Goal: Communication & Community: Participate in discussion

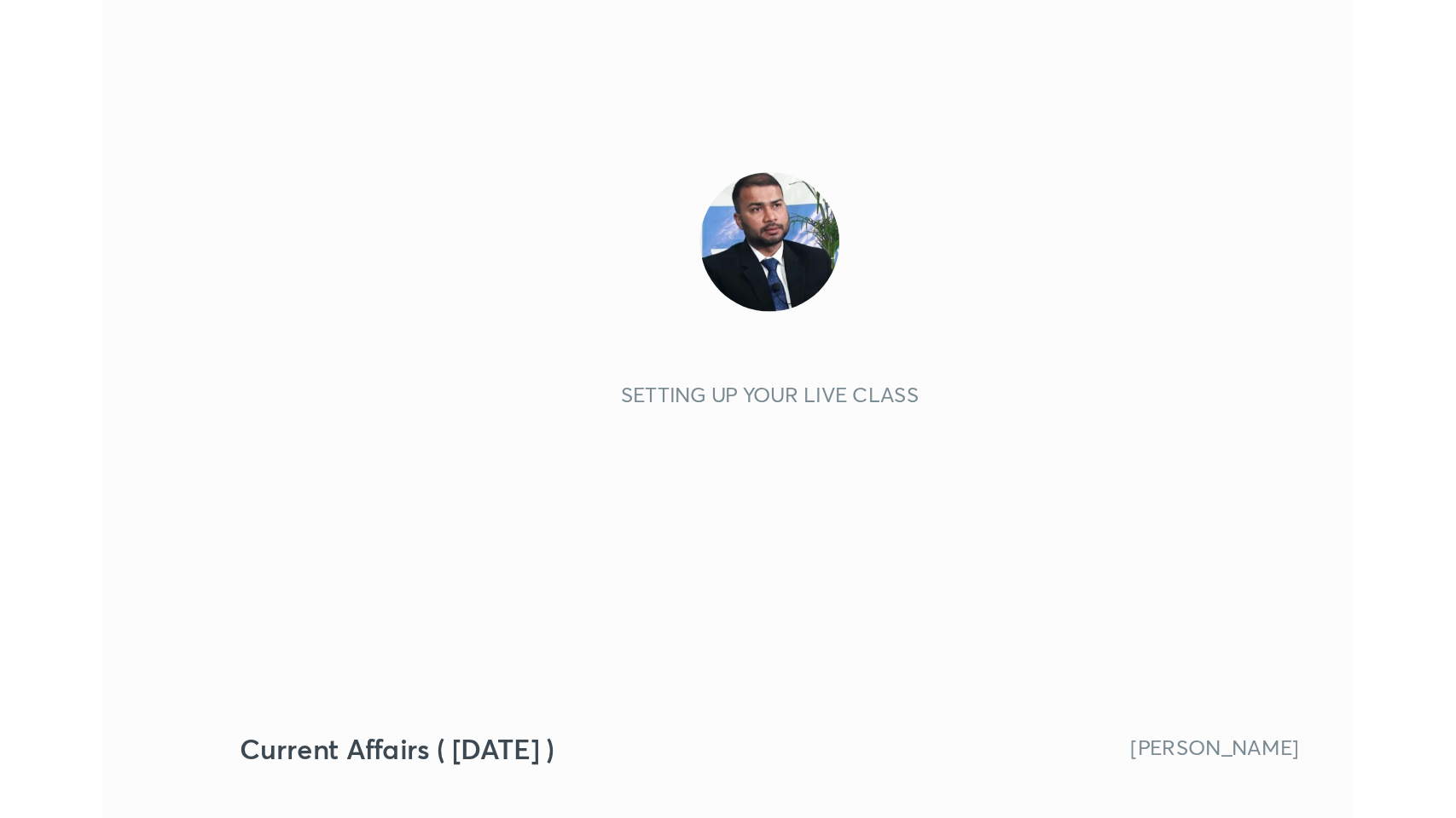
scroll to position [291, 544]
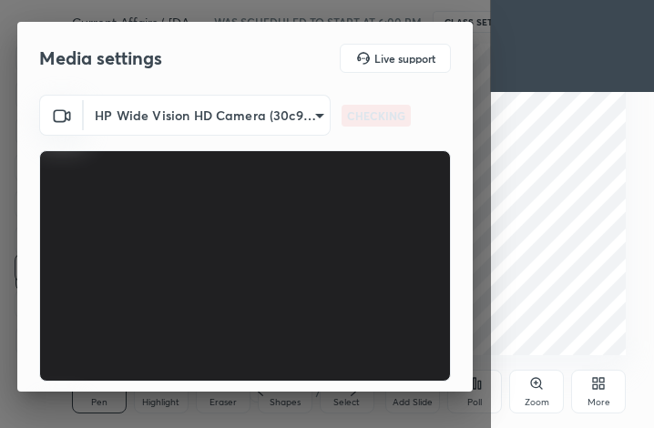
click at [602, 386] on icon at bounding box center [602, 386] width 5 height 5
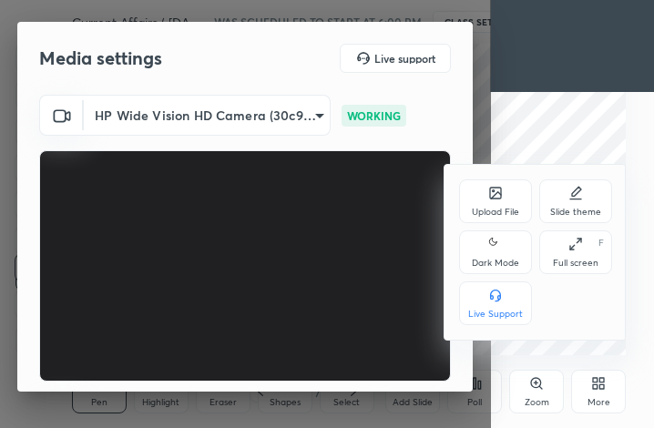
click at [600, 269] on div "Full screen F" at bounding box center [575, 252] width 73 height 44
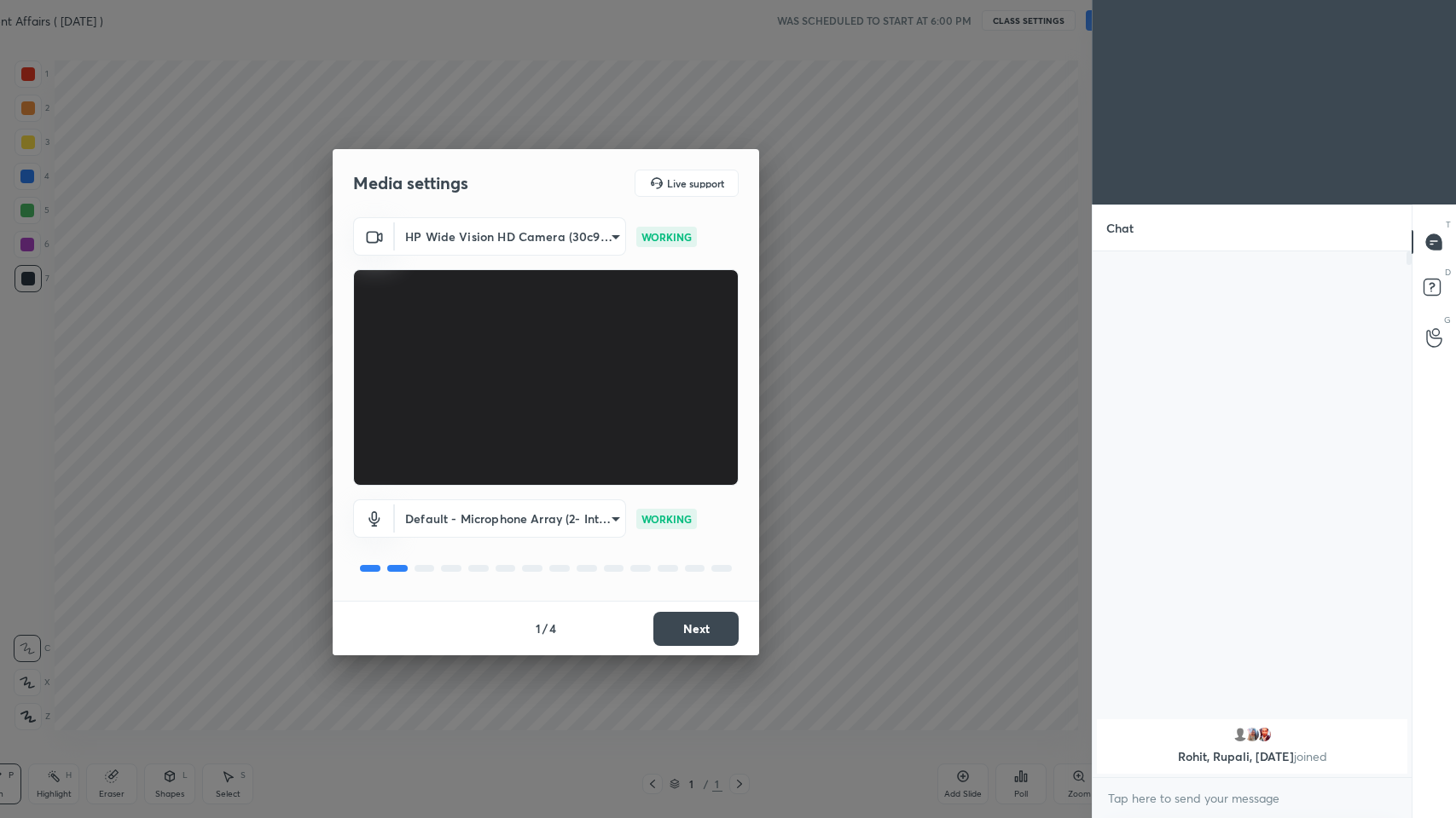
scroll to position [0, 0]
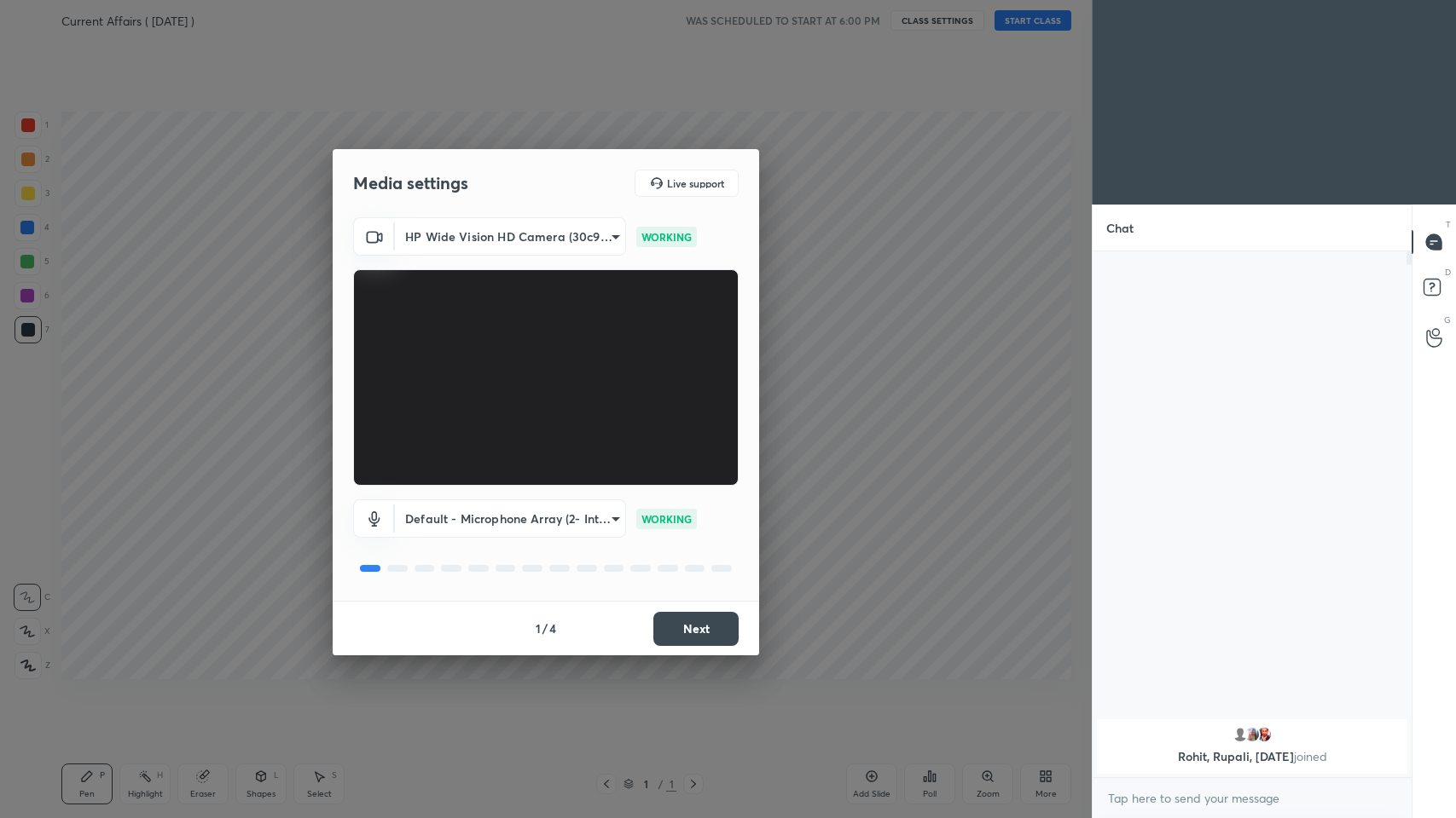
click at [611, 400] on button "Next" at bounding box center [696, 629] width 85 height 34
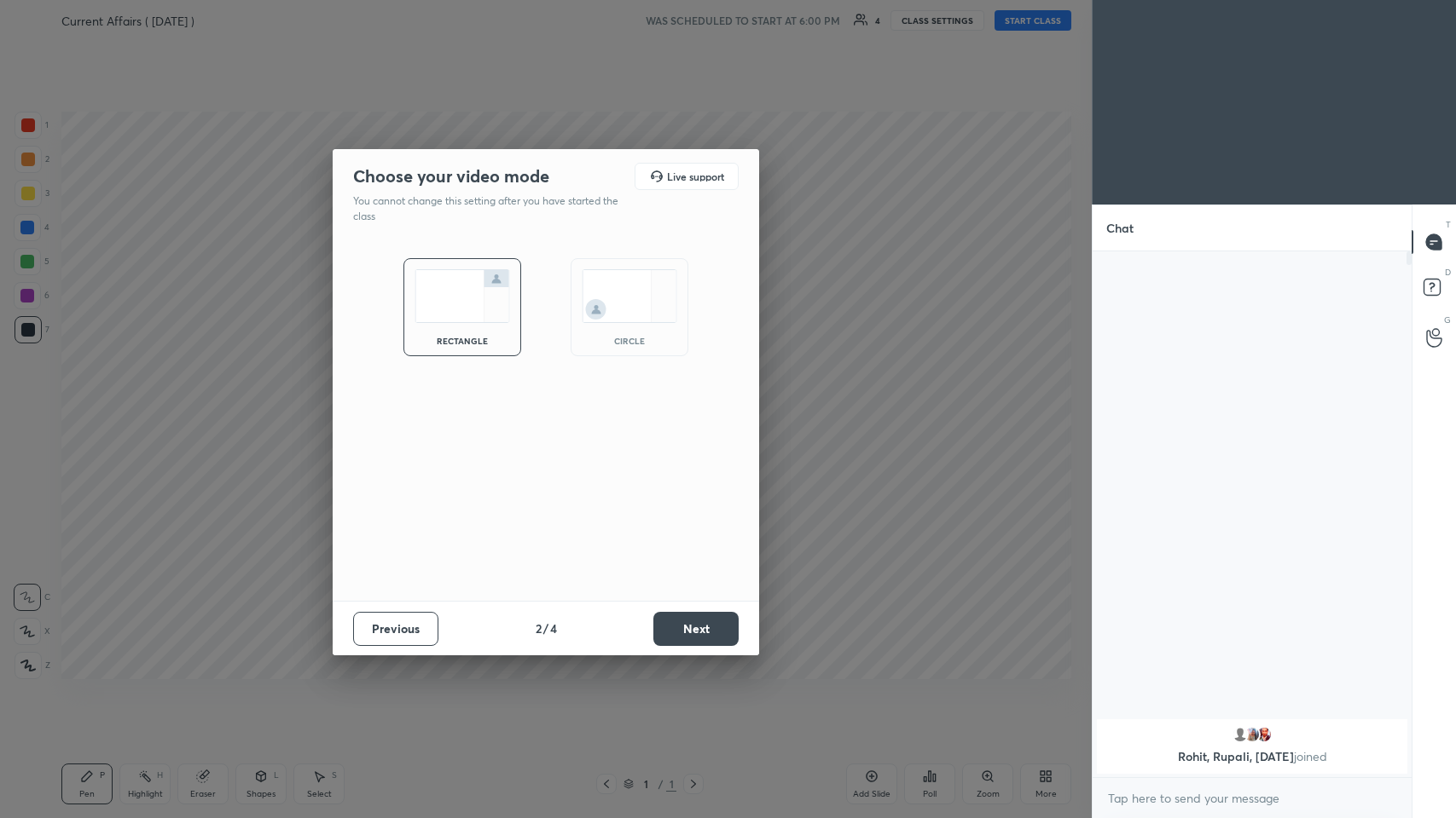
click at [611, 400] on button "Next" at bounding box center [696, 629] width 85 height 34
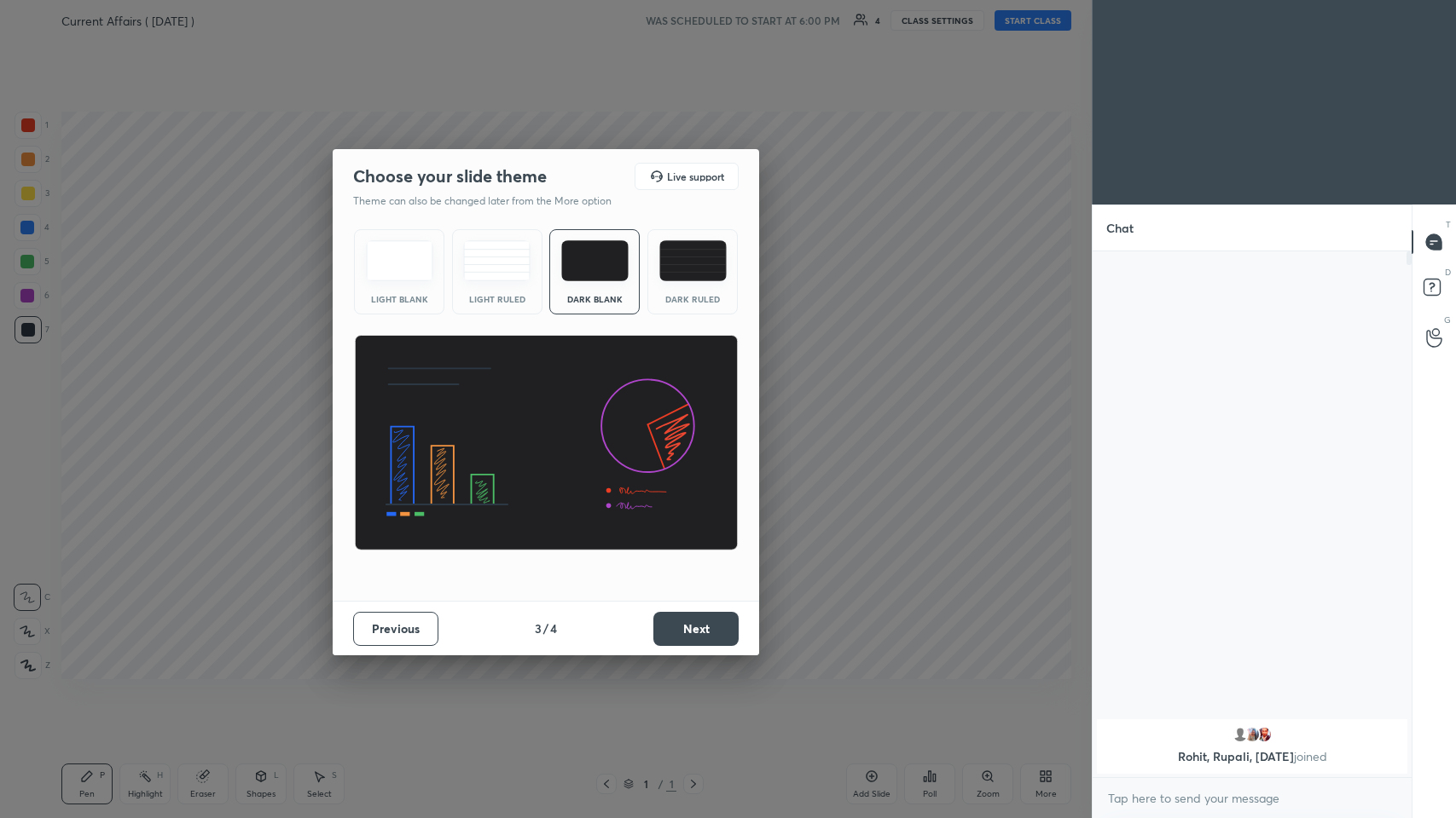
click at [611, 400] on button "Next" at bounding box center [696, 629] width 85 height 34
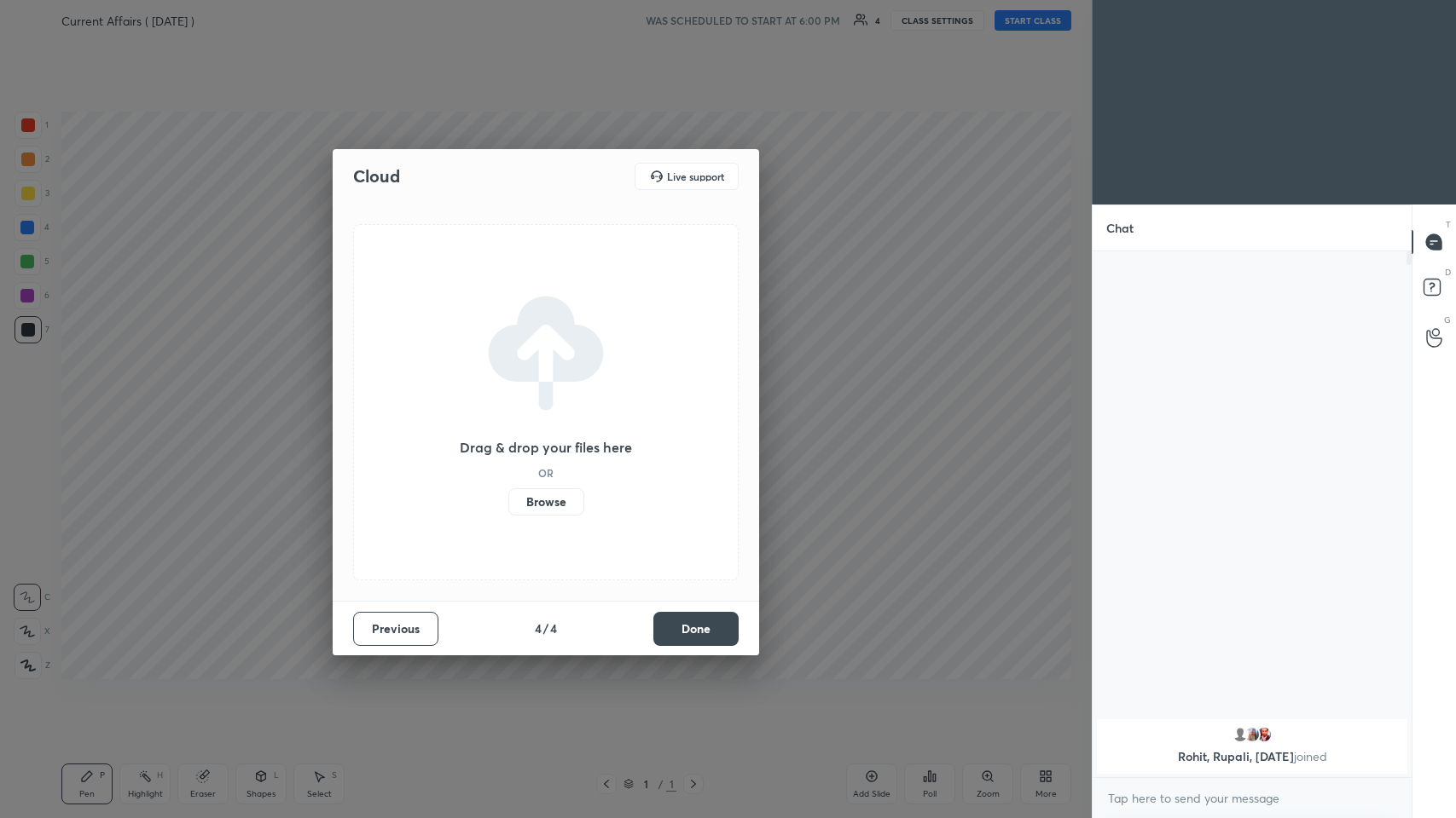
click at [611, 400] on button "Done" at bounding box center [696, 629] width 85 height 34
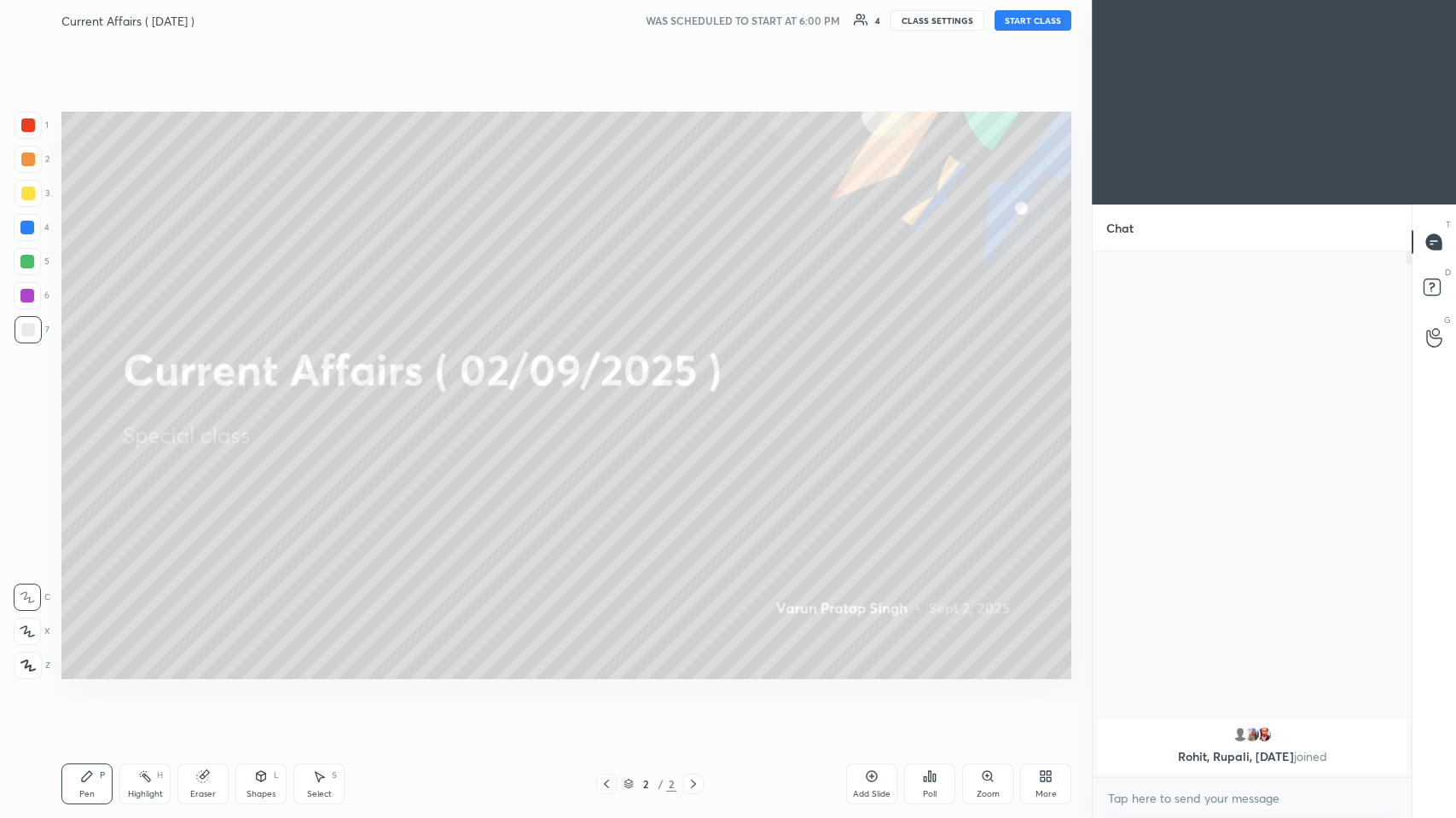
click at [611, 20] on button "START CLASS" at bounding box center [1033, 21] width 77 height 21
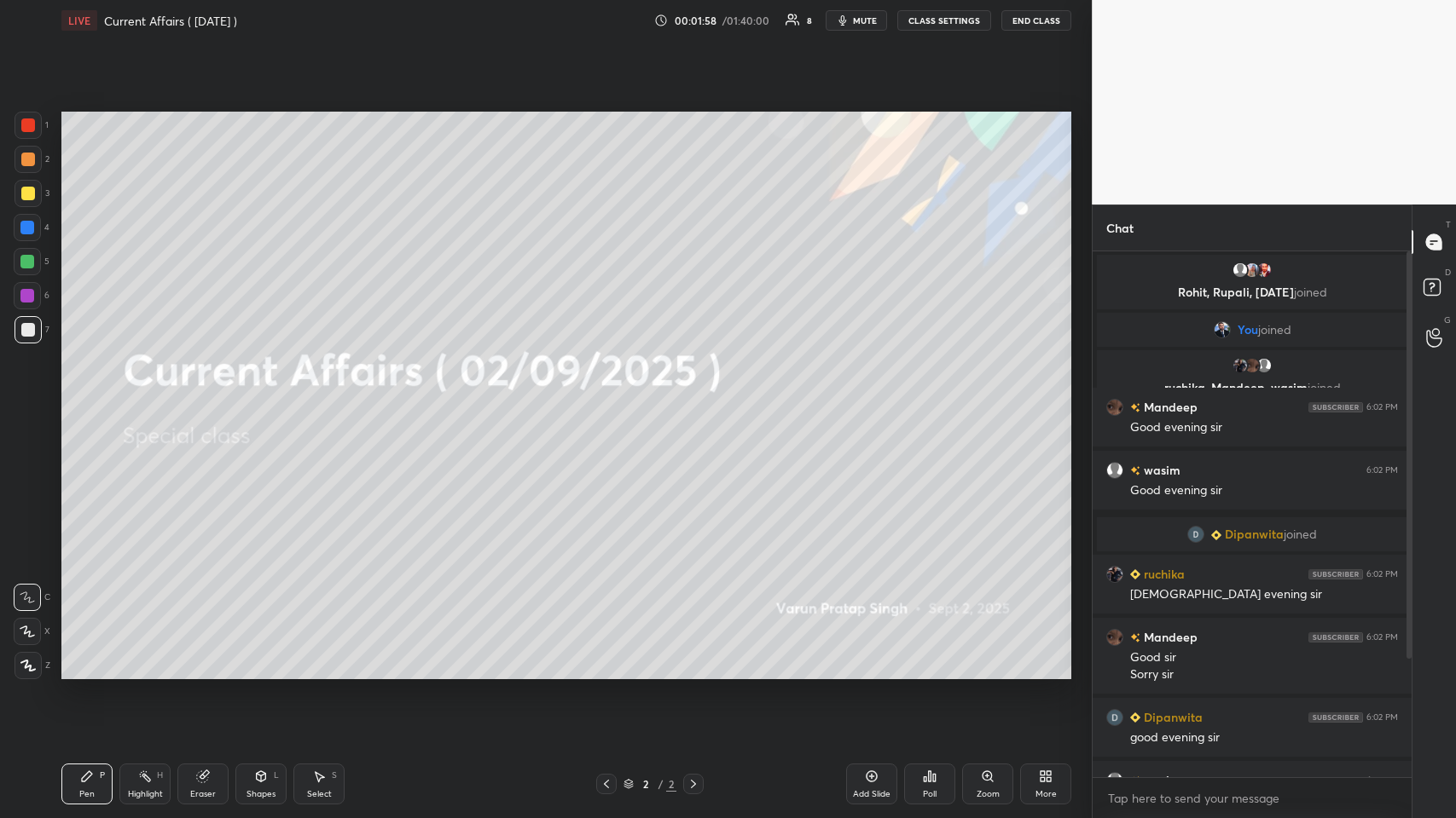
scroll to position [173, 0]
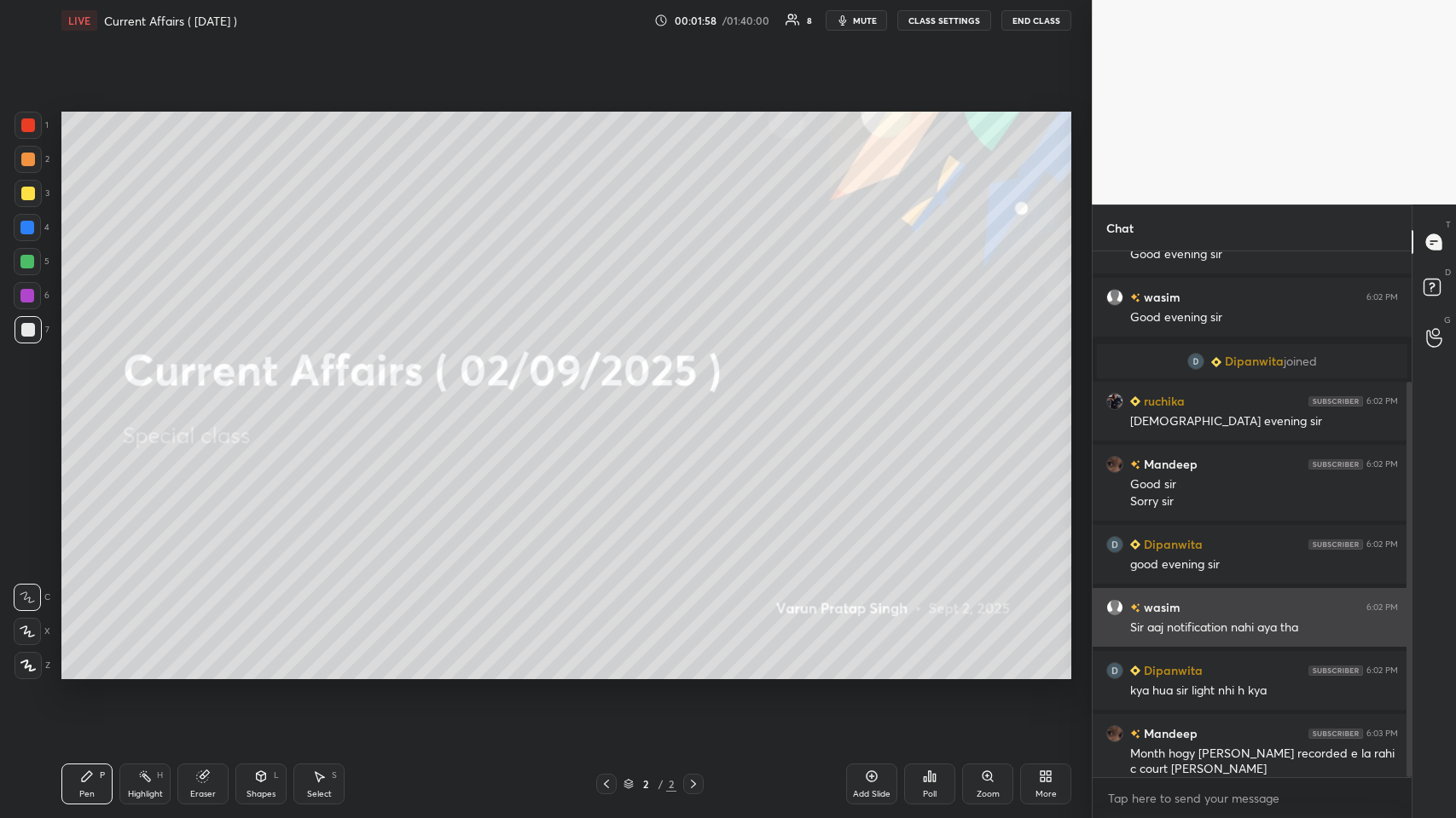
drag, startPoint x: 1407, startPoint y: 520, endPoint x: 1393, endPoint y: 610, distance: 91.1
click at [611, 400] on div "ruchika, [PERSON_NAME], [PERSON_NAME] joined [PERSON_NAME] 6:02 PM Good evening…" at bounding box center [1252, 515] width 319 height 526
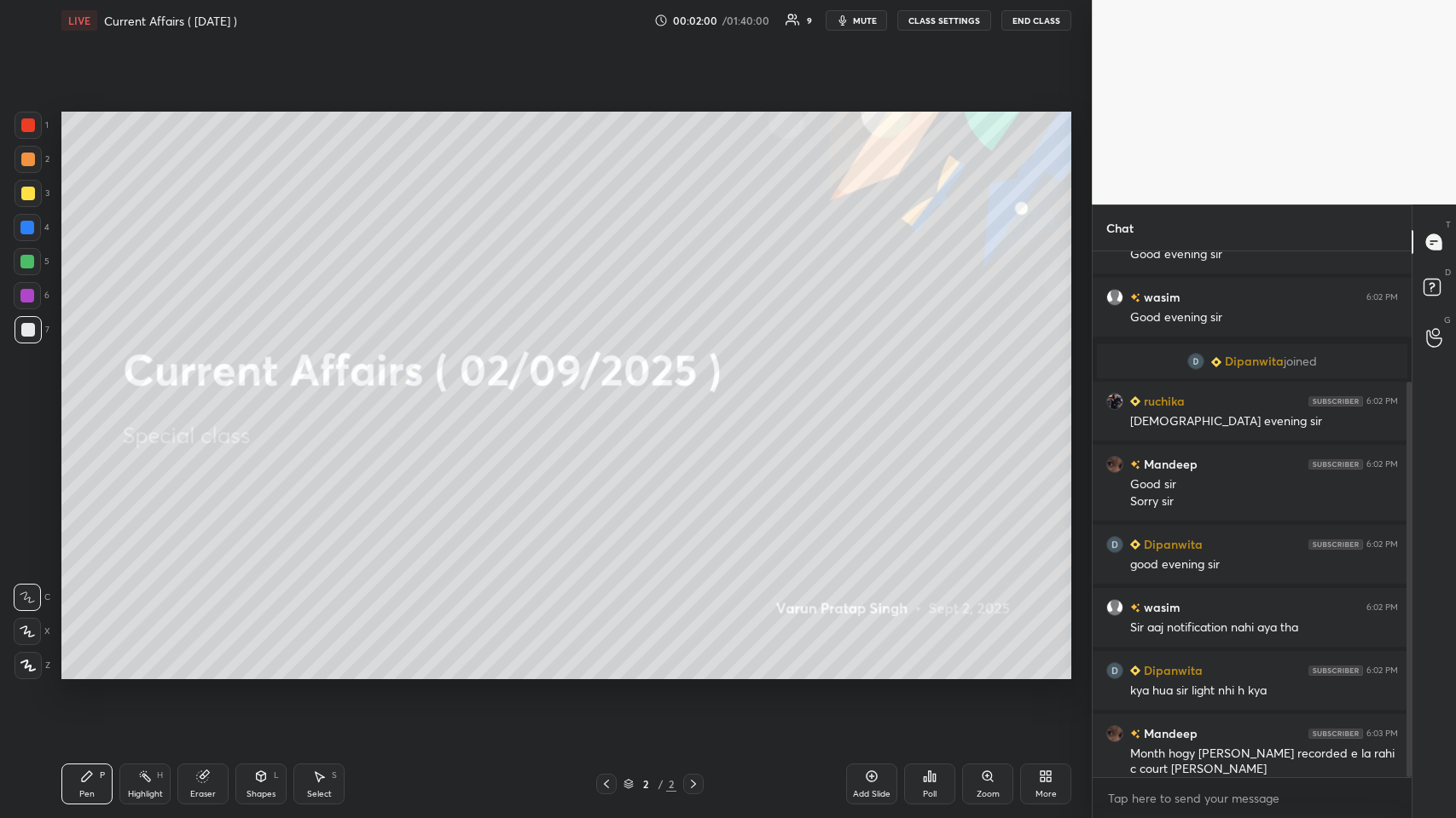
scroll to position [234, 0]
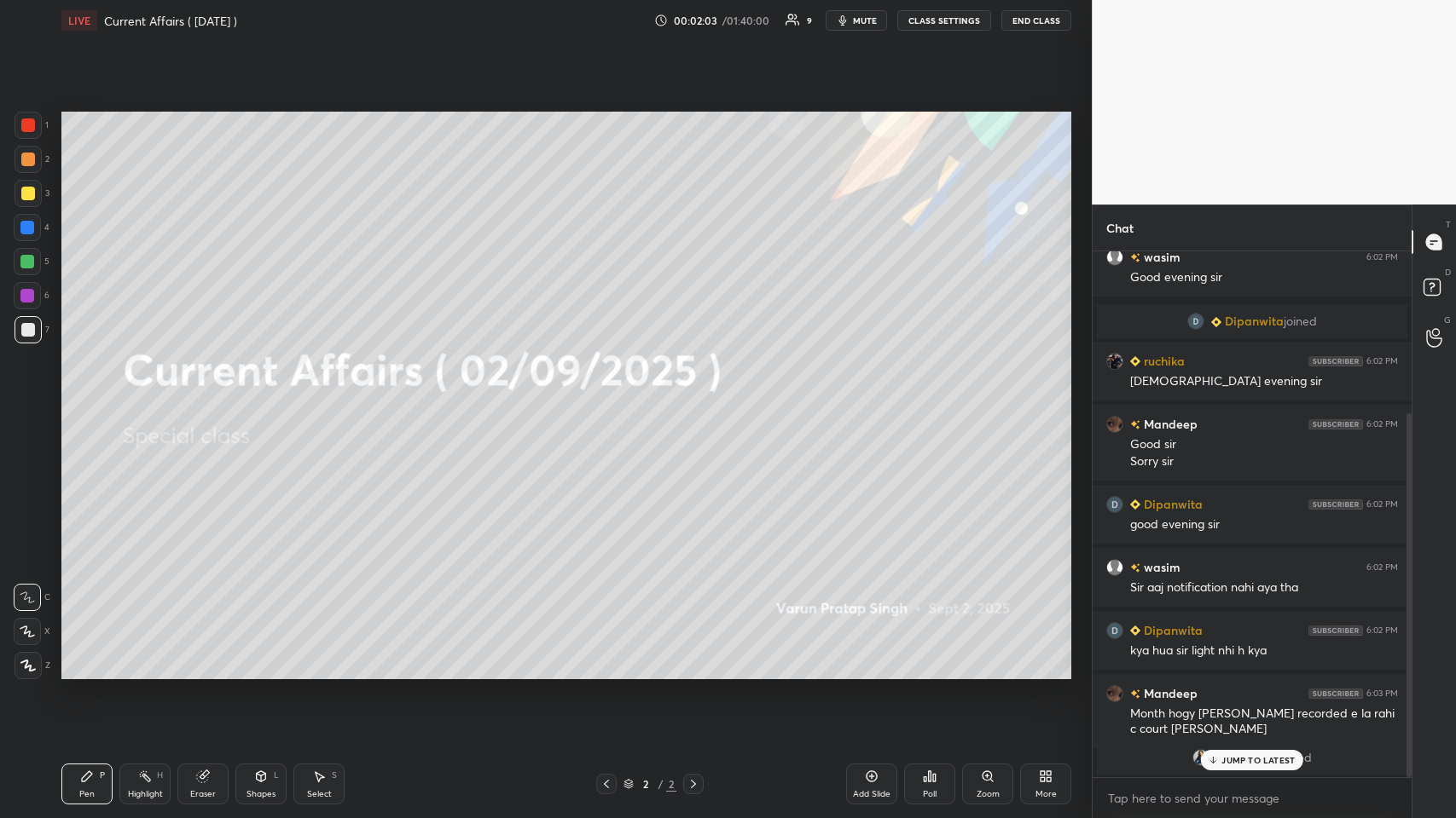
click at [611, 400] on p "JUMP TO LATEST" at bounding box center [1257, 760] width 73 height 10
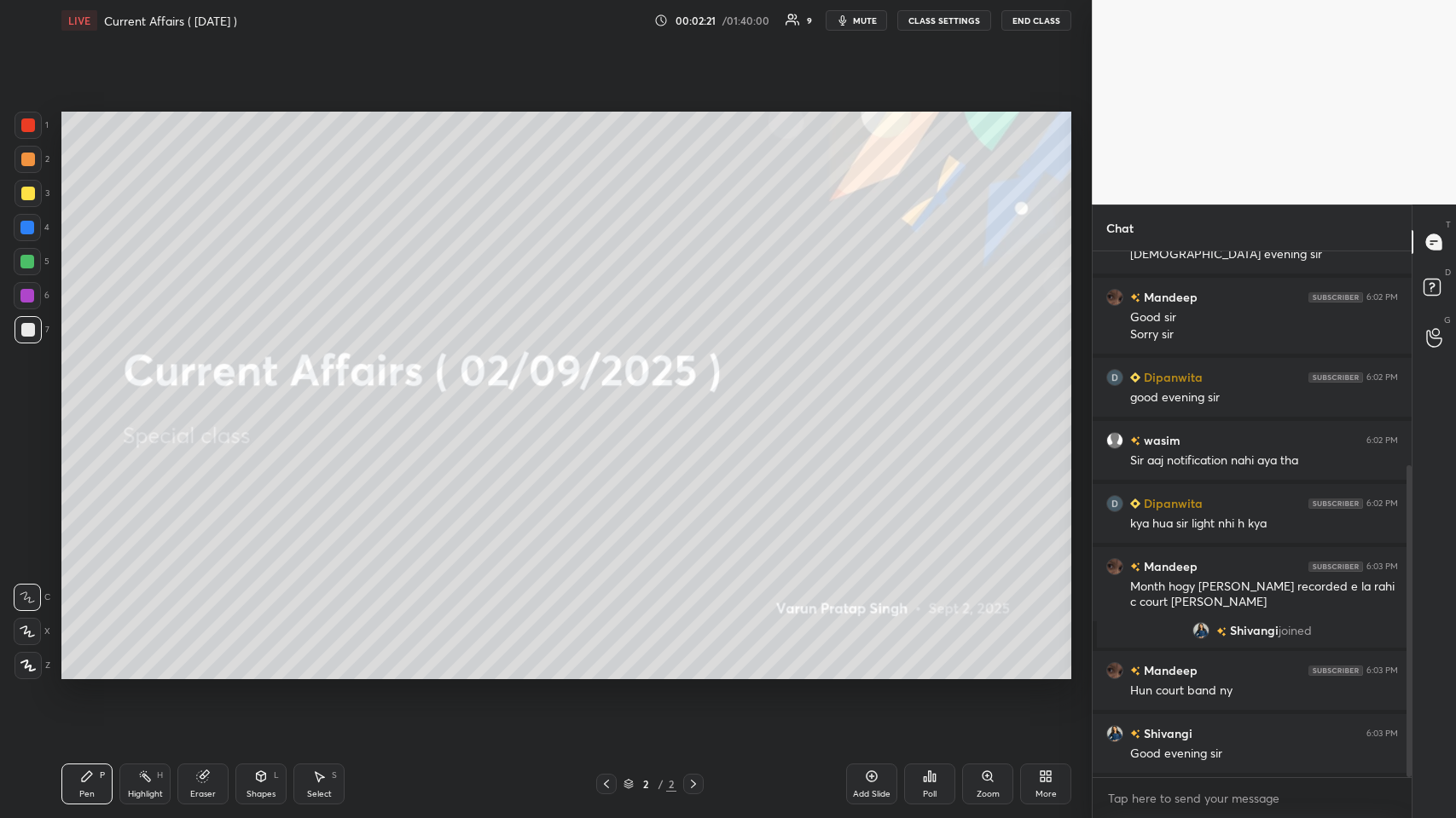
scroll to position [423, 0]
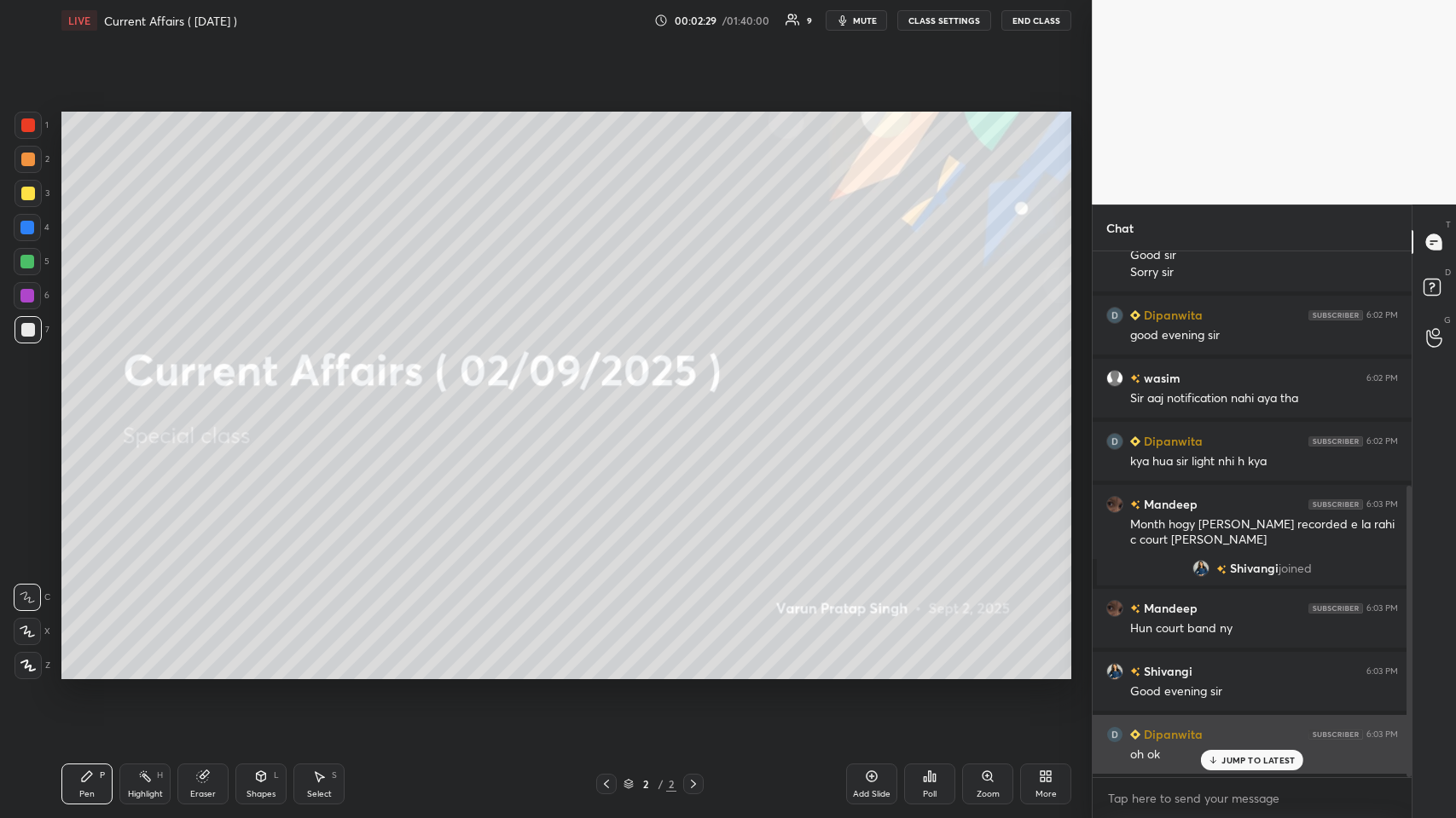
click at [611, 400] on icon at bounding box center [1212, 762] width 5 height 3
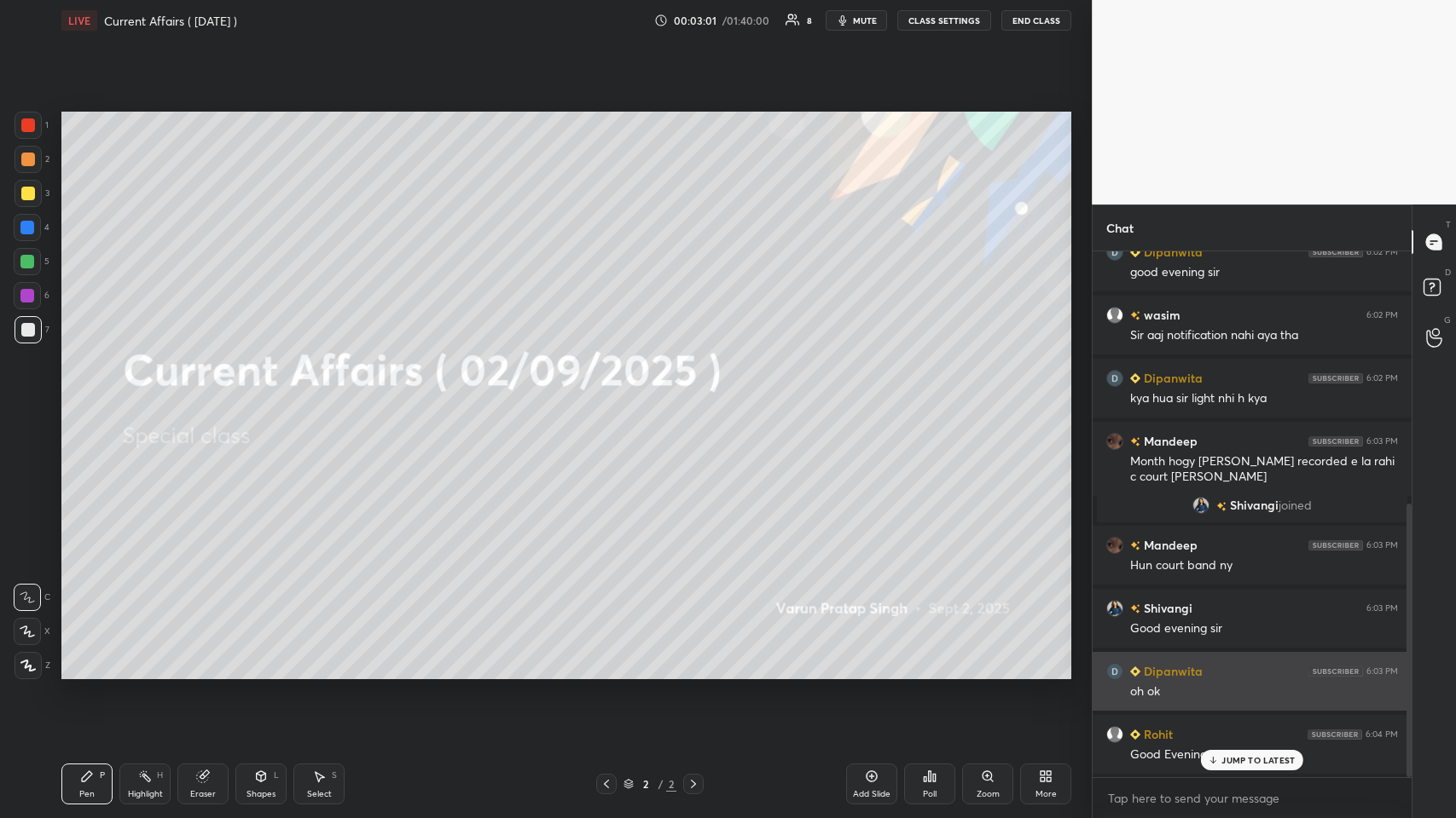
scroll to position [527, 0]
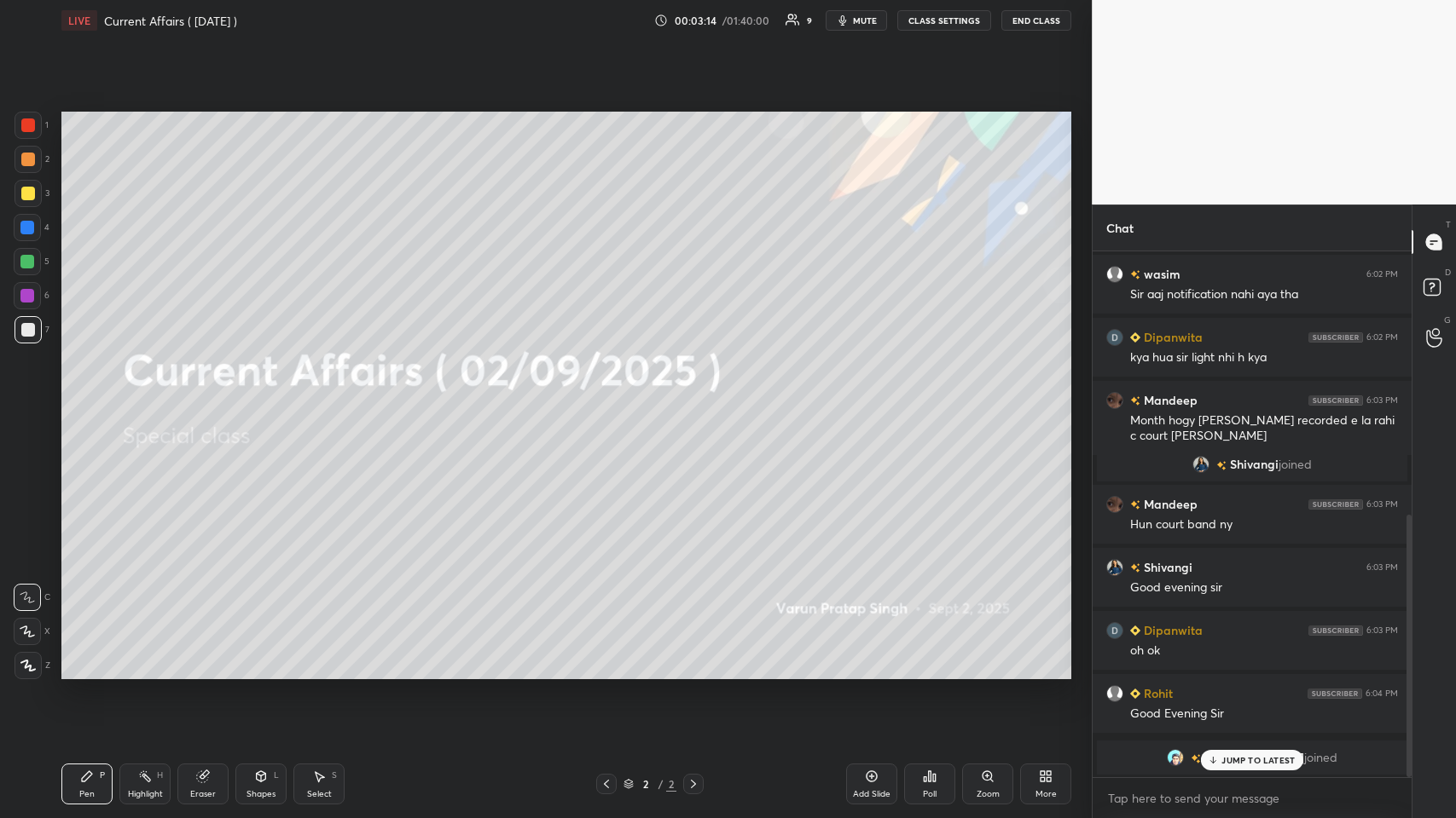
click at [611, 400] on div "JUMP TO LATEST" at bounding box center [1251, 760] width 102 height 21
click at [611, 400] on icon at bounding box center [1042, 773] width 5 height 5
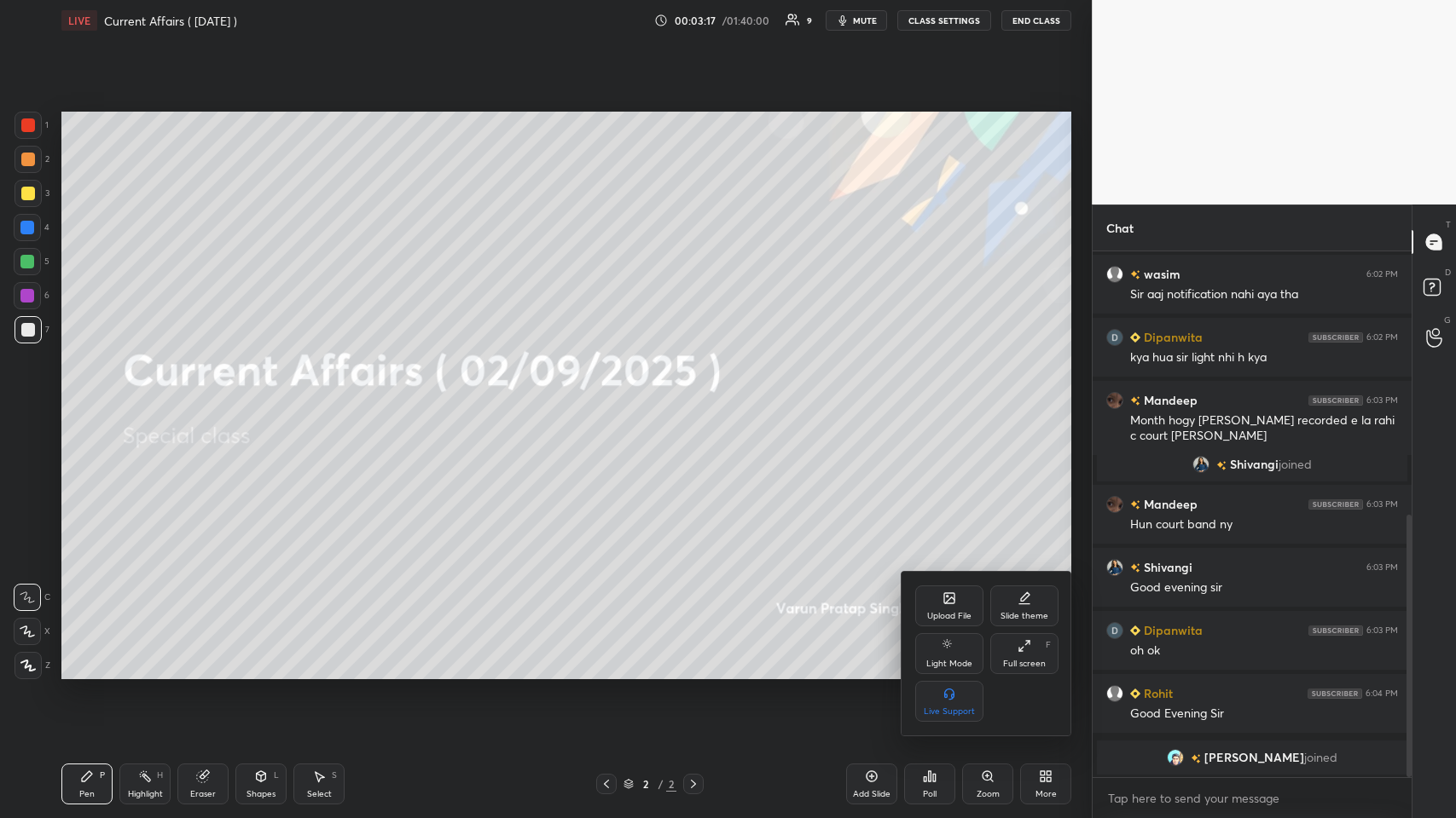
click at [611, 400] on div "Upload File" at bounding box center [949, 606] width 68 height 41
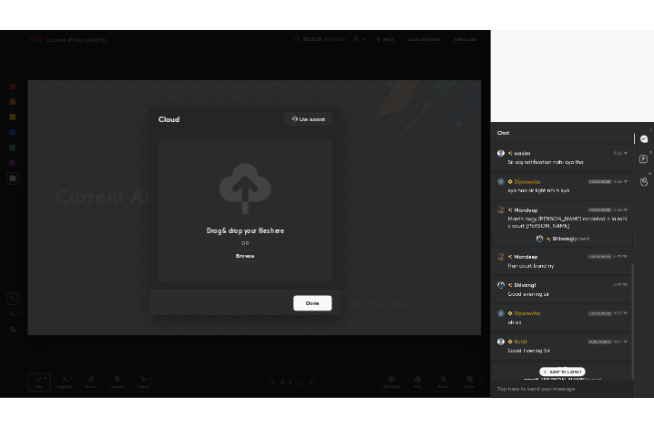
scroll to position [585, 0]
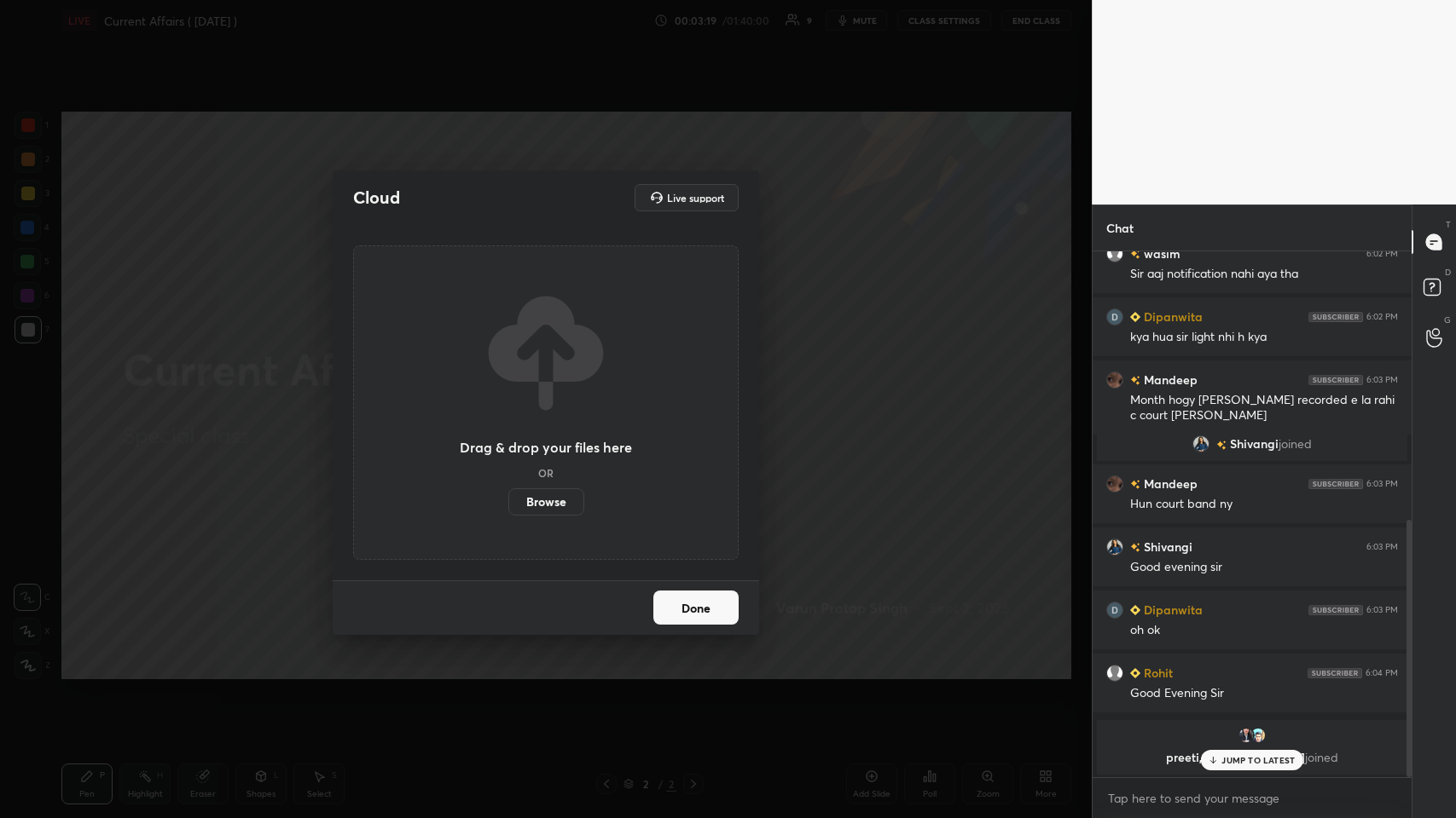
click at [559, 400] on label "Browse" at bounding box center [546, 502] width 76 height 27
click at [508, 400] on input "Browse" at bounding box center [508, 502] width 0 height 27
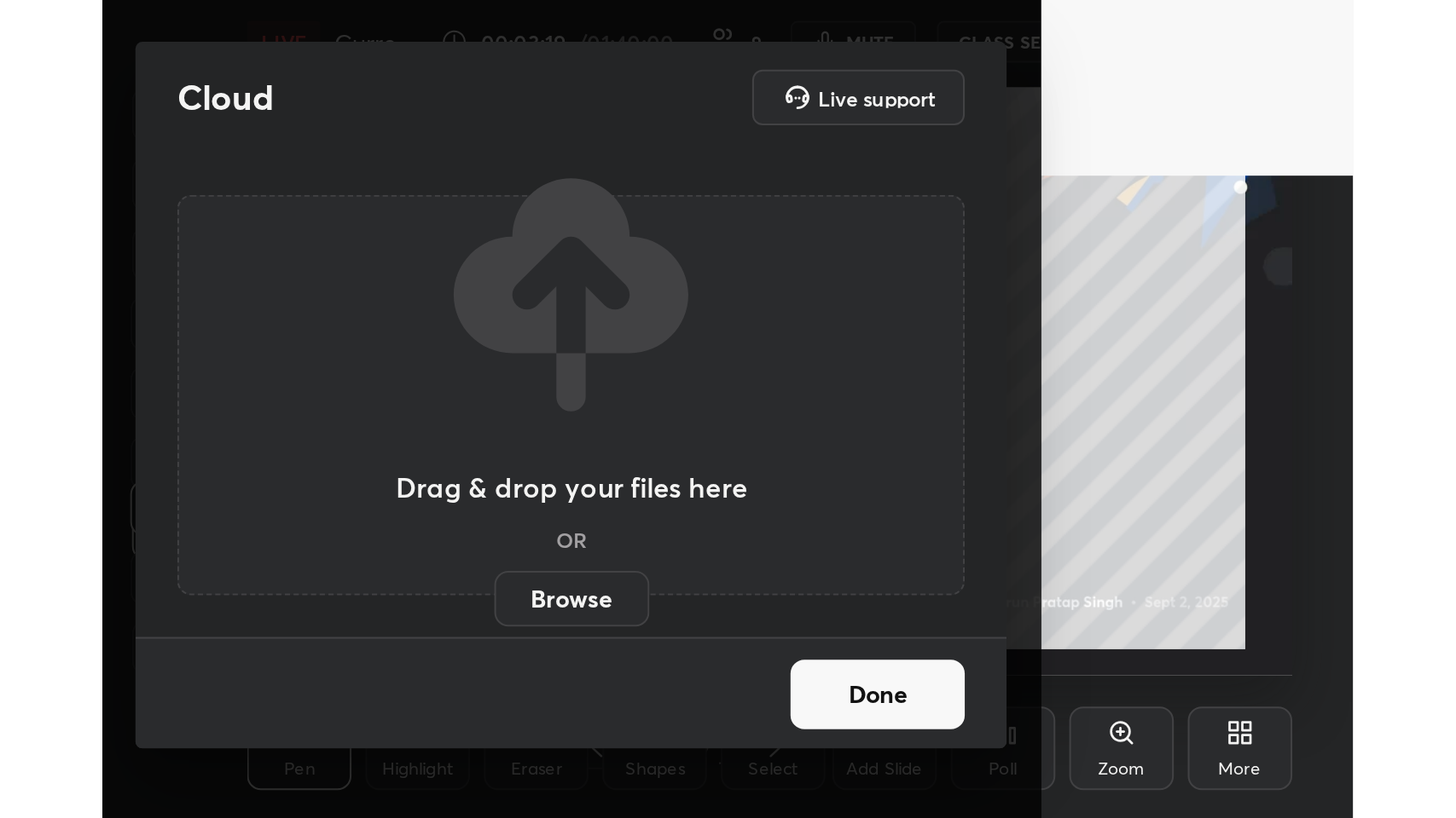
scroll to position [291, 543]
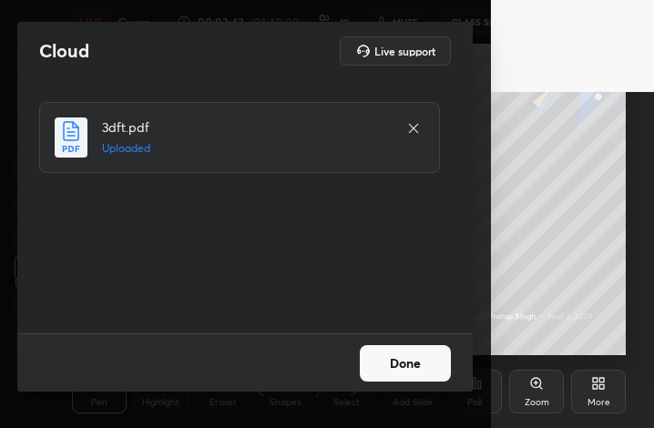
click at [408, 367] on button "Done" at bounding box center [405, 363] width 91 height 36
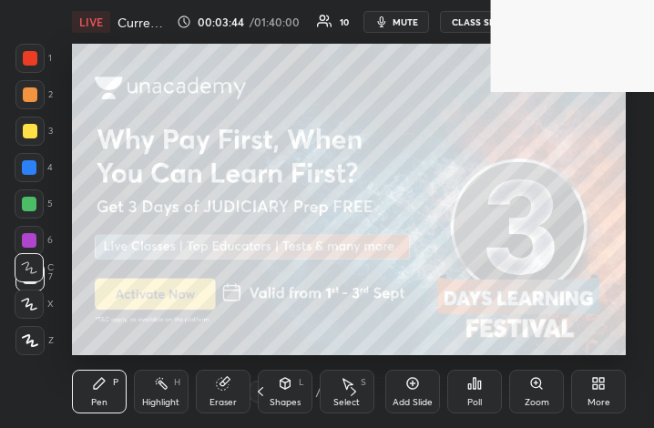
click at [595, 388] on icon at bounding box center [595, 386] width 5 height 5
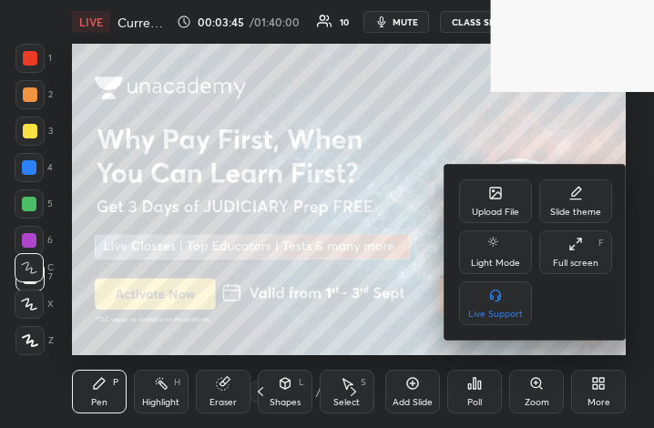
click at [577, 251] on div "Full screen F" at bounding box center [575, 252] width 73 height 44
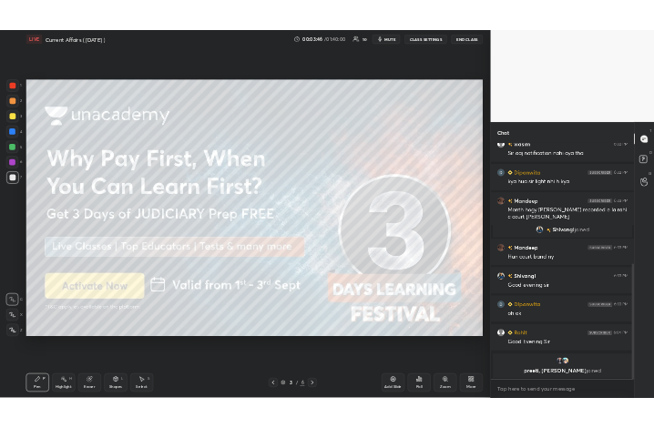
scroll to position [90320, 89984]
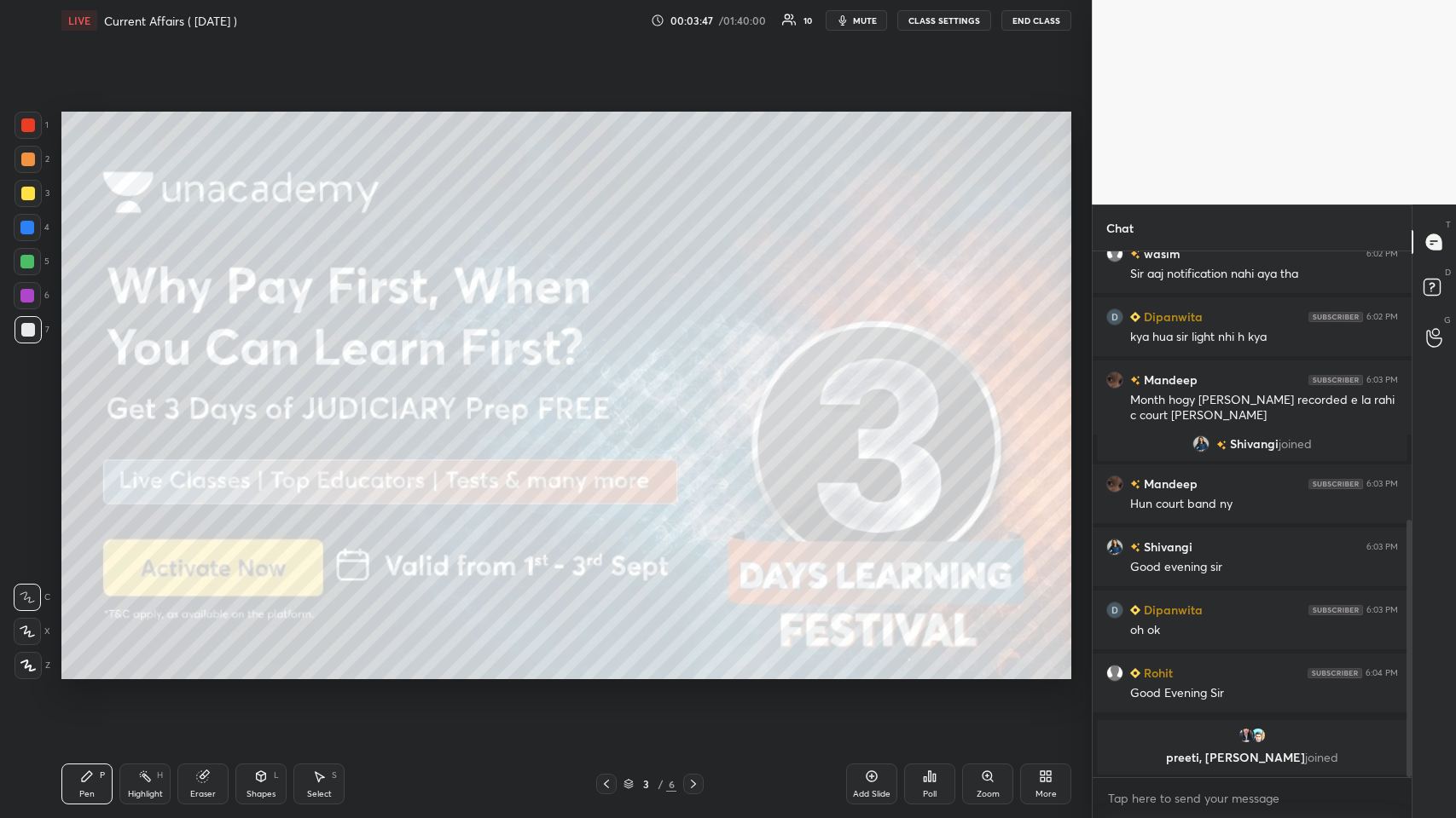
click at [611, 19] on span "mute" at bounding box center [865, 20] width 24 height 12
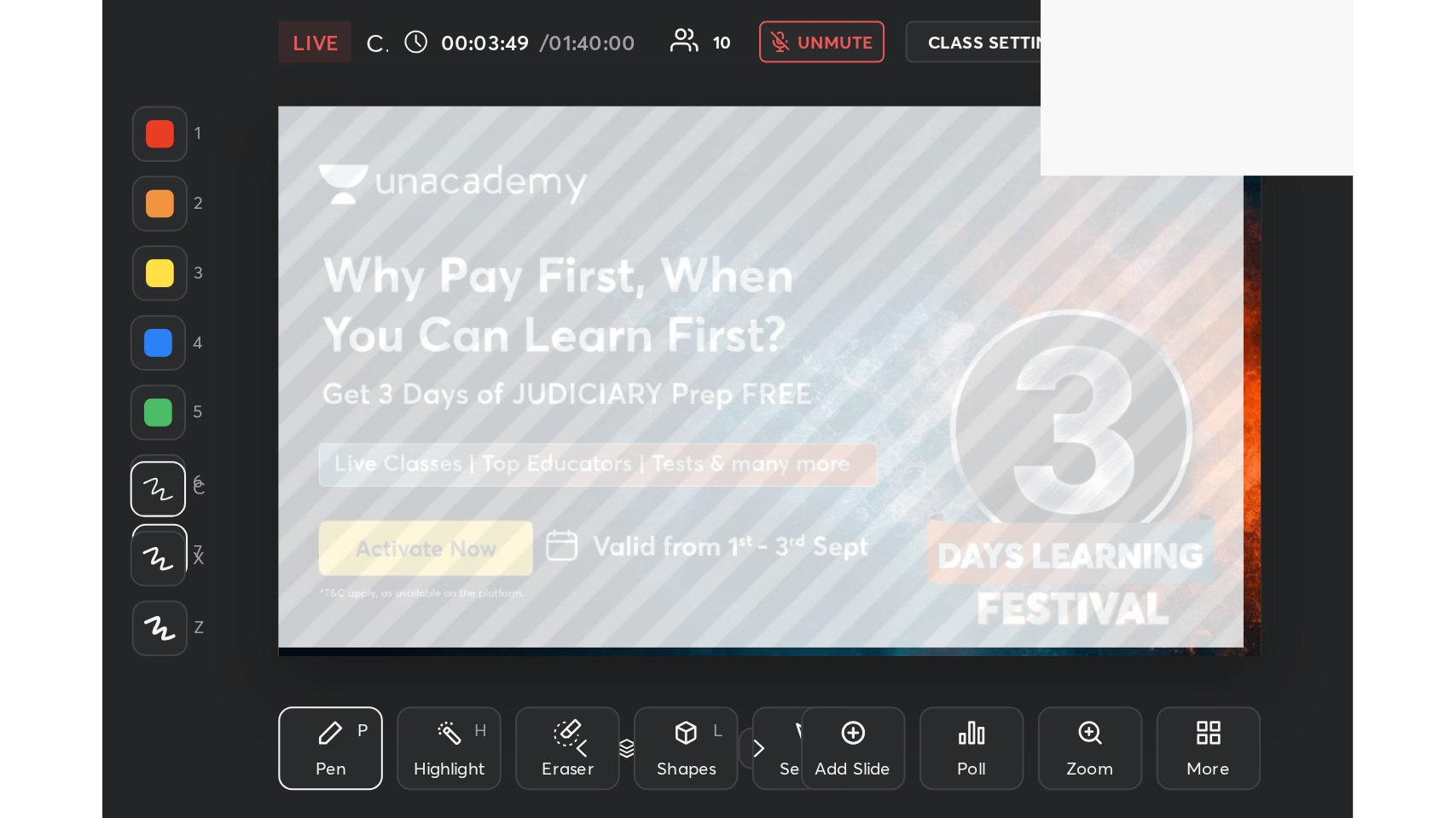
scroll to position [291, 543]
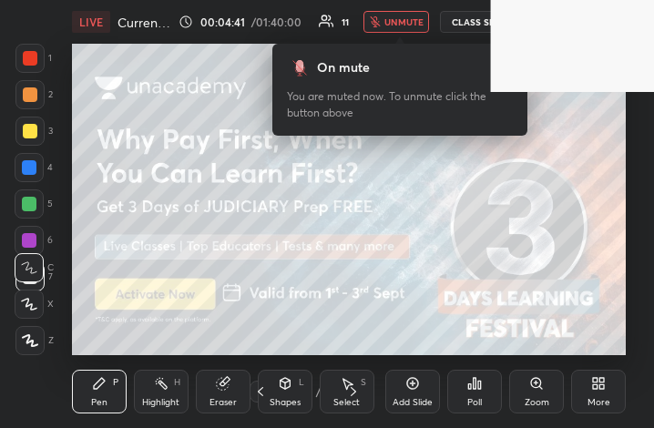
click at [396, 16] on span "unmute" at bounding box center [403, 21] width 39 height 13
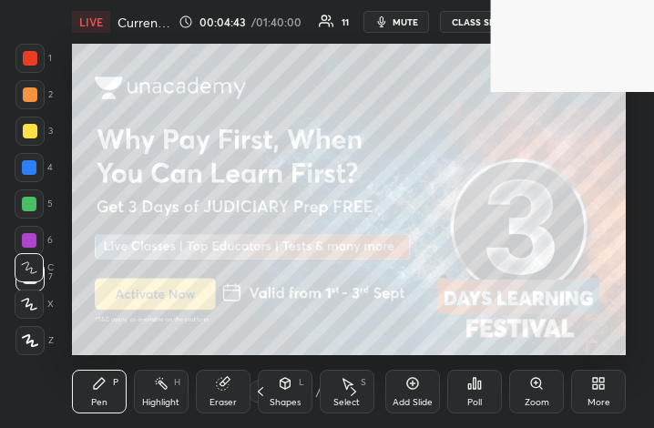
click at [592, 373] on div "More" at bounding box center [598, 392] width 55 height 44
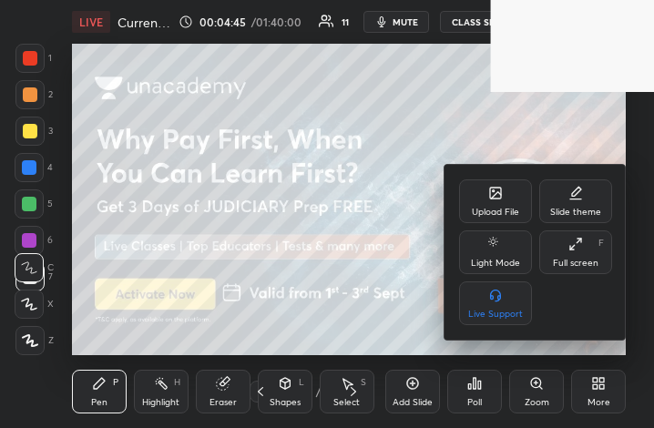
click at [515, 212] on div "Upload File" at bounding box center [495, 212] width 47 height 9
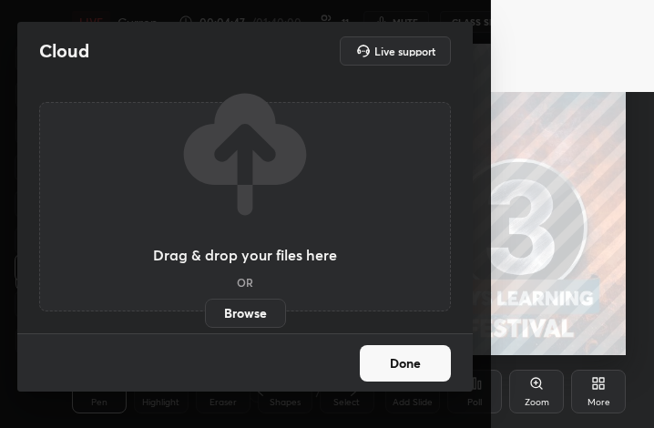
click at [230, 310] on label "Browse" at bounding box center [245, 313] width 81 height 29
click at [205, 310] on input "Browse" at bounding box center [205, 313] width 0 height 29
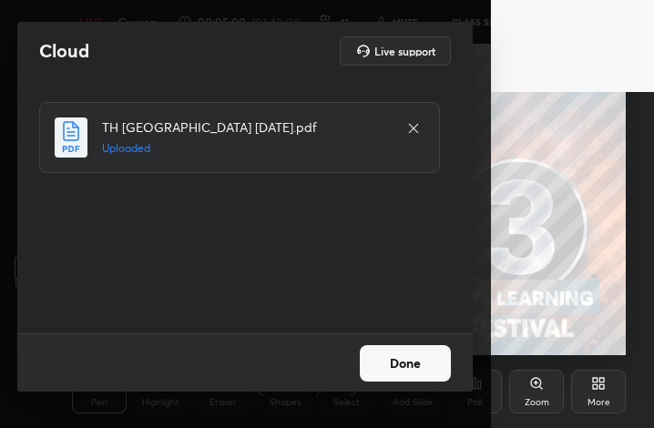
click at [397, 367] on button "Done" at bounding box center [405, 363] width 91 height 36
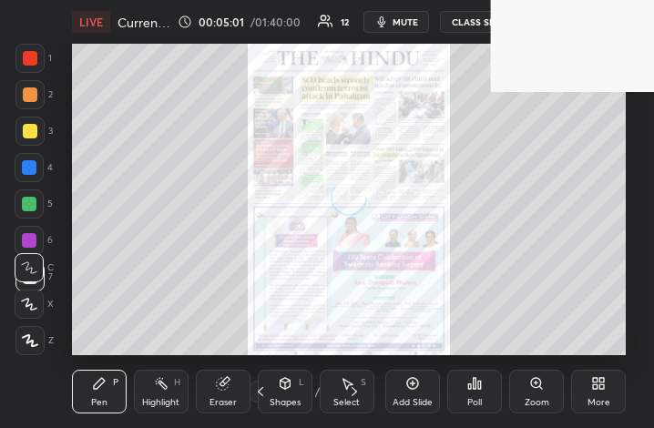
click at [591, 385] on icon at bounding box center [598, 383] width 15 height 15
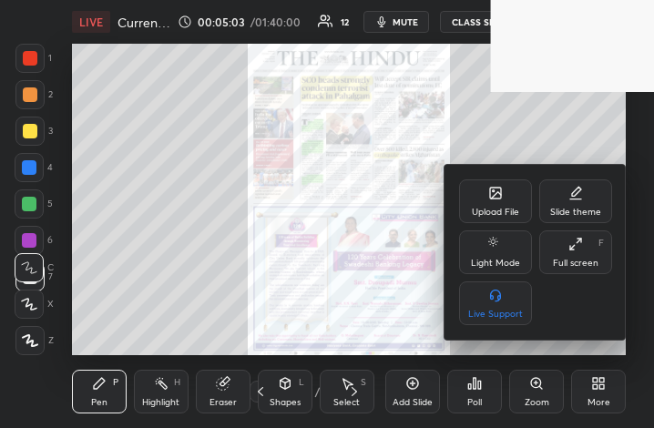
click at [567, 260] on div "Full screen" at bounding box center [576, 263] width 46 height 9
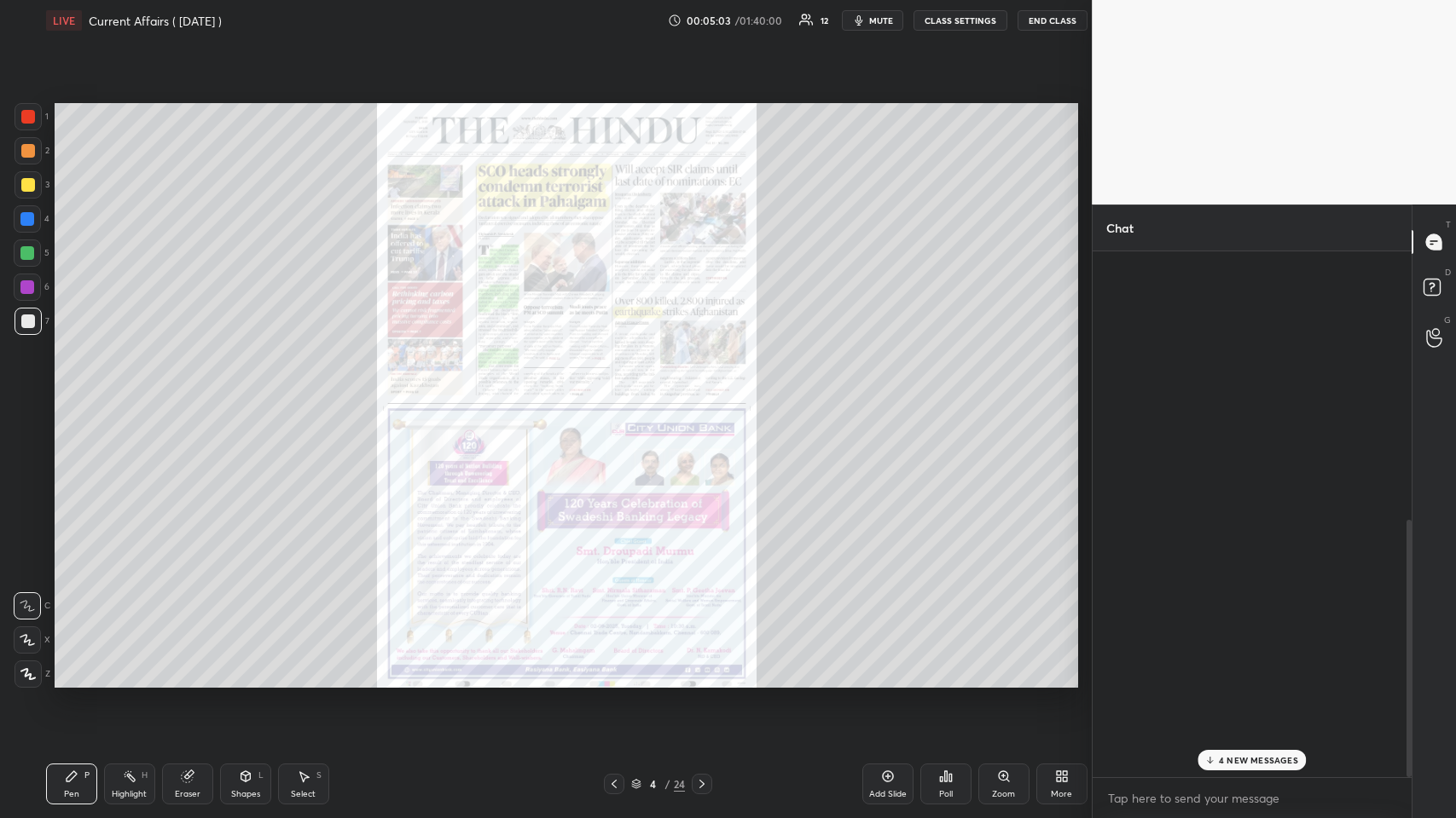
scroll to position [84533, 84255]
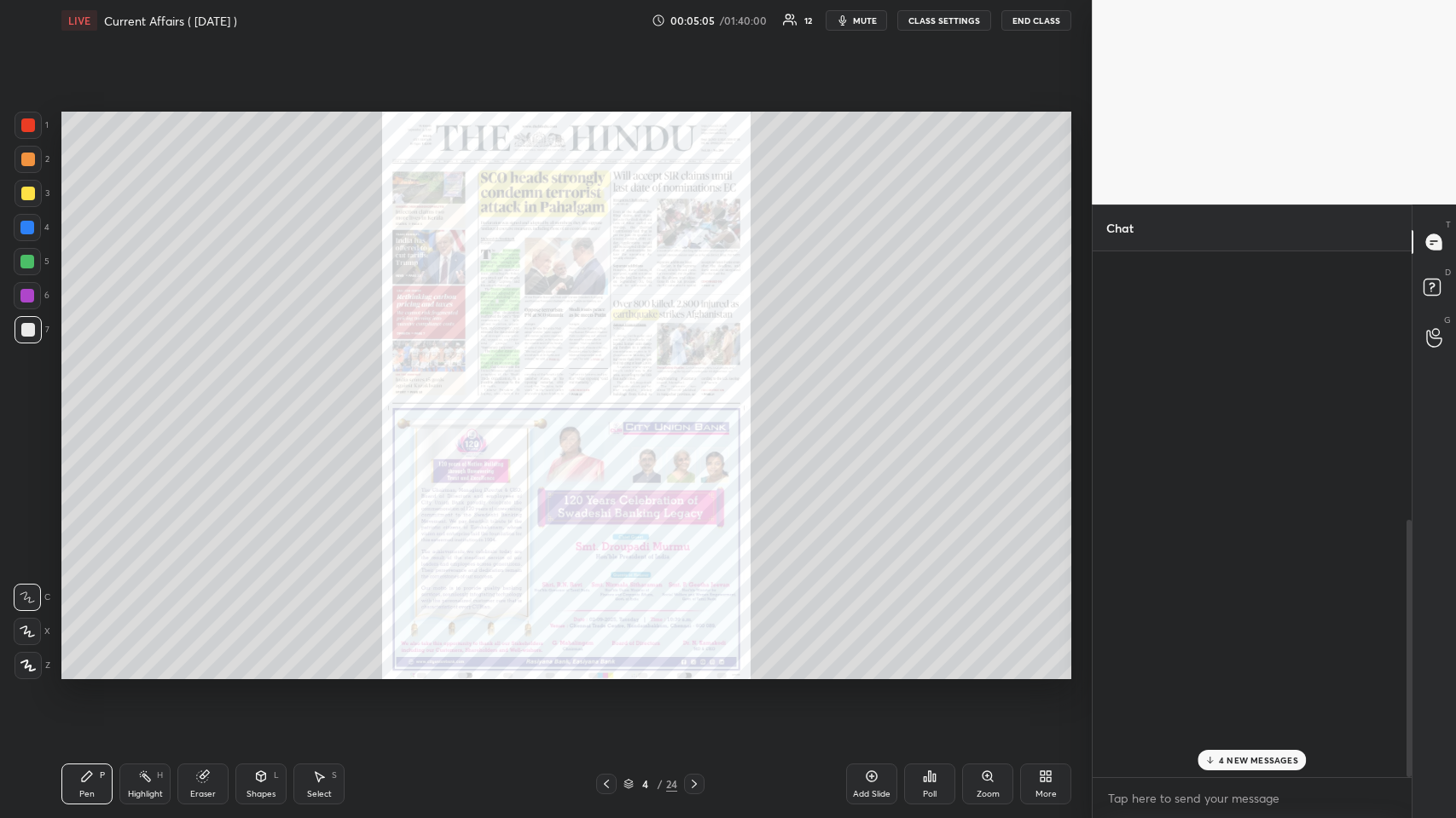
click at [611, 400] on icon at bounding box center [628, 783] width 10 height 10
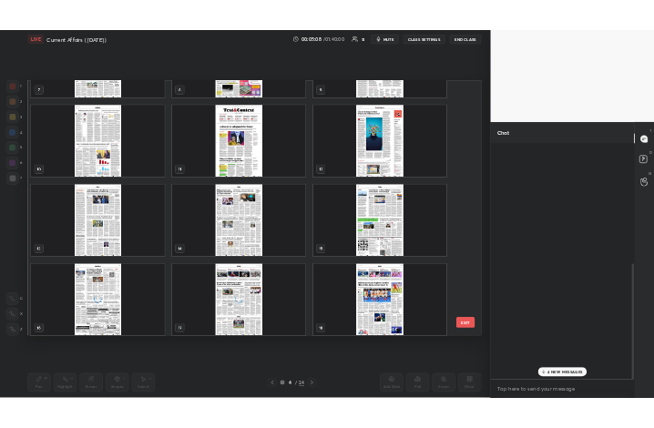
scroll to position [902, 0]
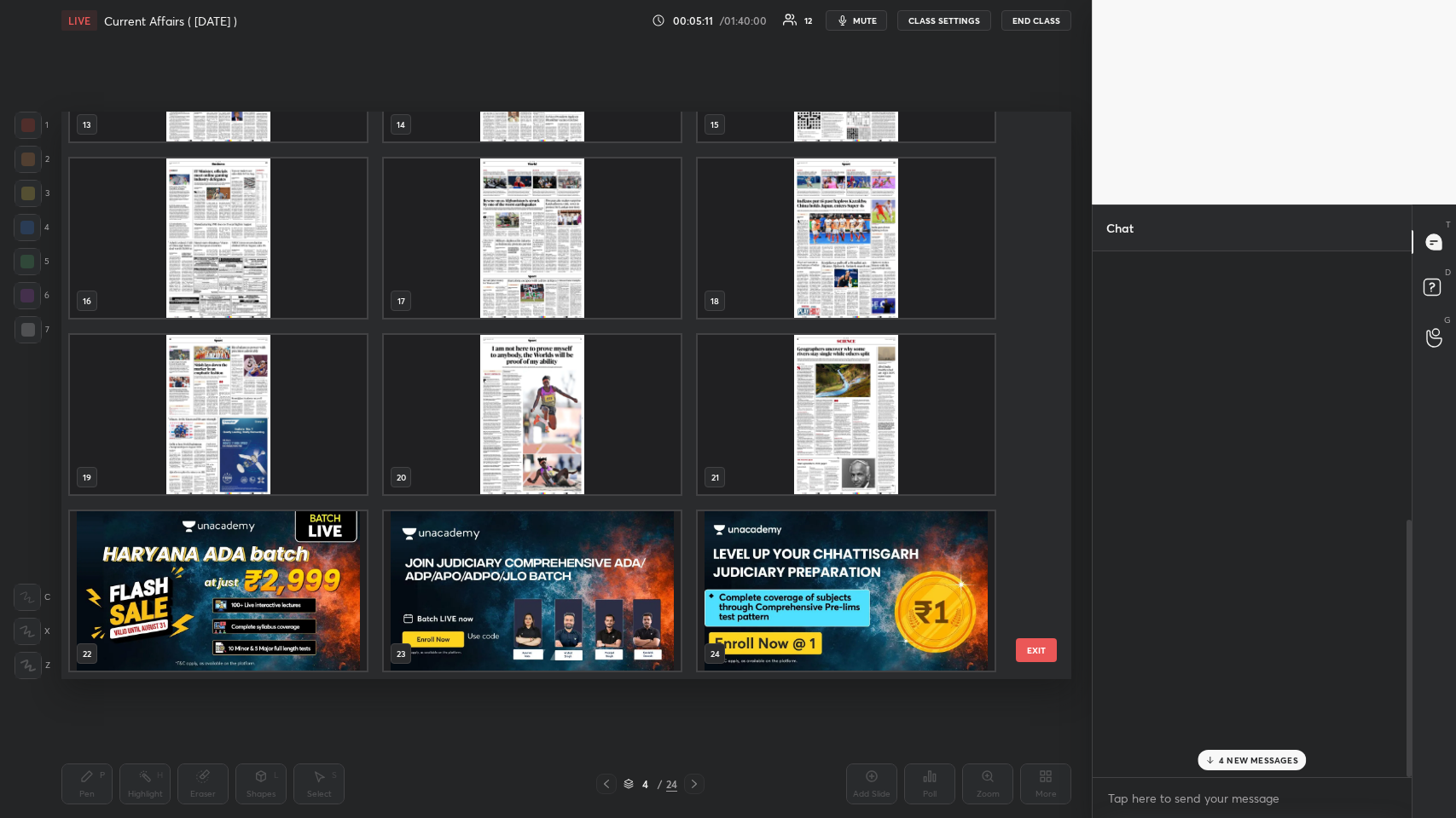
click at [611, 400] on img "grid" at bounding box center [846, 591] width 297 height 159
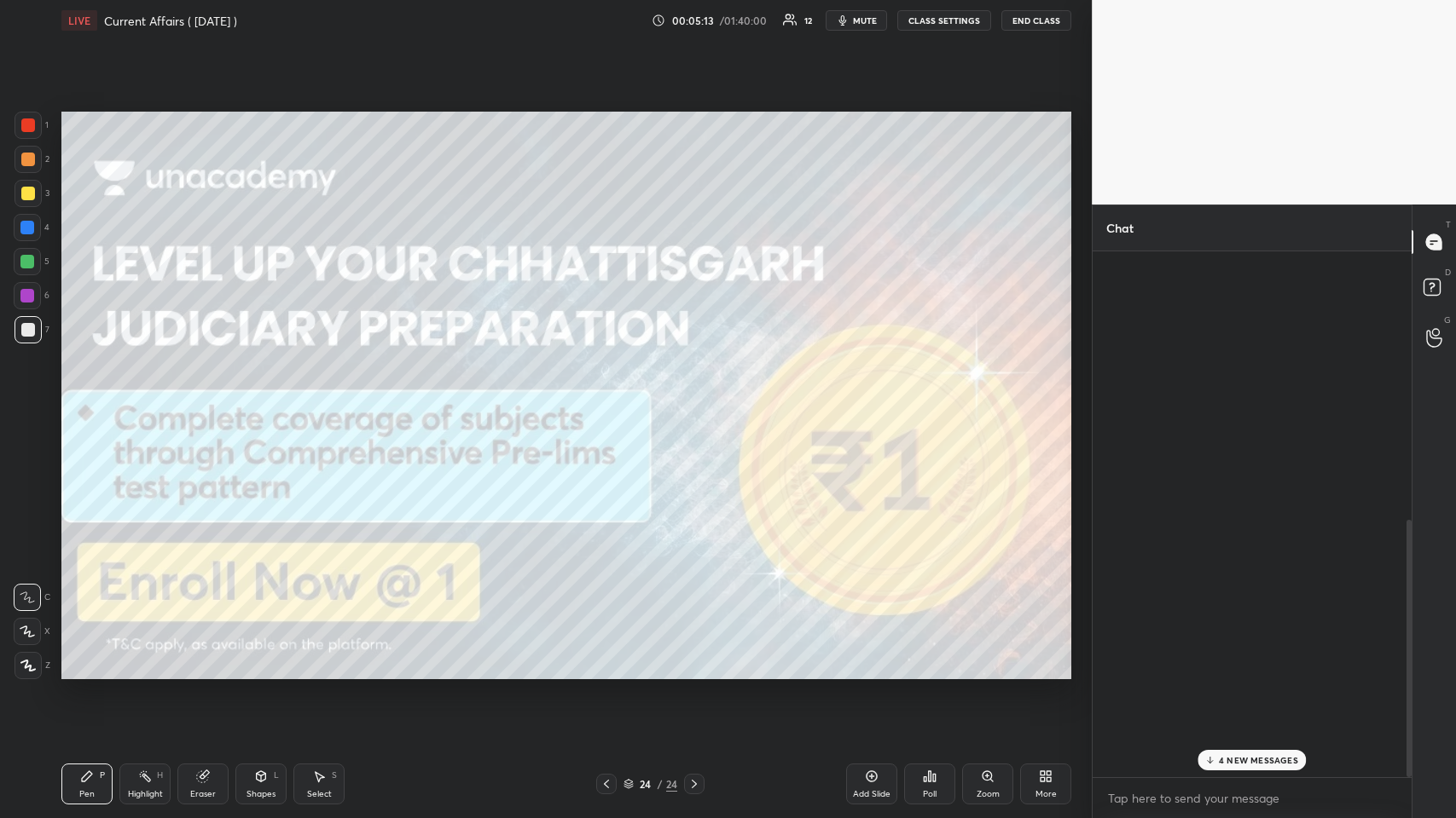
click at [611, 400] on img "grid" at bounding box center [846, 591] width 297 height 159
click at [611, 400] on div "Add Slide" at bounding box center [871, 784] width 51 height 41
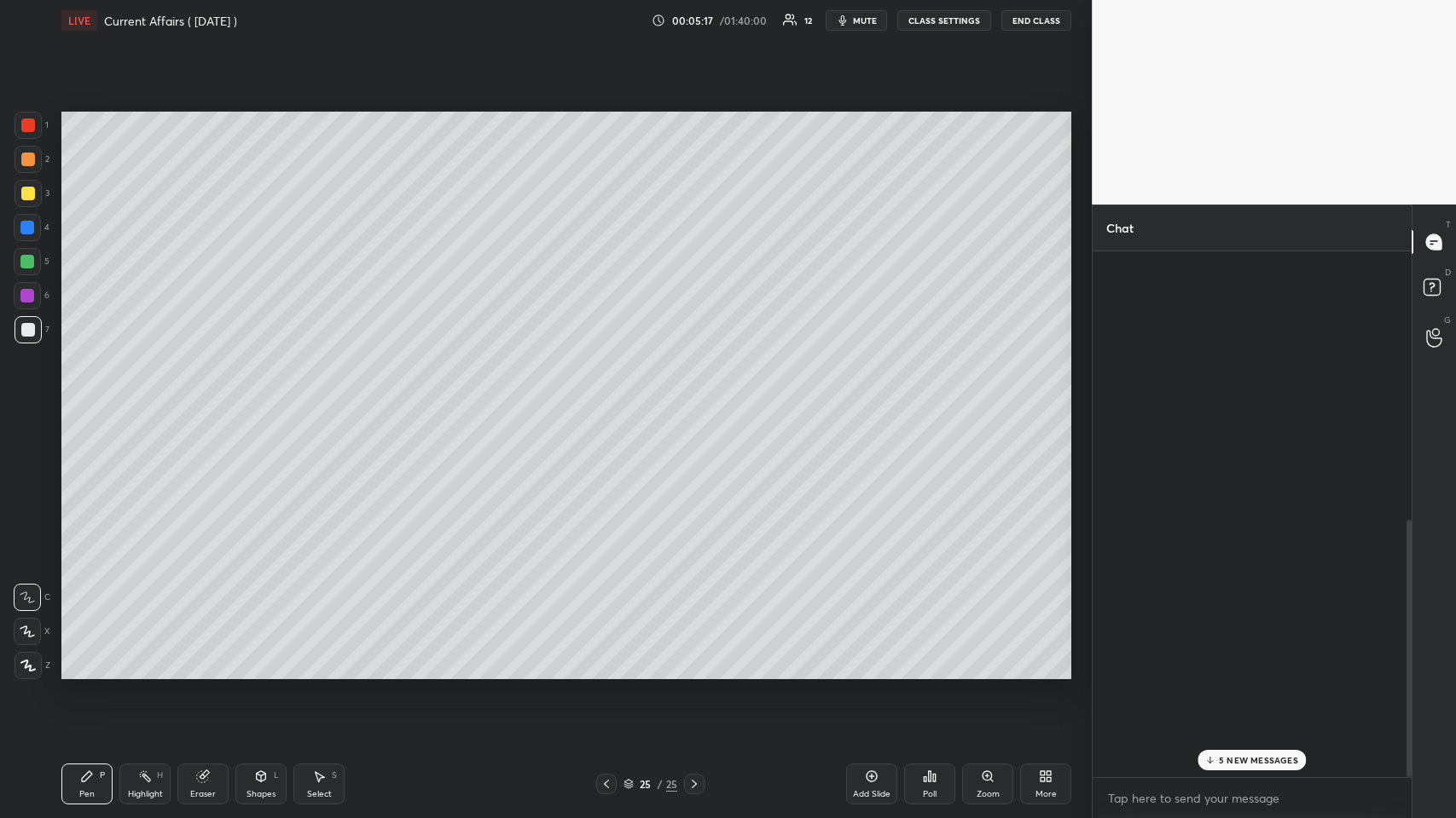
click at [611, 400] on div "More" at bounding box center [1045, 784] width 51 height 41
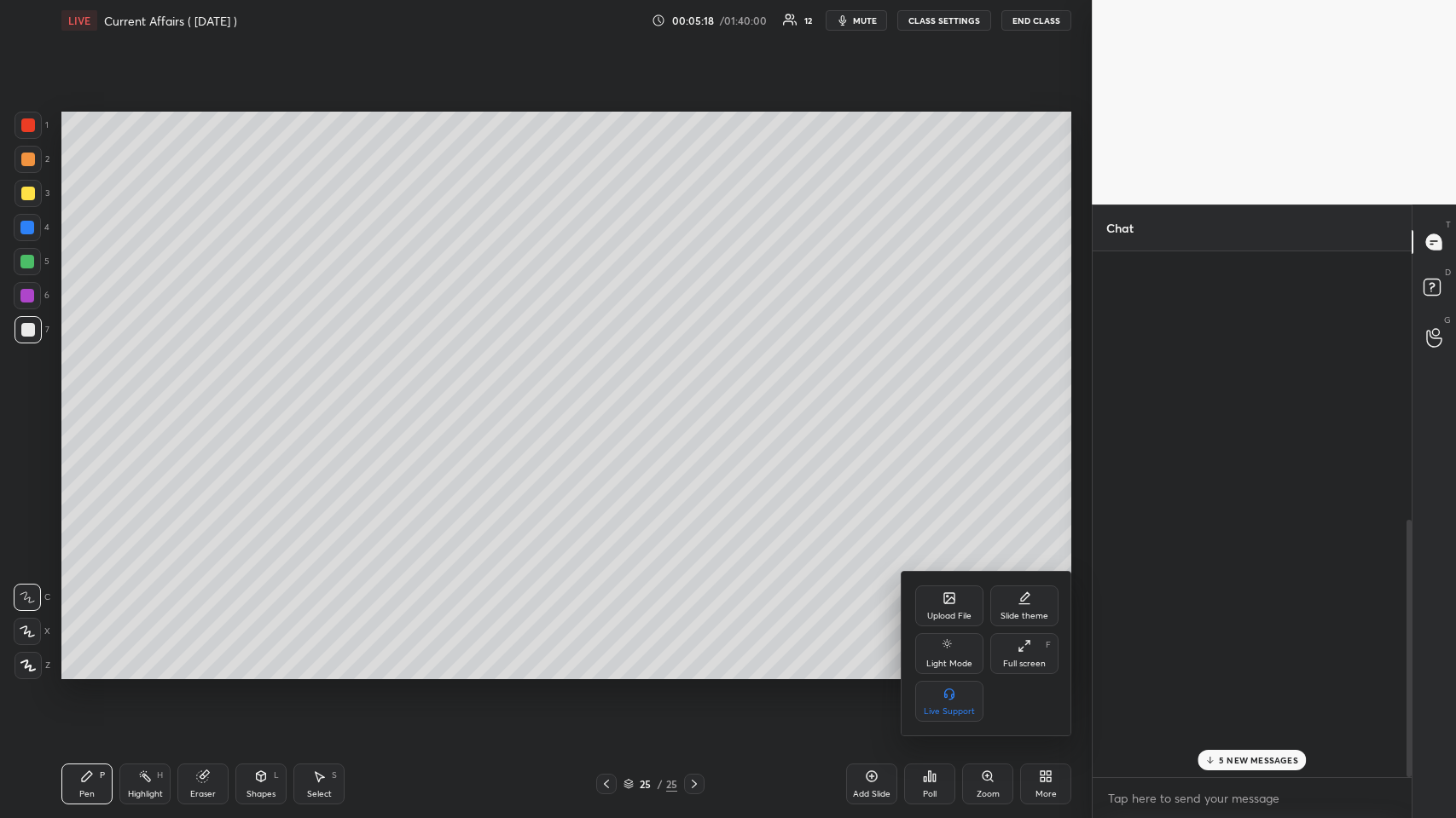
click at [611, 400] on div "Upload File" at bounding box center [949, 616] width 44 height 8
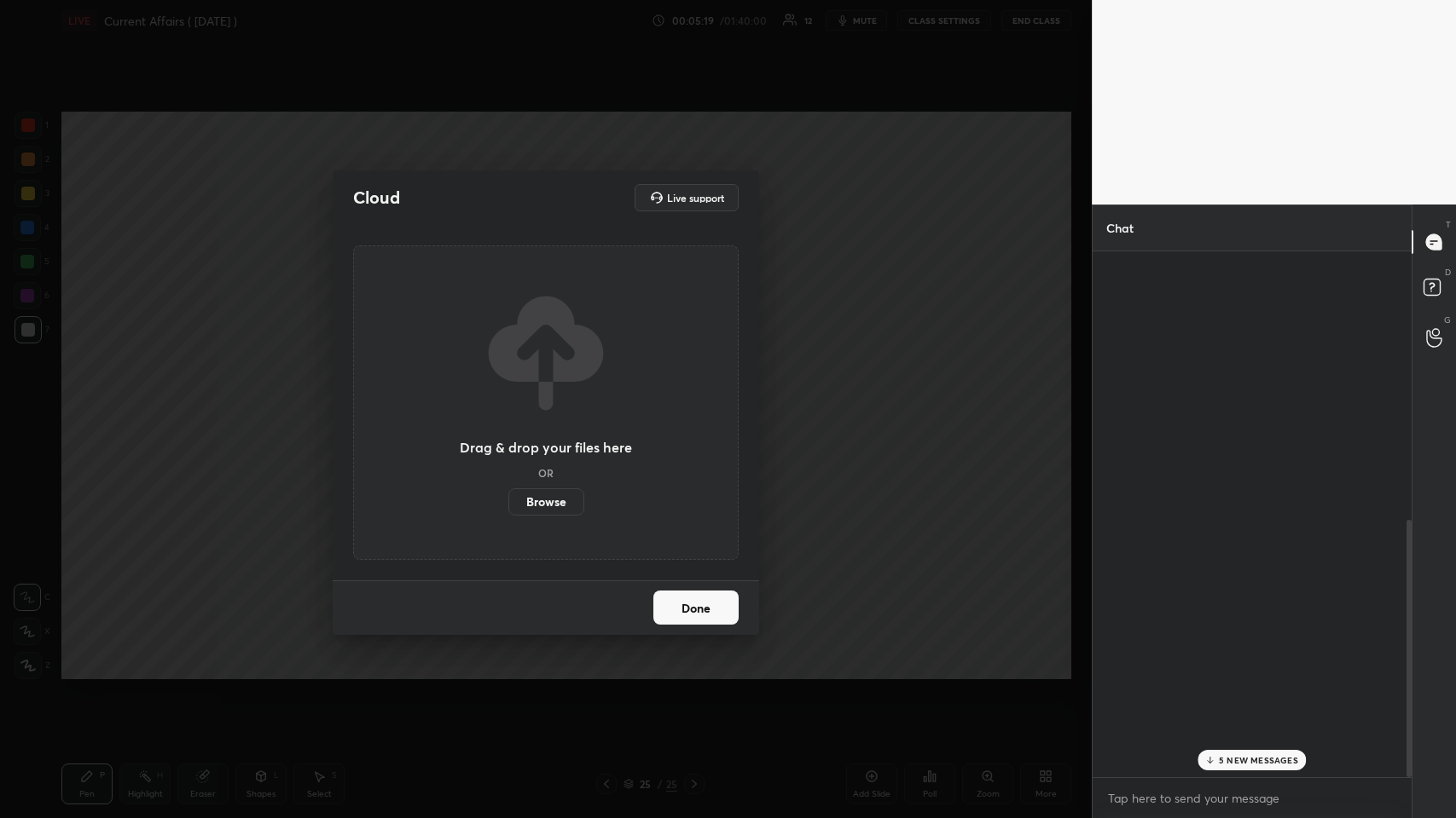
click at [532, 400] on label "Browse" at bounding box center [546, 502] width 76 height 27
click at [508, 400] on input "Browse" at bounding box center [508, 502] width 0 height 27
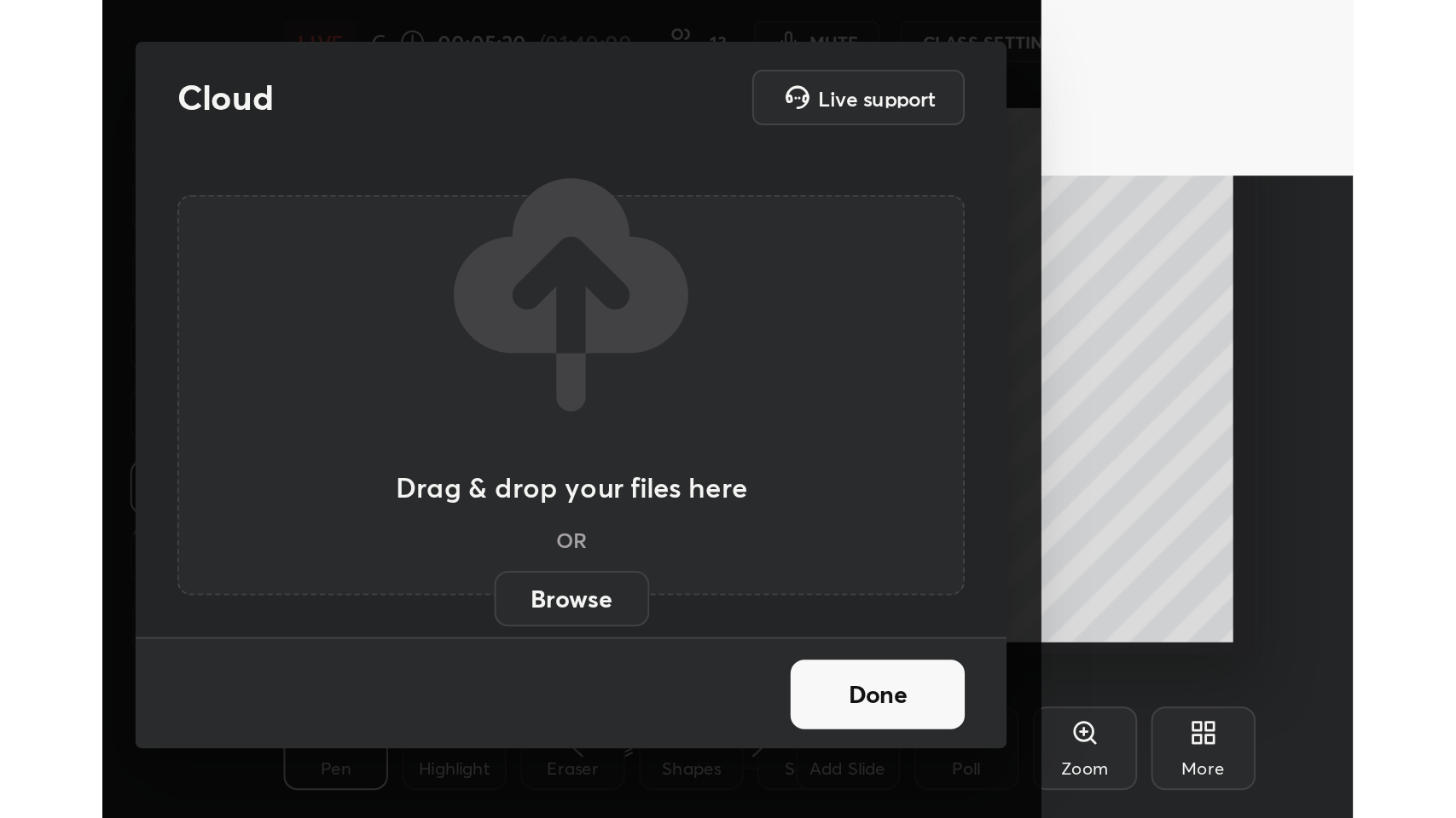
scroll to position [291, 544]
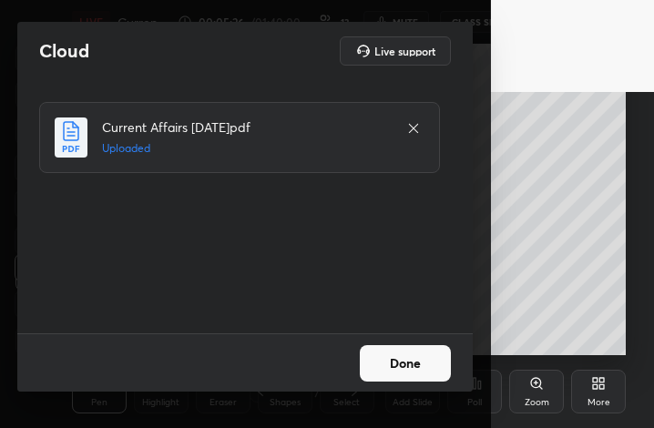
click at [419, 132] on icon at bounding box center [413, 128] width 15 height 15
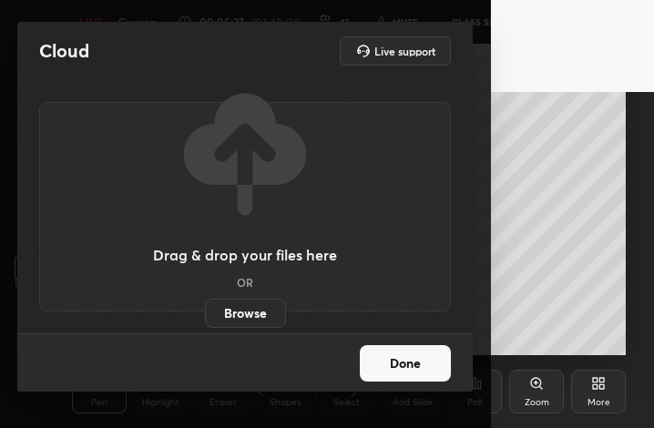
click at [257, 306] on label "Browse" at bounding box center [245, 313] width 81 height 29
click at [205, 306] on input "Browse" at bounding box center [205, 313] width 0 height 29
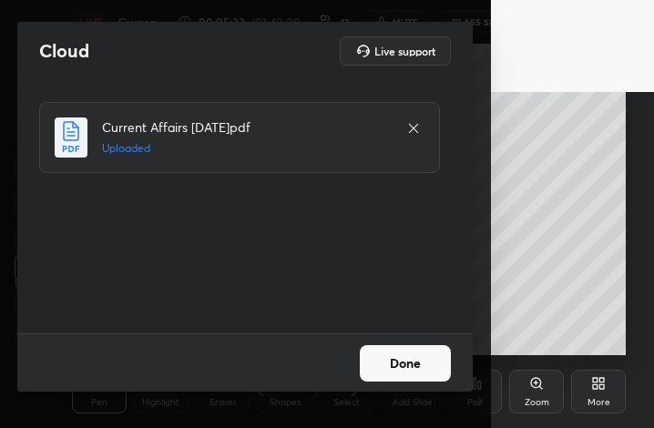
click at [424, 372] on button "Done" at bounding box center [405, 363] width 91 height 36
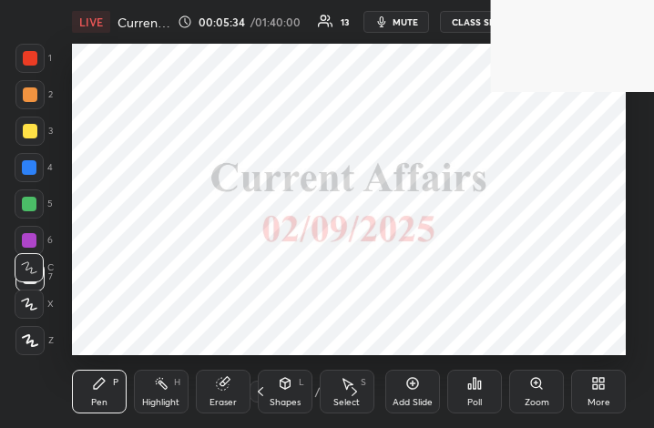
click at [600, 388] on icon at bounding box center [602, 386] width 5 height 5
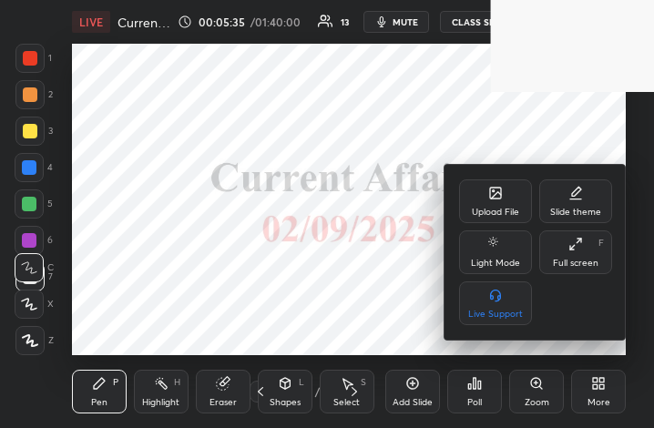
click at [579, 246] on icon at bounding box center [575, 244] width 15 height 15
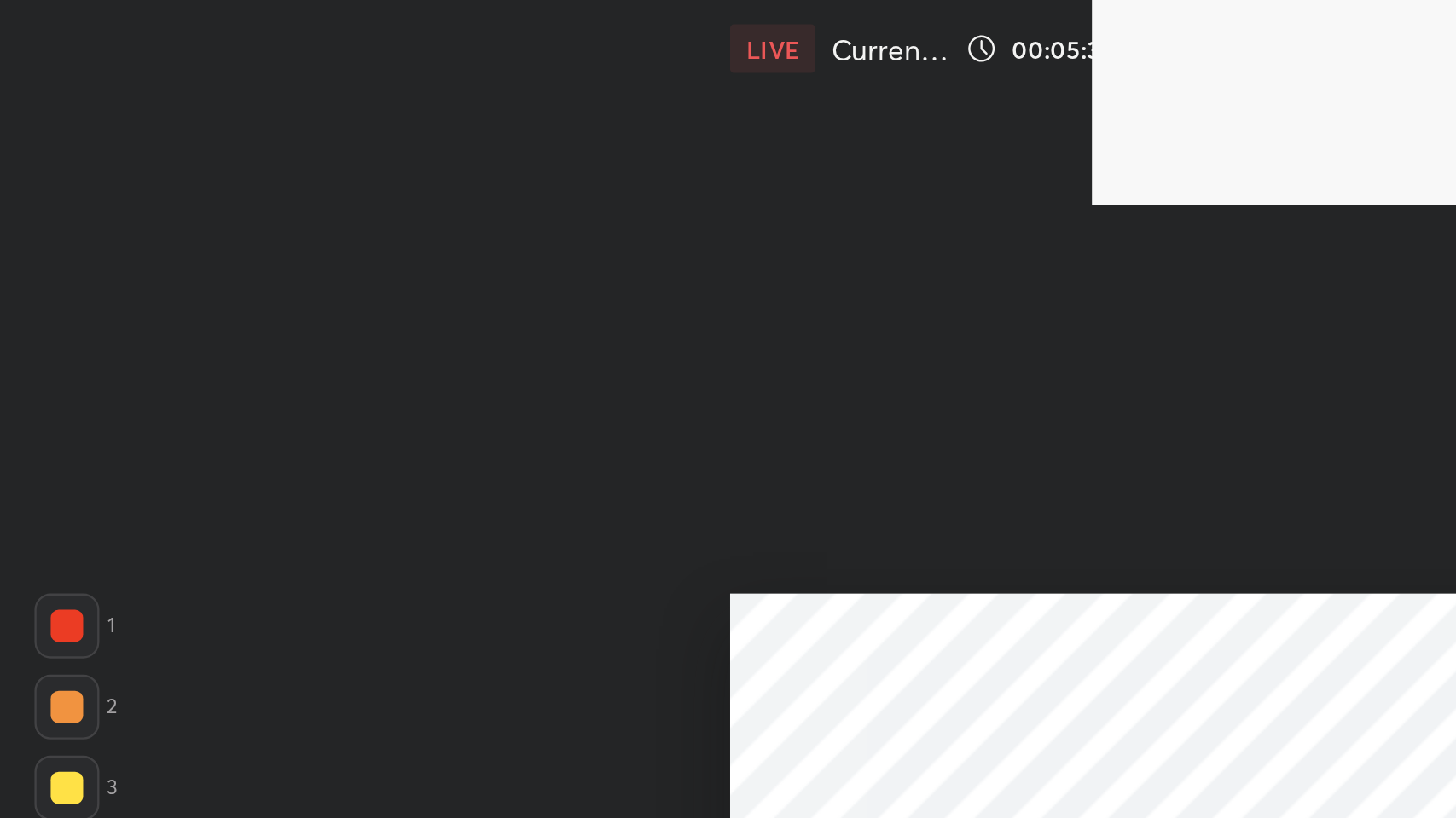
scroll to position [84533, 83896]
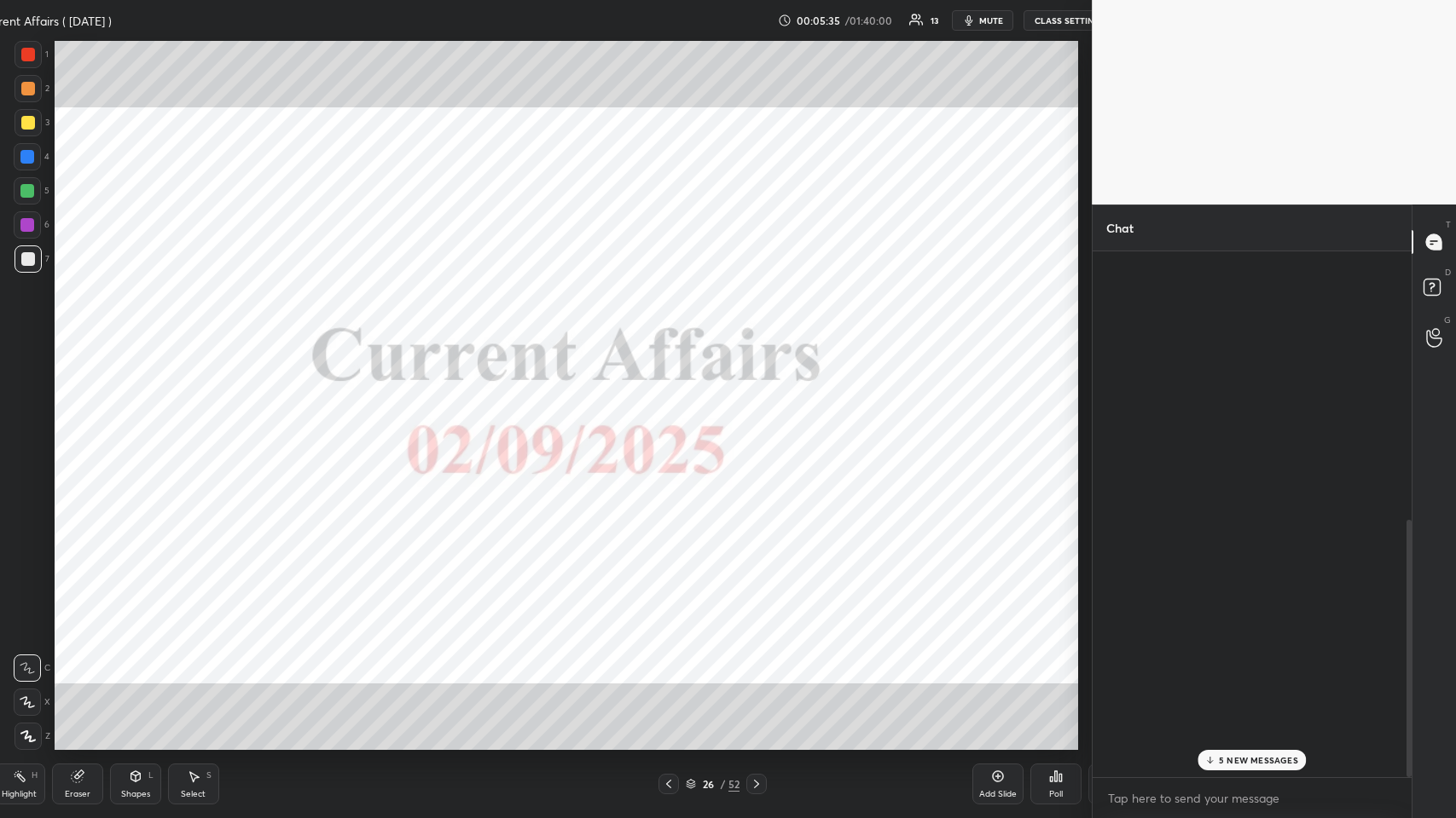
type textarea "x"
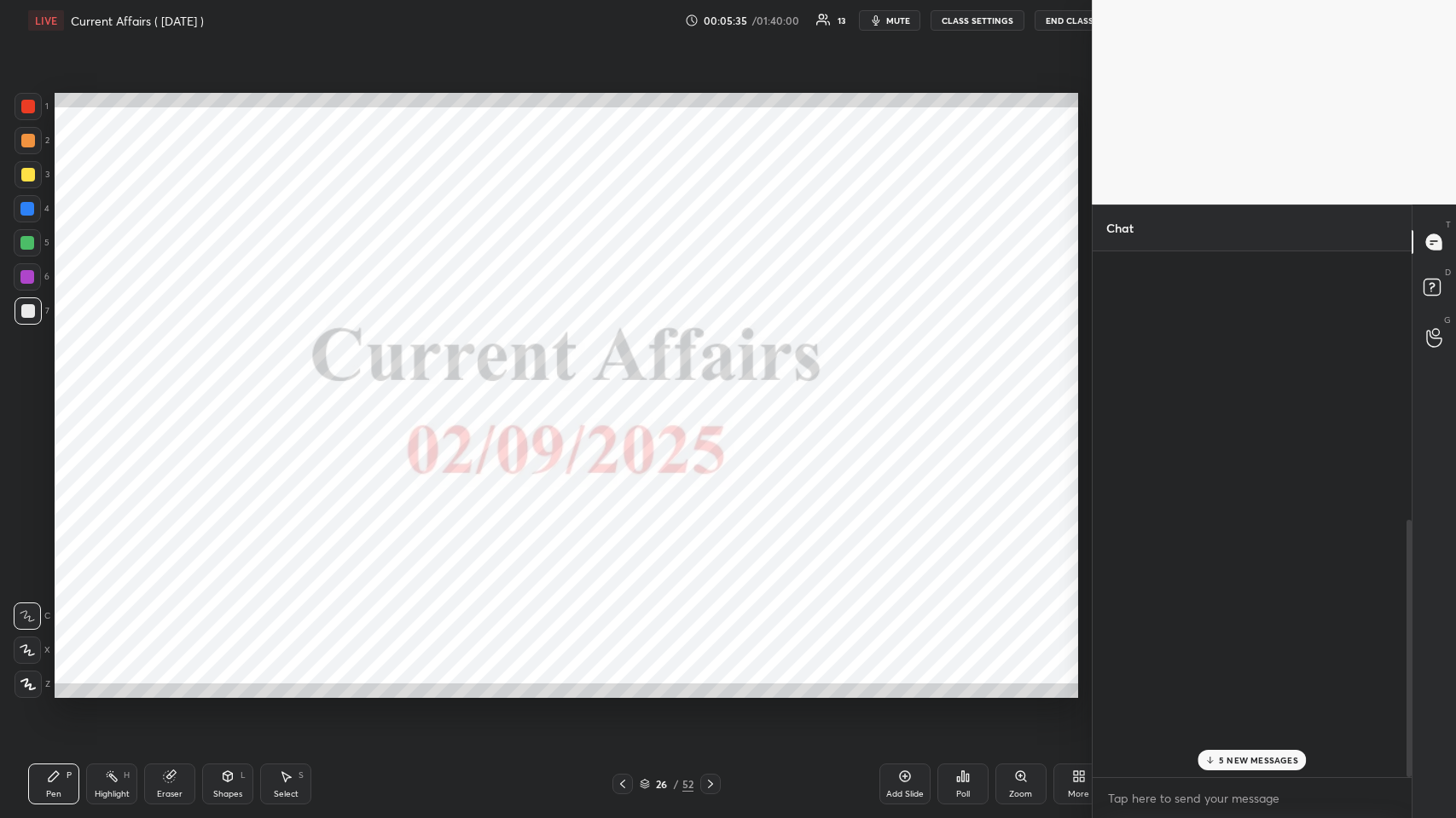
scroll to position [84533, 84255]
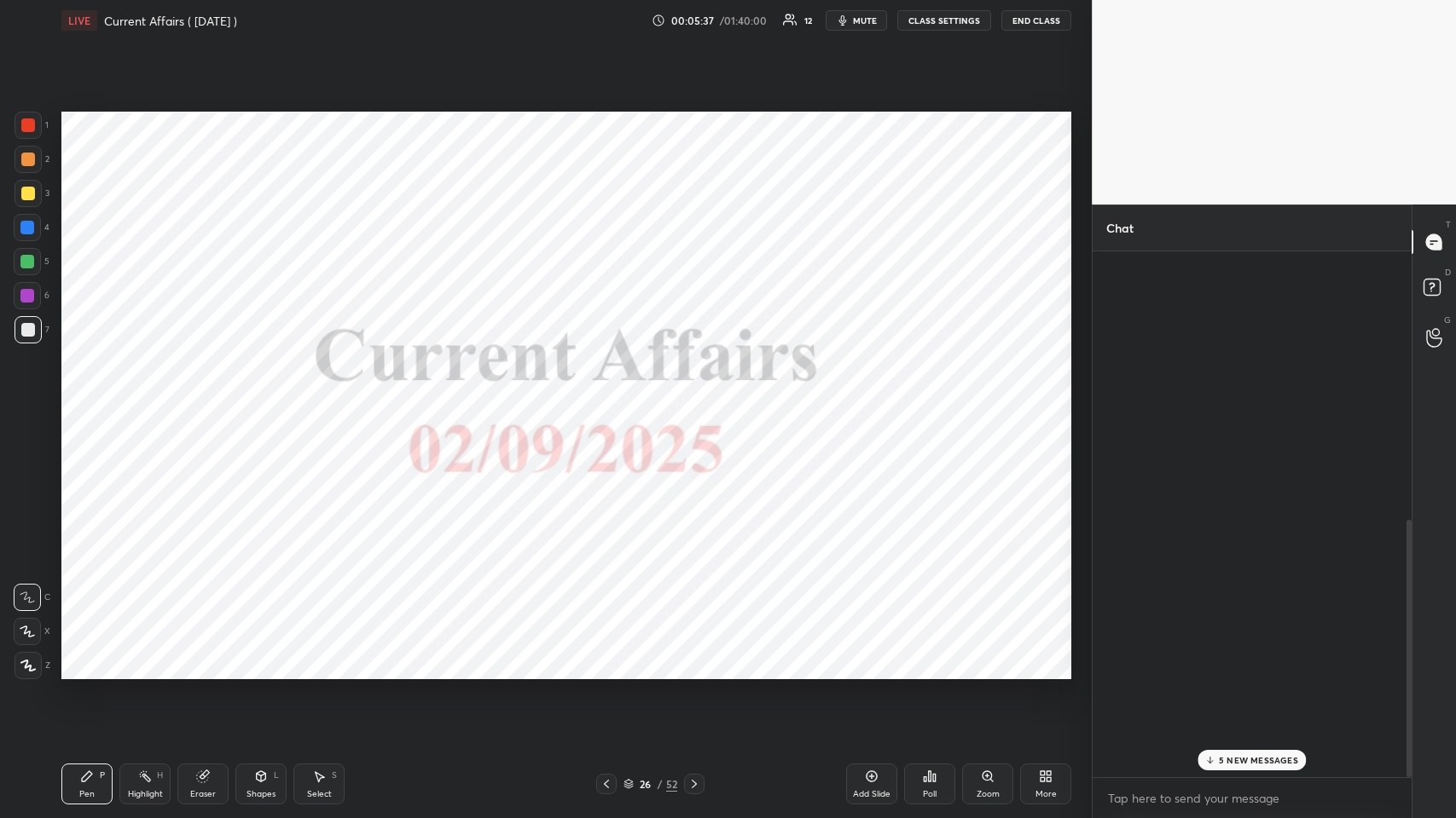
click at [611, 400] on p "5 NEW MESSAGES" at bounding box center [1257, 760] width 80 height 10
click at [611, 274] on icon at bounding box center [1434, 289] width 31 height 31
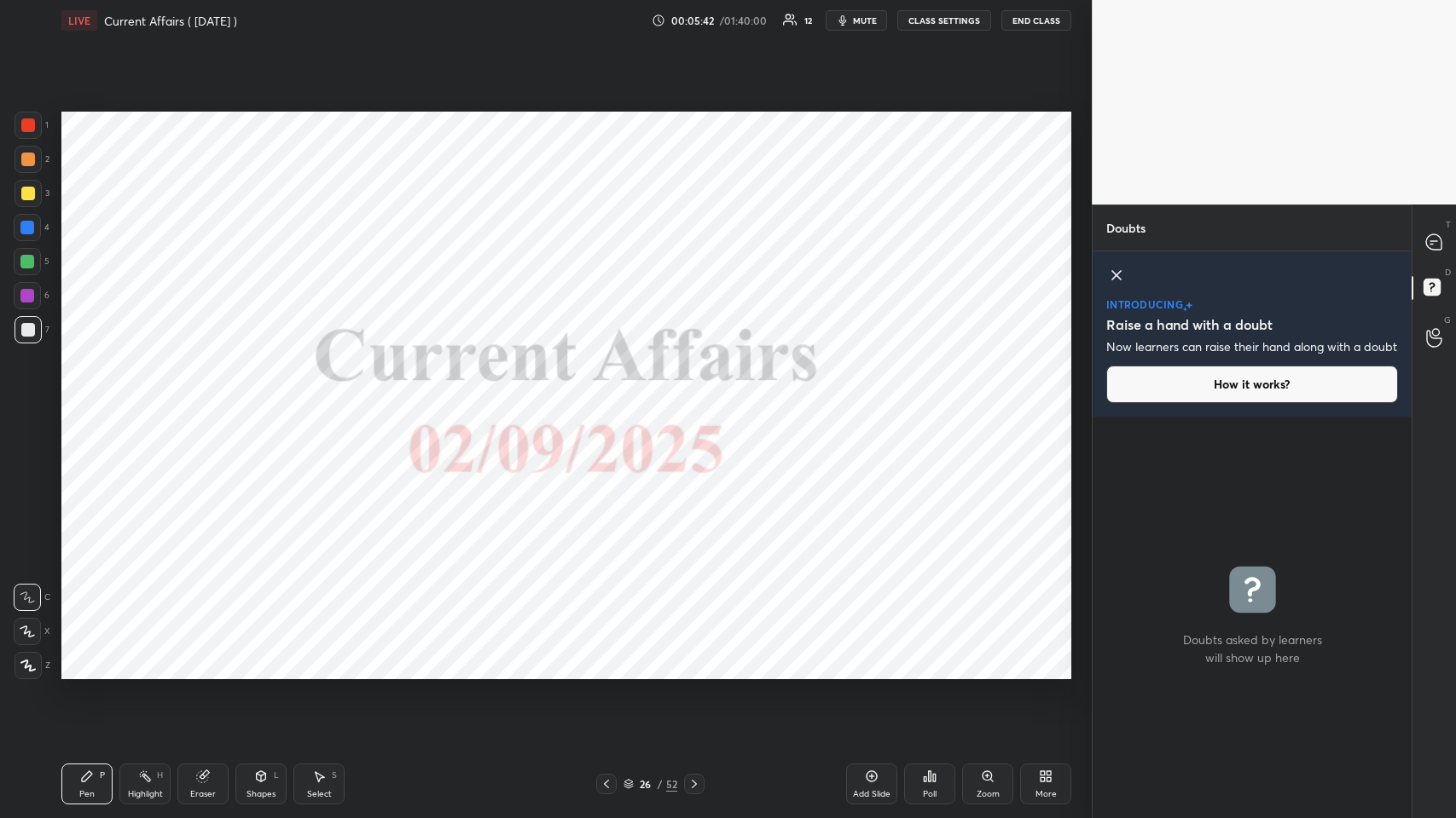
click at [611, 274] on icon at bounding box center [1116, 275] width 21 height 21
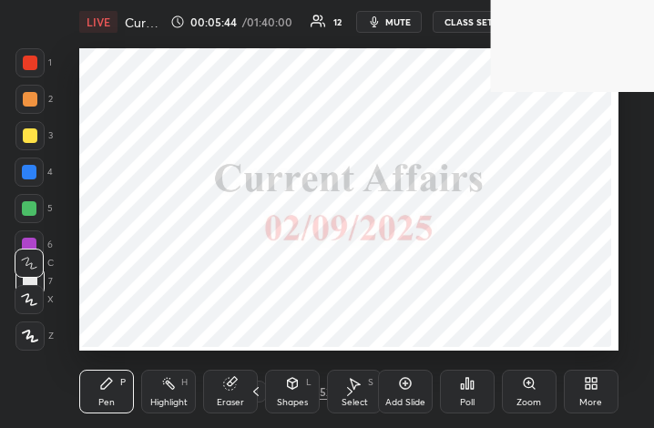
scroll to position [311, 577]
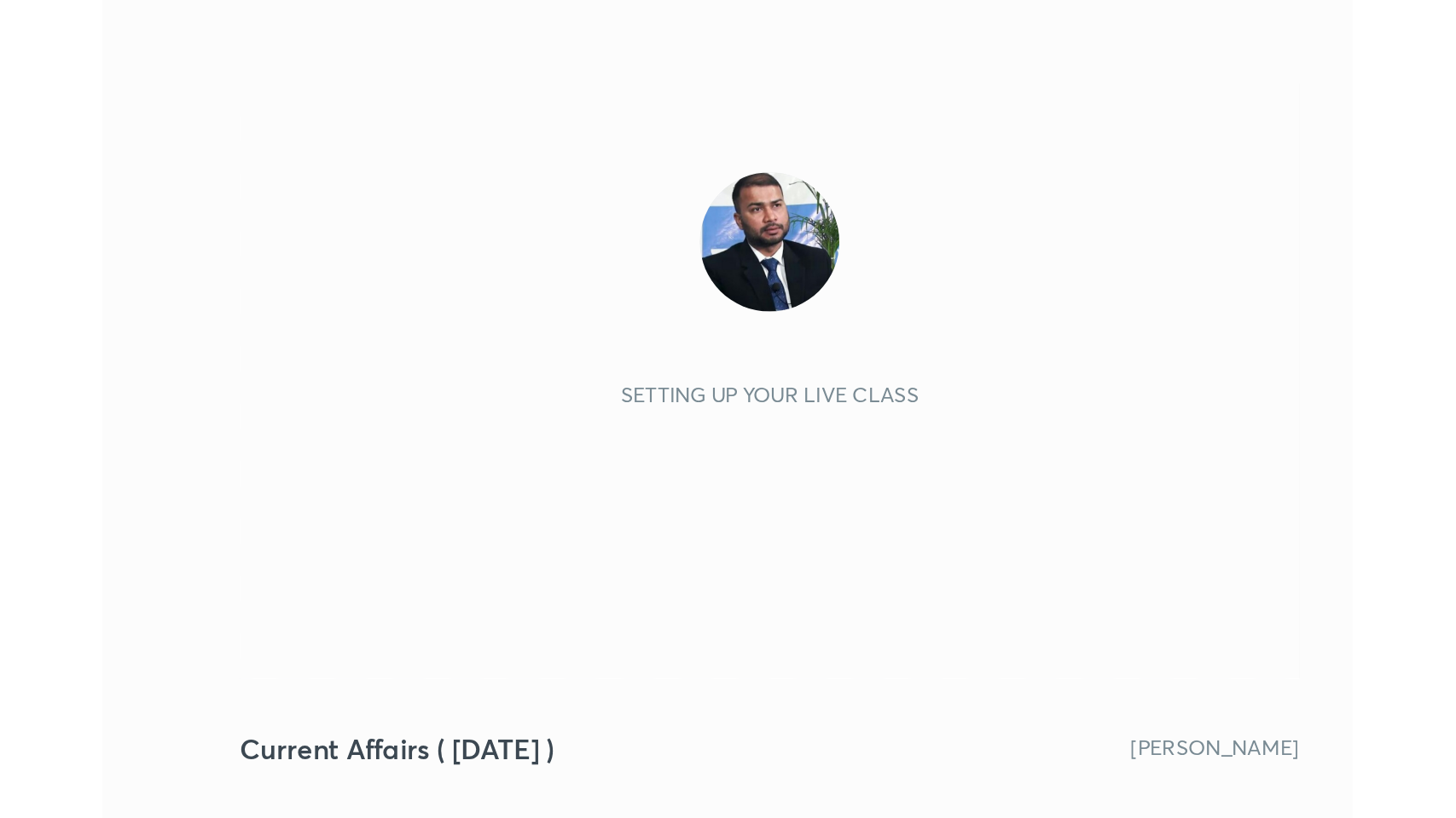
scroll to position [291, 544]
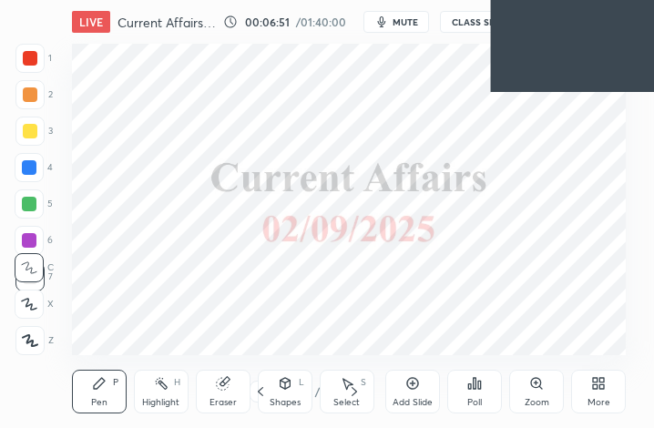
click at [598, 386] on icon at bounding box center [598, 383] width 15 height 15
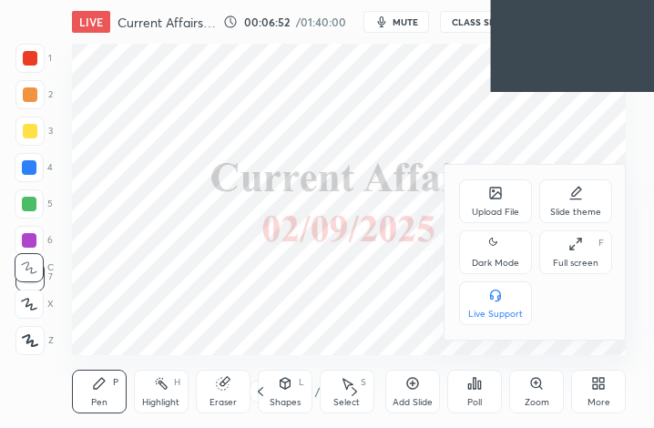
click at [597, 252] on div "Full screen F" at bounding box center [575, 252] width 73 height 44
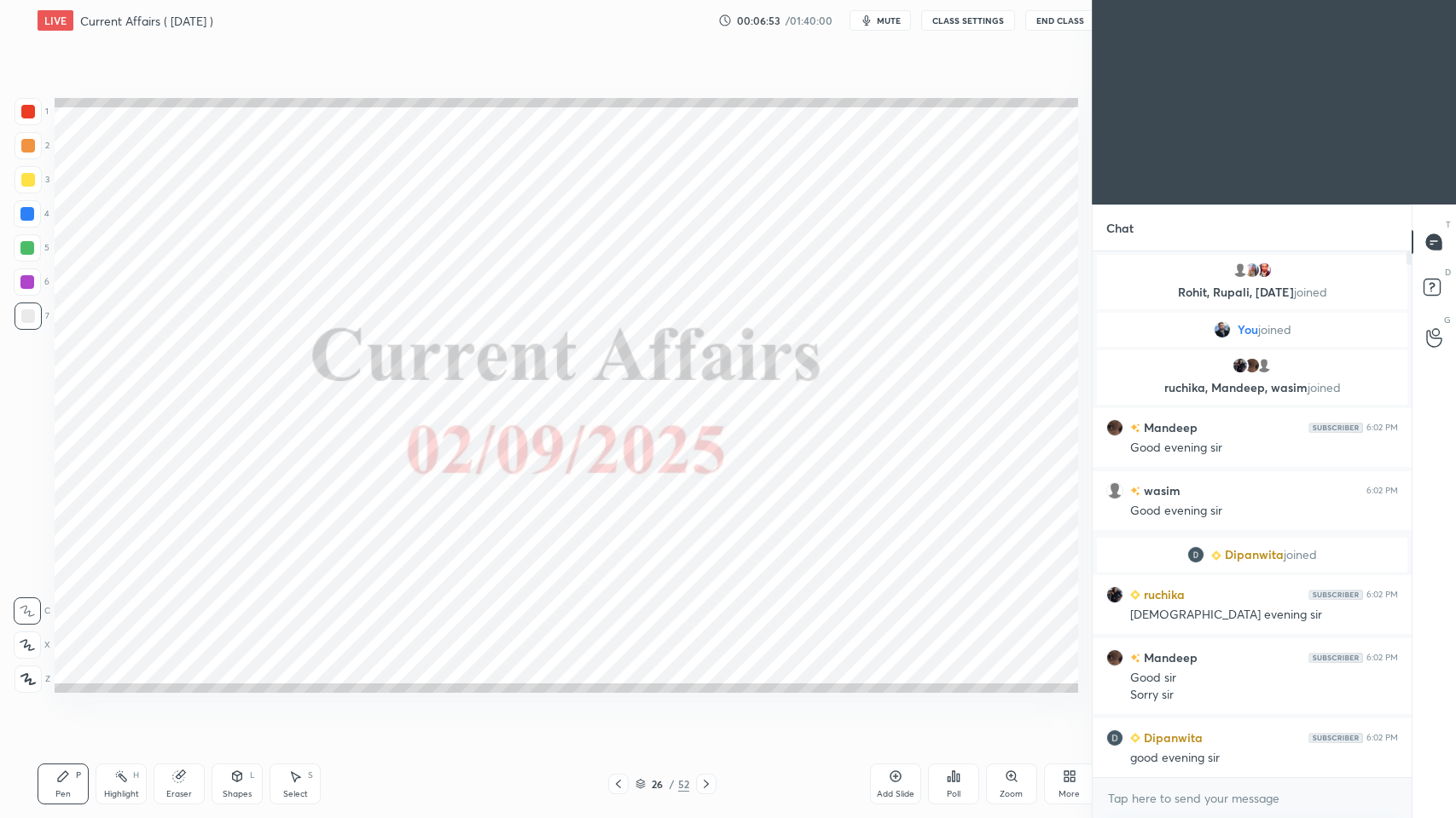
scroll to position [84533, 84255]
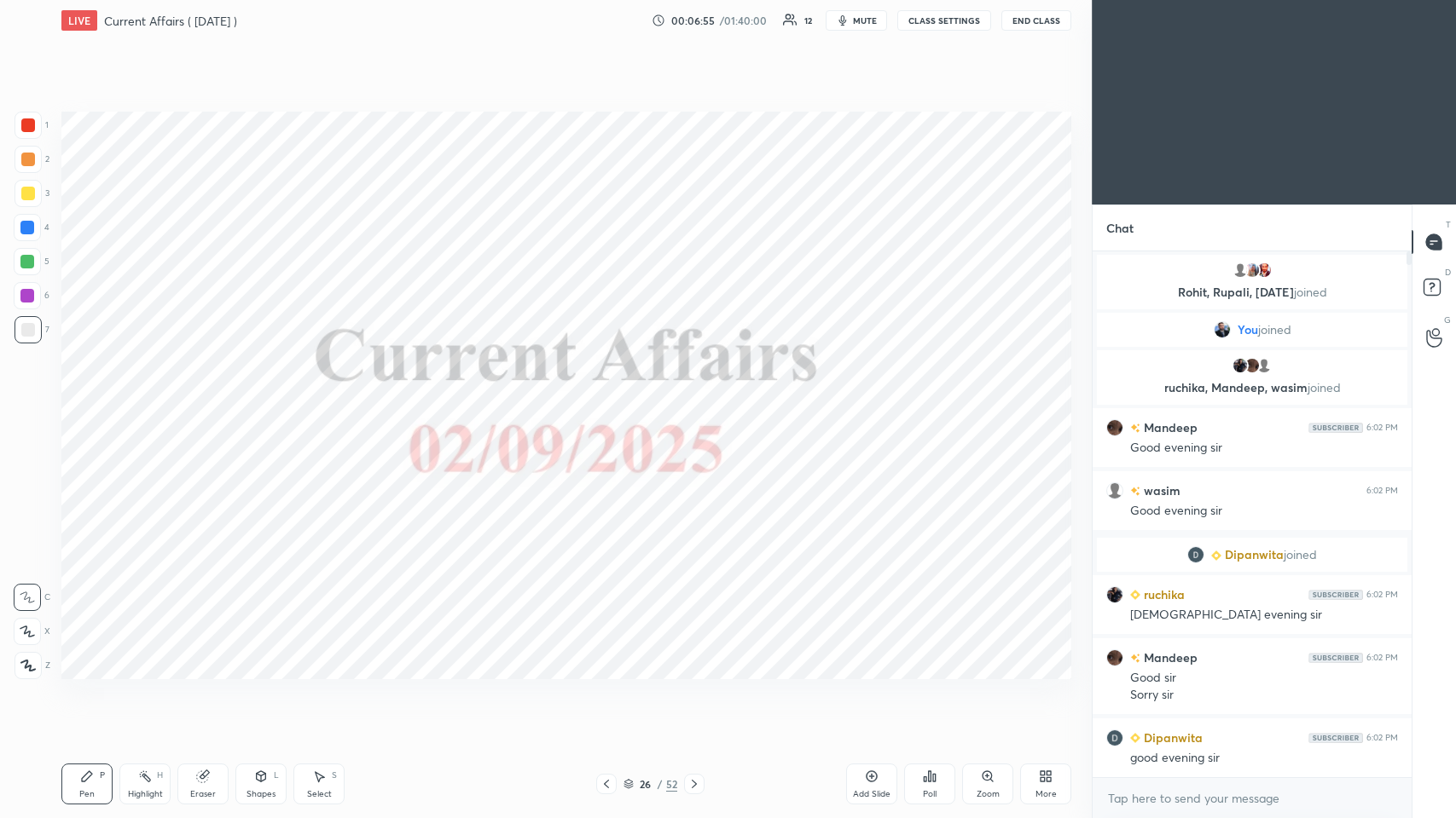
click at [611, 400] on icon at bounding box center [628, 785] width 8 height 3
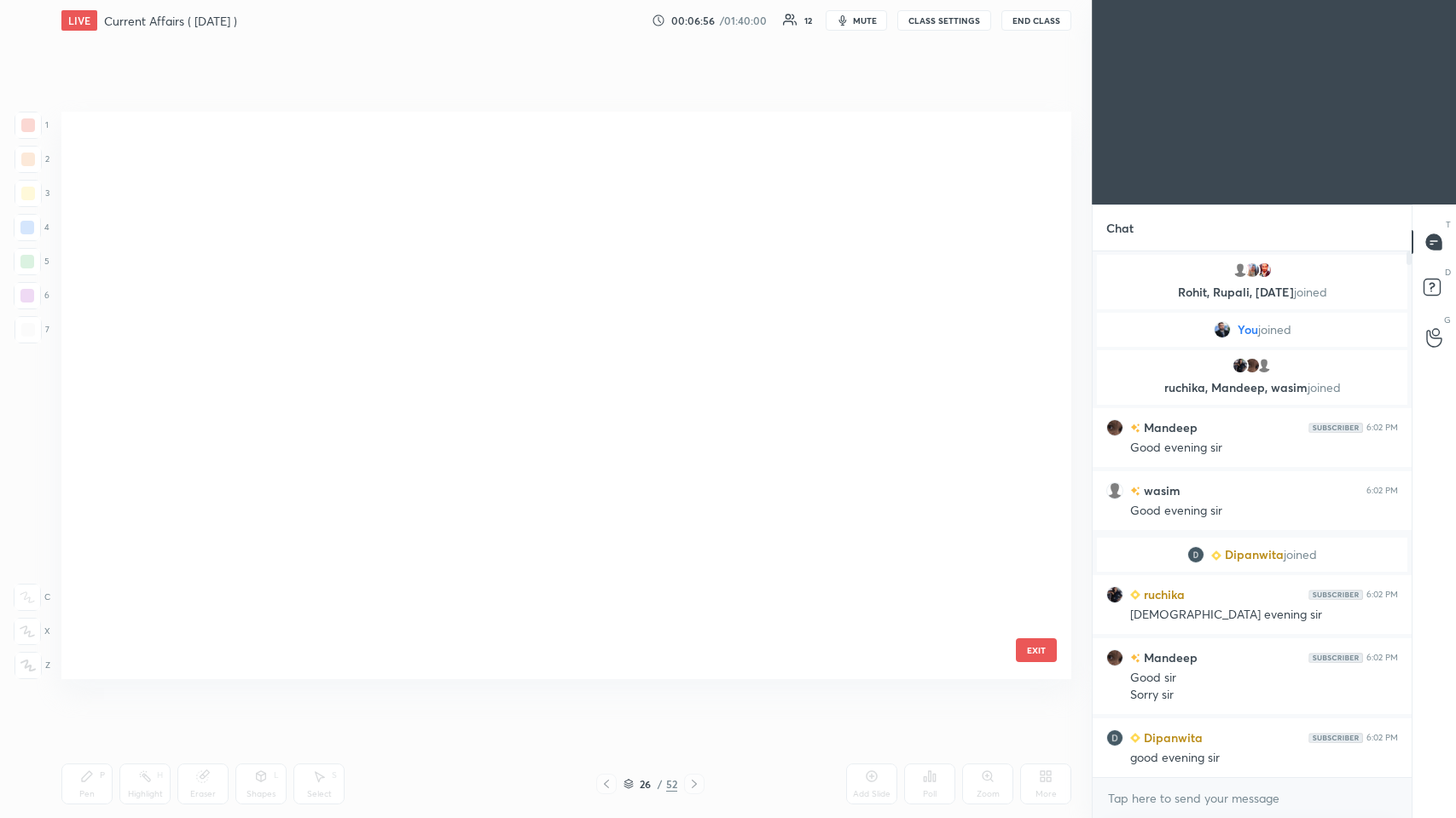
scroll to position [563, 1001]
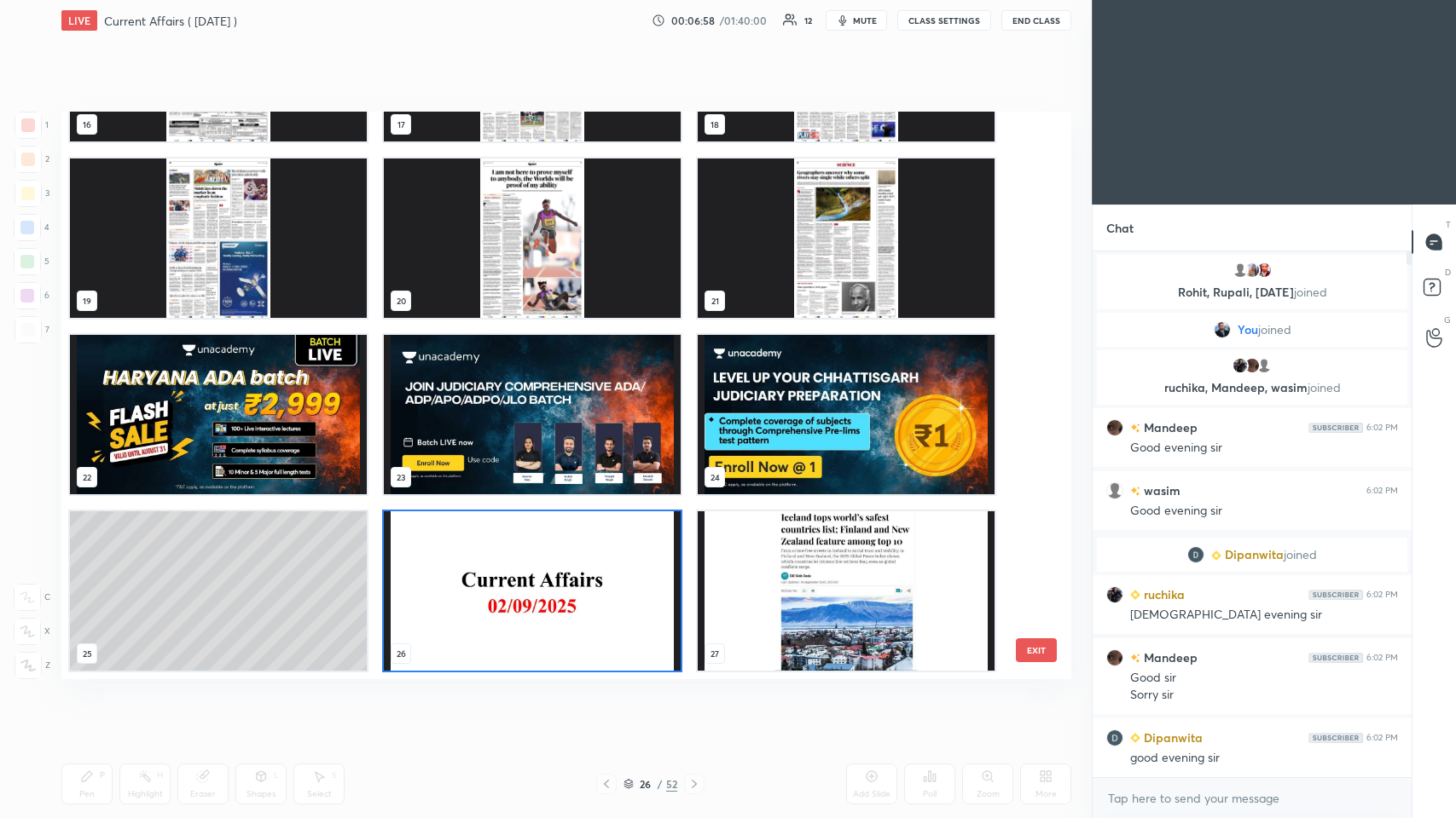
click at [311, 400] on img "grid" at bounding box center [218, 415] width 297 height 159
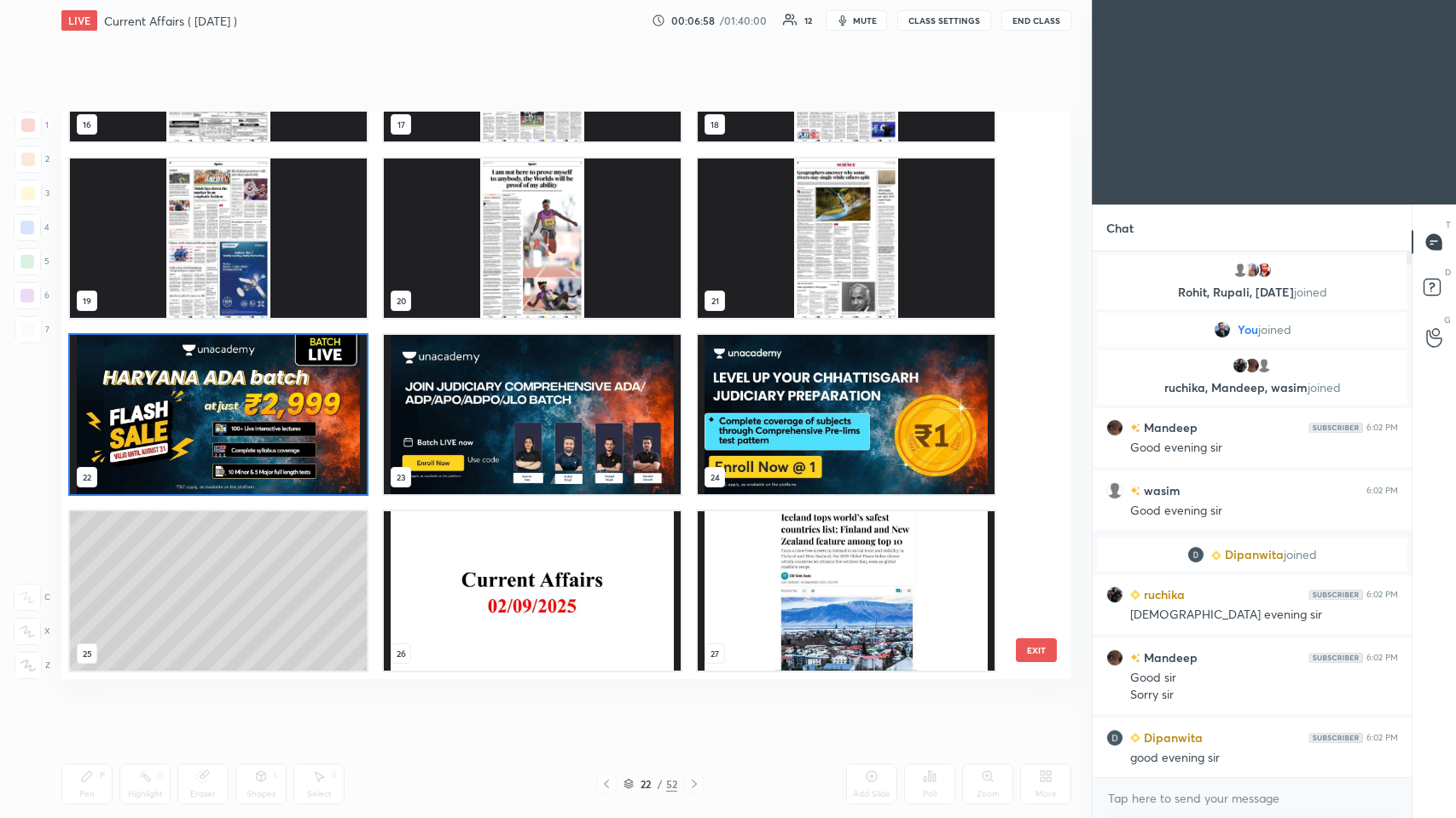
click at [311, 400] on img "grid" at bounding box center [218, 415] width 297 height 159
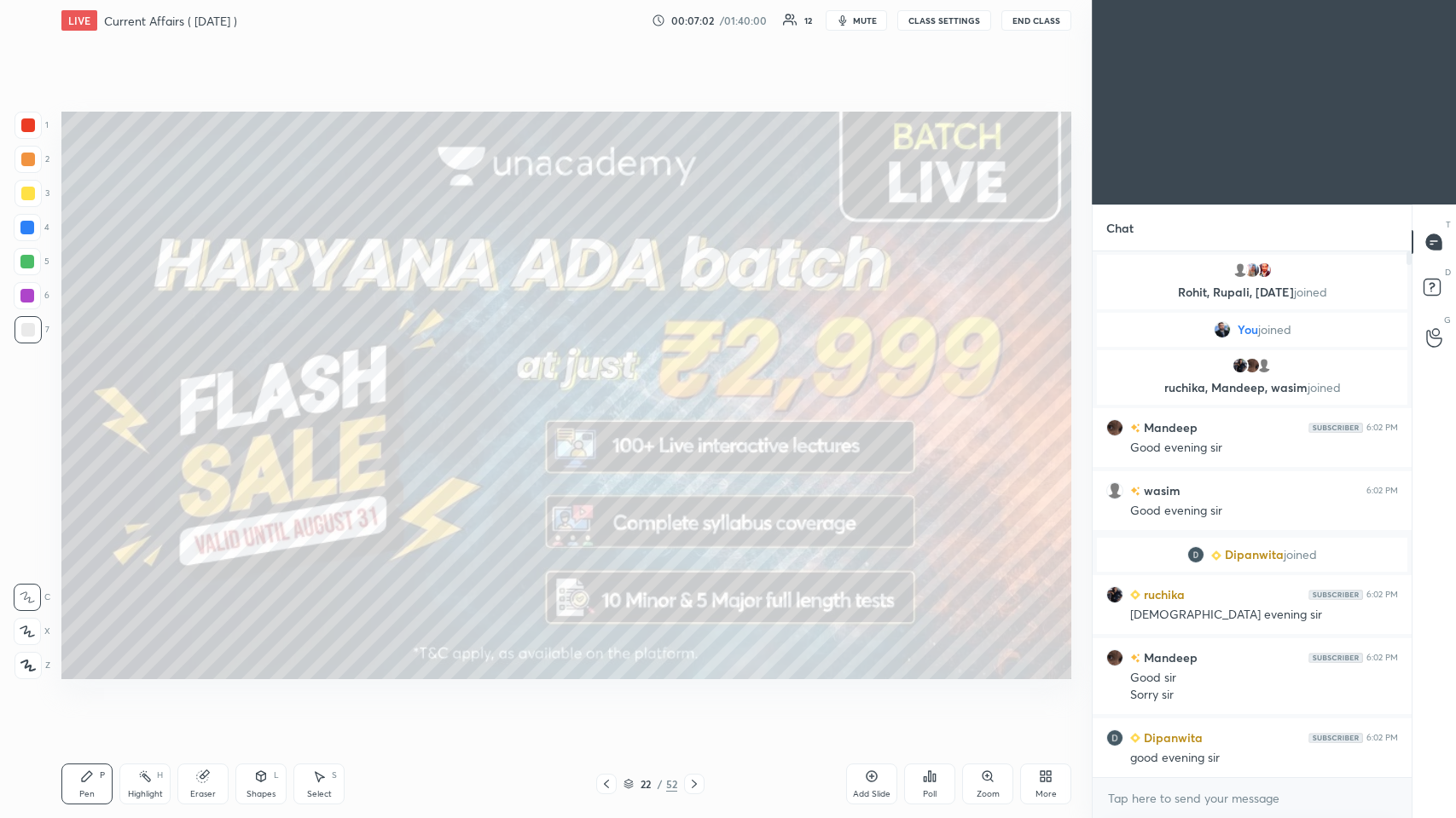
click at [34, 123] on div at bounding box center [28, 125] width 14 height 14
click at [27, 400] on icon at bounding box center [28, 665] width 14 height 10
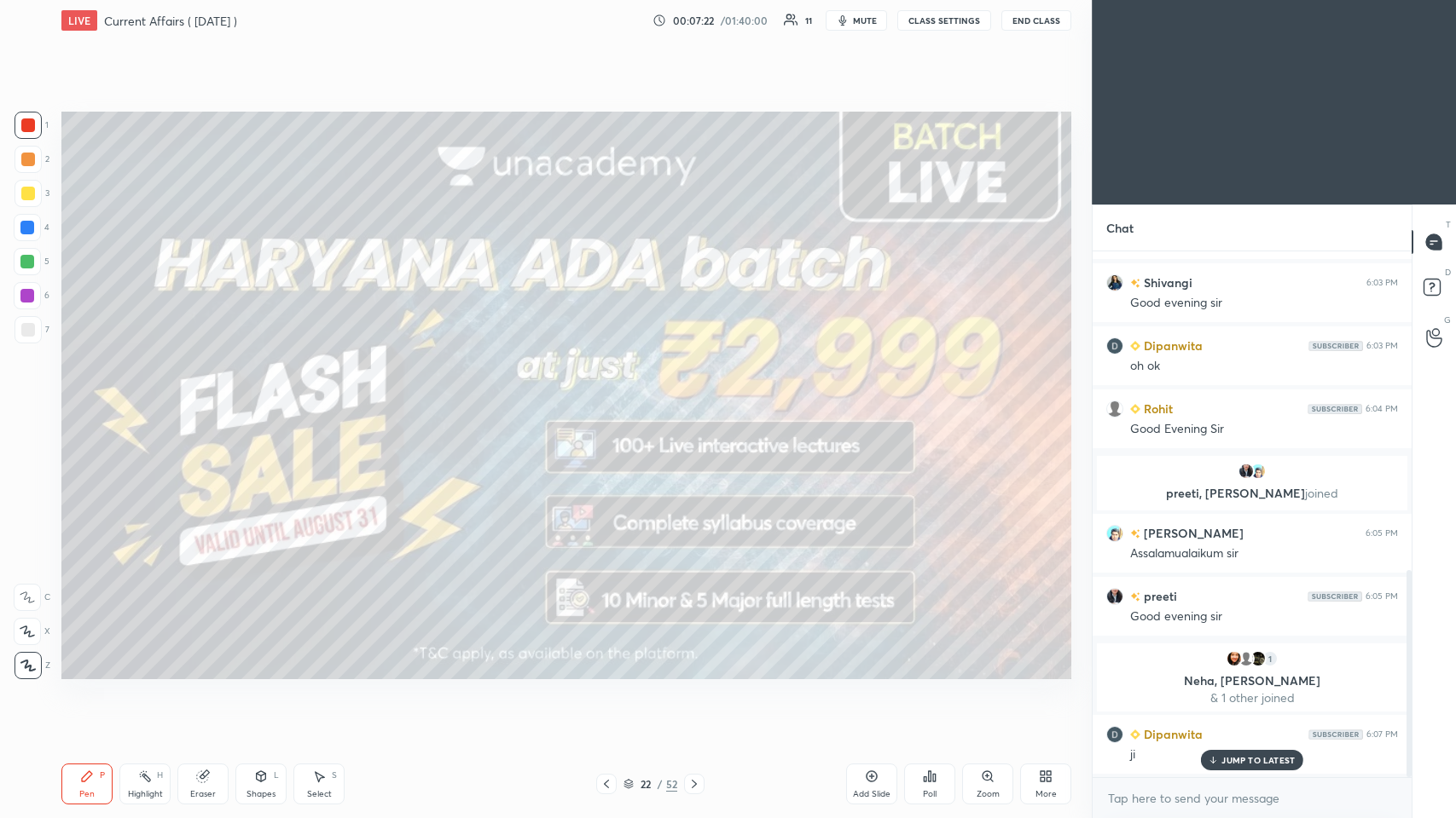
drag, startPoint x: 1408, startPoint y: 434, endPoint x: 1398, endPoint y: 578, distance: 144.3
click at [611, 400] on div at bounding box center [1405, 515] width 10 height 526
click at [611, 400] on icon at bounding box center [1212, 762] width 5 height 3
click at [611, 400] on icon at bounding box center [694, 783] width 5 height 8
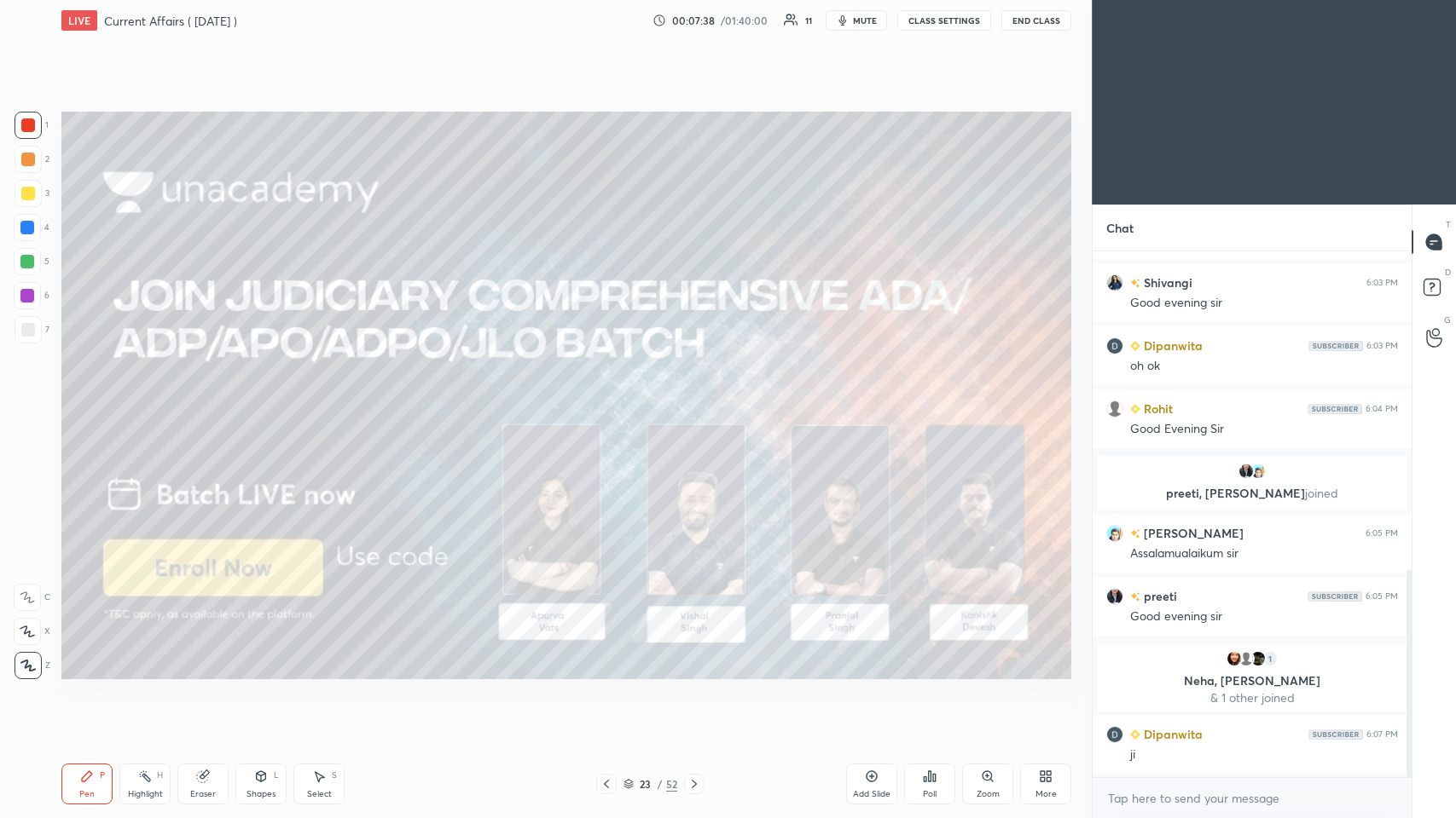
click at [611, 400] on icon at bounding box center [694, 784] width 14 height 14
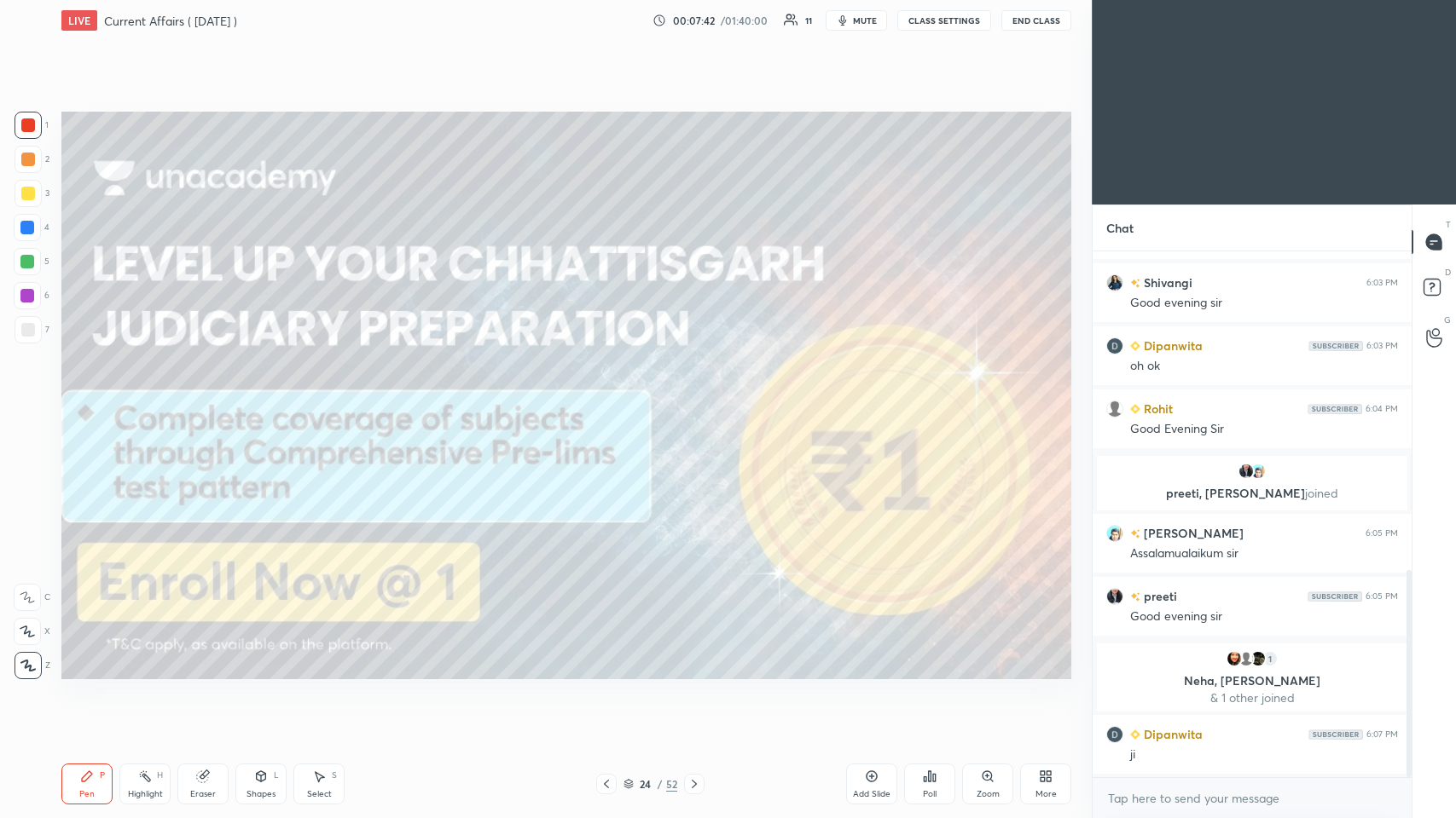
click at [611, 400] on div at bounding box center [694, 784] width 21 height 21
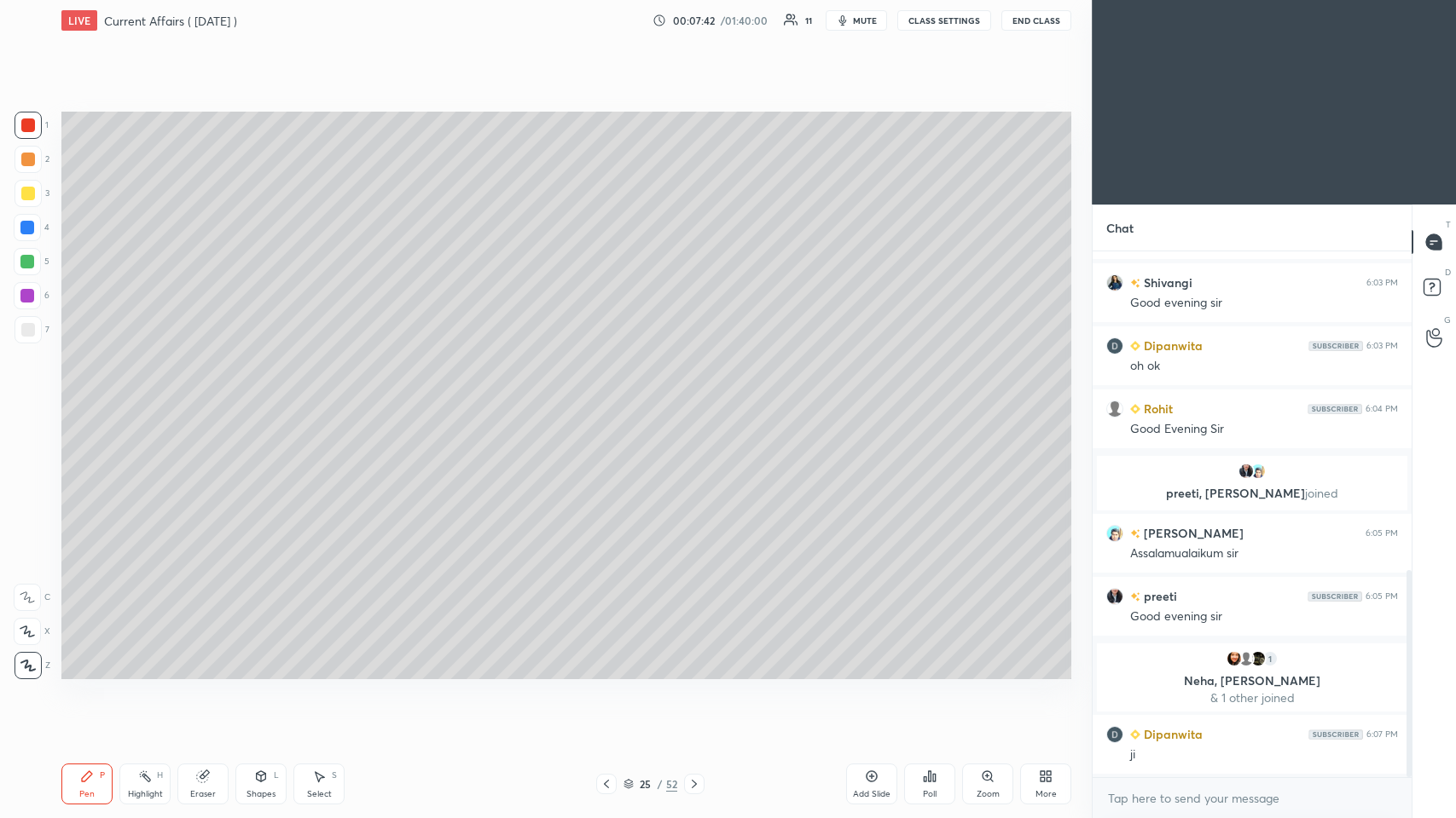
click at [611, 400] on icon at bounding box center [694, 784] width 14 height 14
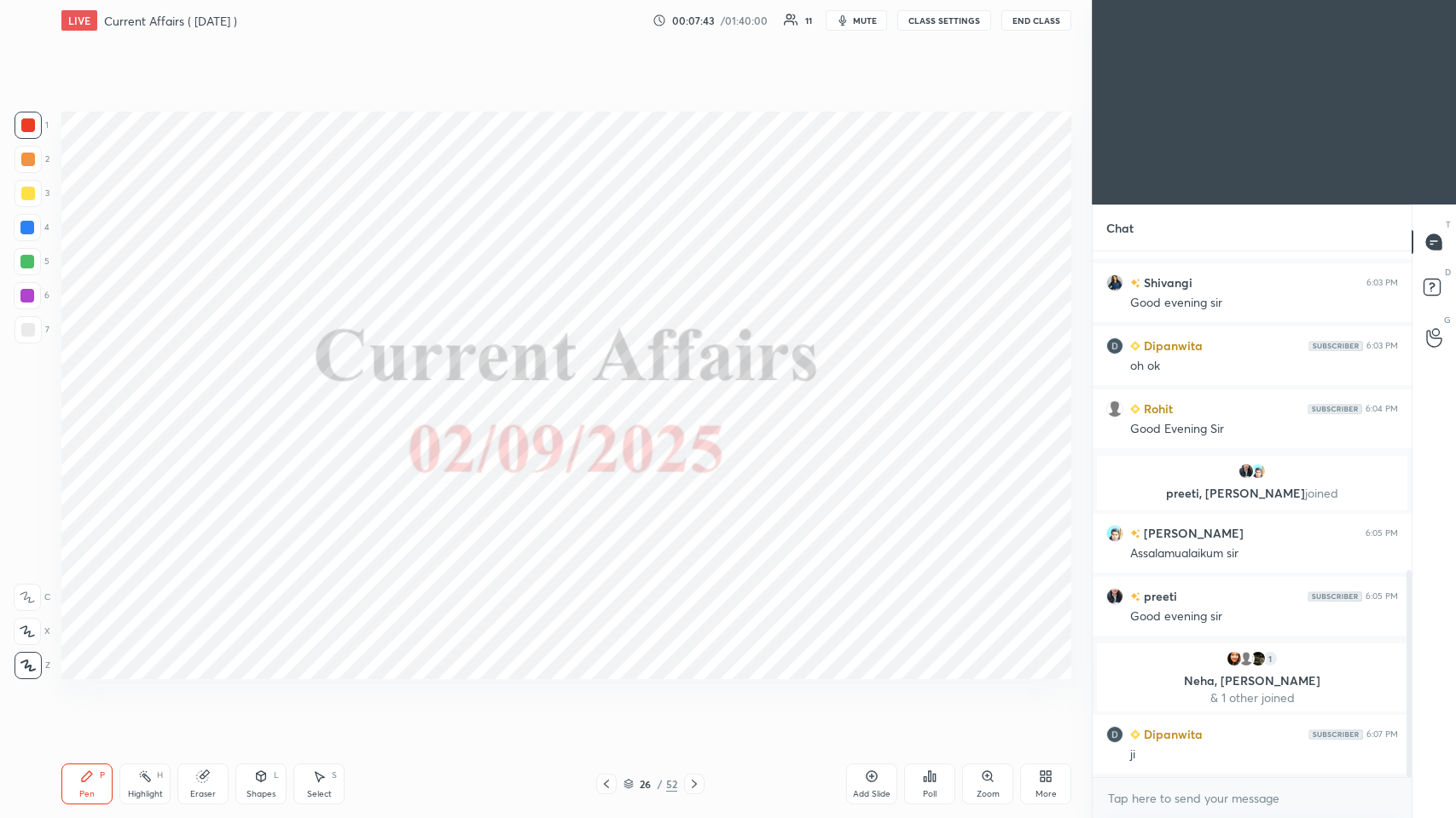
click at [611, 400] on icon at bounding box center [694, 784] width 14 height 14
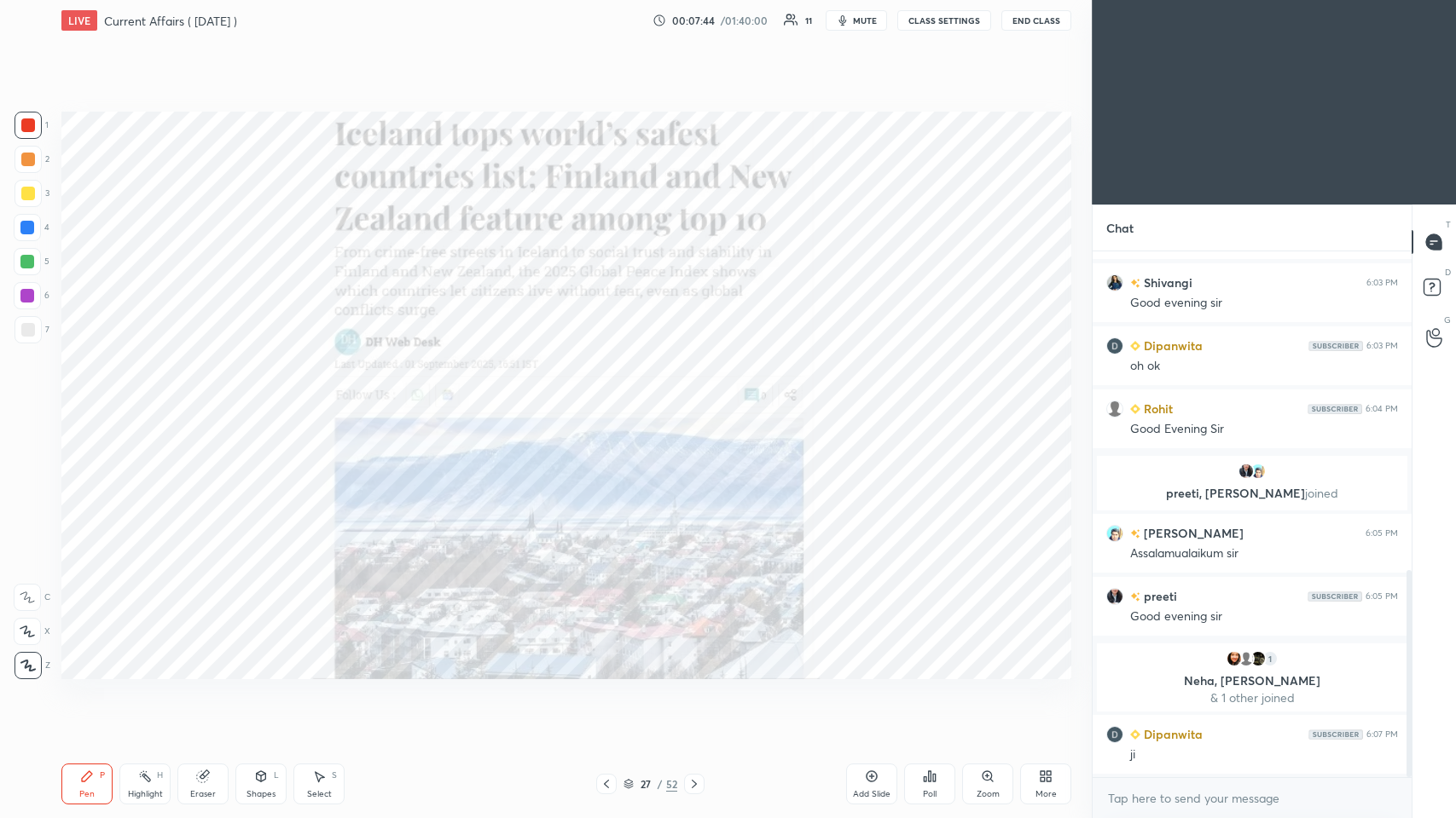
click at [611, 400] on icon at bounding box center [628, 783] width 10 height 10
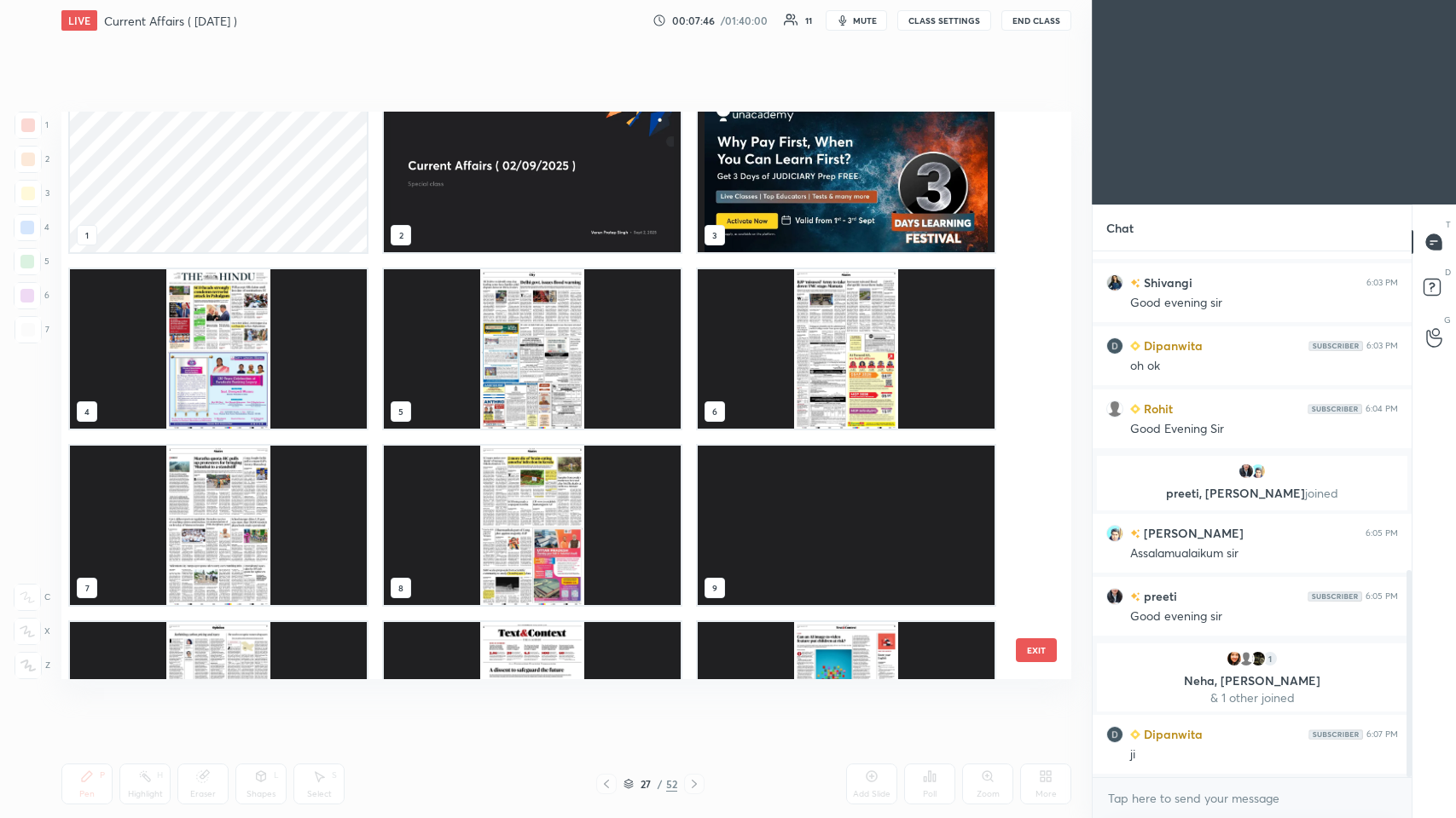
scroll to position [20, 0]
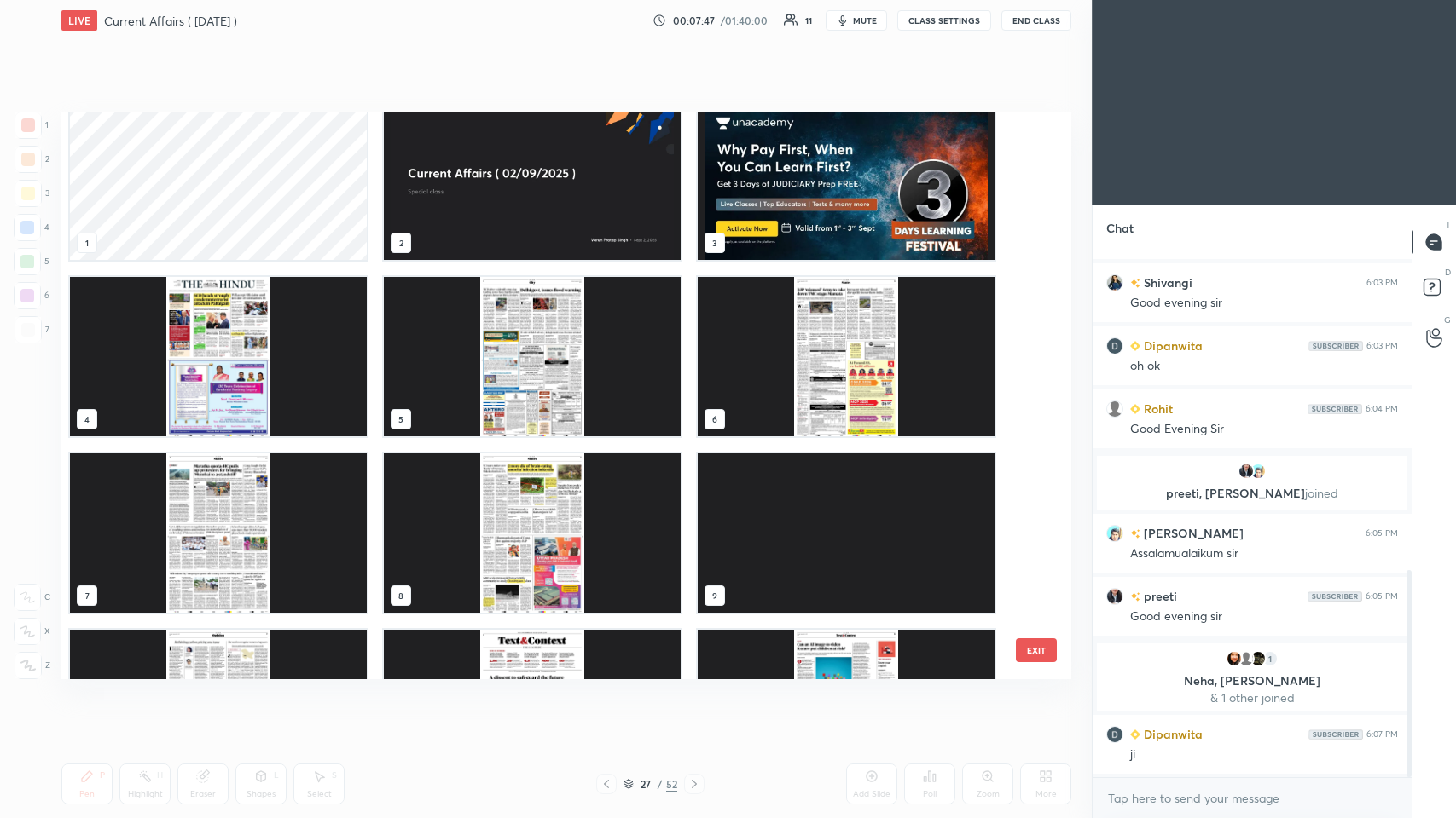
click at [258, 361] on img "grid" at bounding box center [218, 357] width 297 height 159
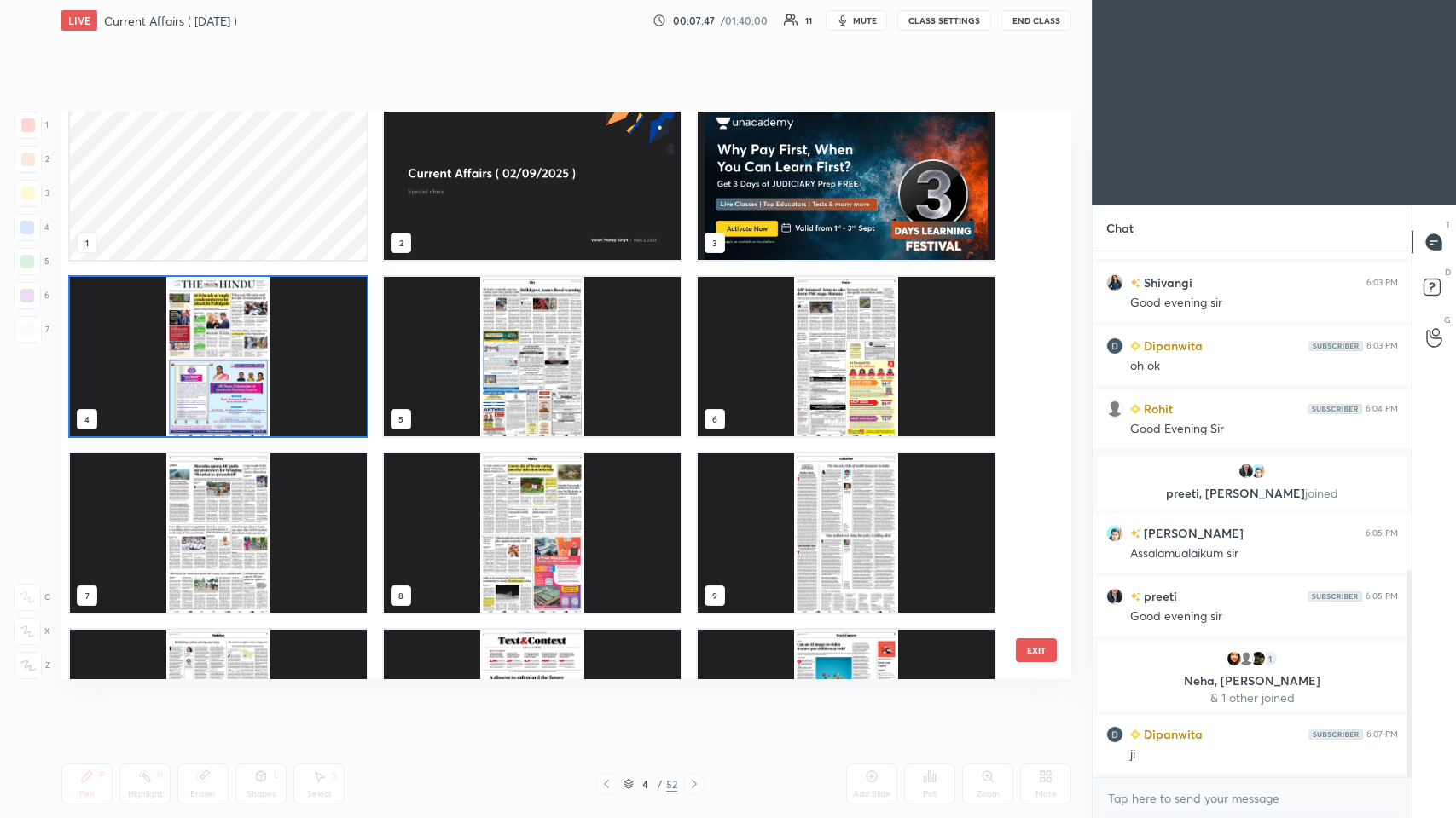
click at [265, 358] on img "grid" at bounding box center [218, 357] width 297 height 159
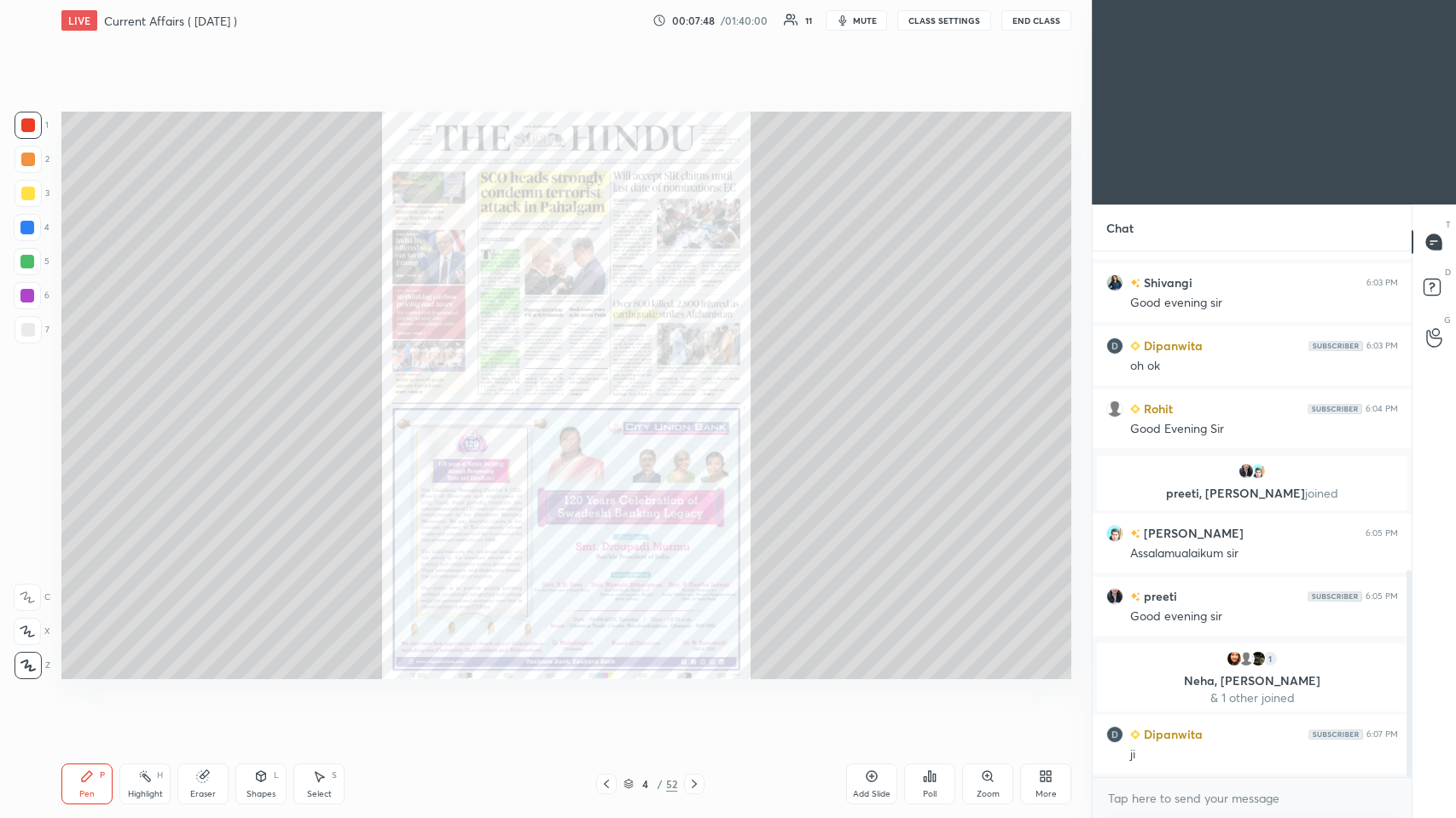
click at [611, 400] on div "Zoom" at bounding box center [988, 794] width 23 height 8
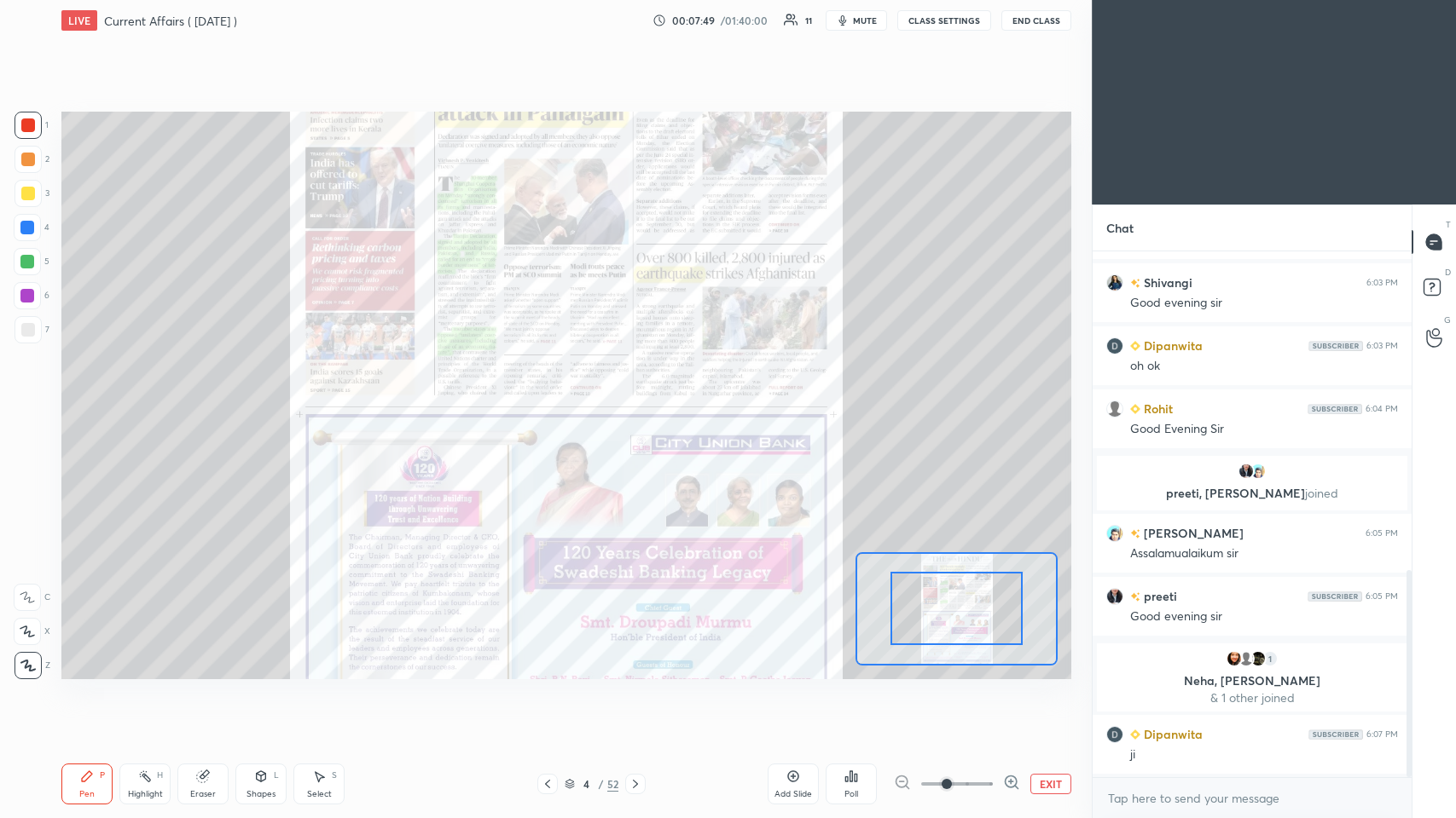
click at [611, 400] on icon at bounding box center [1011, 782] width 17 height 17
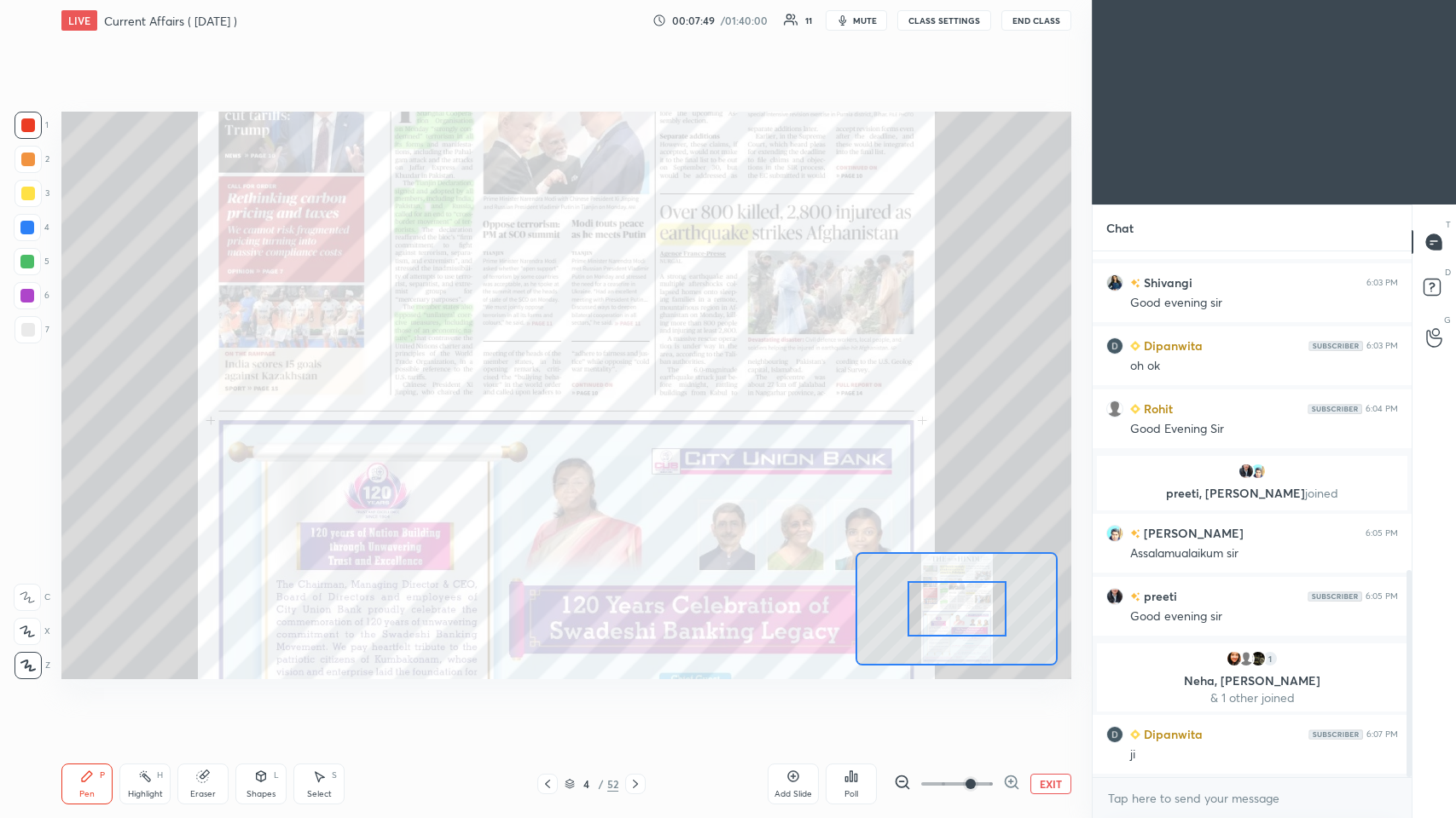
click at [611, 400] on icon at bounding box center [1011, 782] width 11 height 11
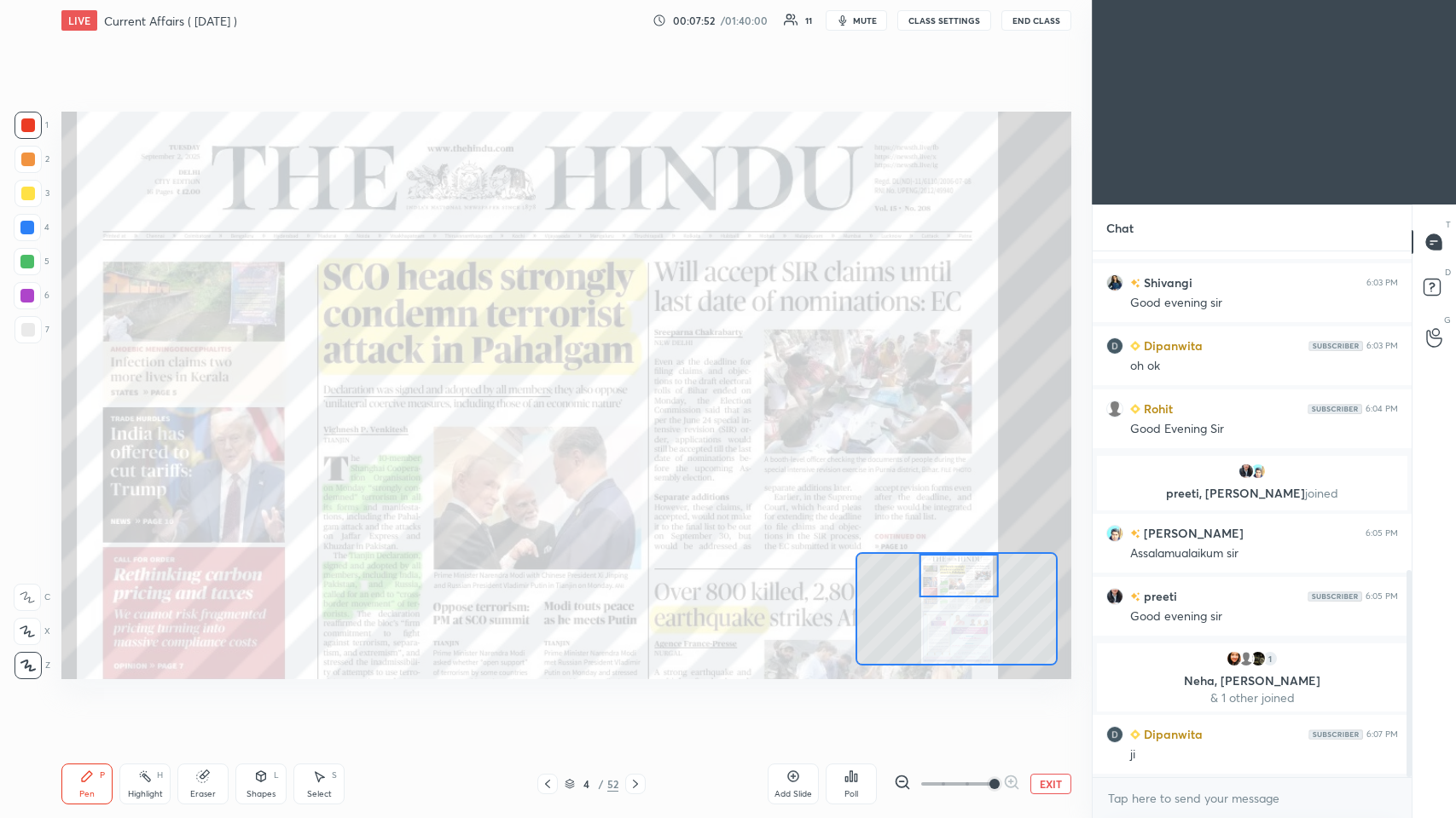
click at [22, 124] on div at bounding box center [28, 125] width 14 height 14
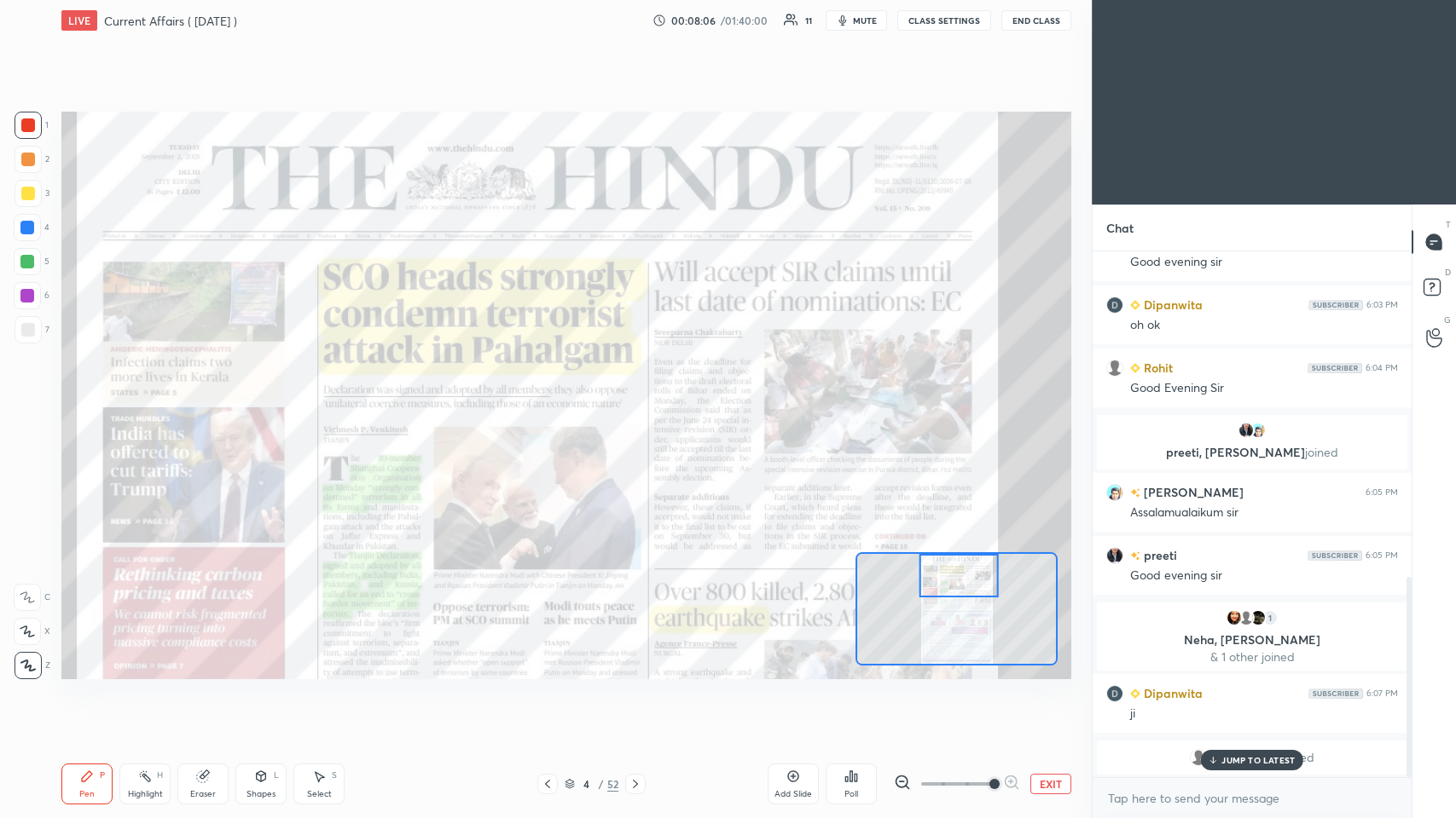
click at [20, 126] on div at bounding box center [27, 124] width 27 height 27
click at [611, 400] on p "JUMP TO LATEST" at bounding box center [1257, 760] width 73 height 10
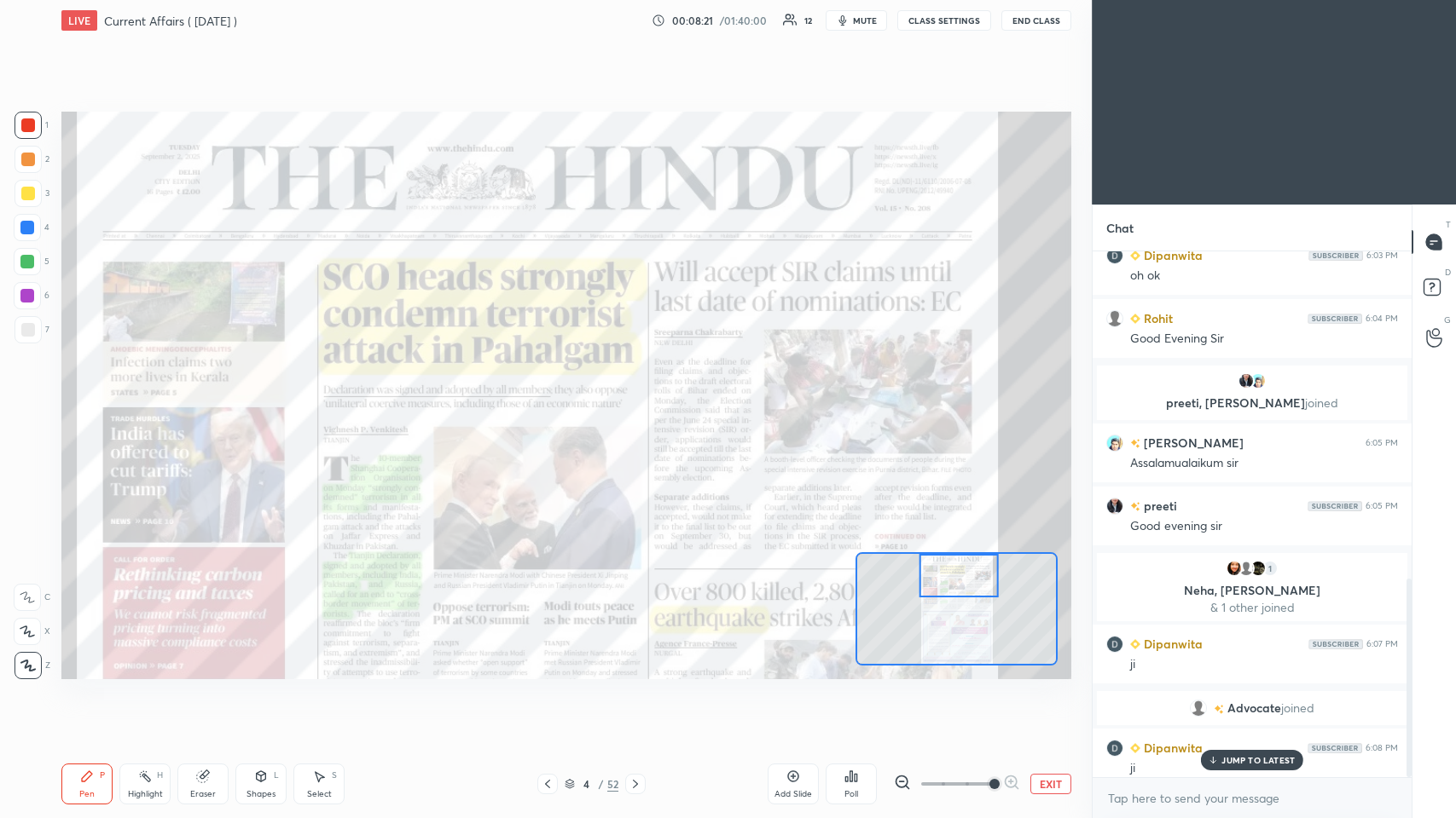
scroll to position [866, 0]
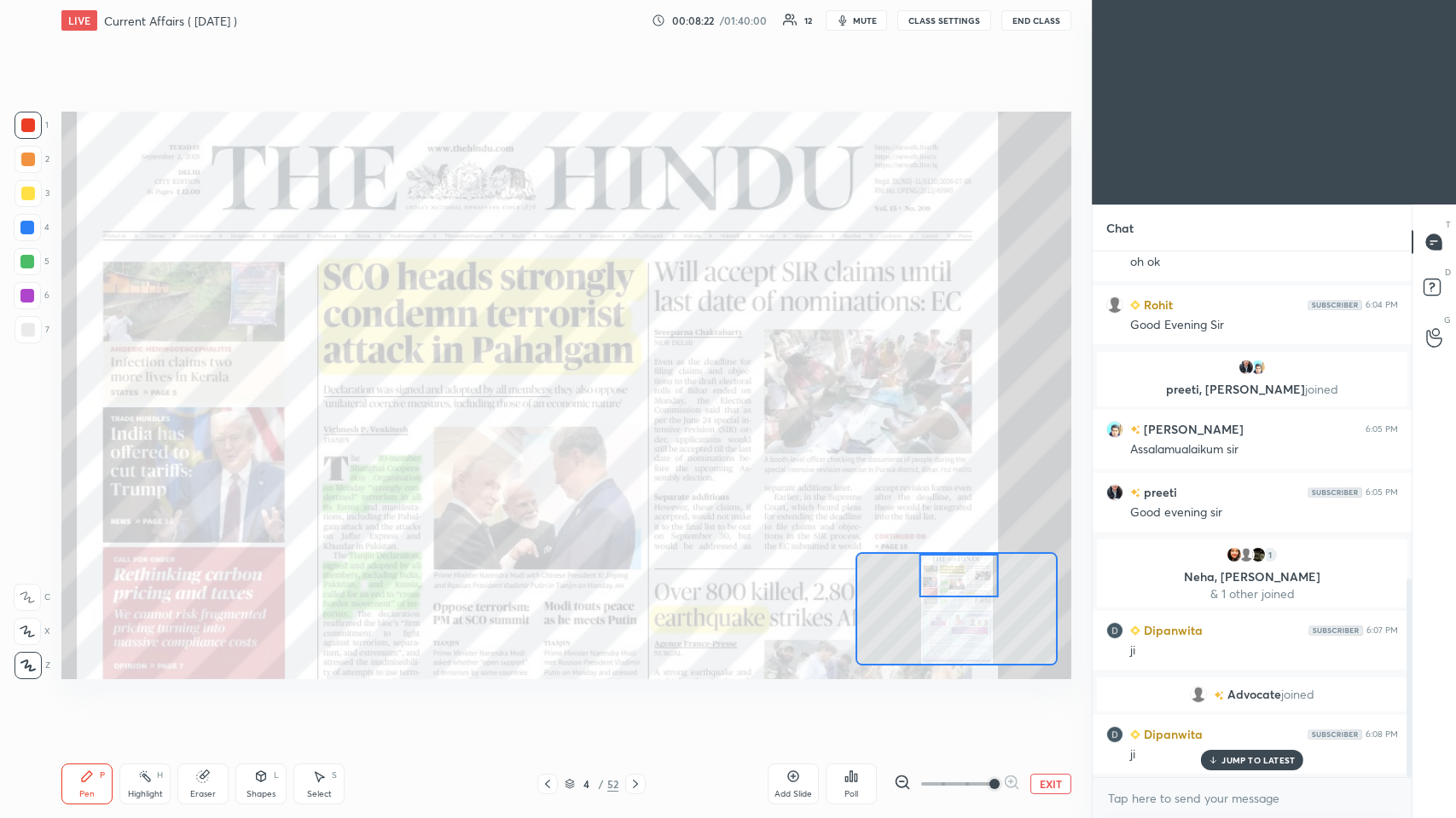
click at [611, 400] on p "JUMP TO LATEST" at bounding box center [1257, 760] width 73 height 10
click at [611, 400] on div "Add Slide" at bounding box center [793, 784] width 51 height 41
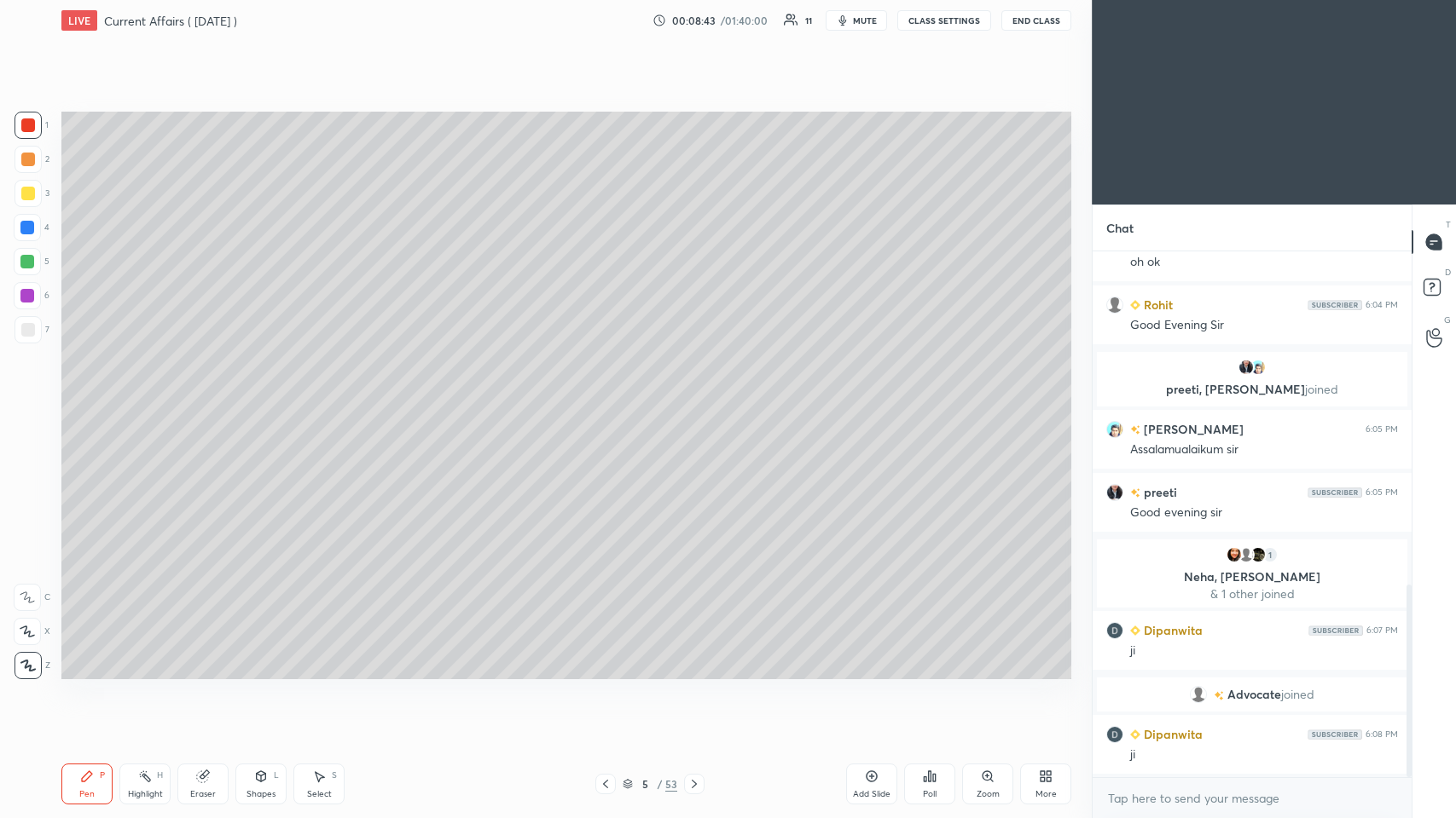
scroll to position [907, 0]
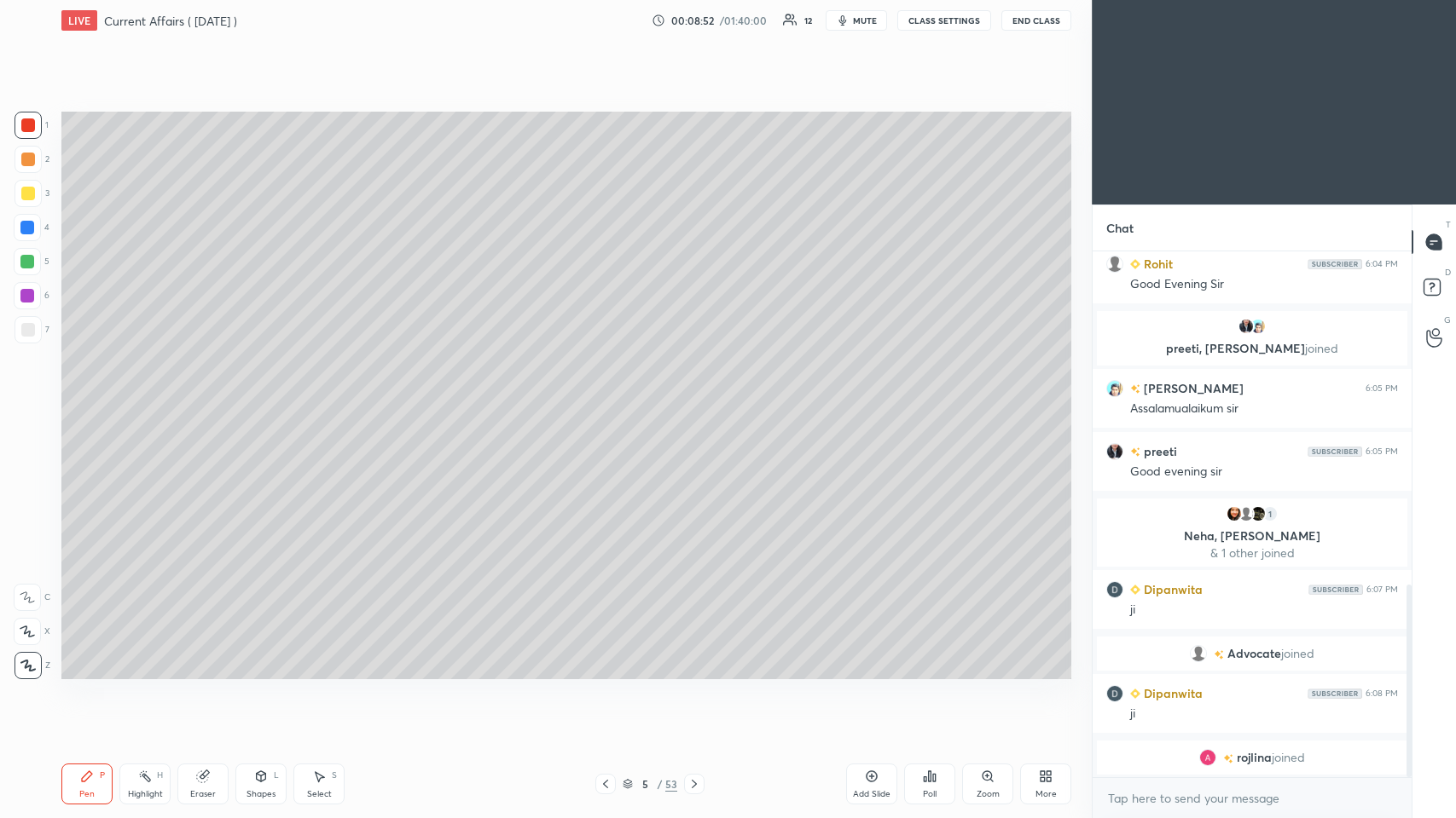
click at [29, 328] on div at bounding box center [28, 329] width 14 height 14
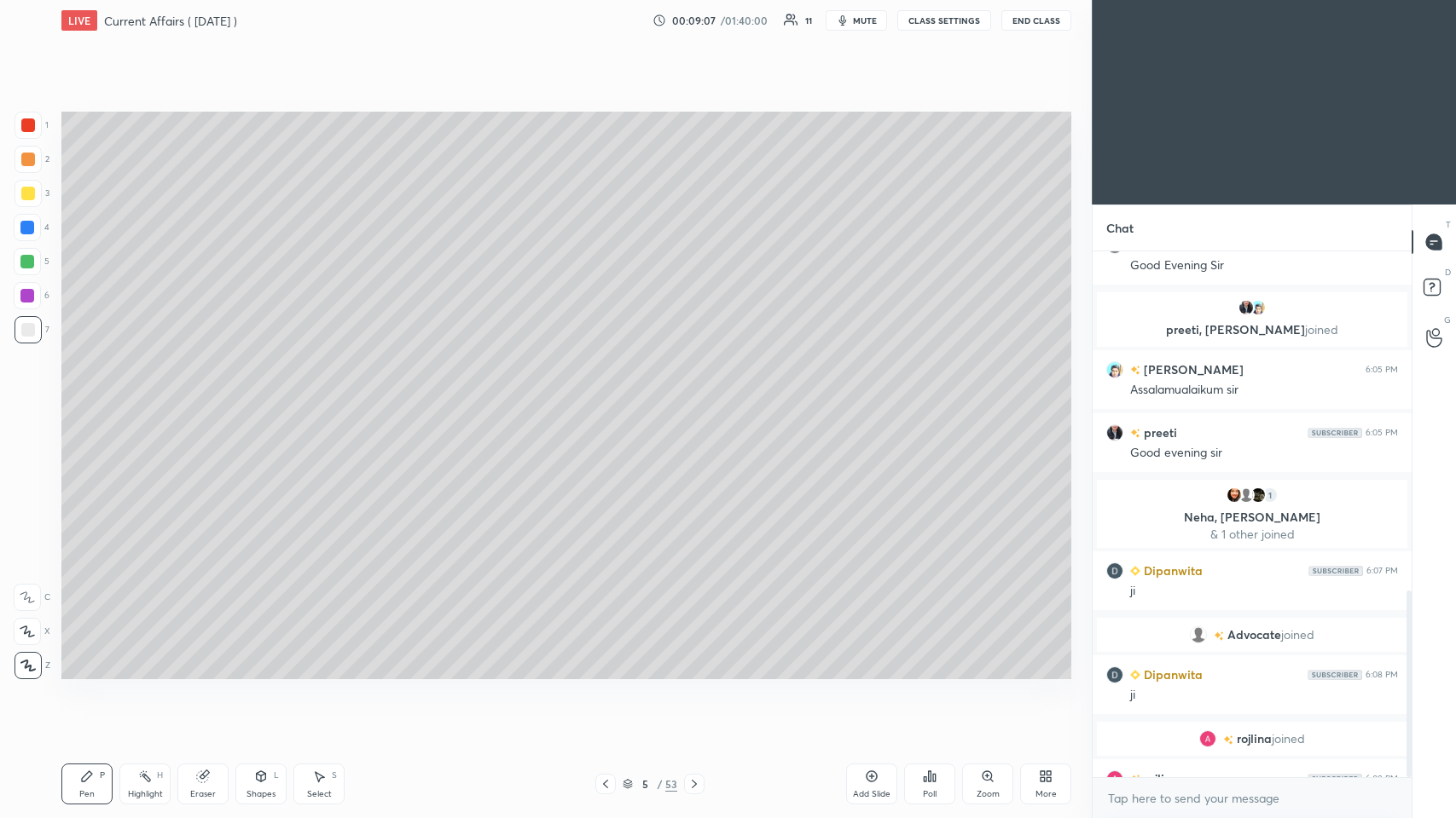
scroll to position [952, 0]
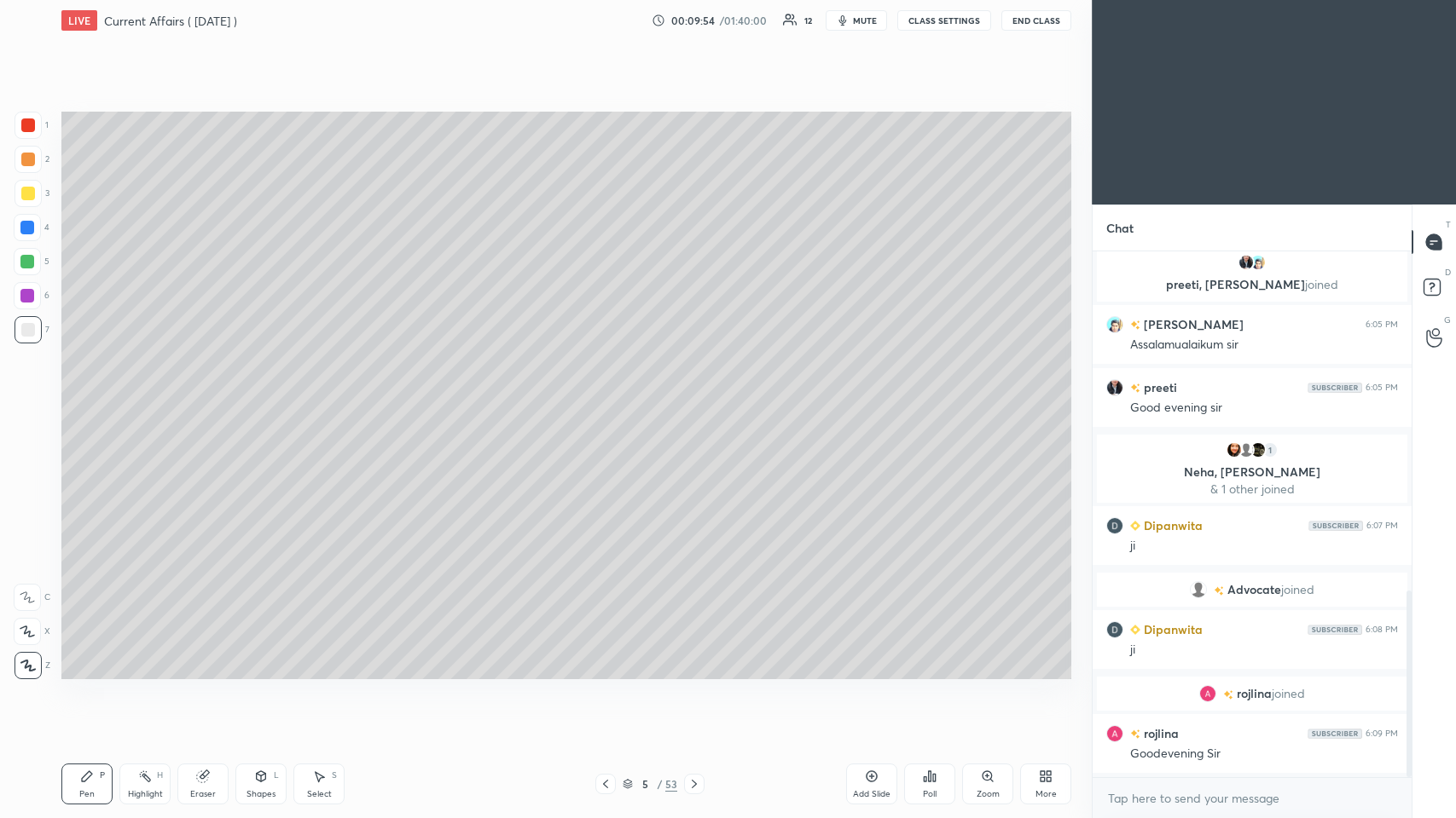
click at [611, 400] on icon at bounding box center [872, 776] width 14 height 14
click at [611, 400] on icon at bounding box center [627, 783] width 10 height 10
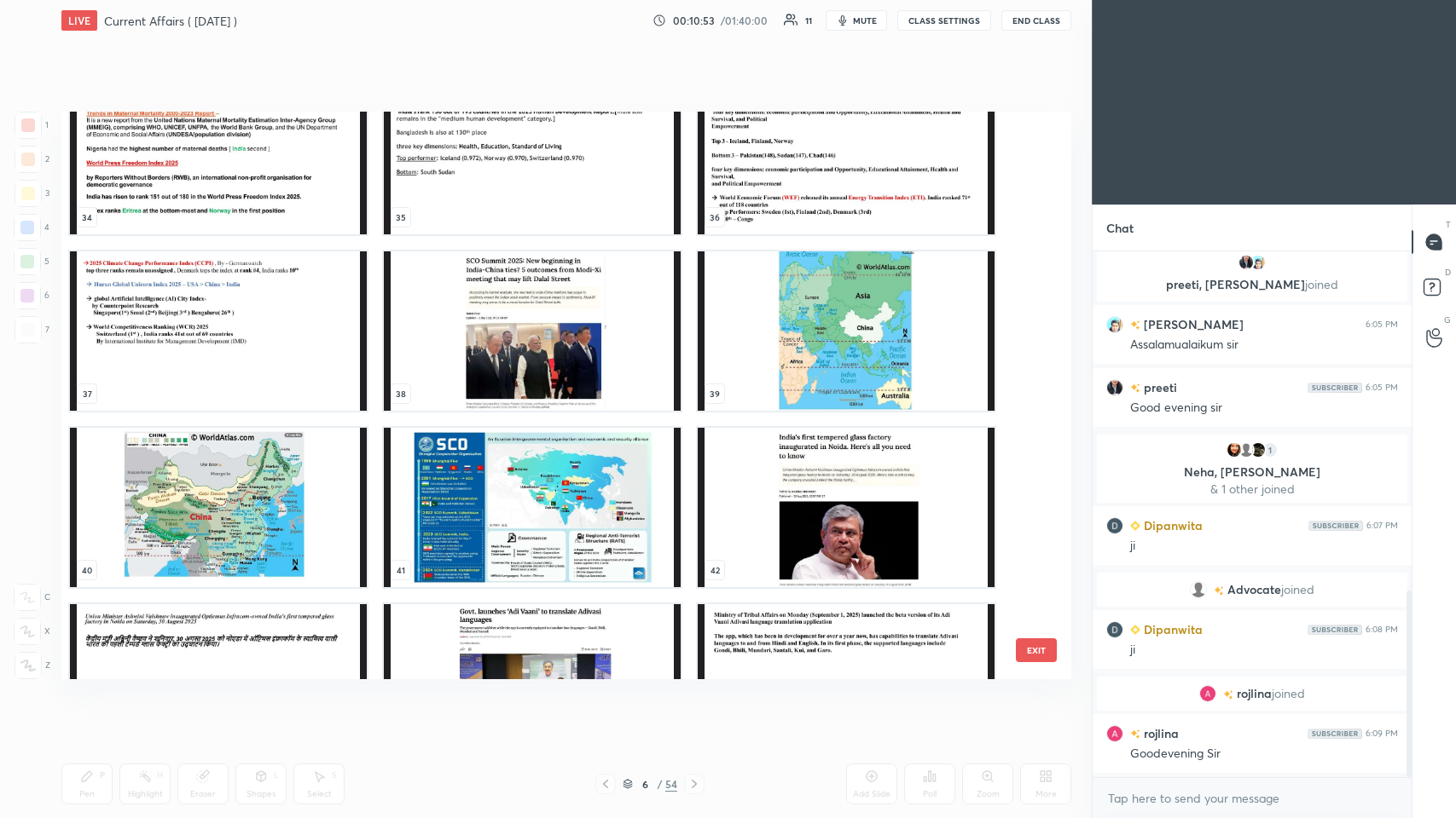
scroll to position [993, 0]
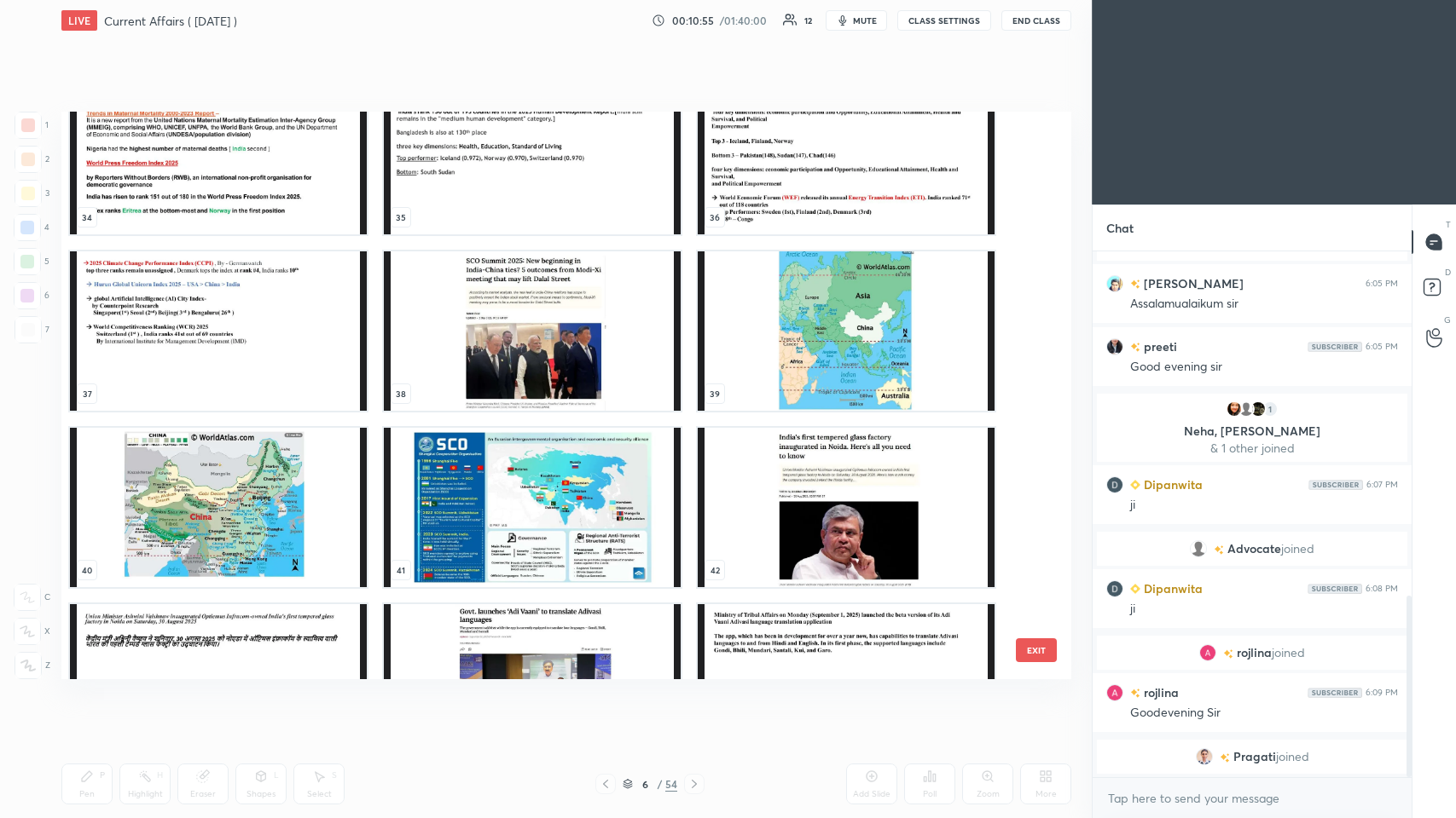
click at [611, 349] on div "31 32 33 34 35 36 37 38 39 40 41 42 43 44 45" at bounding box center [552, 395] width 979 height 568
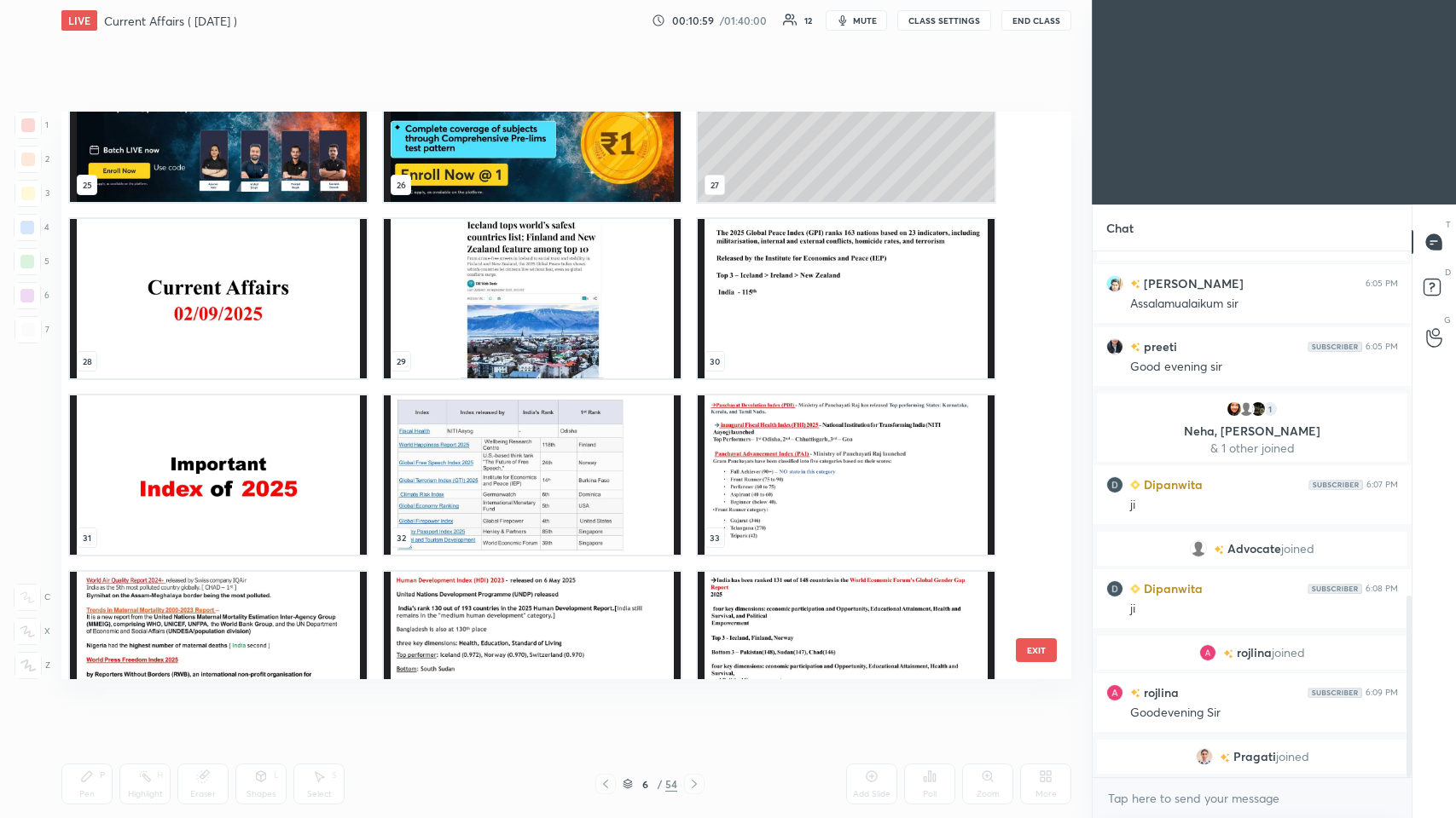
scroll to position [1986, 0]
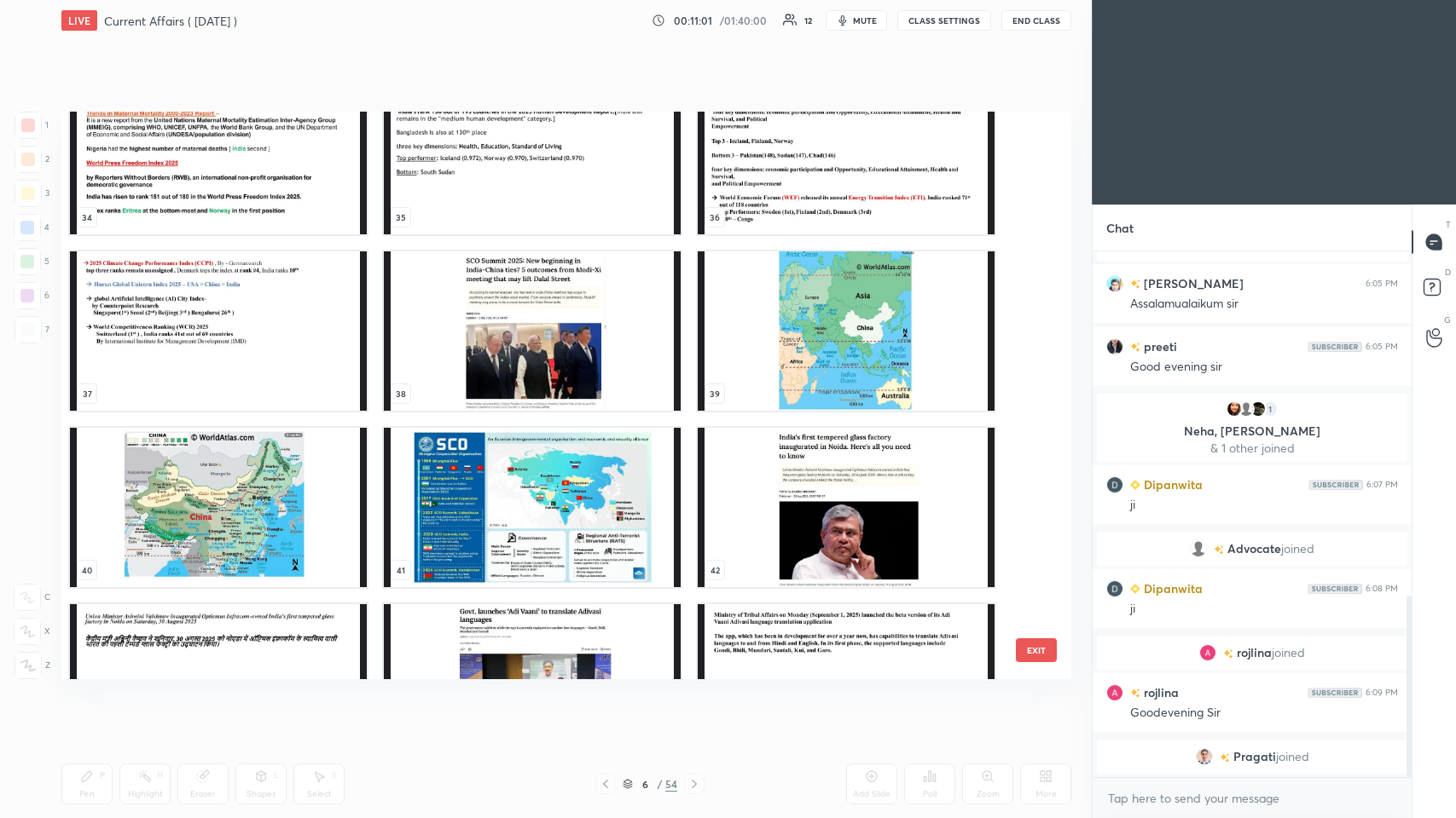
click at [498, 314] on img "grid" at bounding box center [532, 331] width 297 height 159
click at [502, 314] on img "grid" at bounding box center [532, 331] width 297 height 159
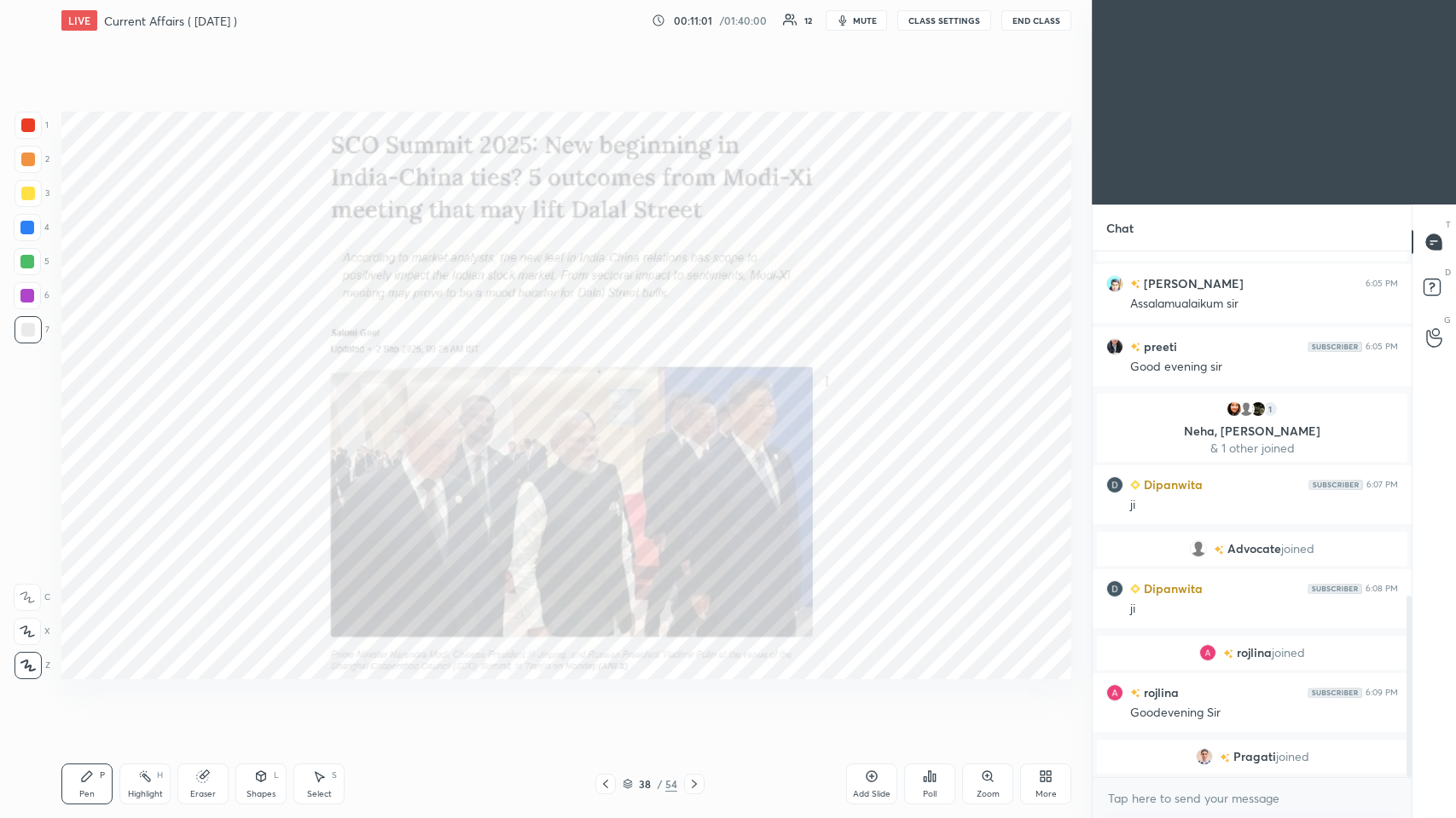
scroll to position [1014, 0]
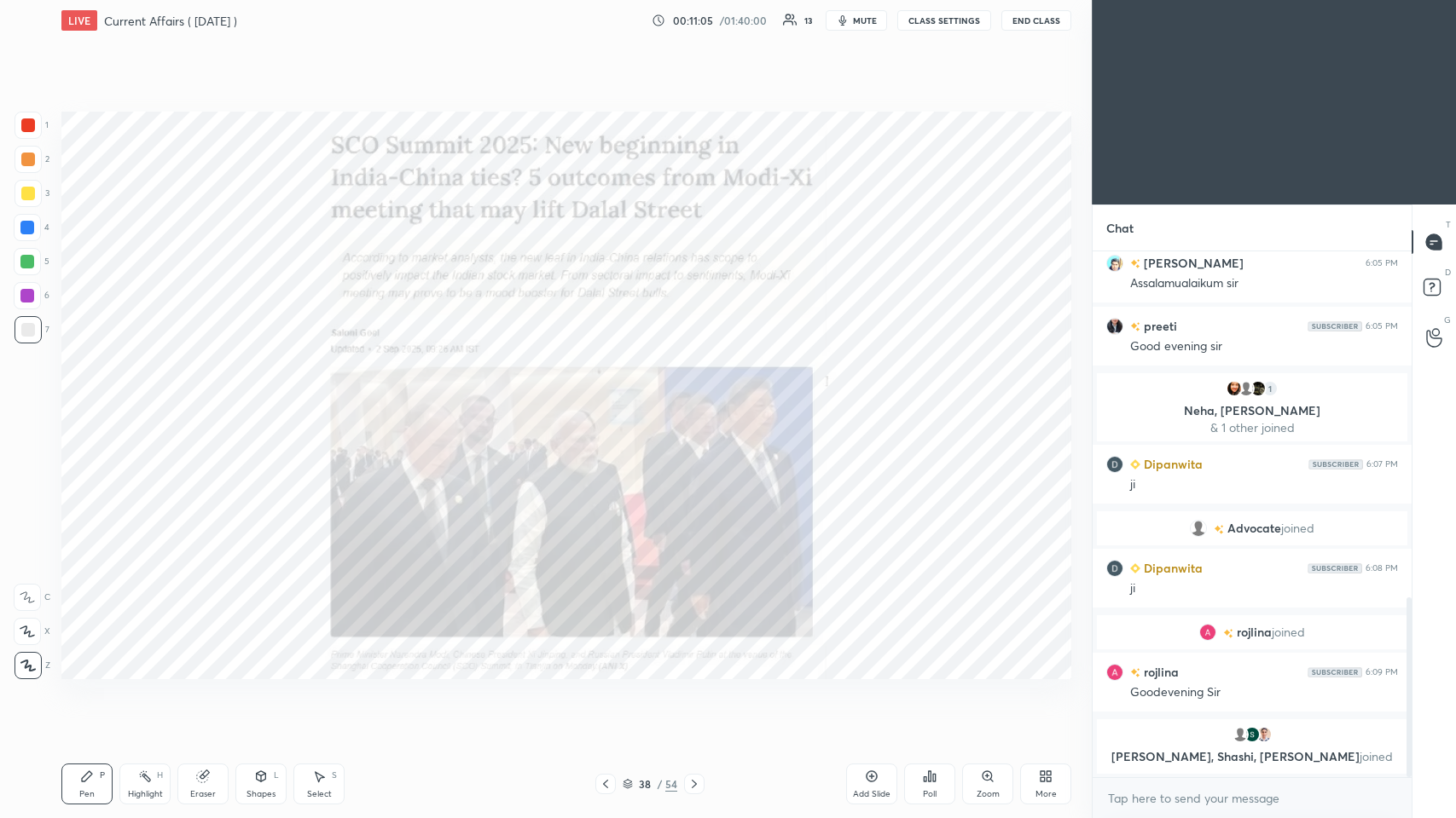
click at [611, 400] on icon at bounding box center [694, 784] width 14 height 14
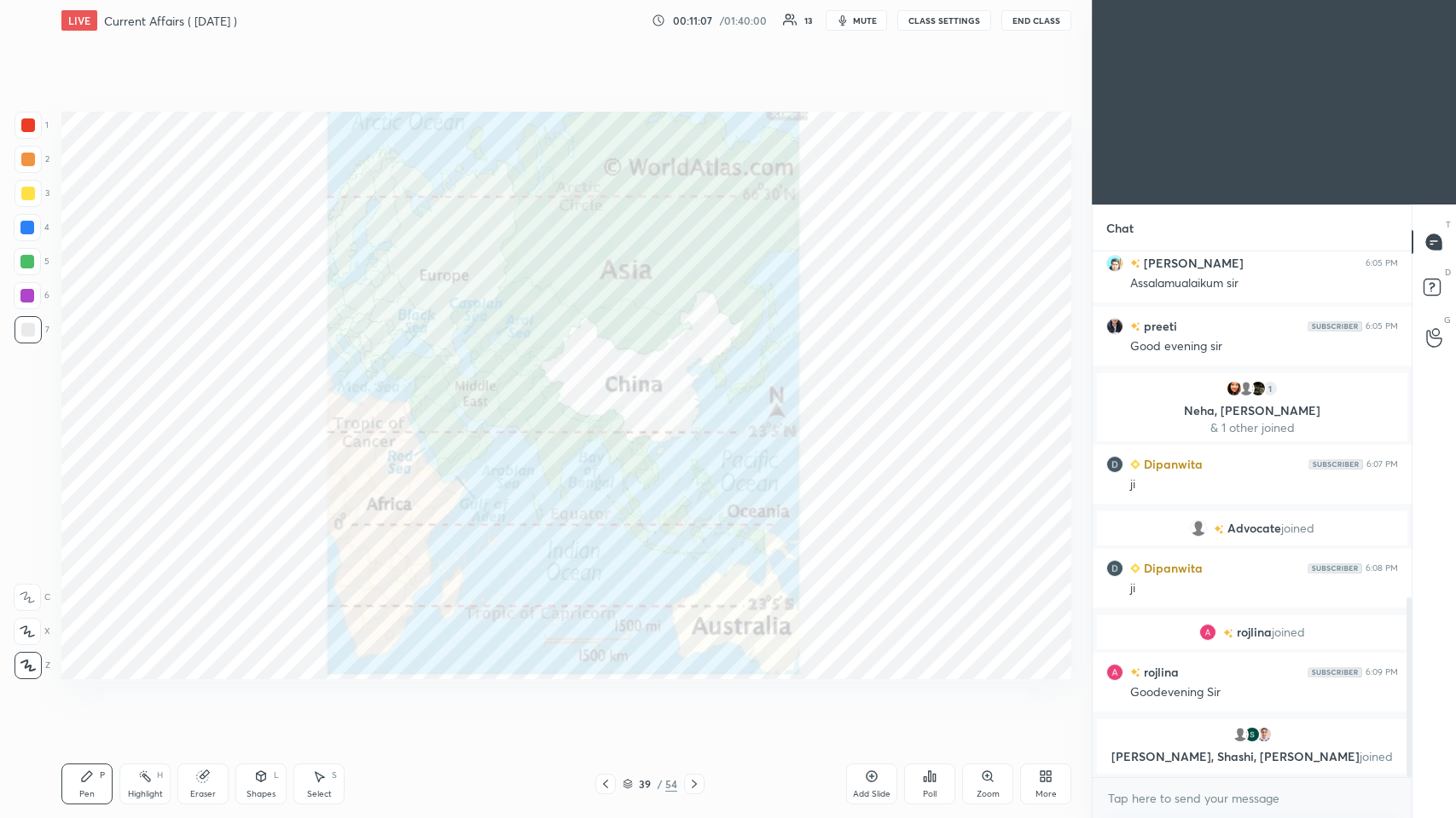
click at [30, 117] on div at bounding box center [27, 124] width 27 height 27
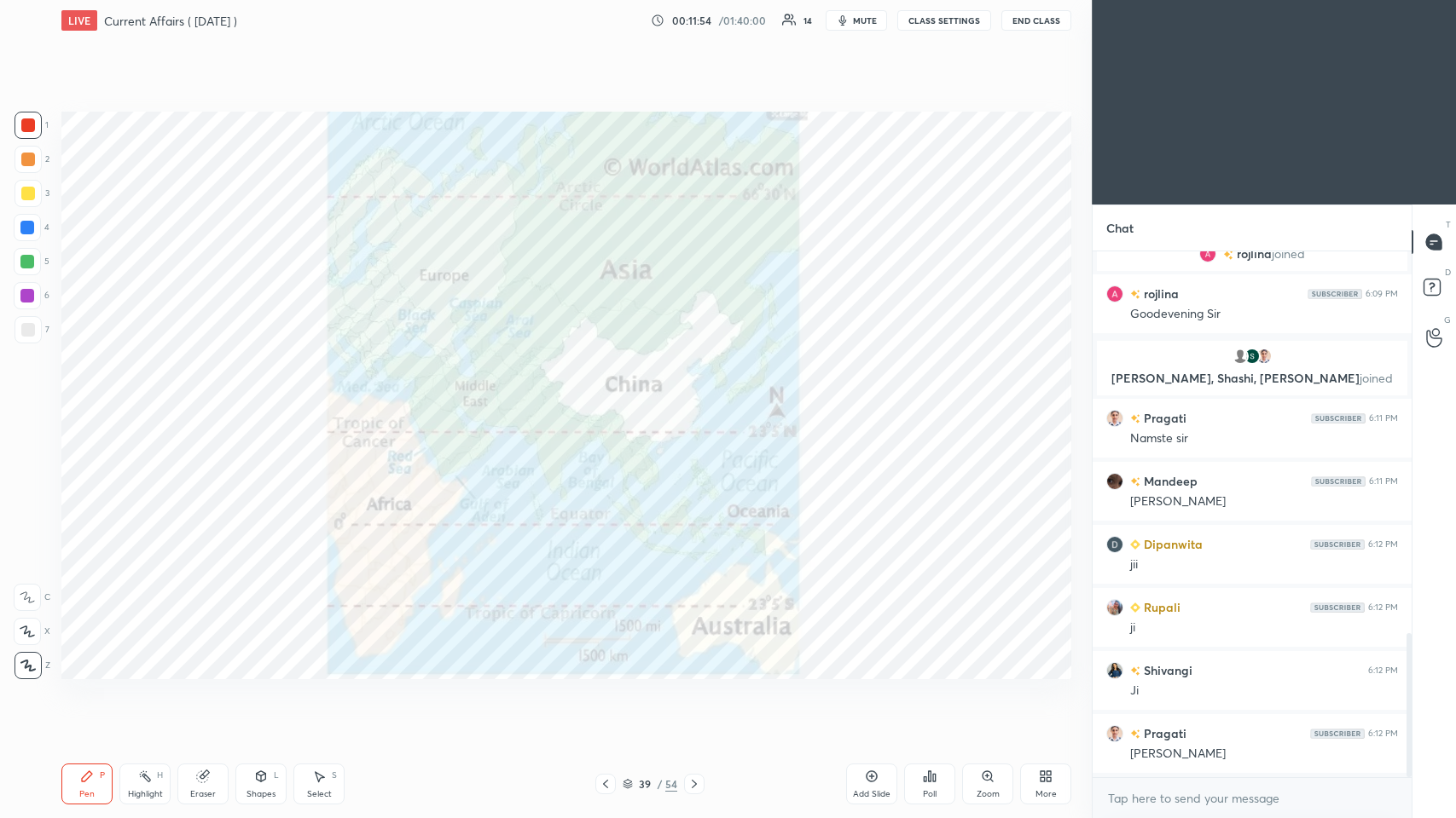
scroll to position [1453, 0]
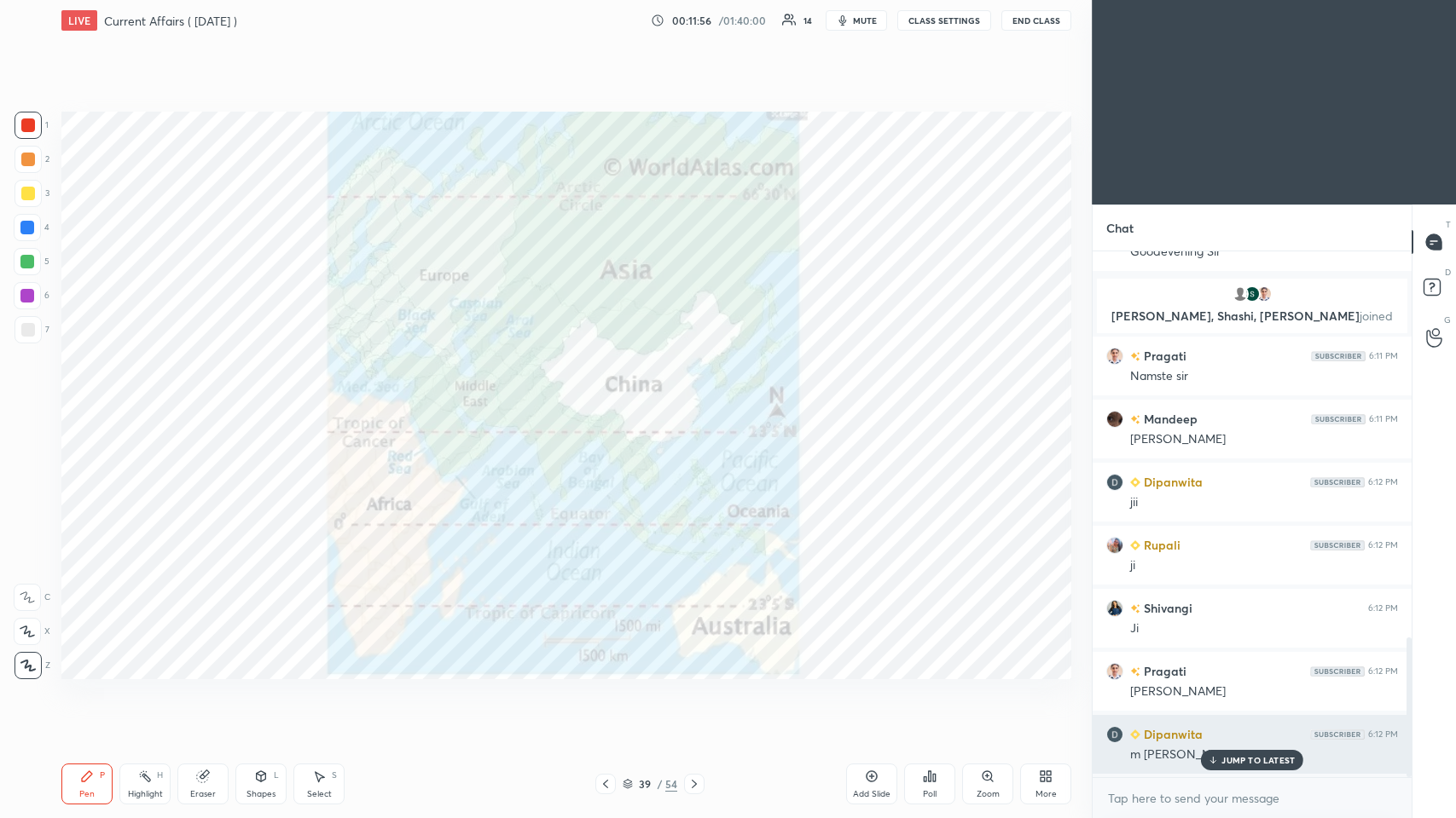
click at [611, 400] on icon at bounding box center [1213, 760] width 11 height 10
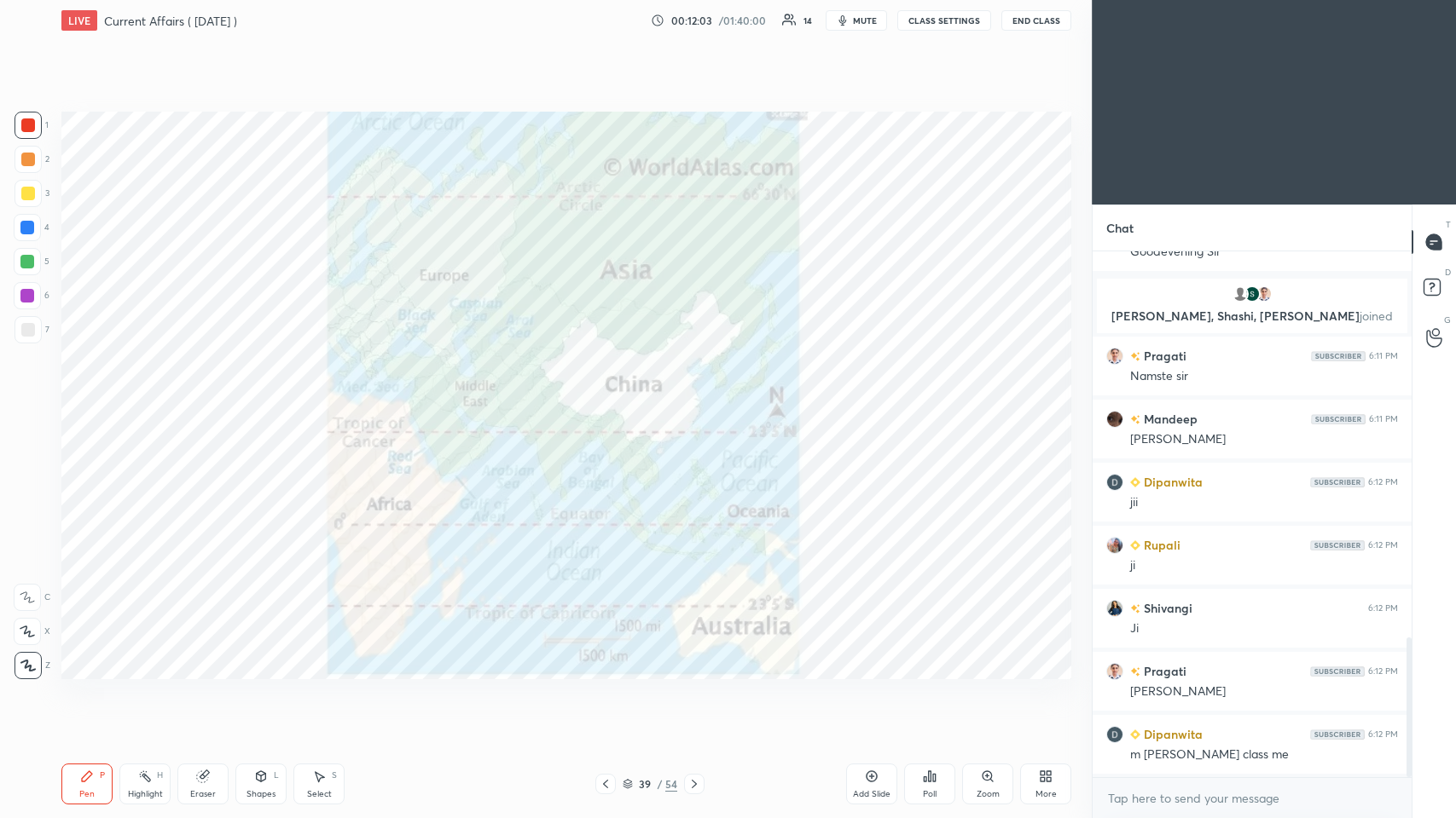
scroll to position [1494, 0]
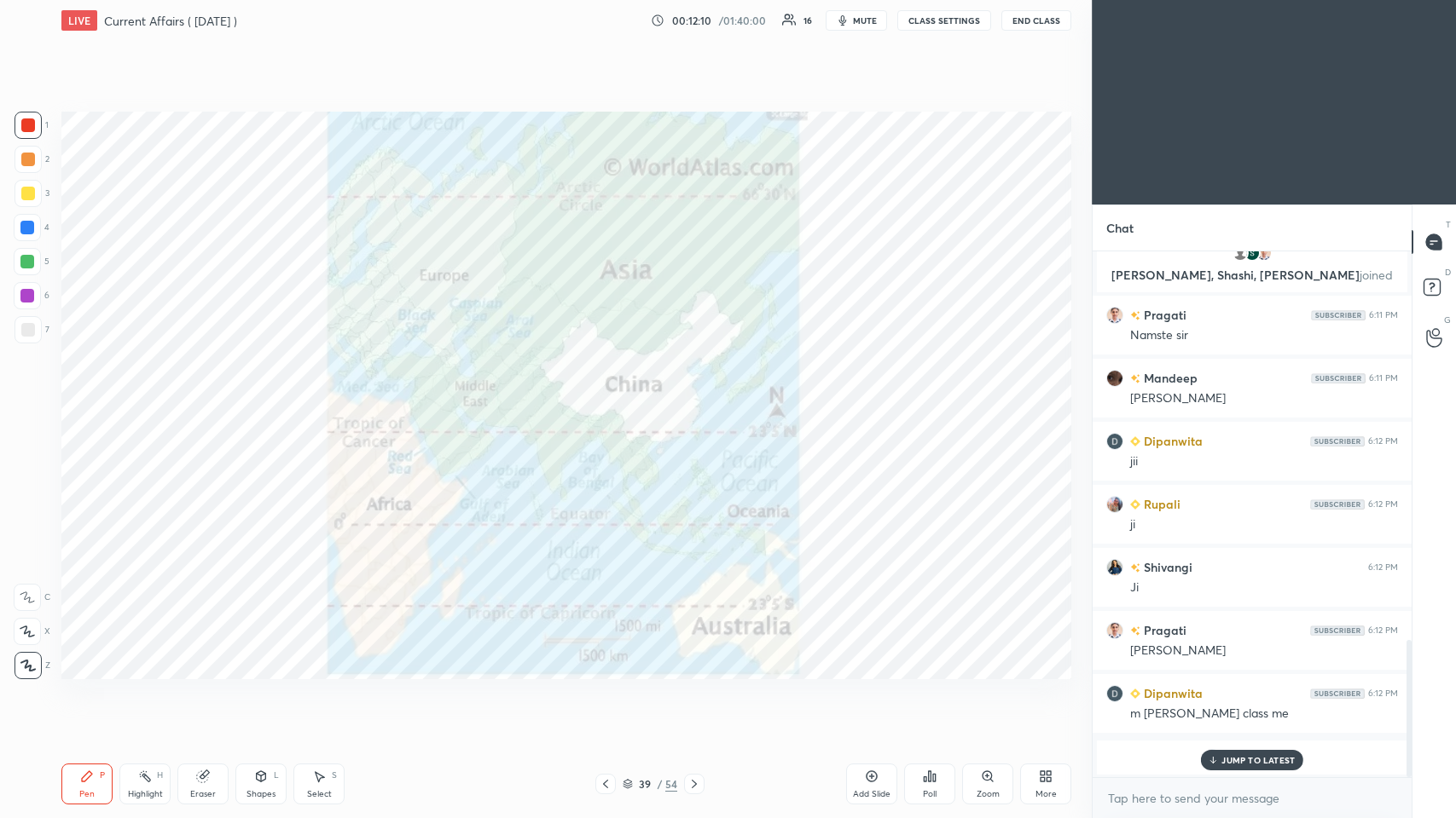
click at [611, 400] on icon at bounding box center [694, 784] width 14 height 14
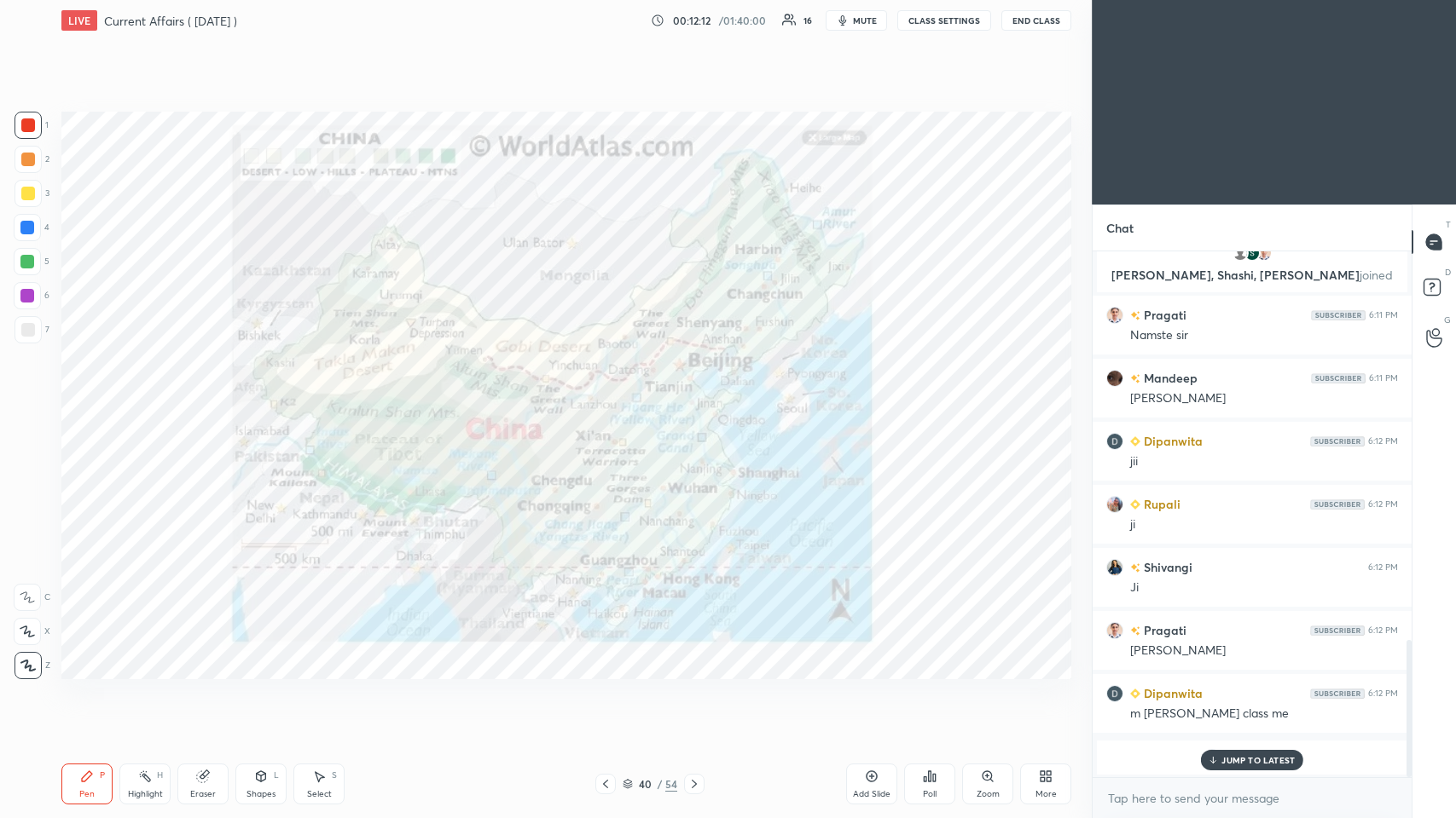
scroll to position [1359, 0]
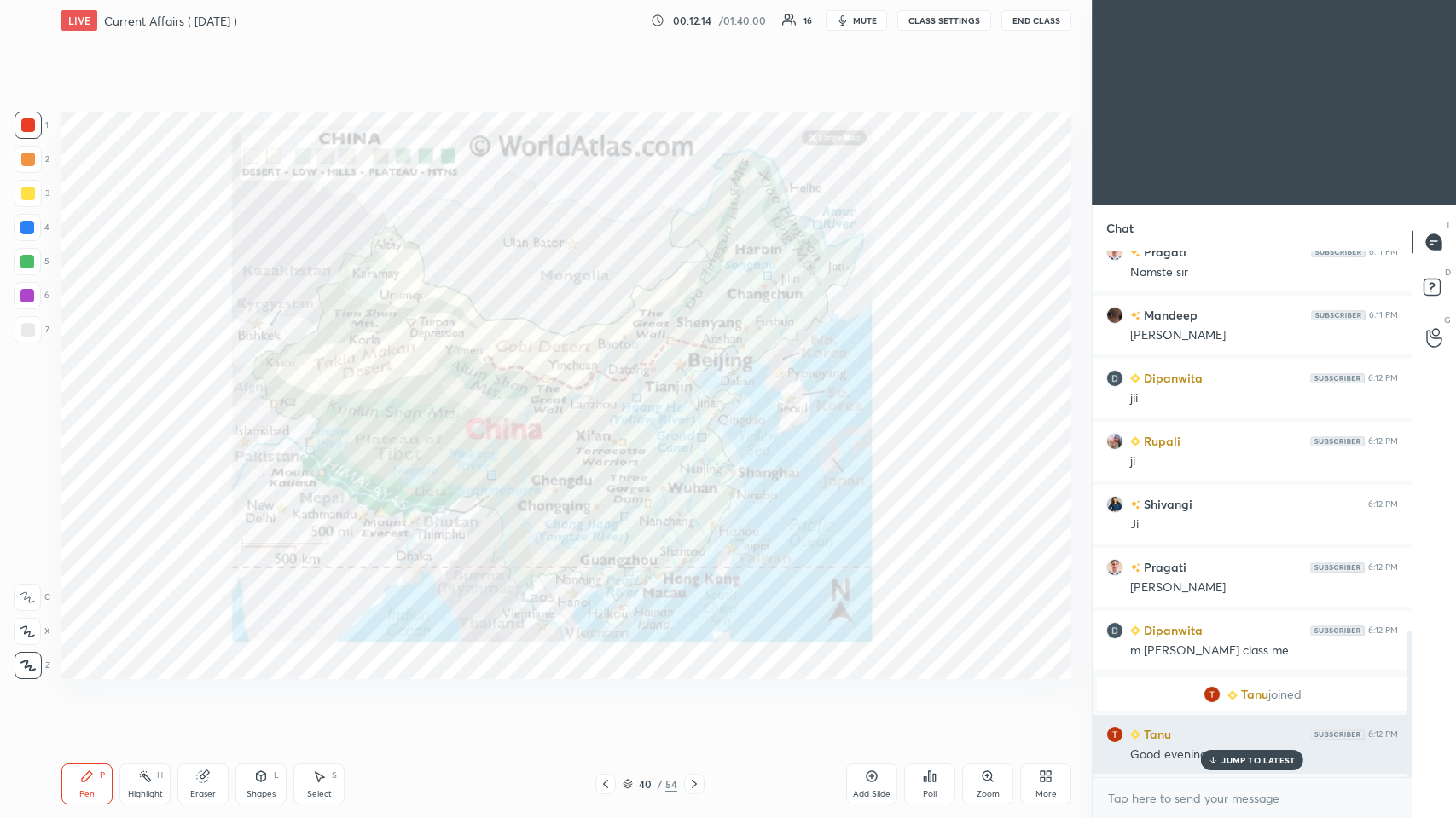
click at [611, 400] on div "JUMP TO LATEST" at bounding box center [1251, 760] width 102 height 21
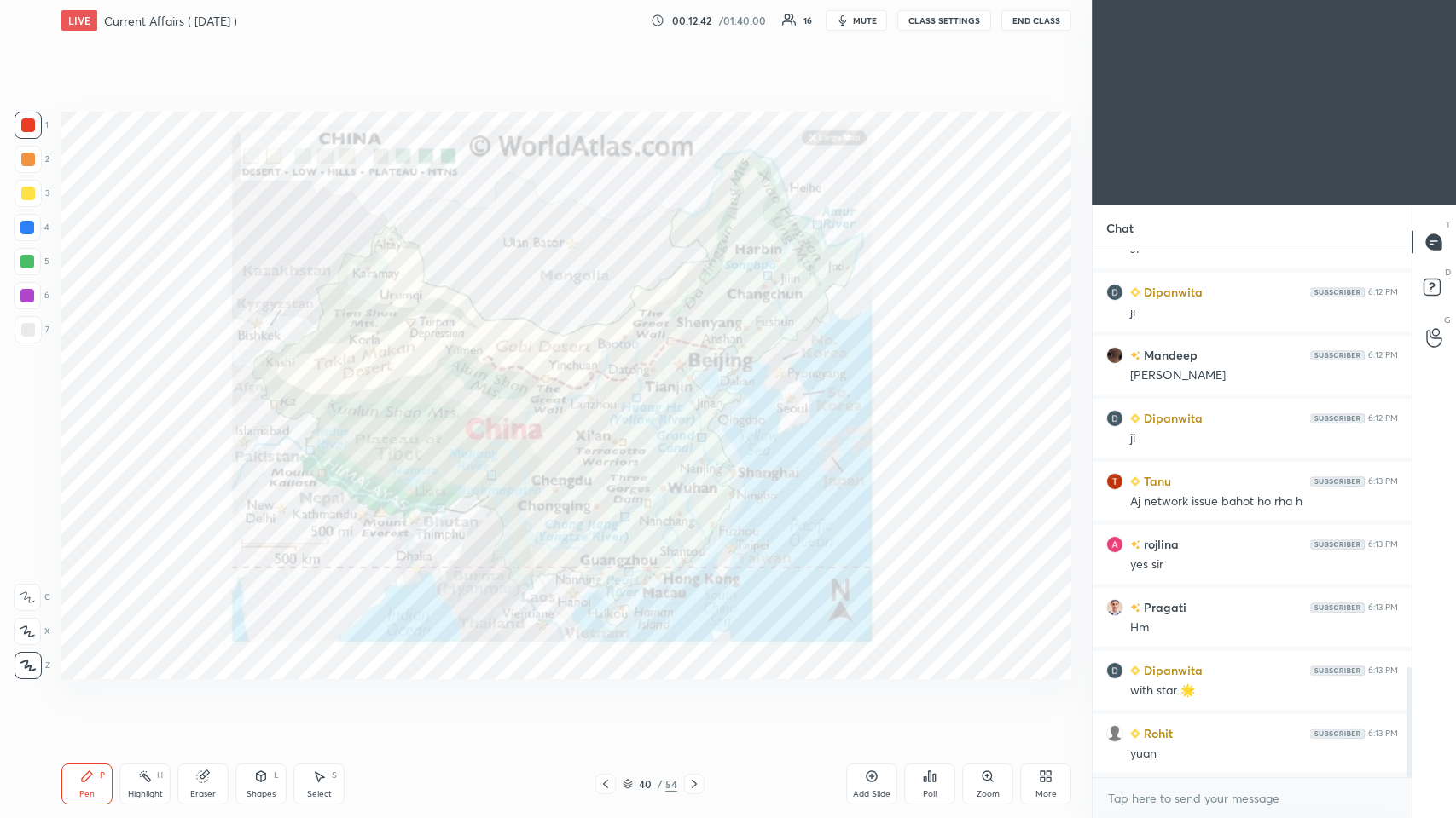
scroll to position [2052, 0]
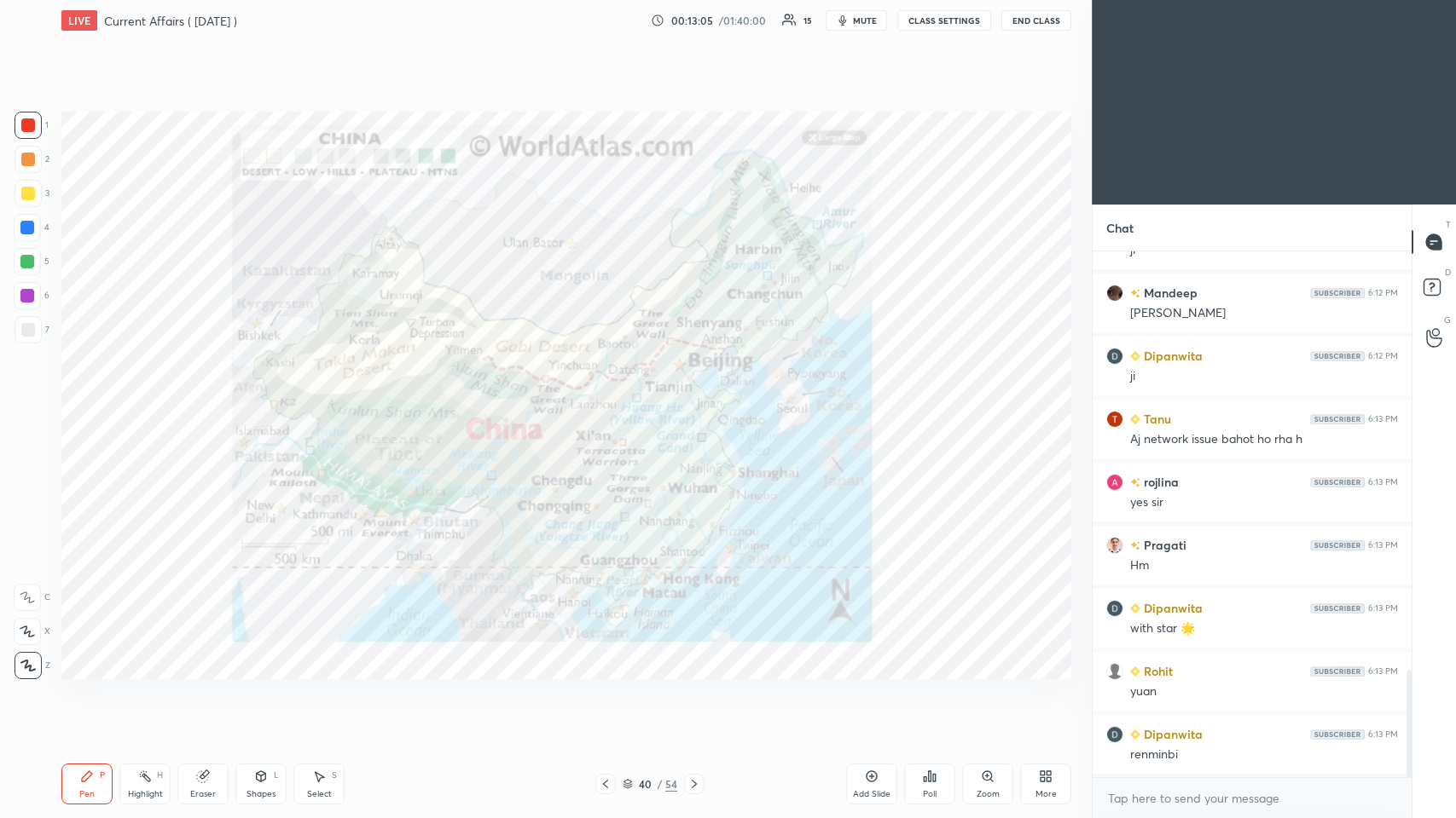
click at [34, 290] on div at bounding box center [27, 296] width 14 height 14
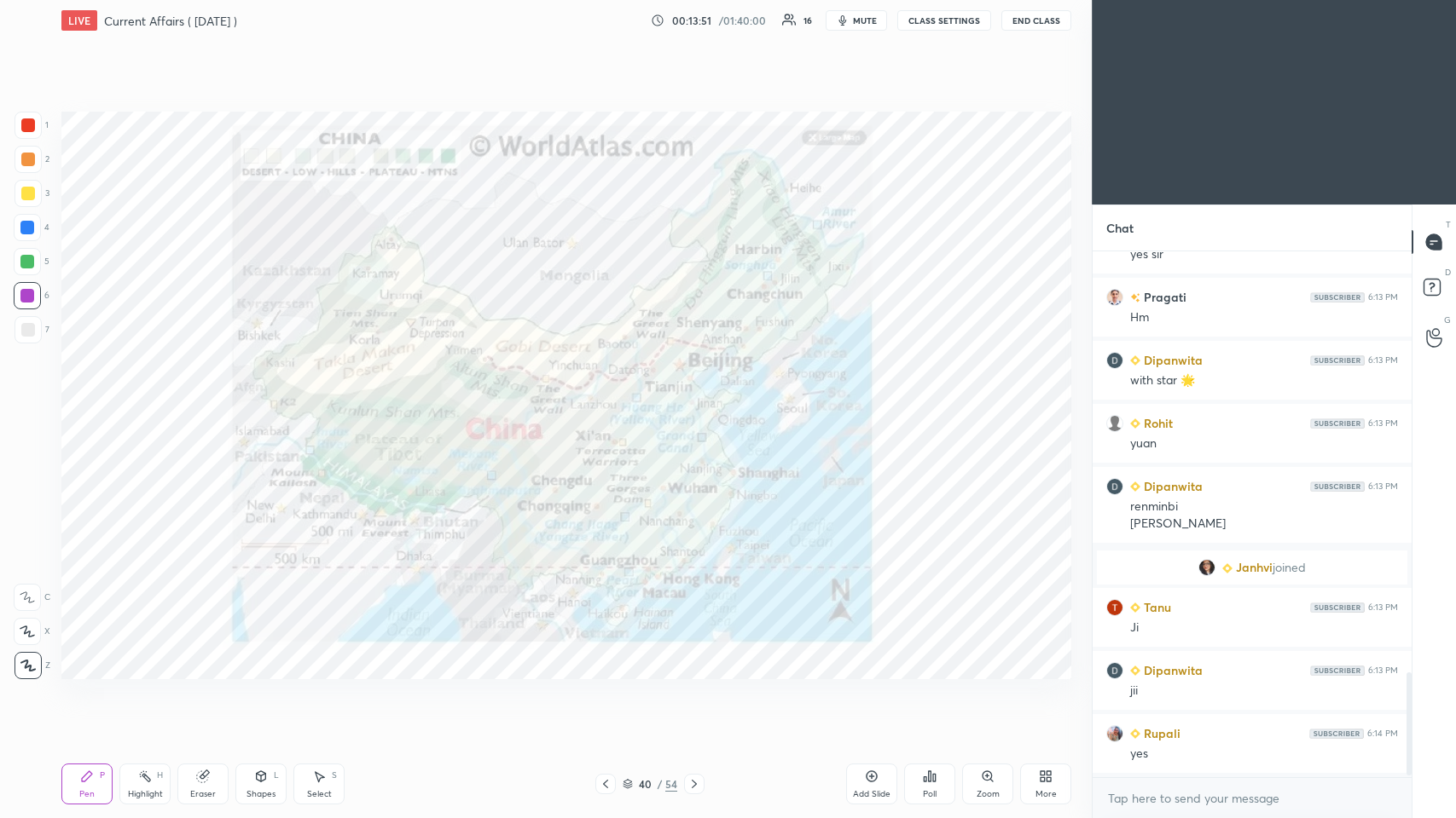
scroll to position [2174, 0]
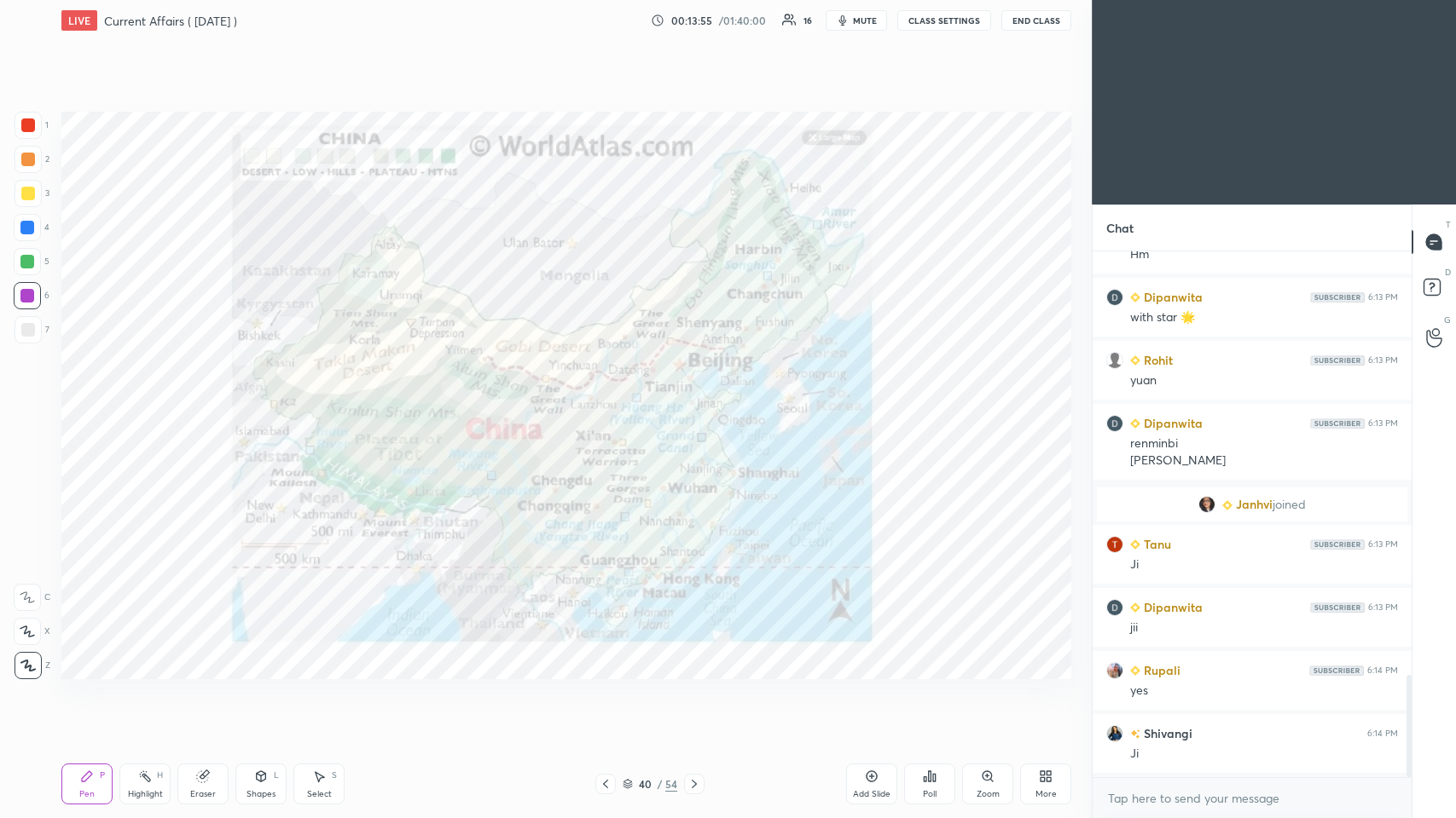
click at [27, 119] on div at bounding box center [28, 125] width 14 height 14
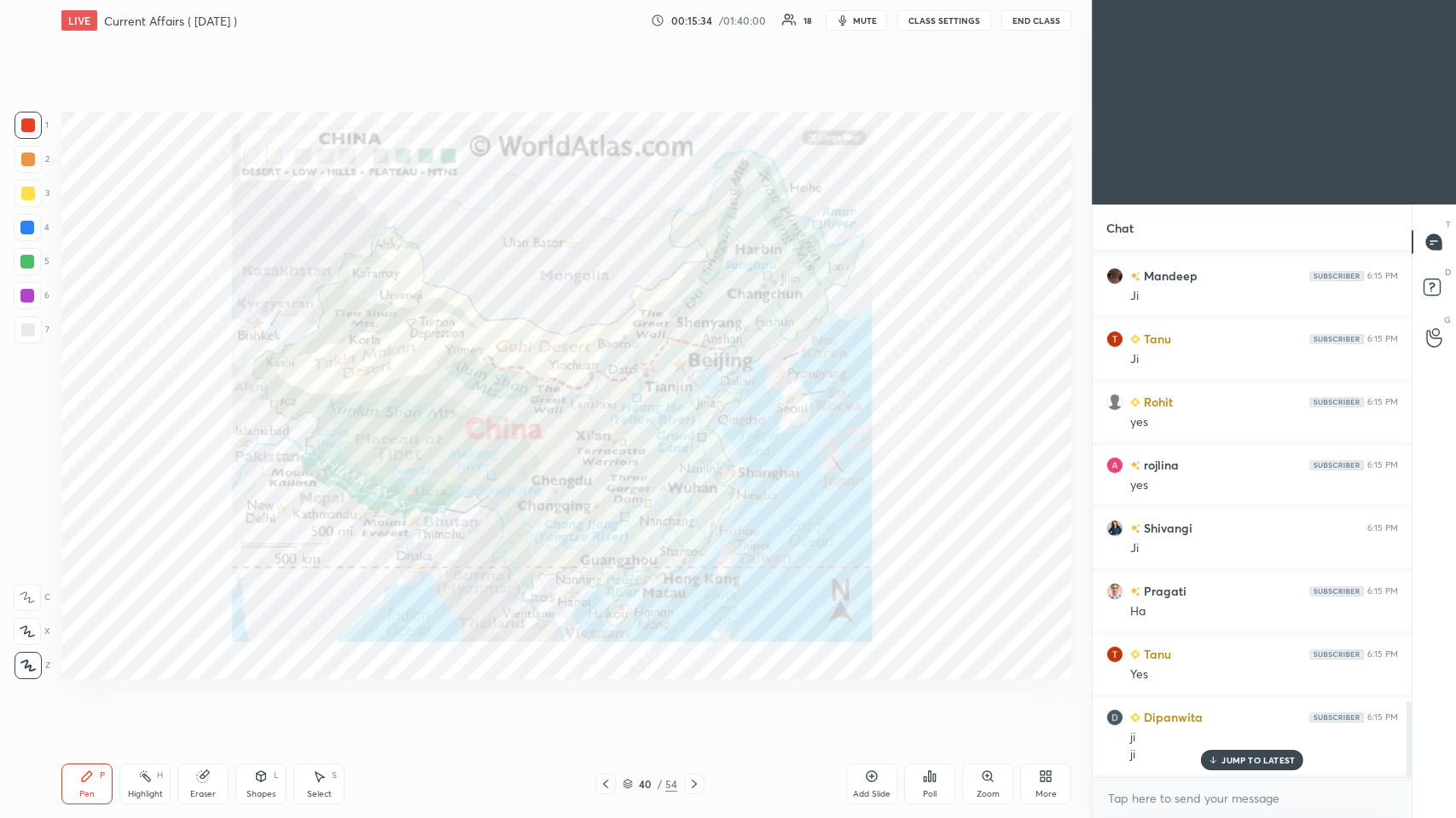
scroll to position [3179, 0]
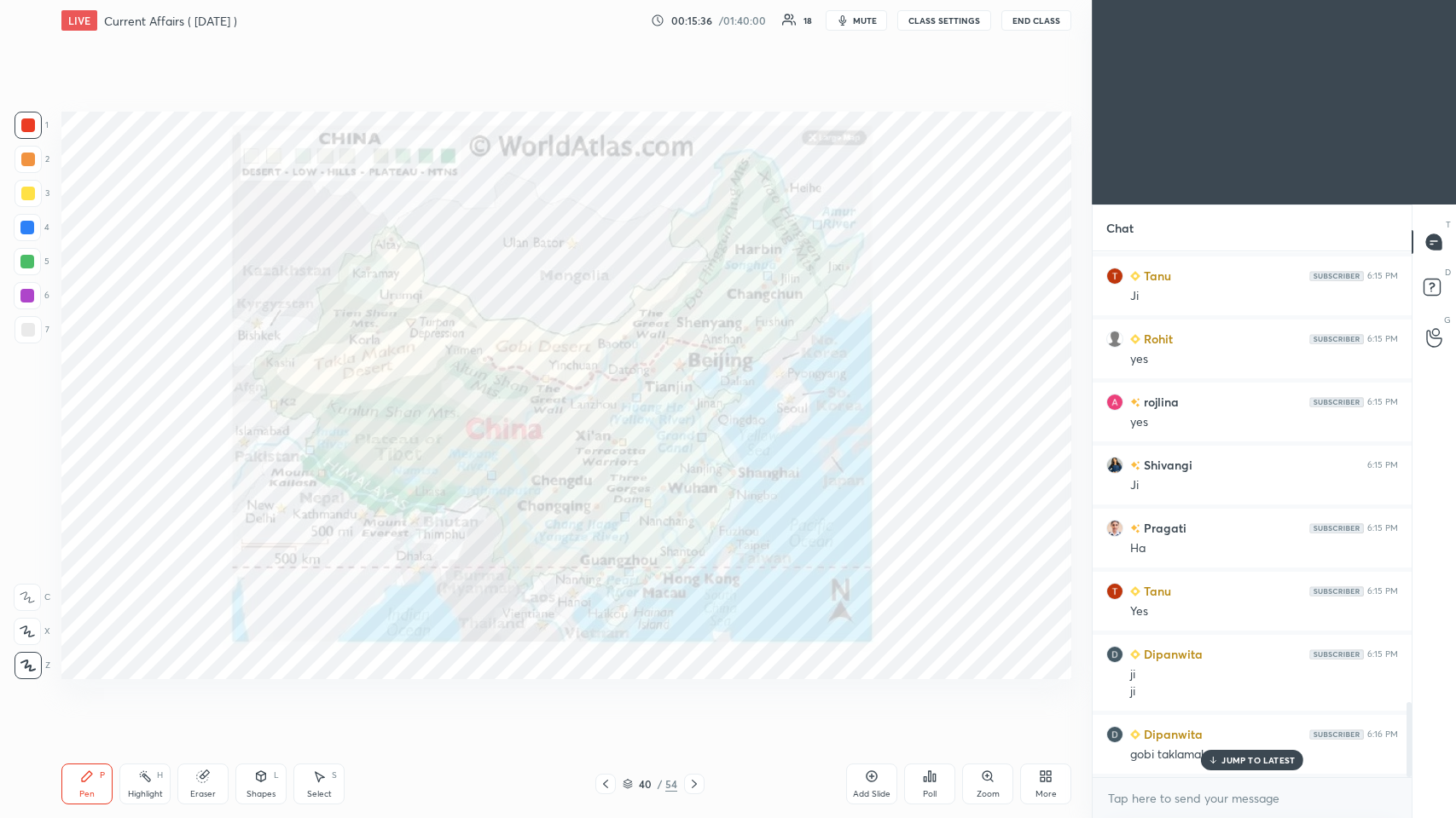
click at [611, 400] on icon at bounding box center [1213, 760] width 11 height 10
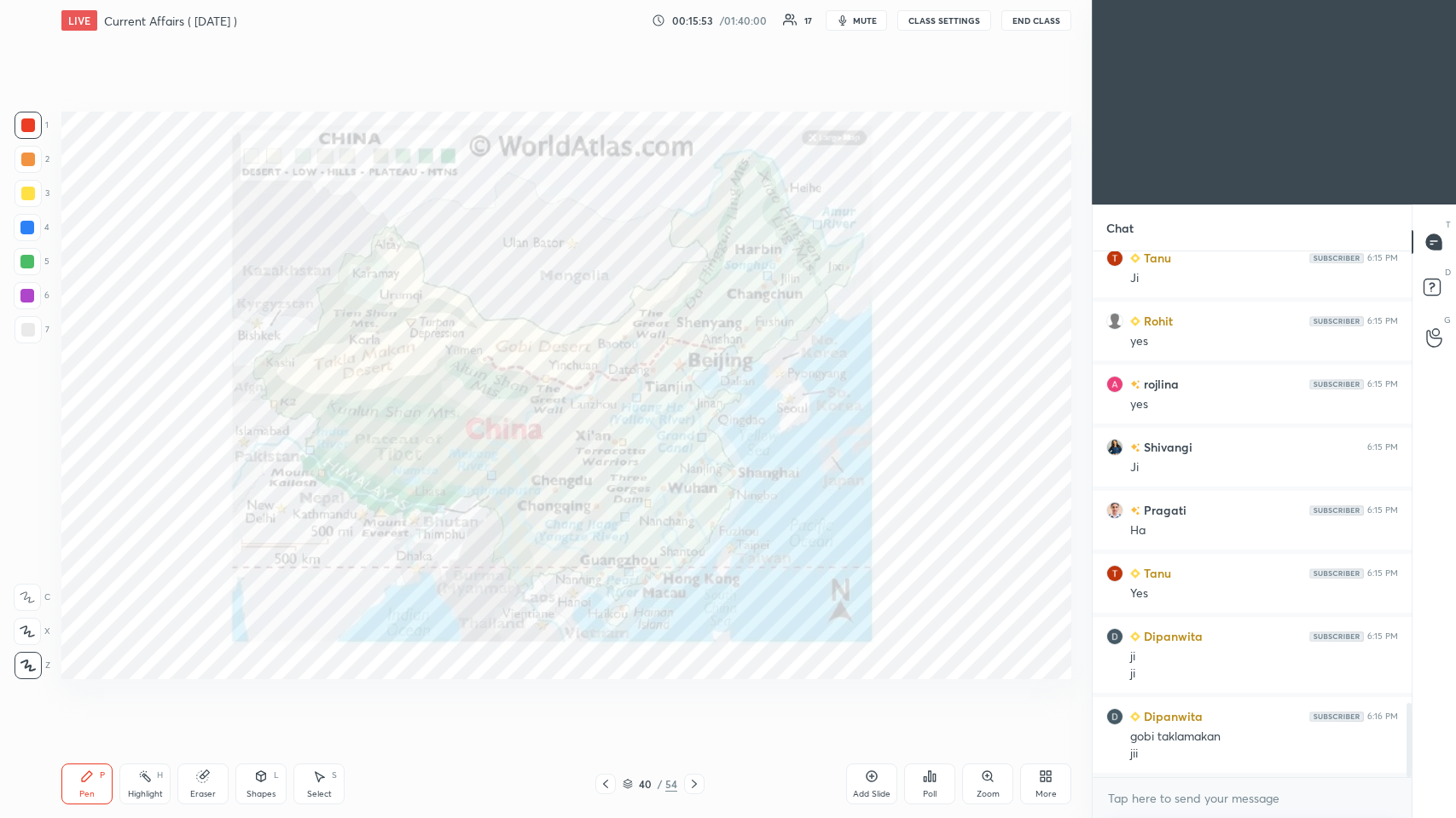
click at [23, 293] on div at bounding box center [27, 296] width 14 height 14
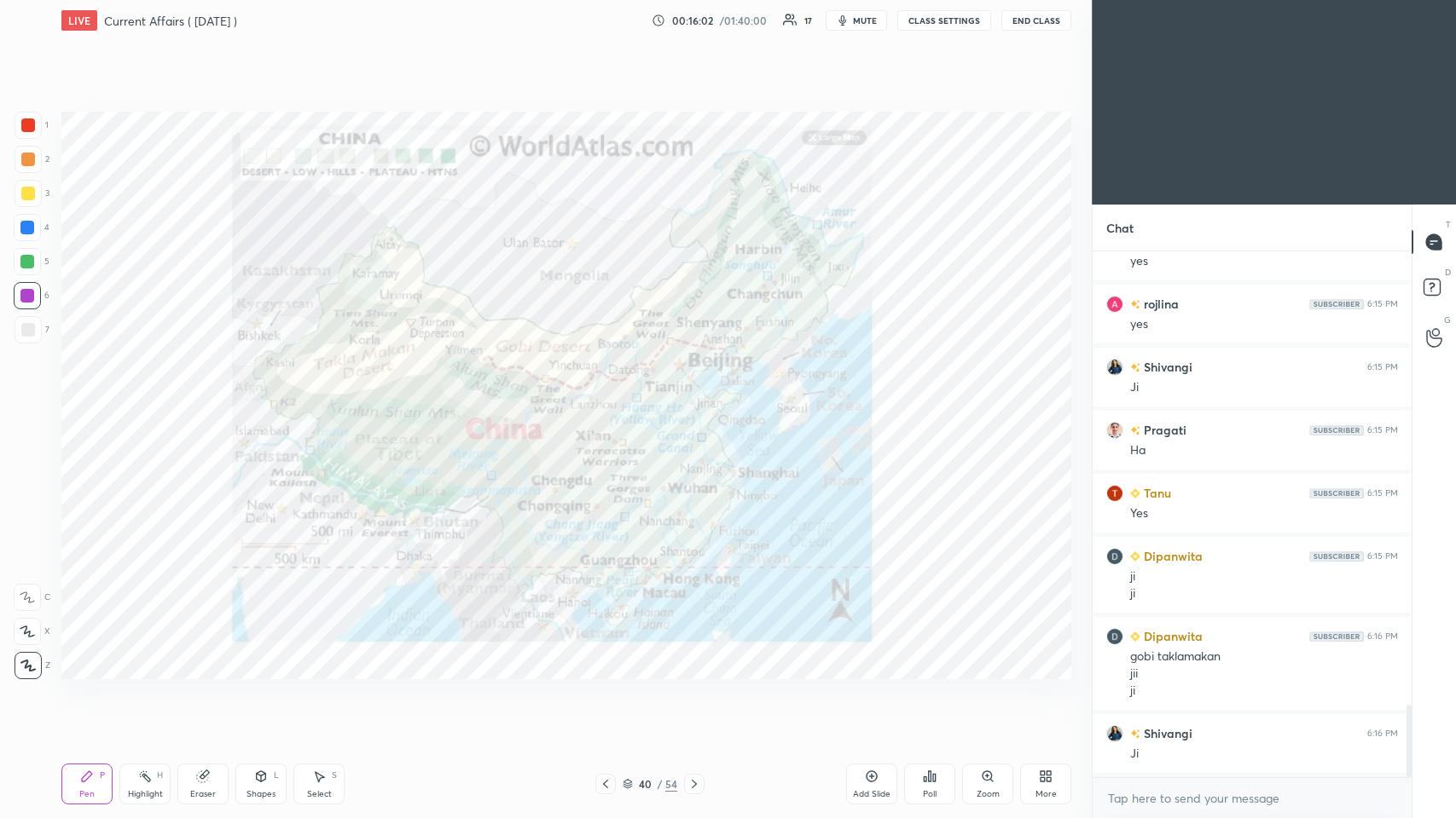
scroll to position [3340, 0]
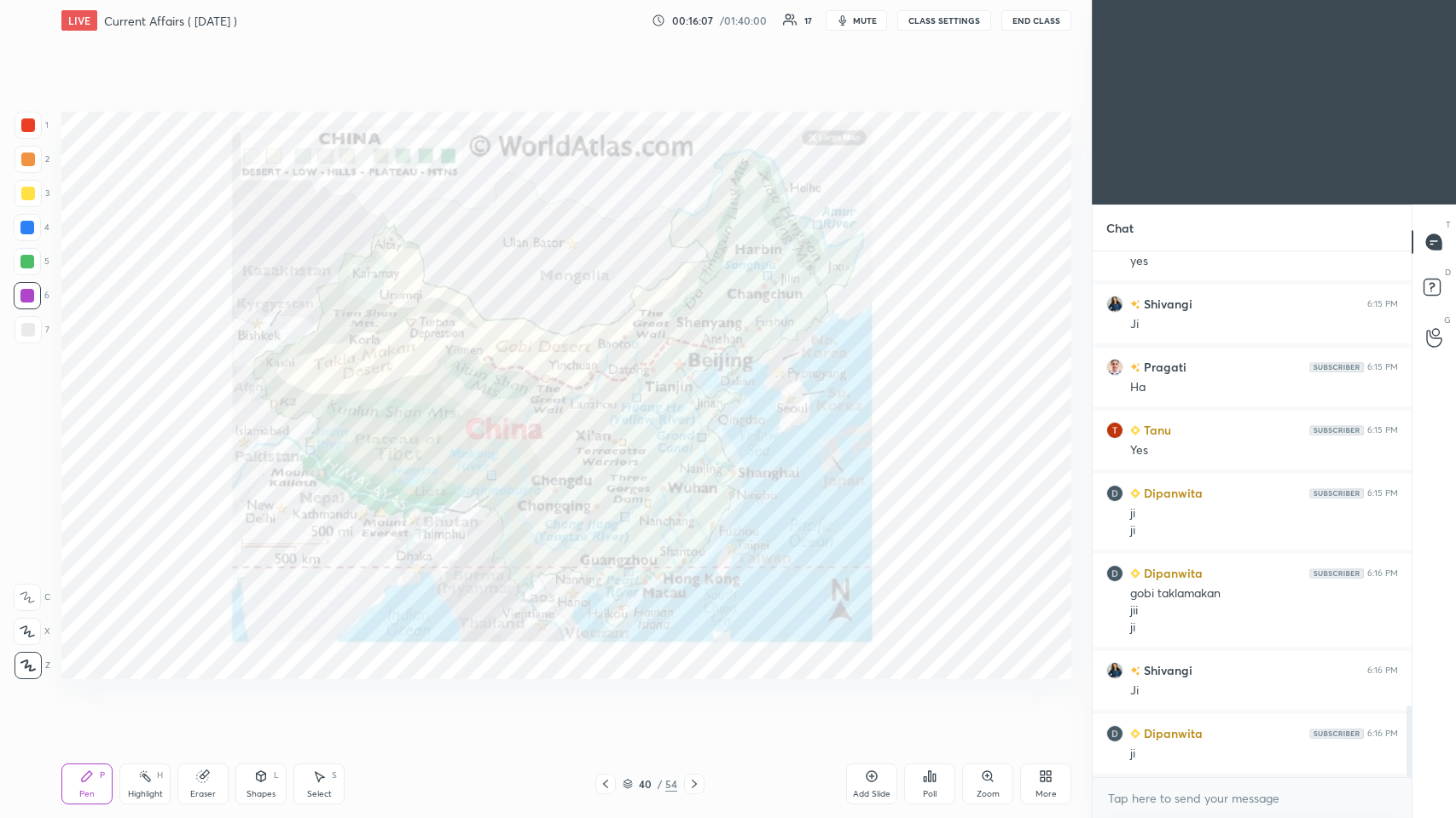
click at [28, 157] on div at bounding box center [28, 159] width 14 height 14
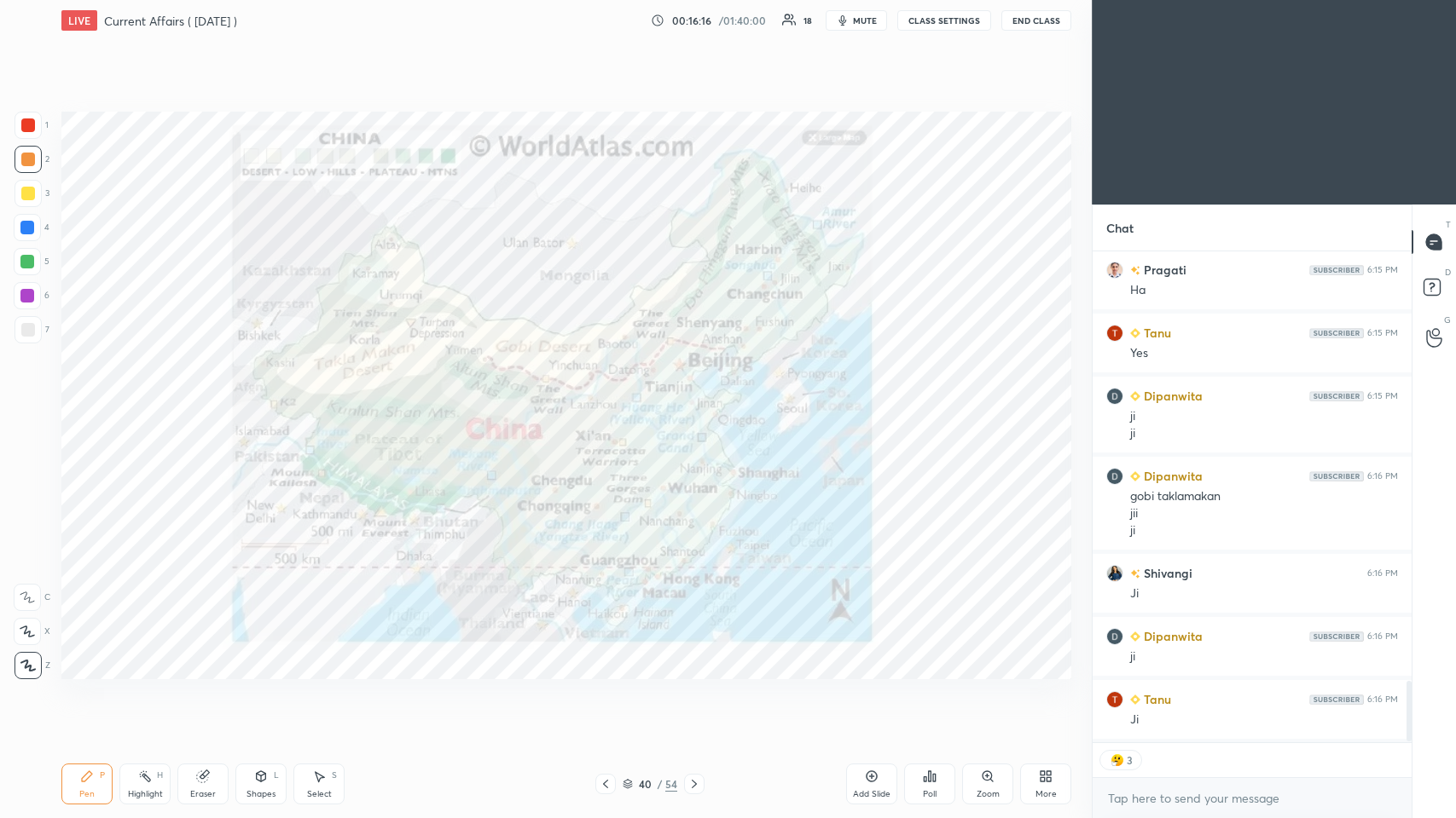
scroll to position [3501, 0]
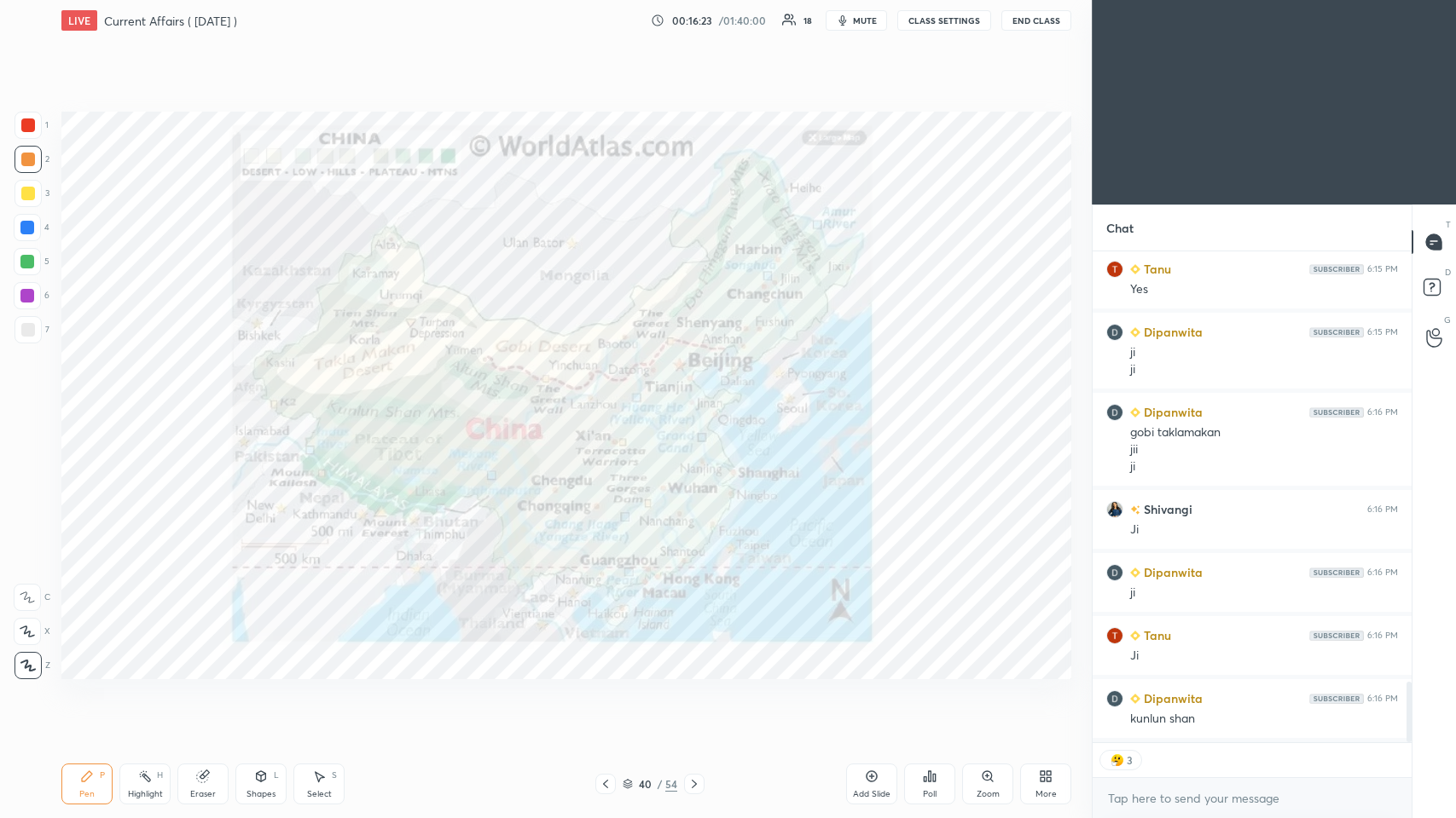
type textarea "x"
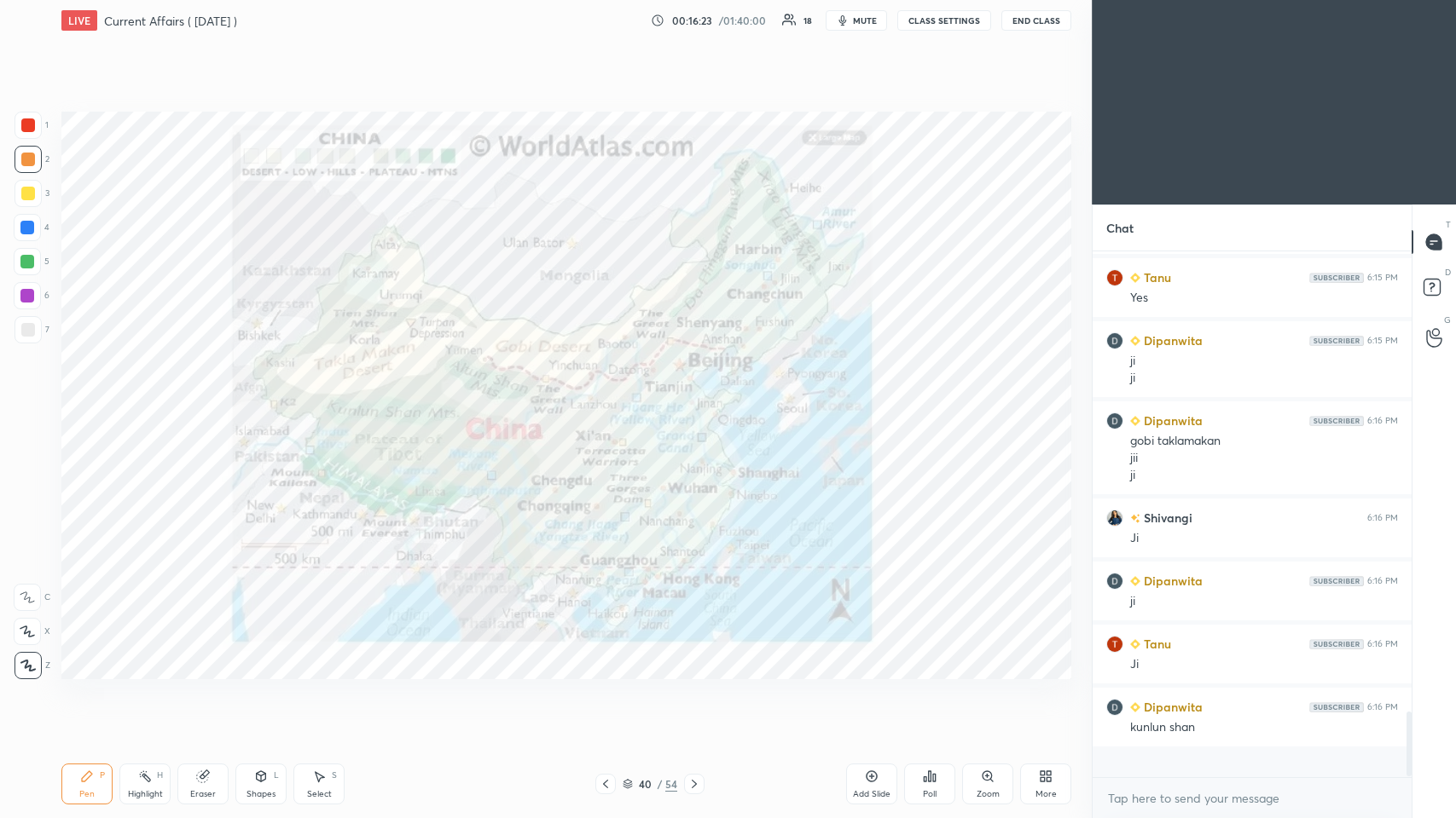
scroll to position [3467, 0]
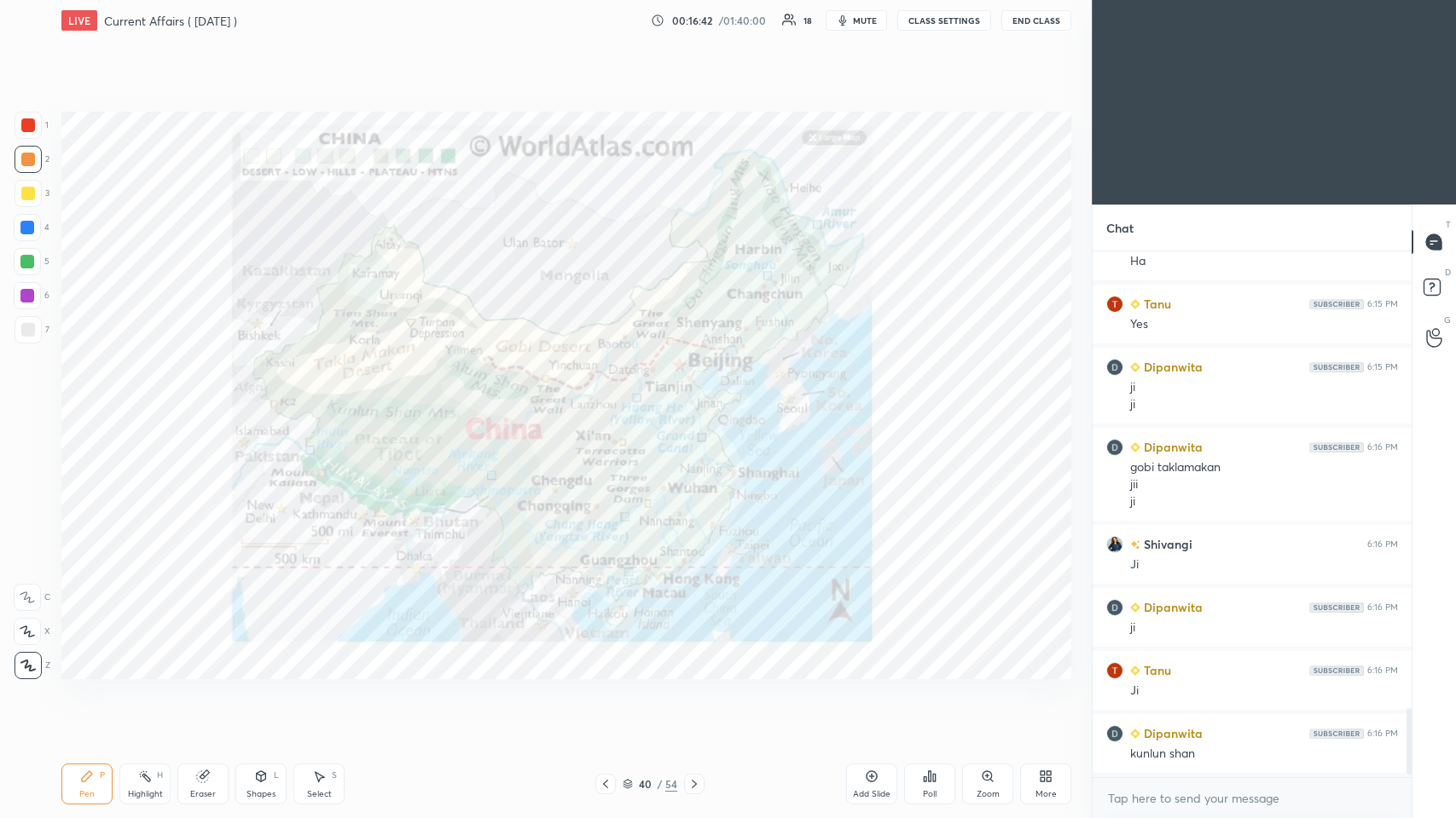
click at [611, 400] on div "Add Slide" at bounding box center [871, 784] width 51 height 41
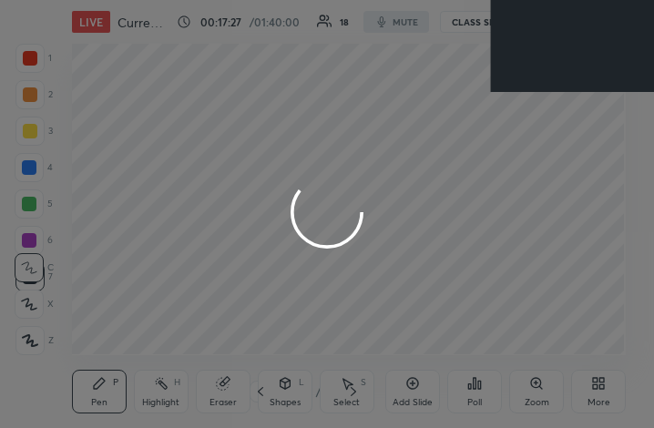
scroll to position [311, 580]
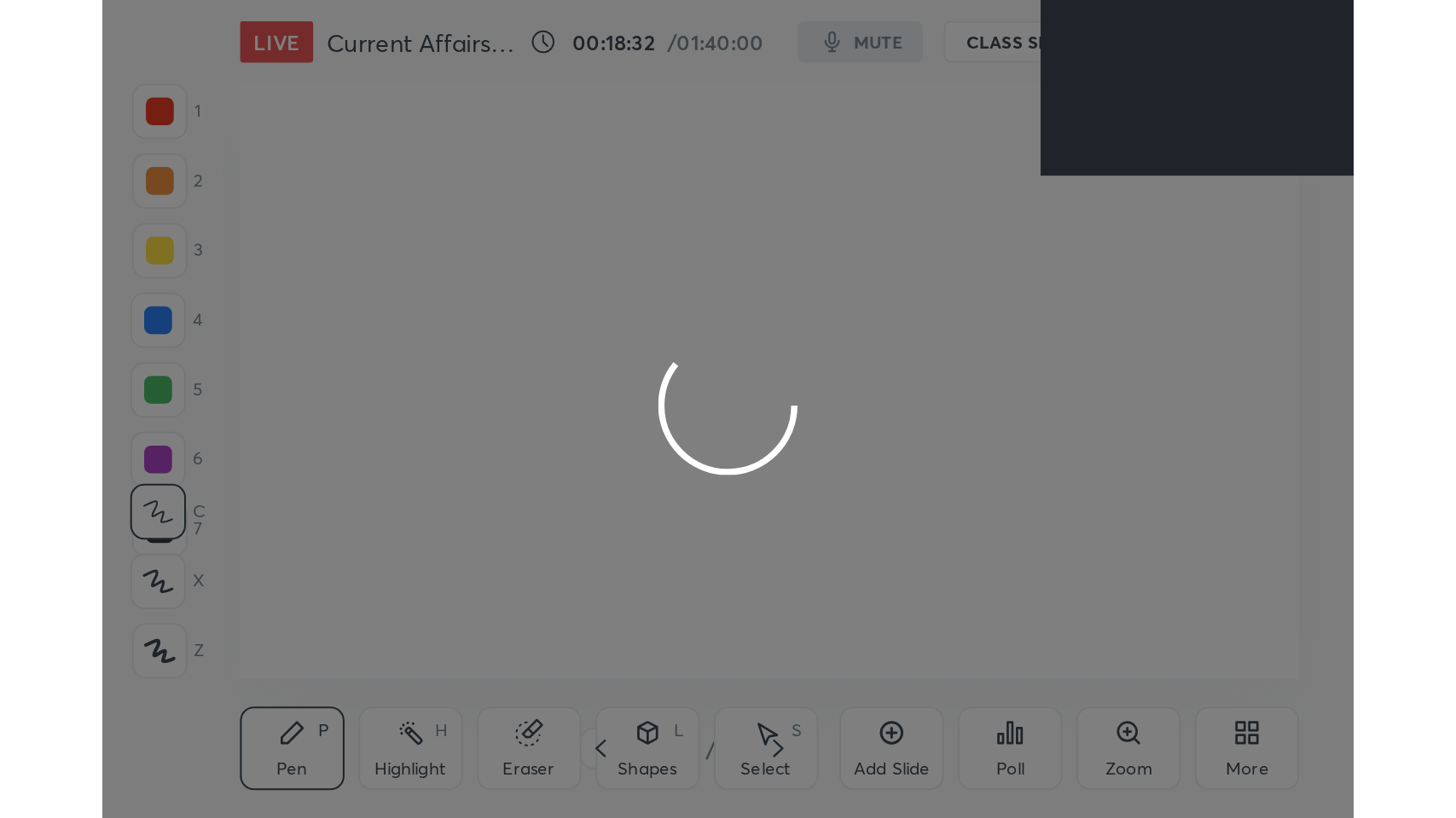
scroll to position [291, 544]
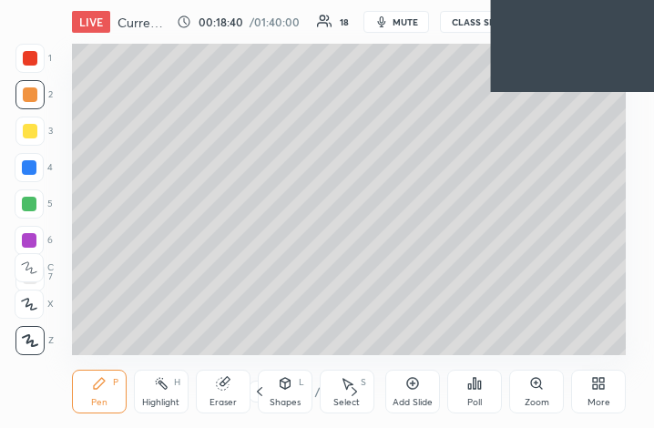
click at [605, 398] on div "More" at bounding box center [598, 402] width 23 height 9
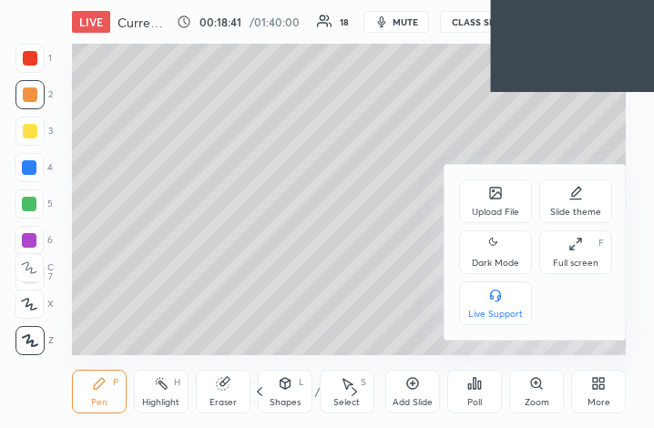
click at [580, 257] on div "Full screen F" at bounding box center [575, 252] width 73 height 44
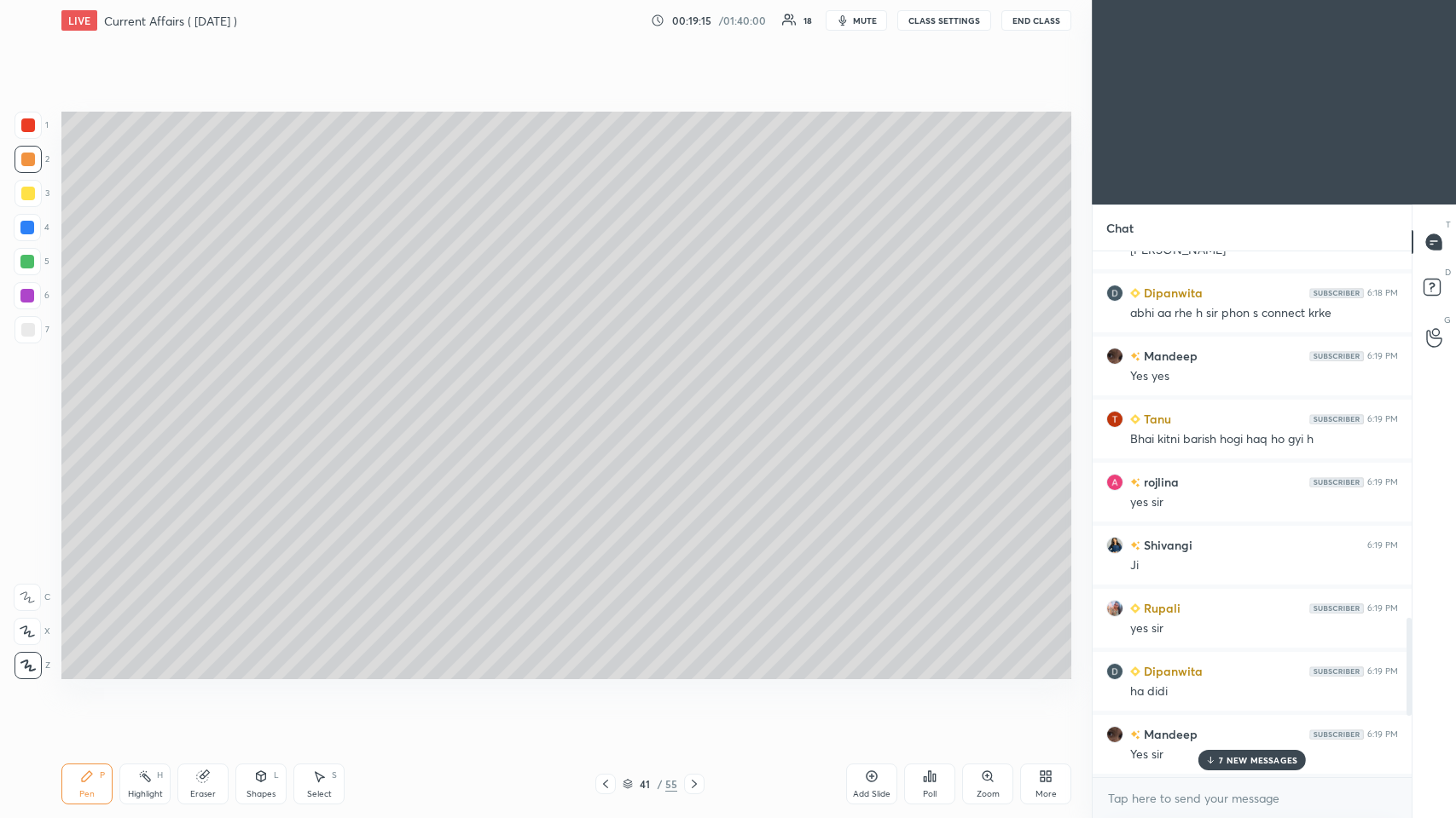
scroll to position [2512, 0]
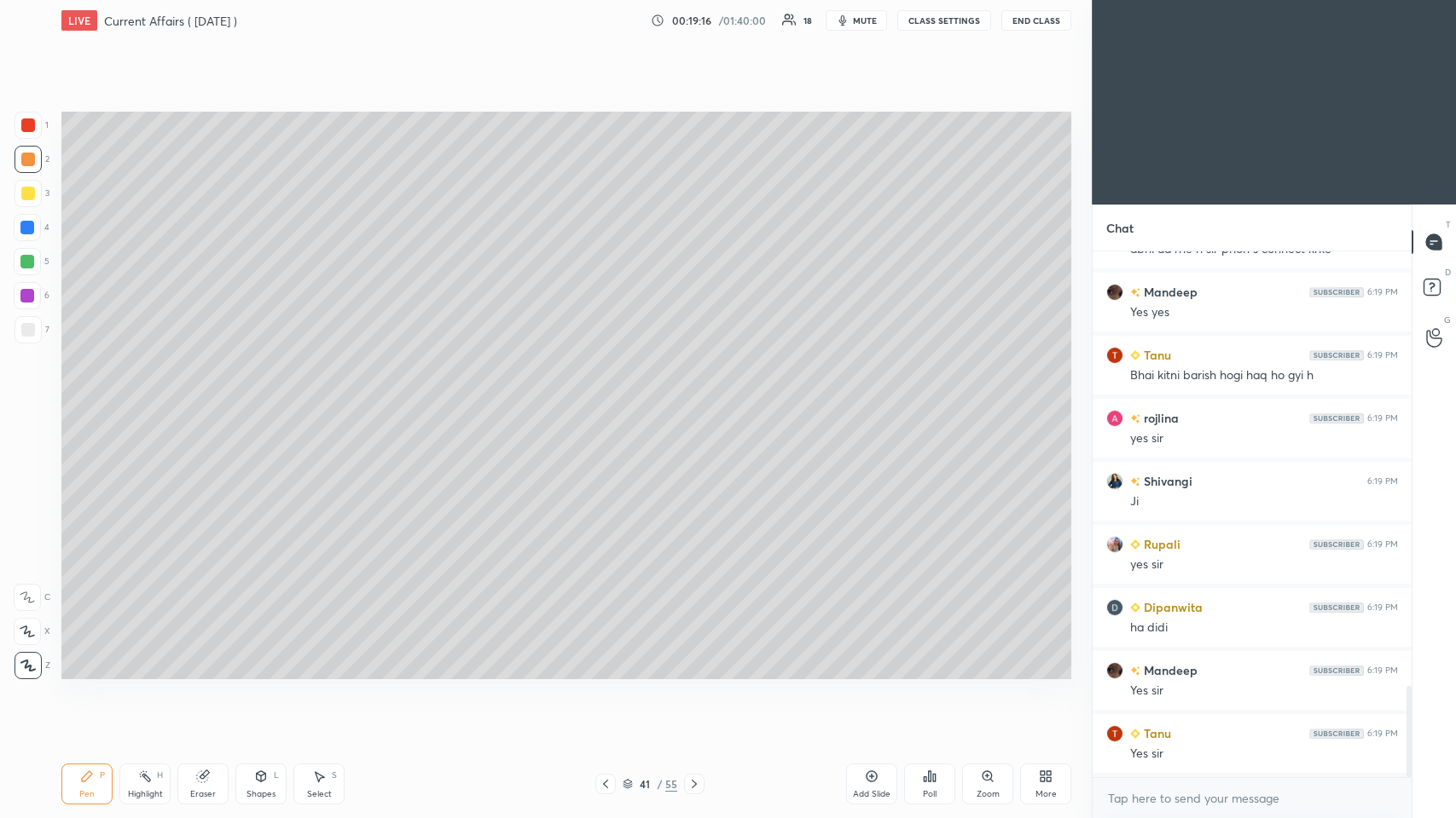
drag, startPoint x: 1409, startPoint y: 384, endPoint x: 1417, endPoint y: 512, distance: 128.2
click at [611, 400] on div "Chat Shivangi 6:18 PM Ji tanu ji Dipanwita 6:18 PM abhi aa rhe h sir phon s con…" at bounding box center [1273, 512] width 364 height 614
click at [611, 400] on div "Add Slide" at bounding box center [871, 784] width 51 height 41
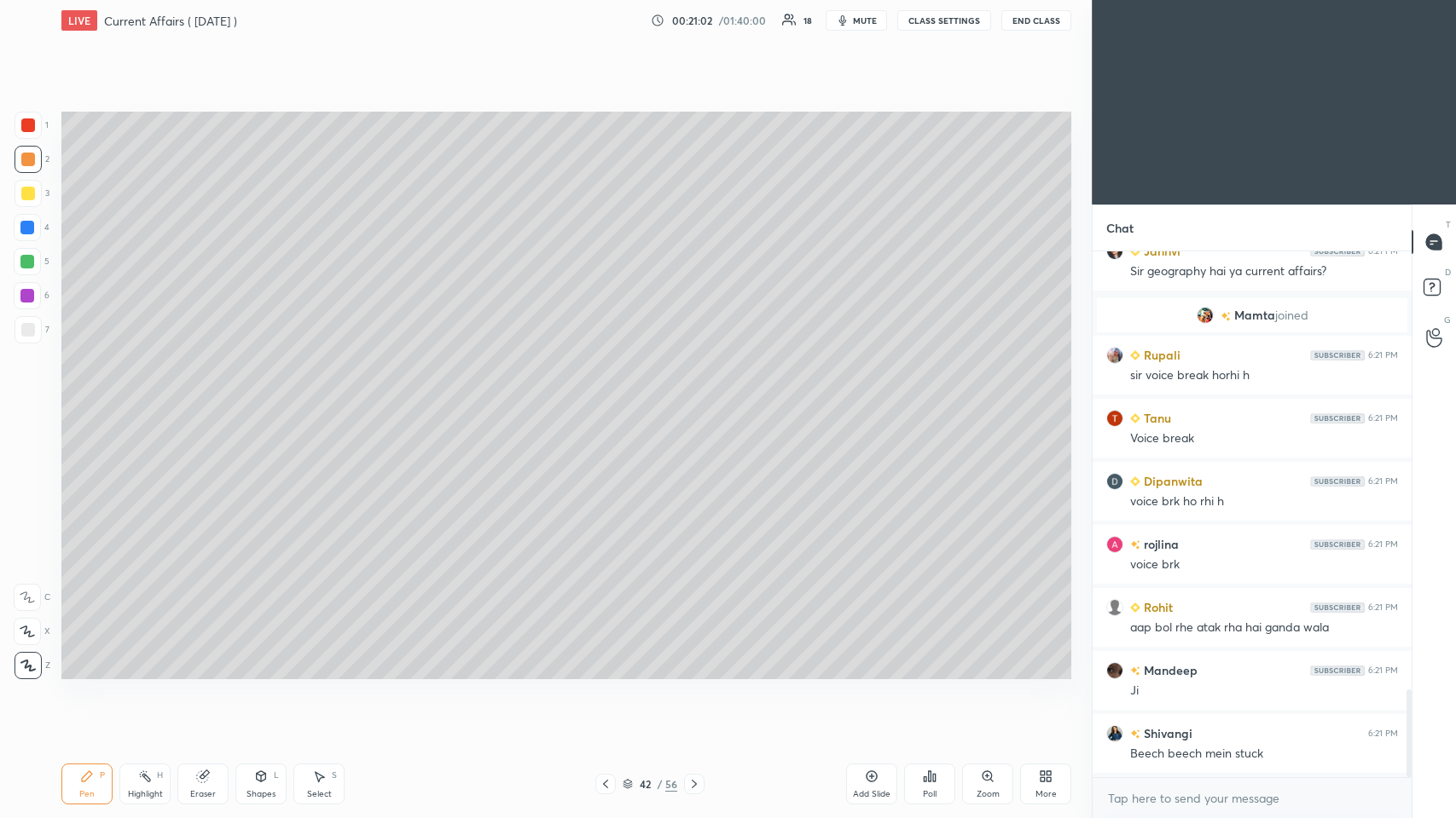
scroll to position [2680, 0]
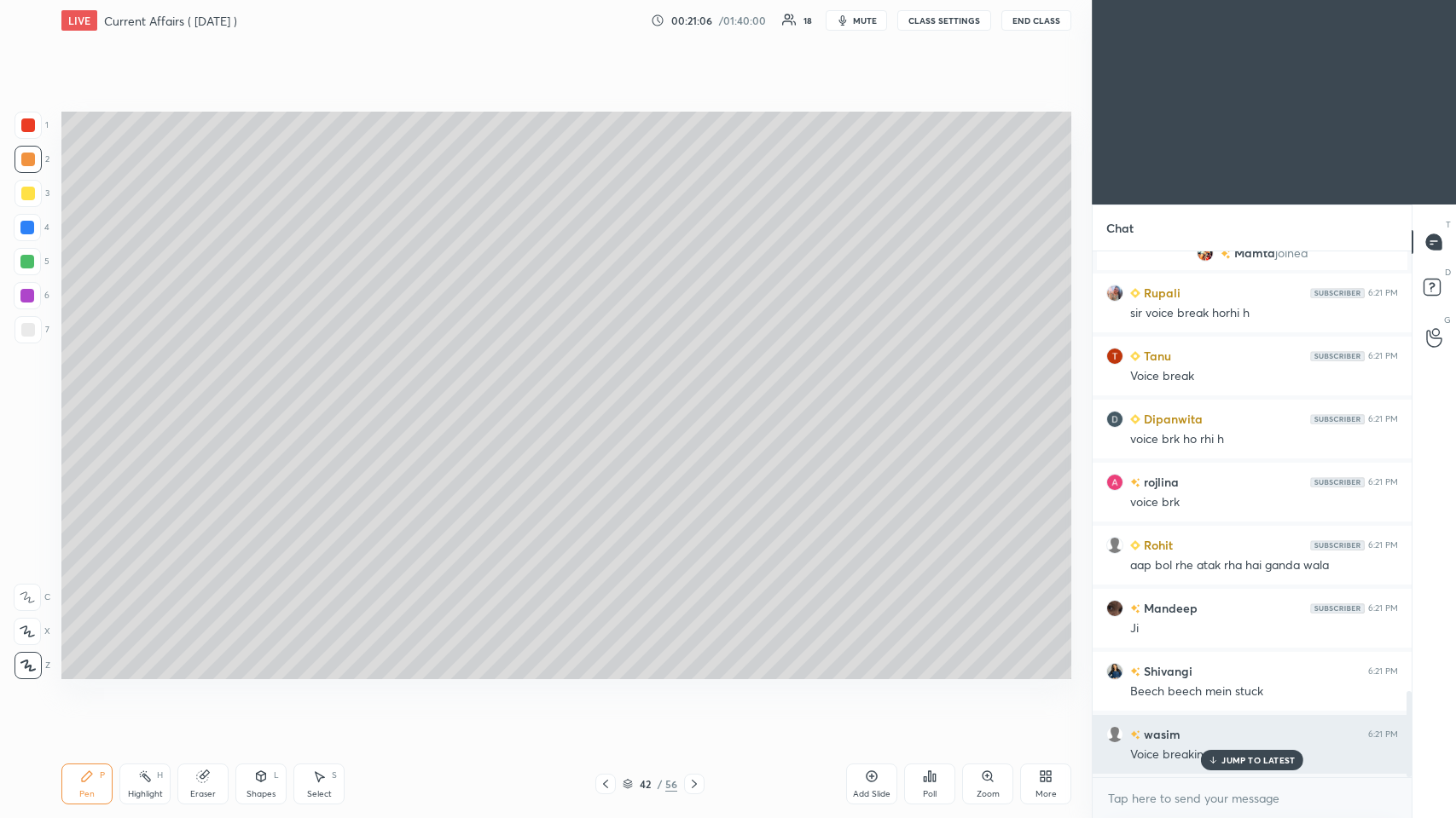
click at [611, 400] on div "JUMP TO LATEST" at bounding box center [1251, 760] width 102 height 21
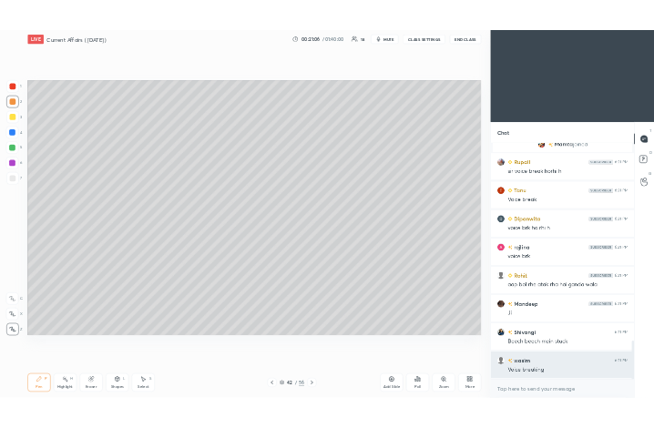
scroll to position [2931, 0]
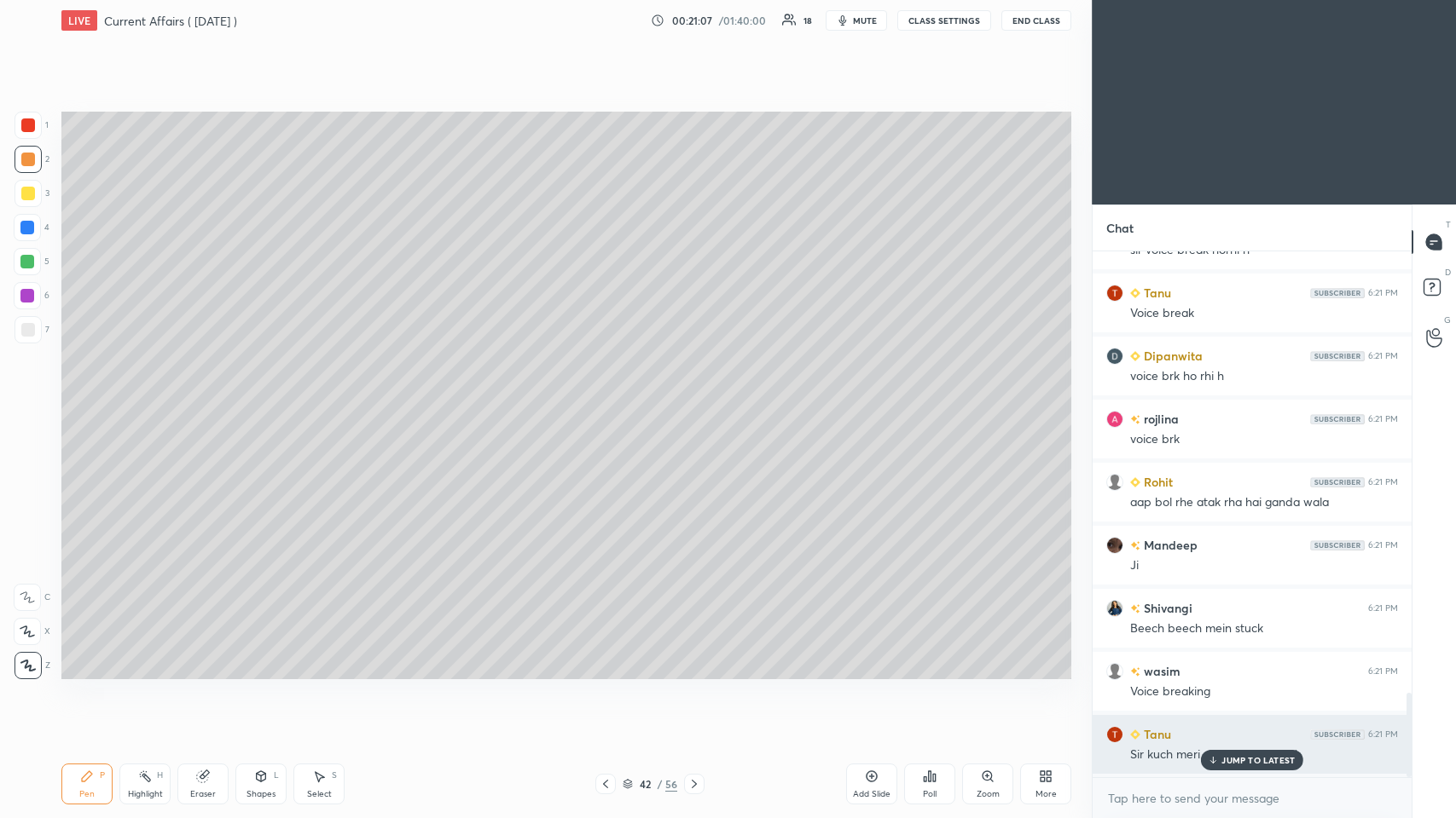
click at [611, 400] on icon at bounding box center [1213, 760] width 11 height 10
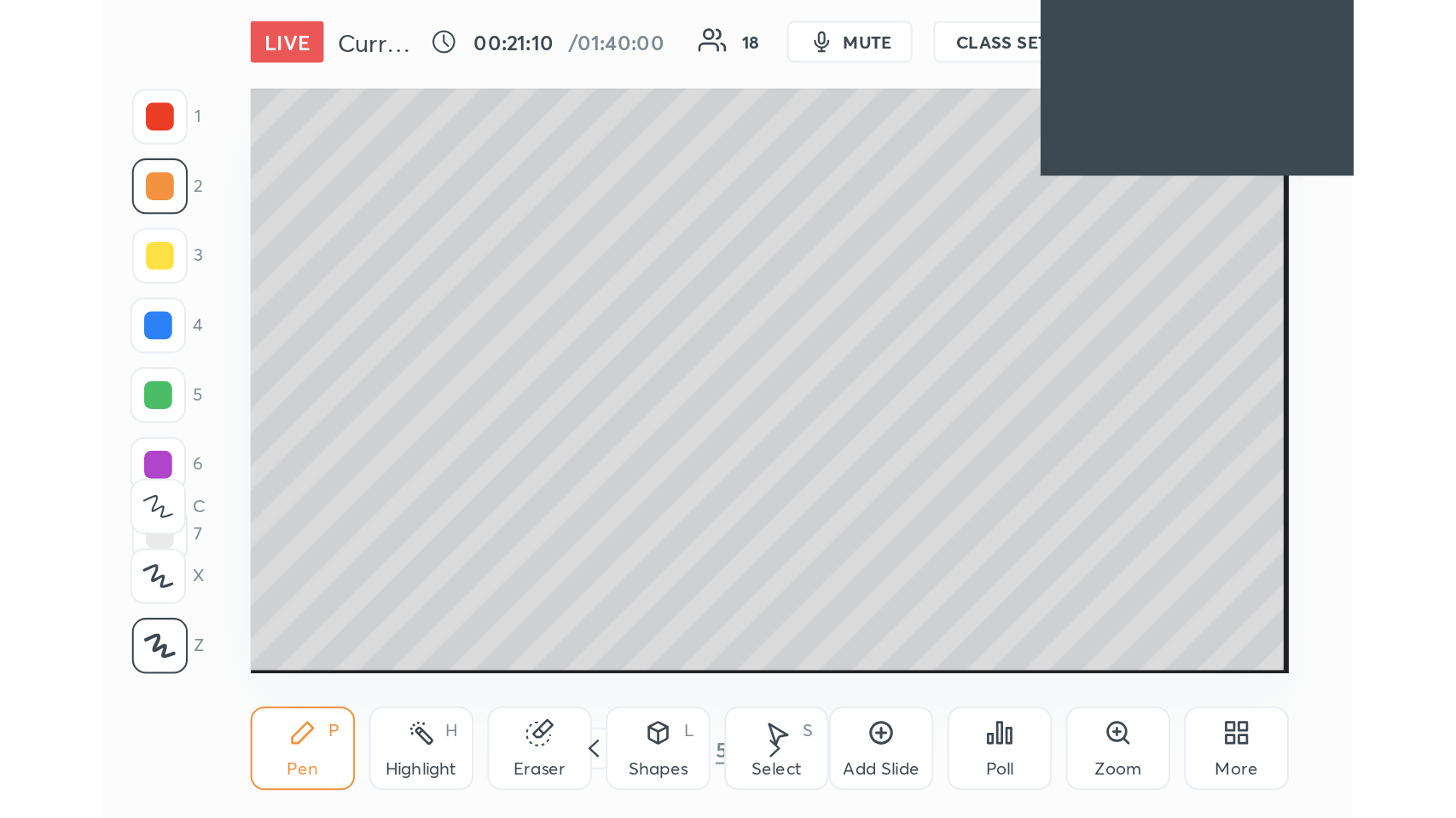
scroll to position [291, 543]
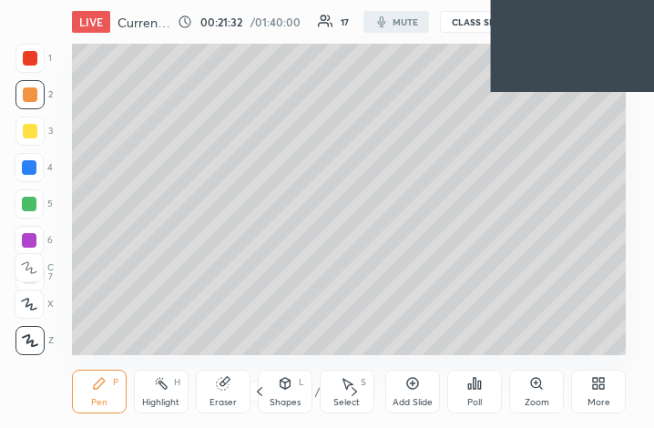
click at [605, 393] on div "More" at bounding box center [598, 392] width 55 height 44
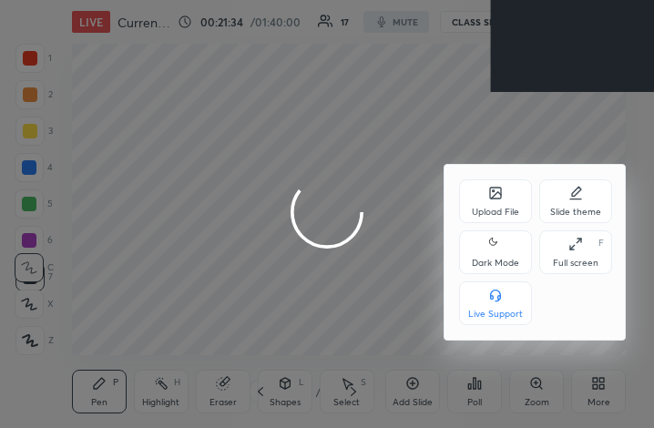
click at [578, 259] on div "Full screen" at bounding box center [576, 263] width 46 height 9
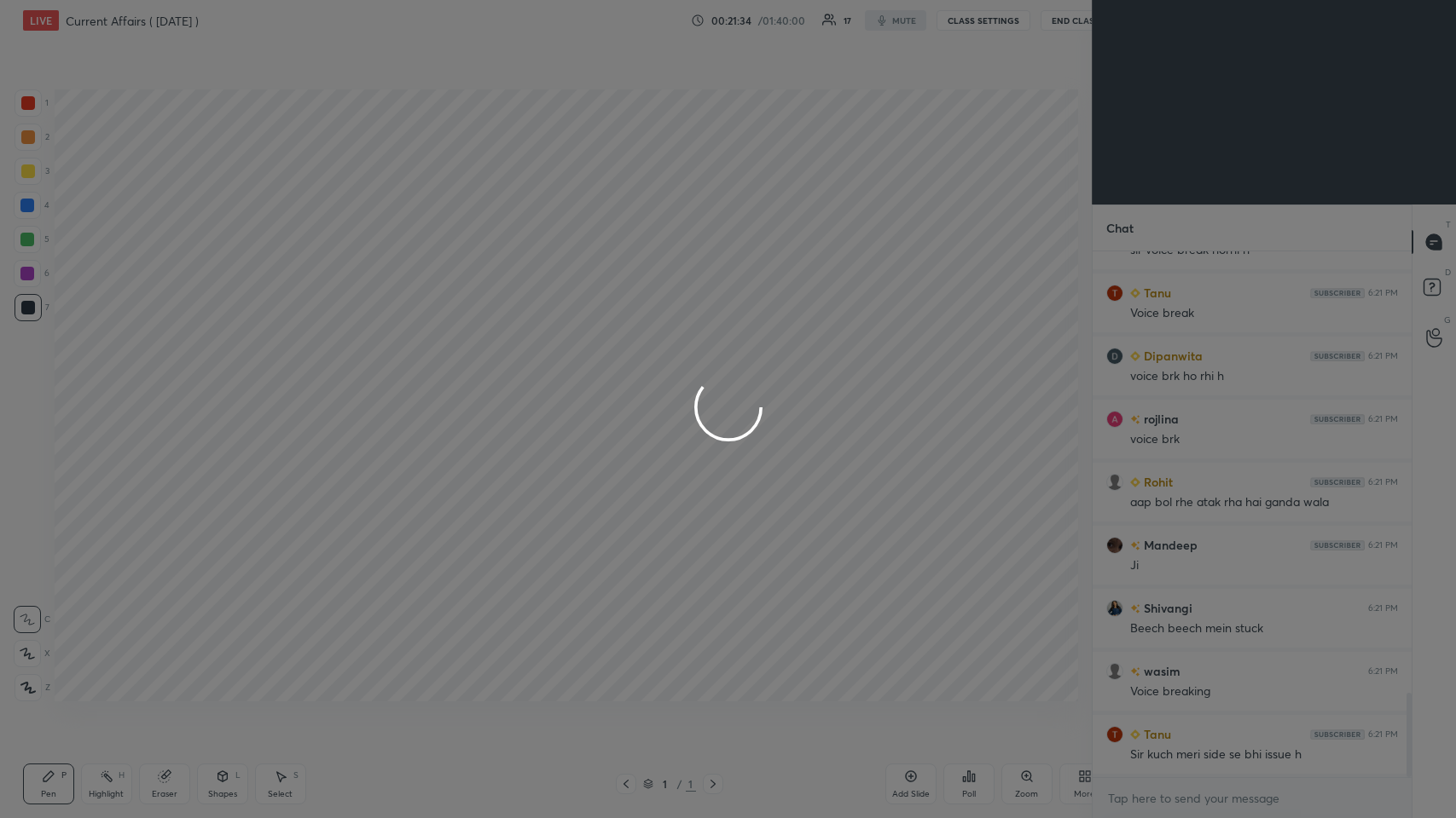
scroll to position [84533, 84255]
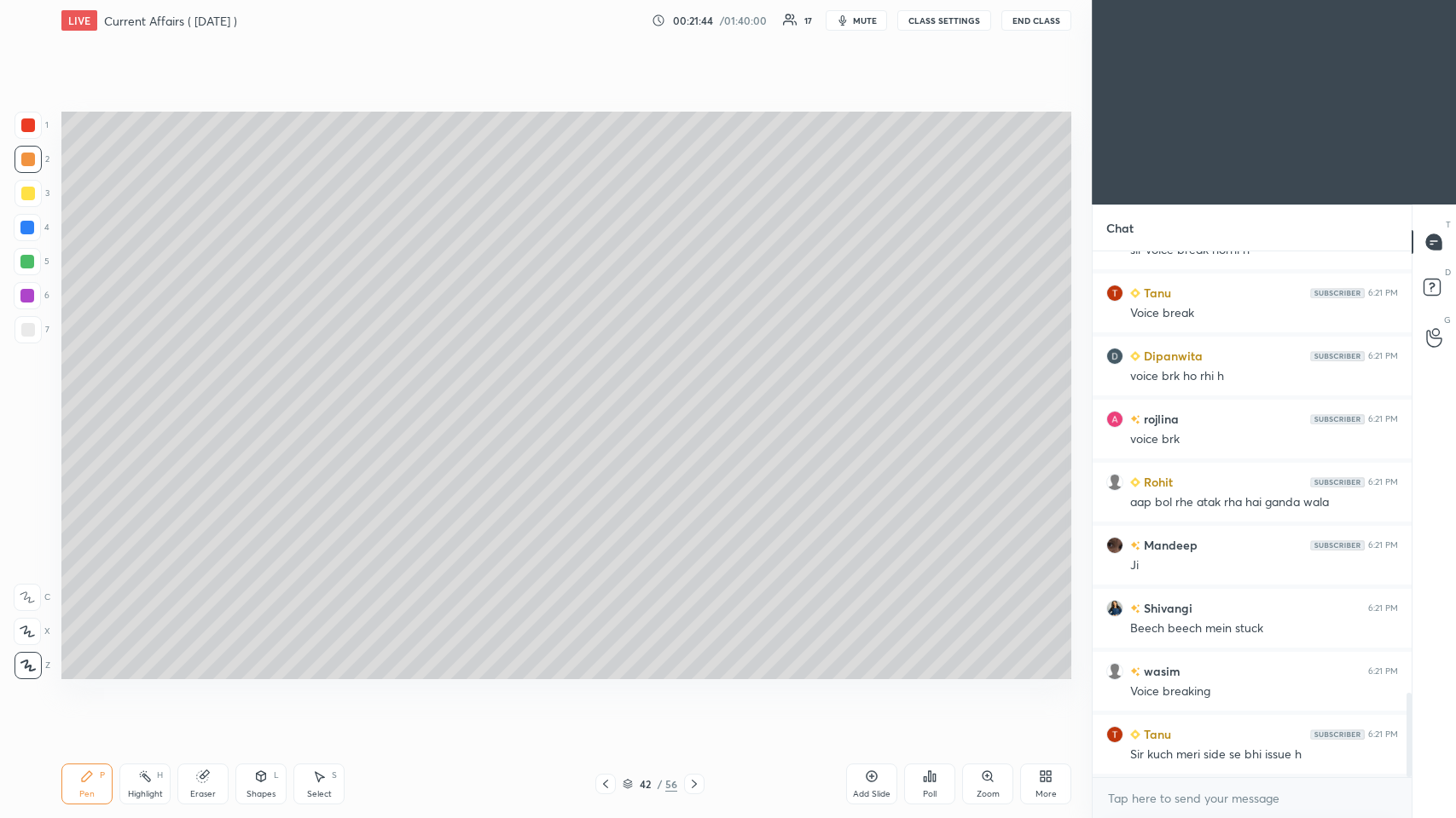
click at [209, 400] on div "Eraser" at bounding box center [202, 784] width 51 height 41
click at [32, 400] on icon at bounding box center [28, 542] width 15 height 15
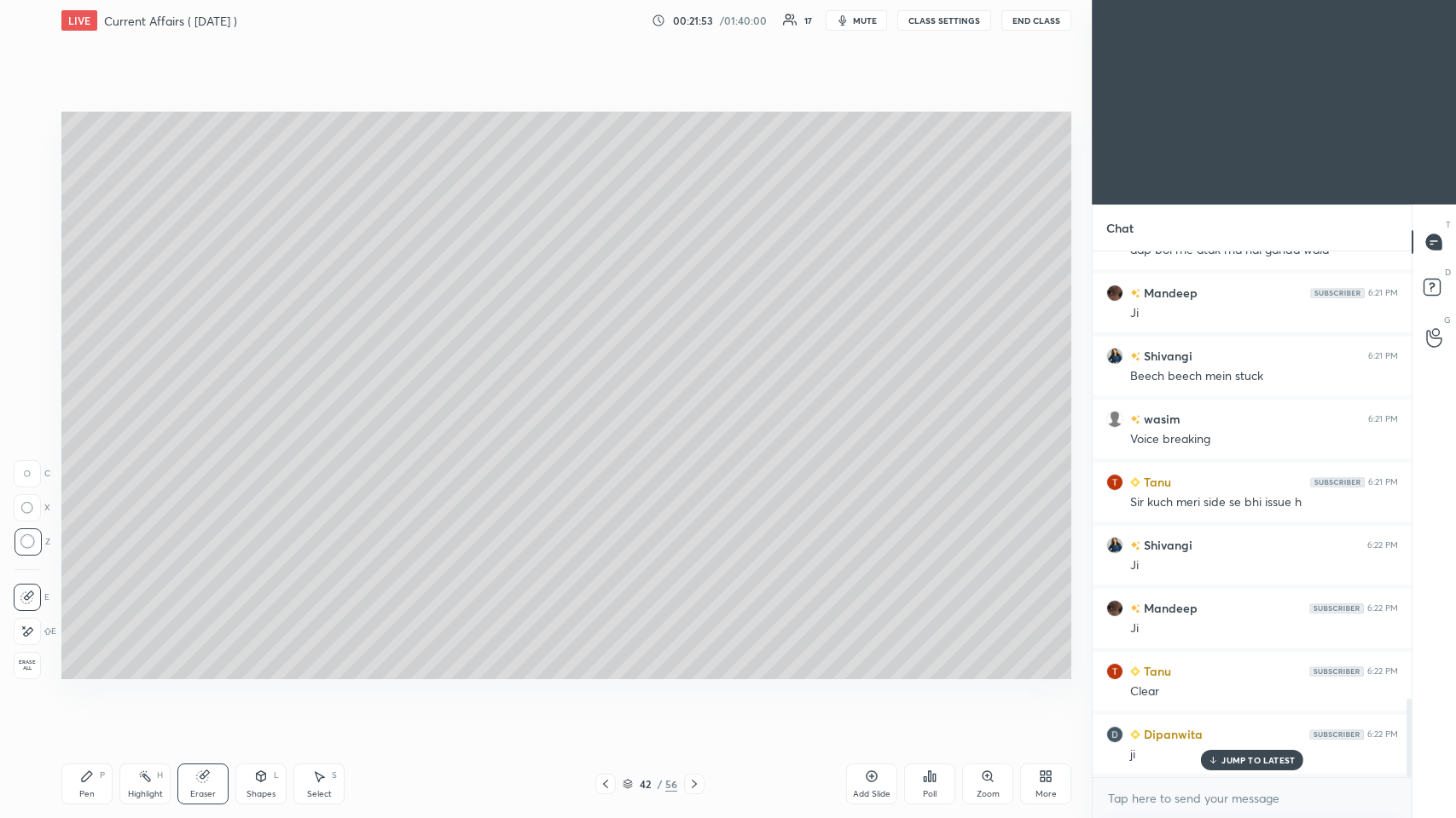
scroll to position [3060, 0]
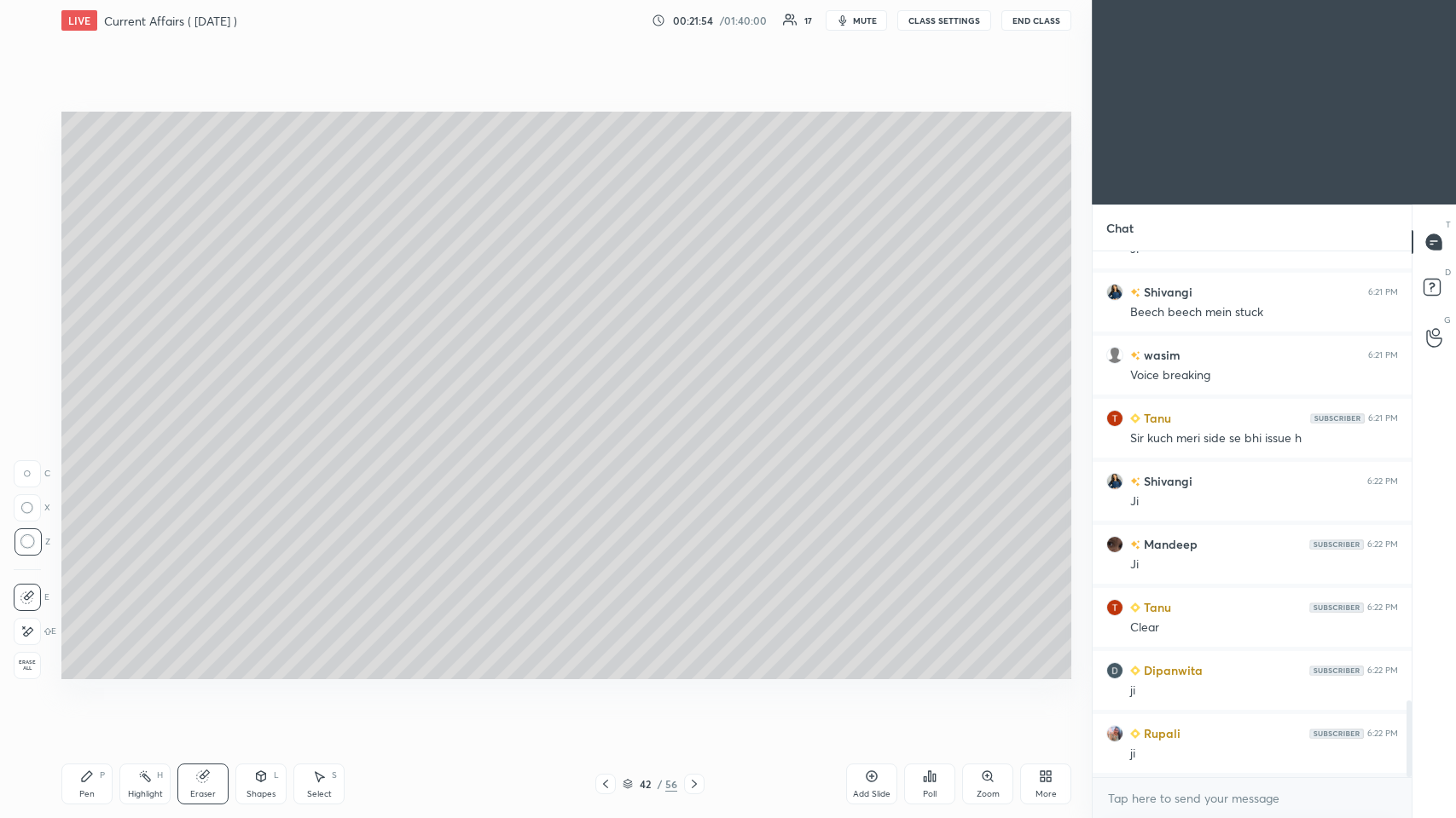
click at [89, 400] on div "Pen" at bounding box center [87, 794] width 15 height 8
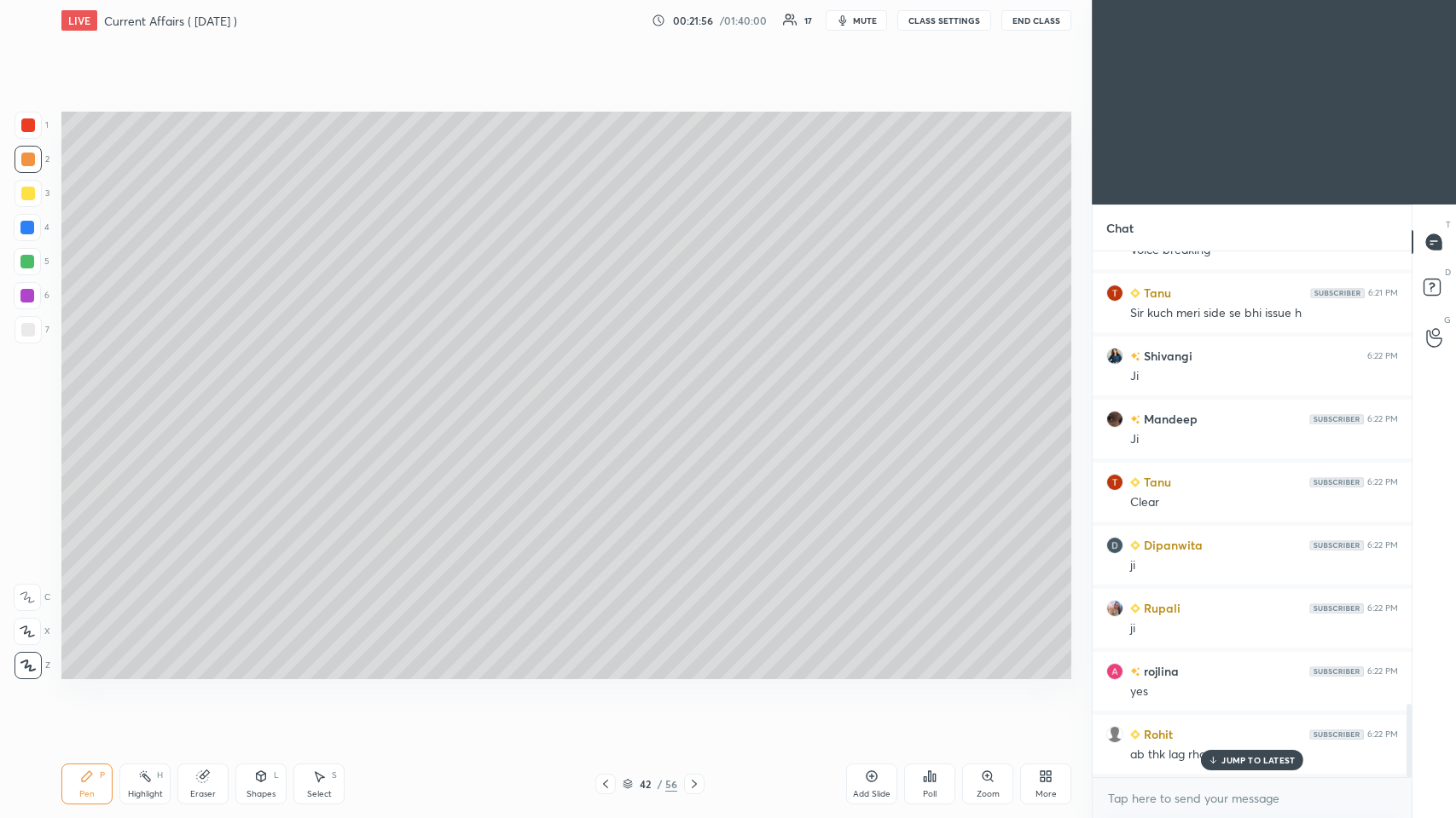
scroll to position [3248, 0]
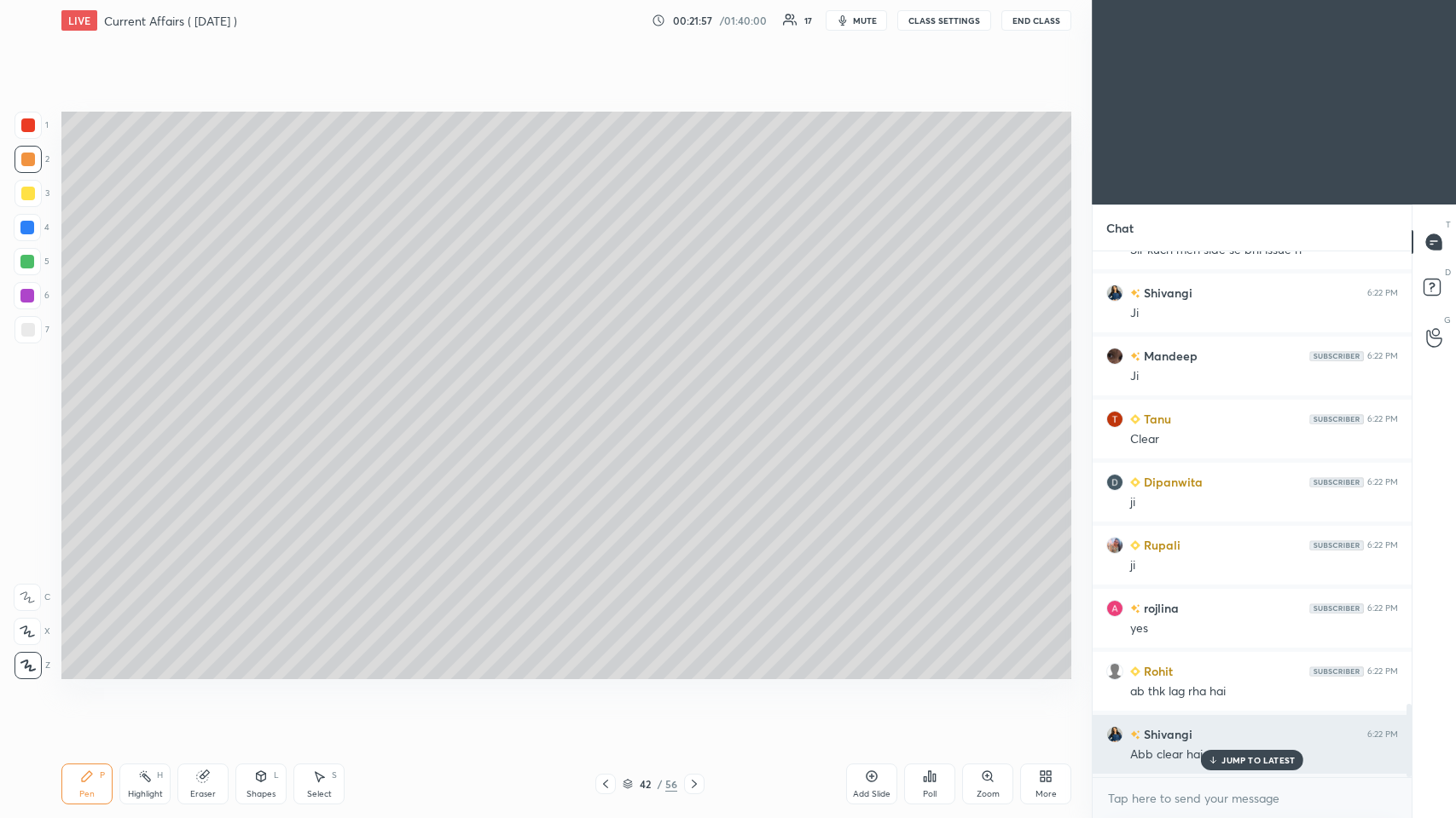
click at [611, 400] on p "JUMP TO LATEST" at bounding box center [1257, 760] width 73 height 10
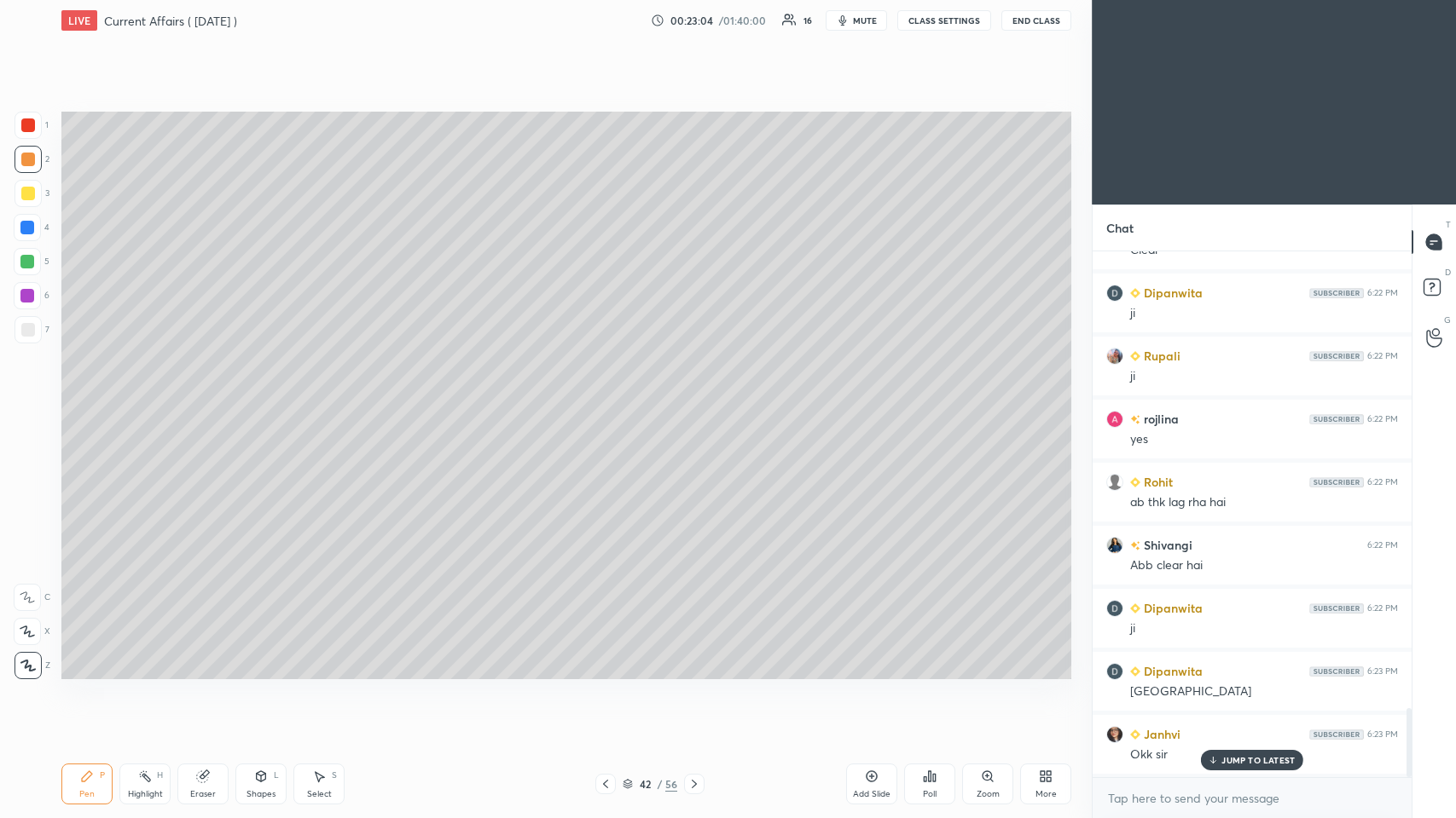
scroll to position [3500, 0]
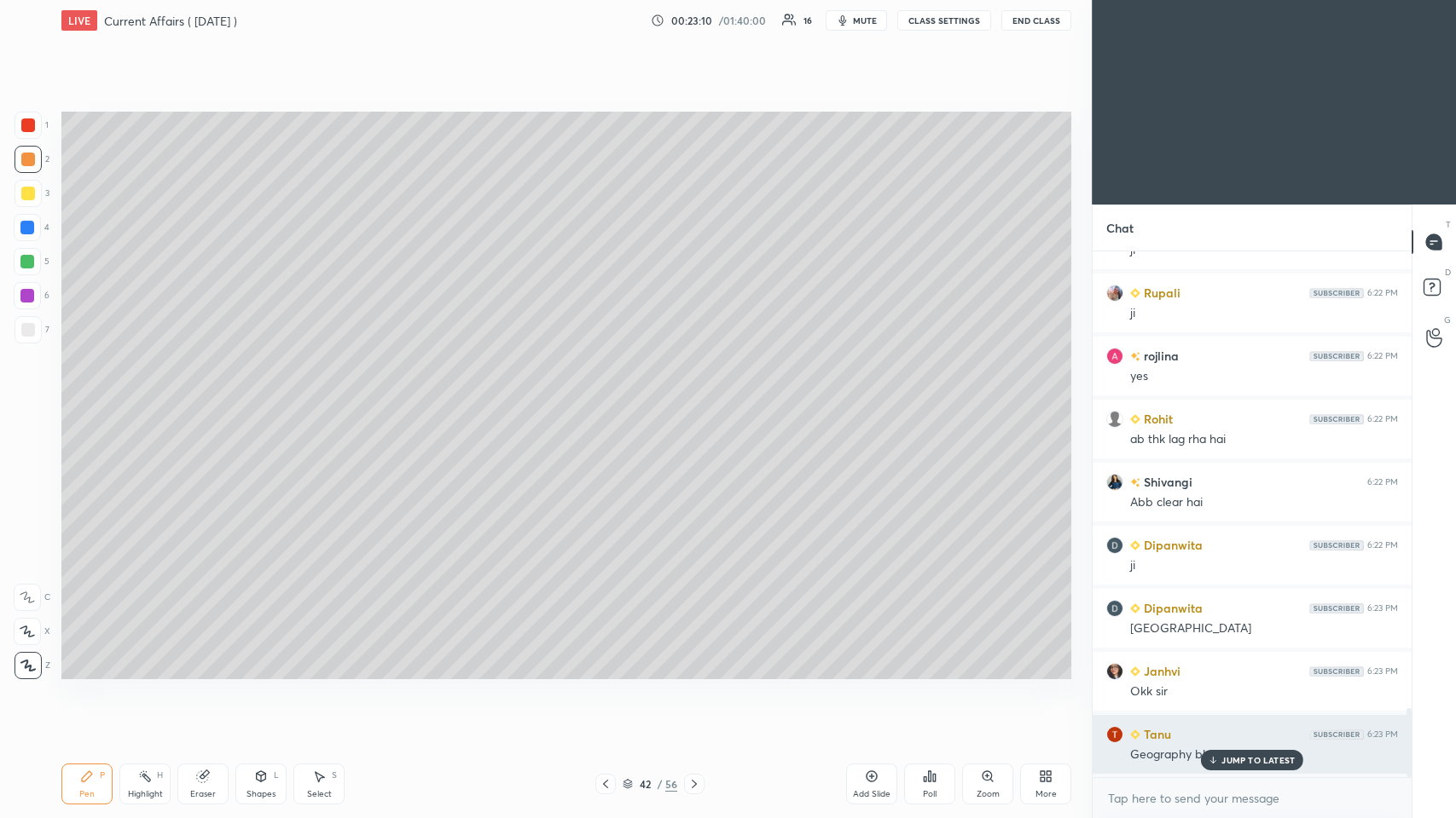
click at [611, 400] on p "JUMP TO LATEST" at bounding box center [1257, 760] width 73 height 10
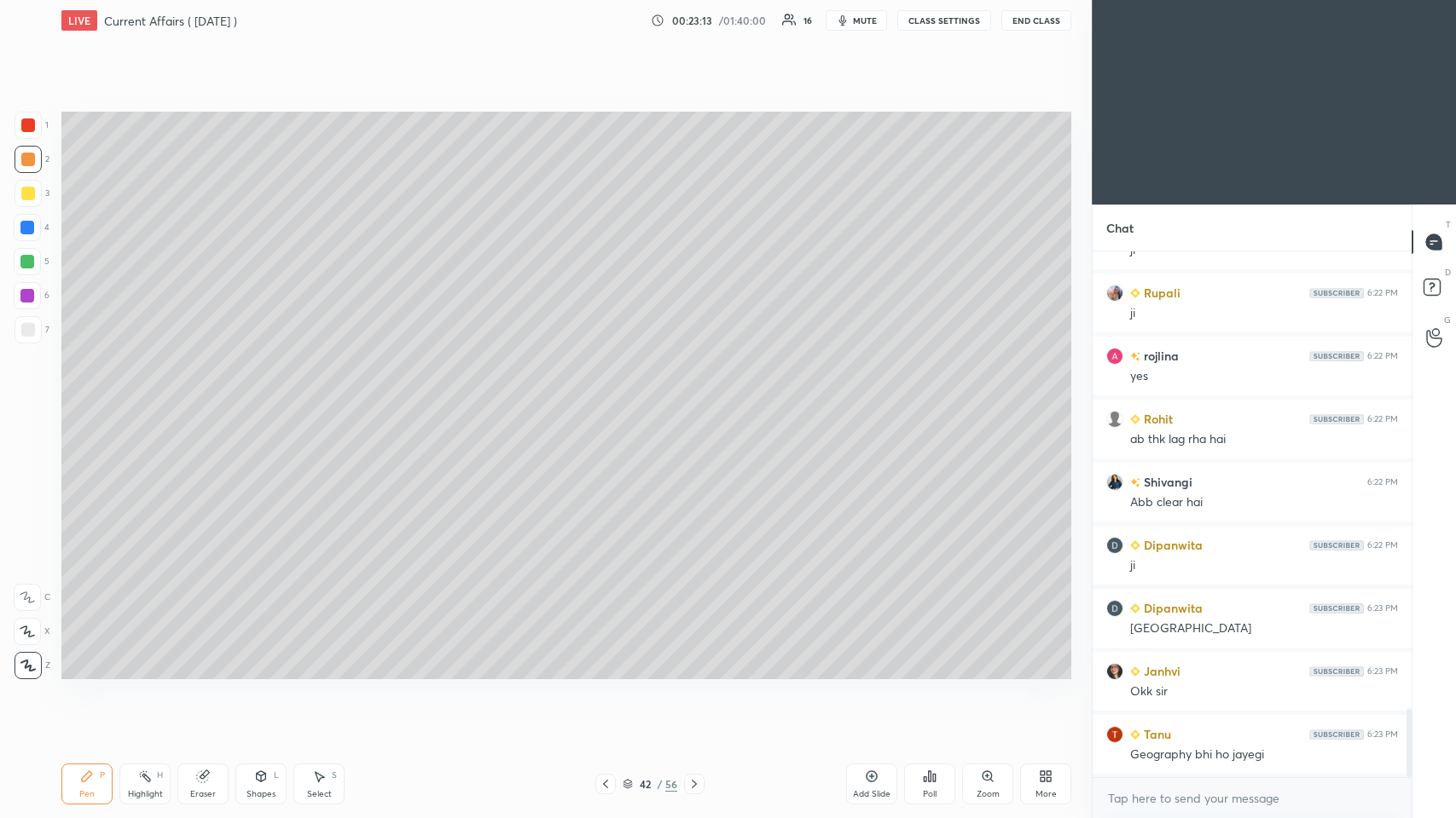
click at [611, 400] on icon at bounding box center [871, 776] width 5 height 5
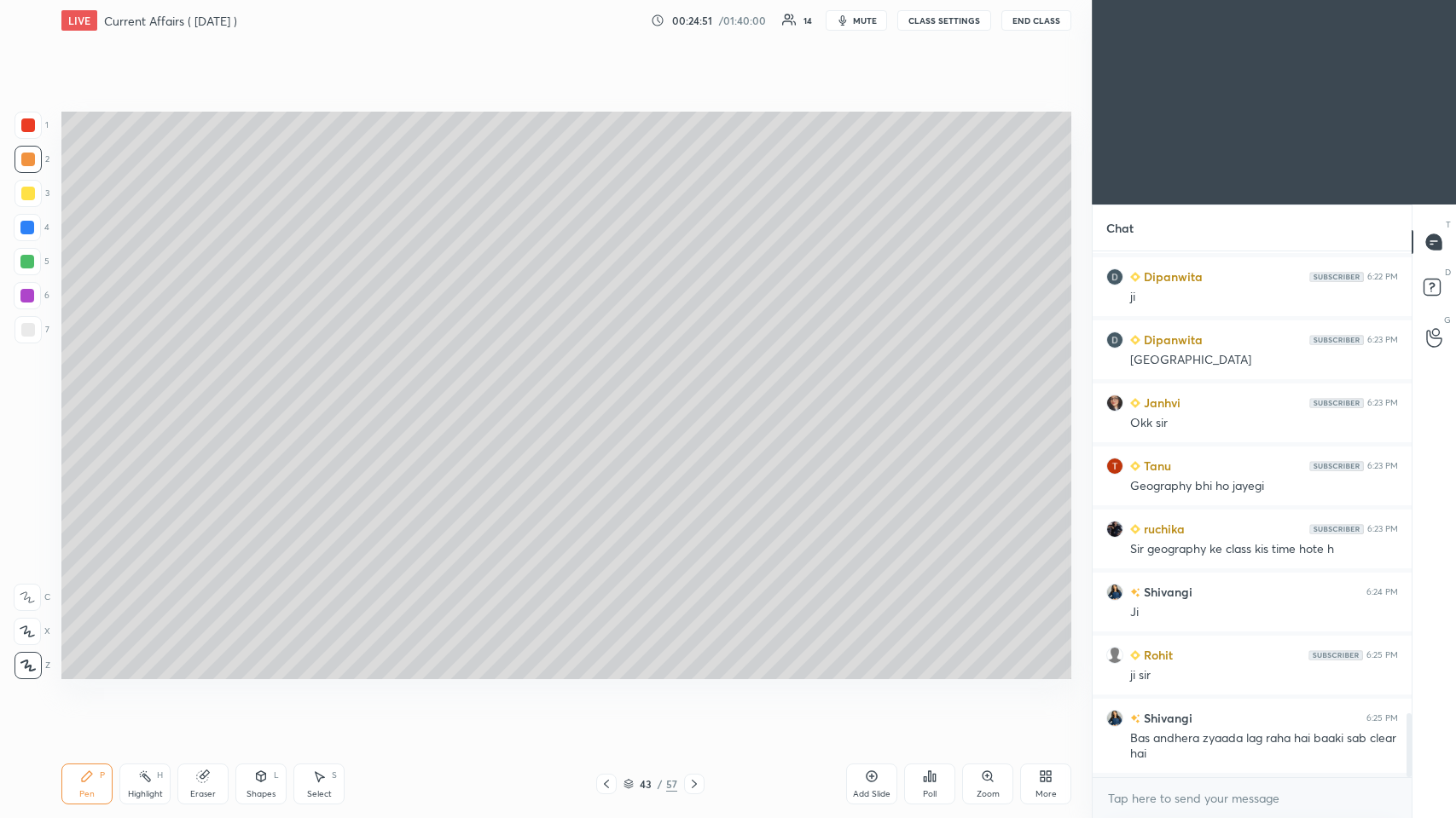
scroll to position [3809, 0]
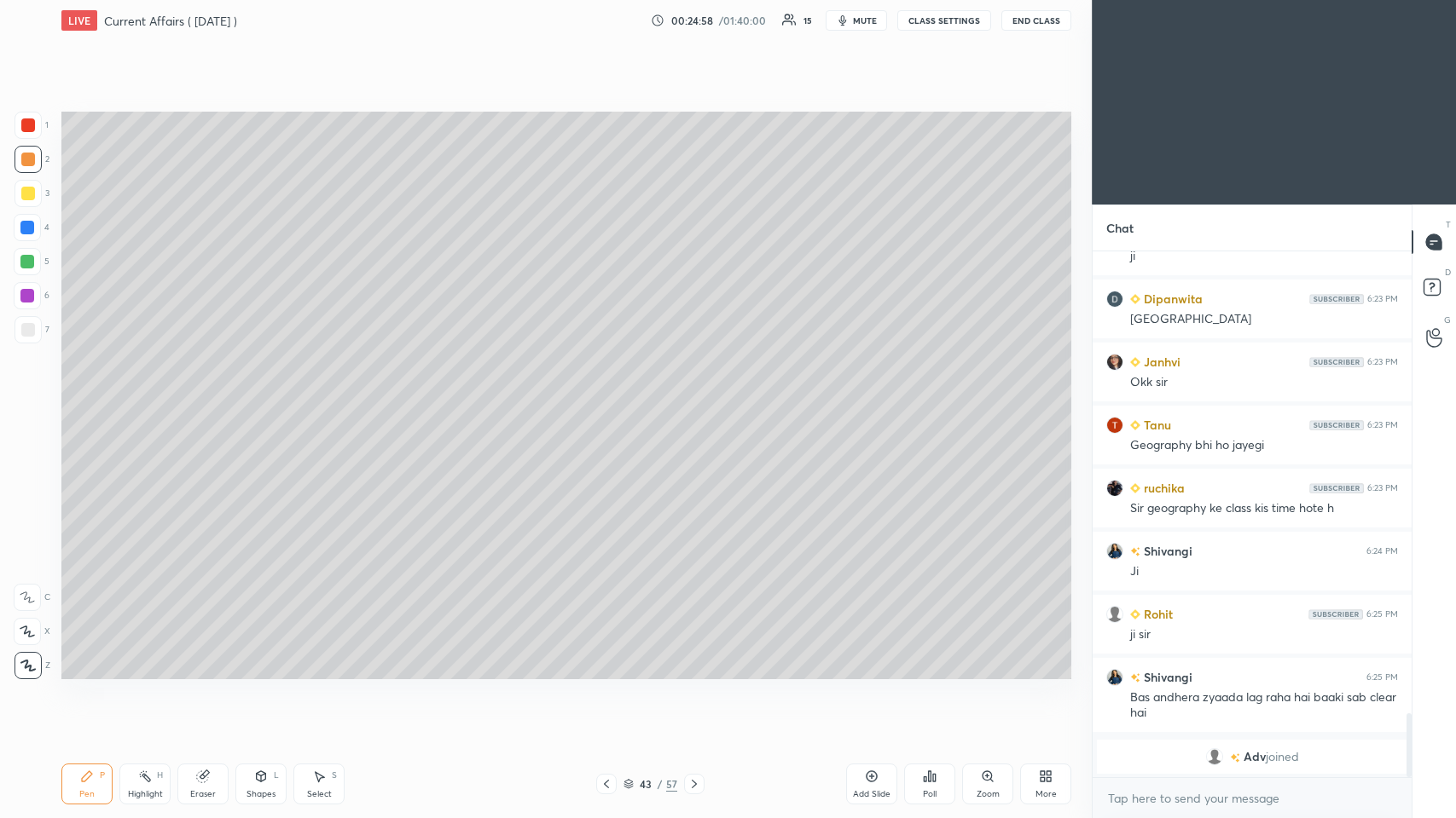
click at [608, 400] on icon at bounding box center [606, 784] width 14 height 14
click at [610, 400] on icon at bounding box center [606, 784] width 14 height 14
click at [611, 400] on div at bounding box center [607, 784] width 21 height 21
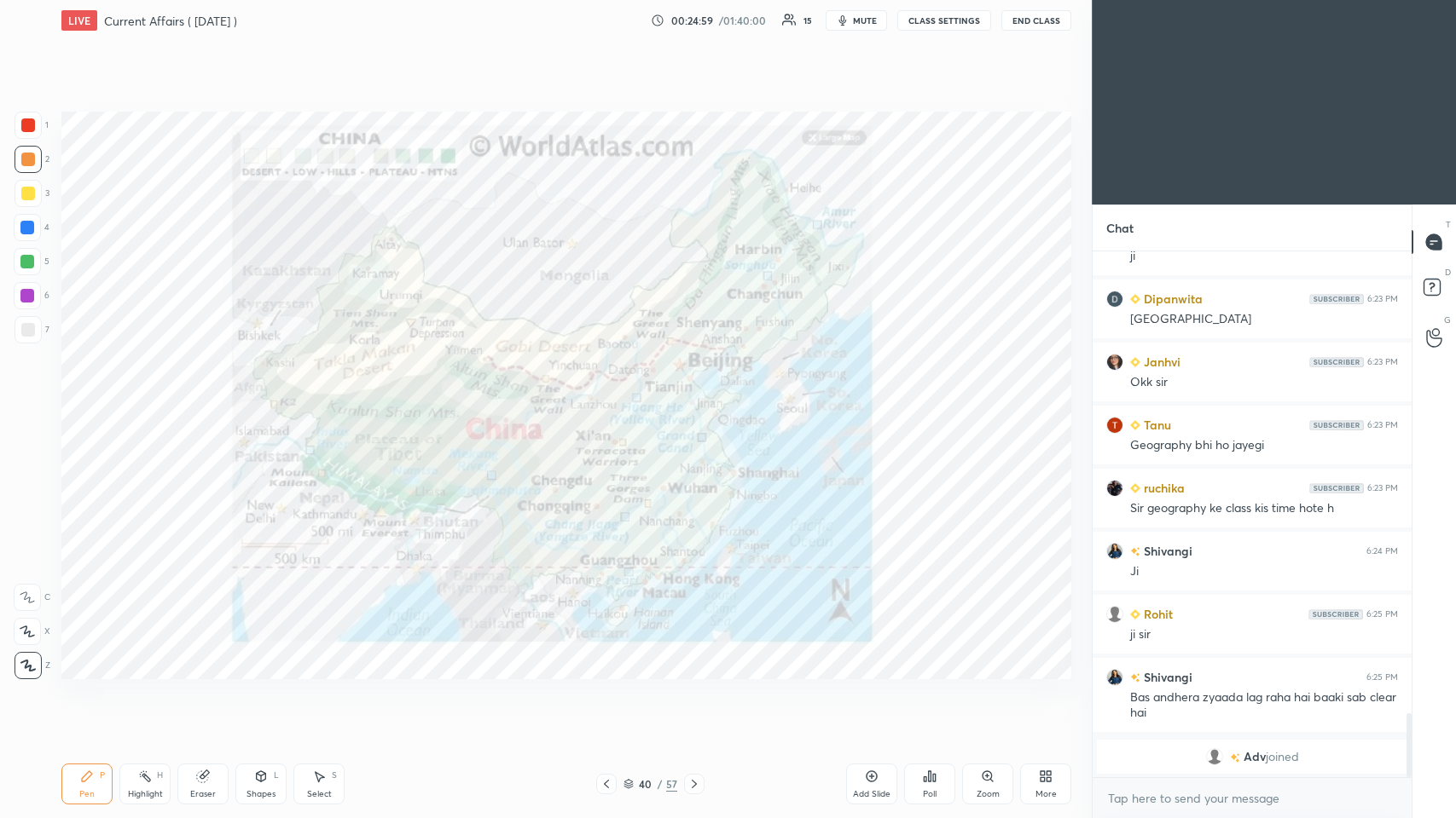
click at [611, 400] on div at bounding box center [607, 784] width 21 height 21
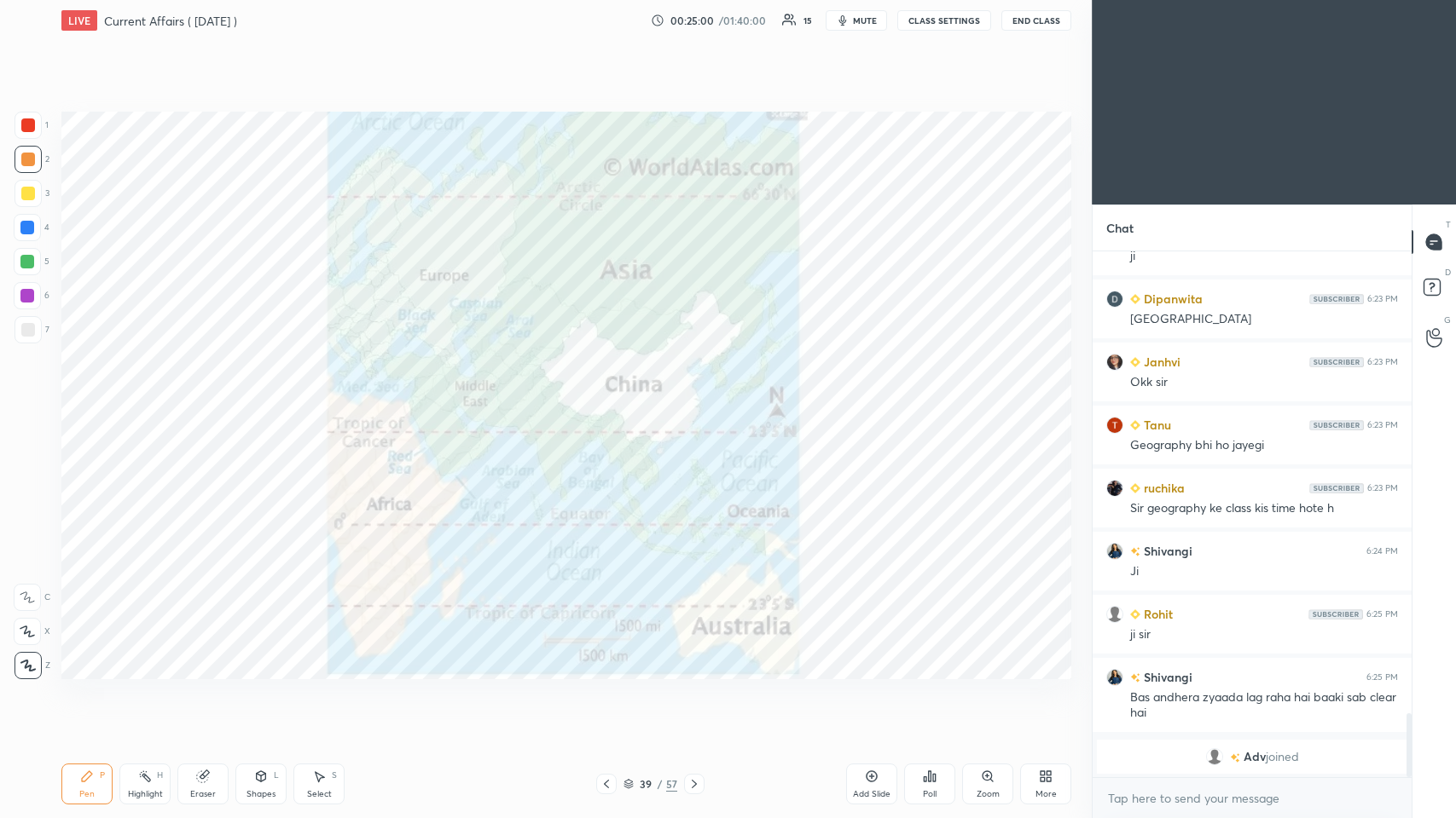
click at [611, 400] on div at bounding box center [607, 784] width 21 height 21
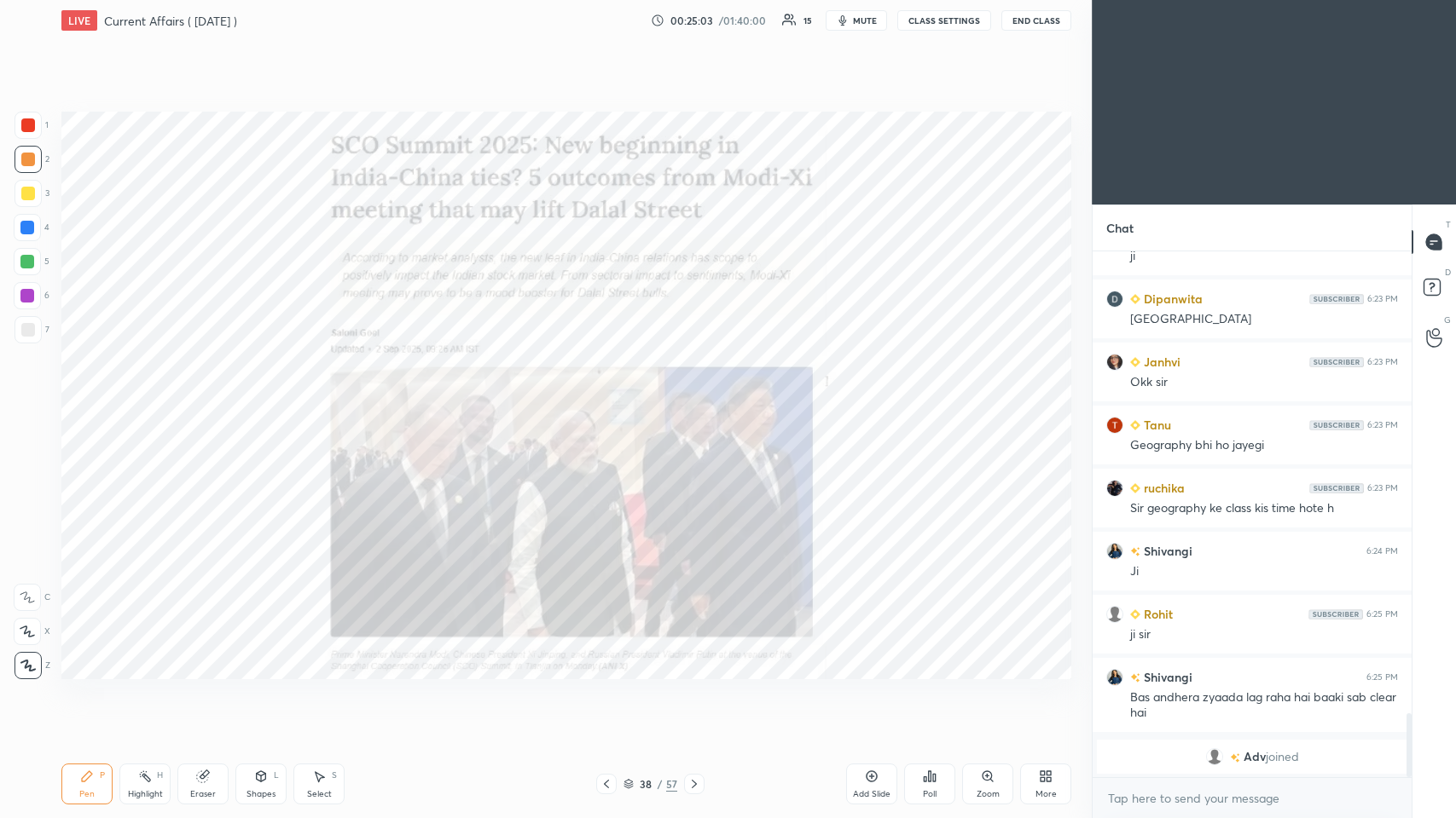
click at [611, 400] on icon at bounding box center [694, 784] width 14 height 14
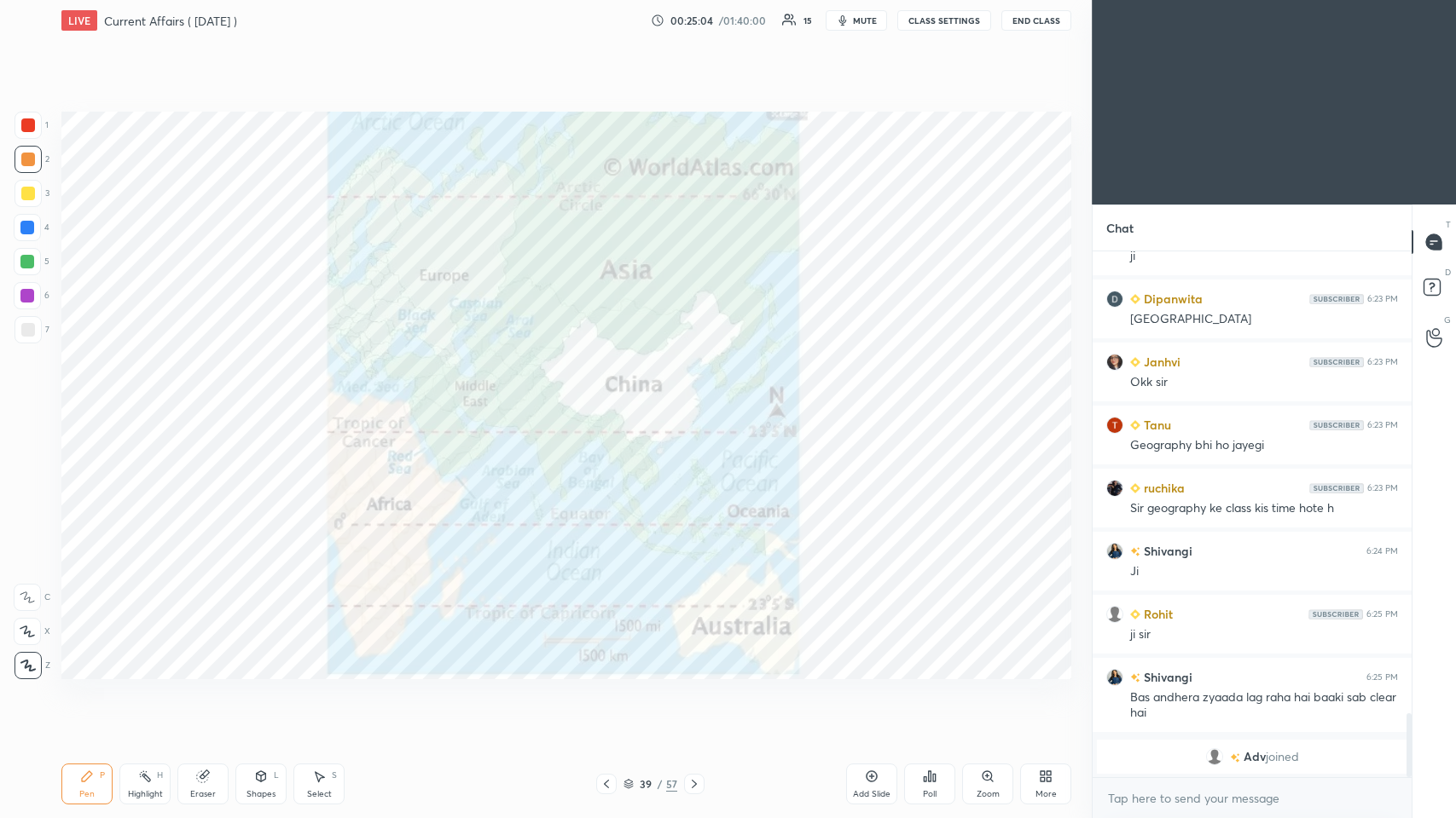
click at [611, 400] on icon at bounding box center [694, 784] width 14 height 14
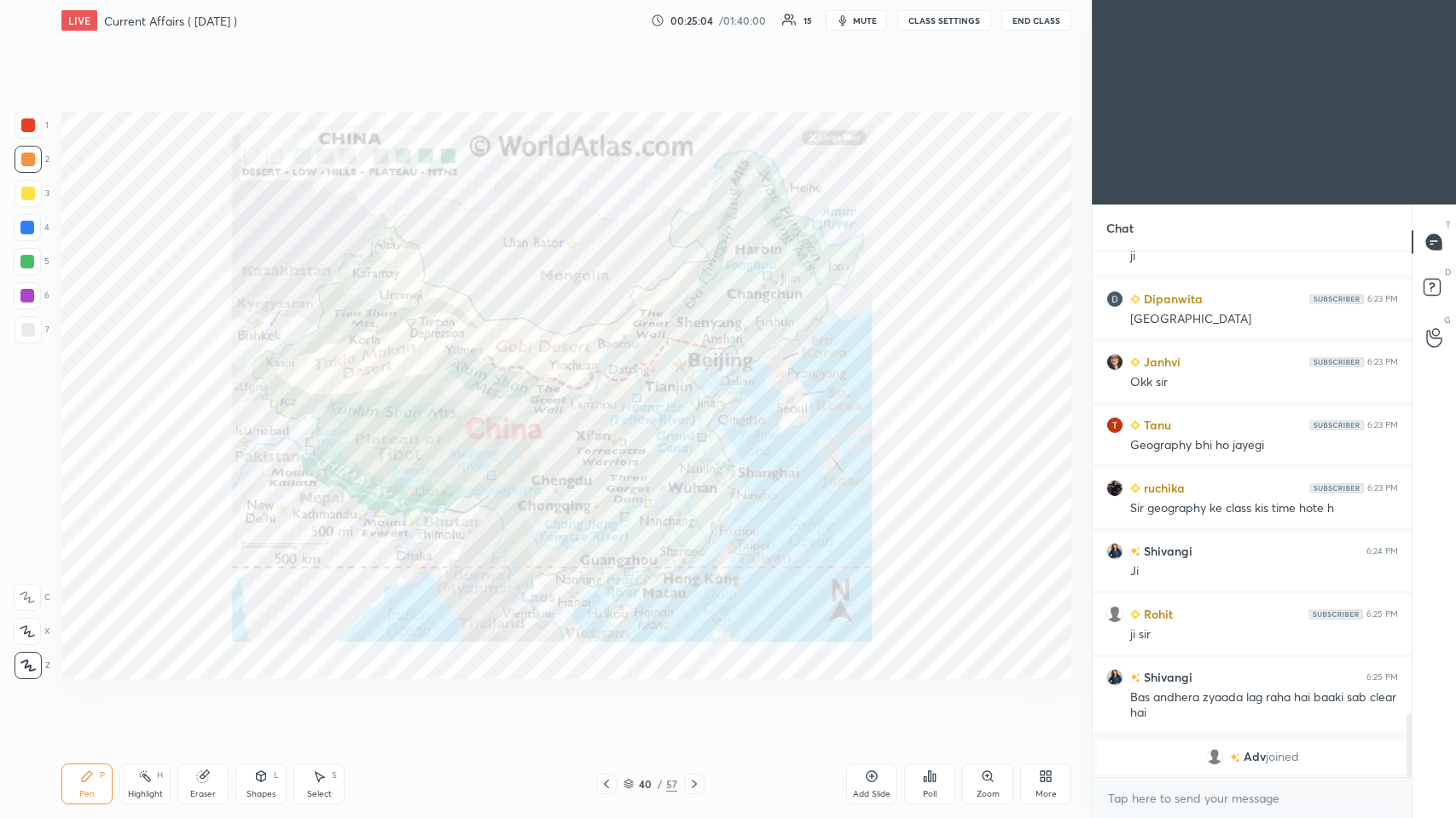
click at [611, 400] on icon at bounding box center [694, 784] width 14 height 14
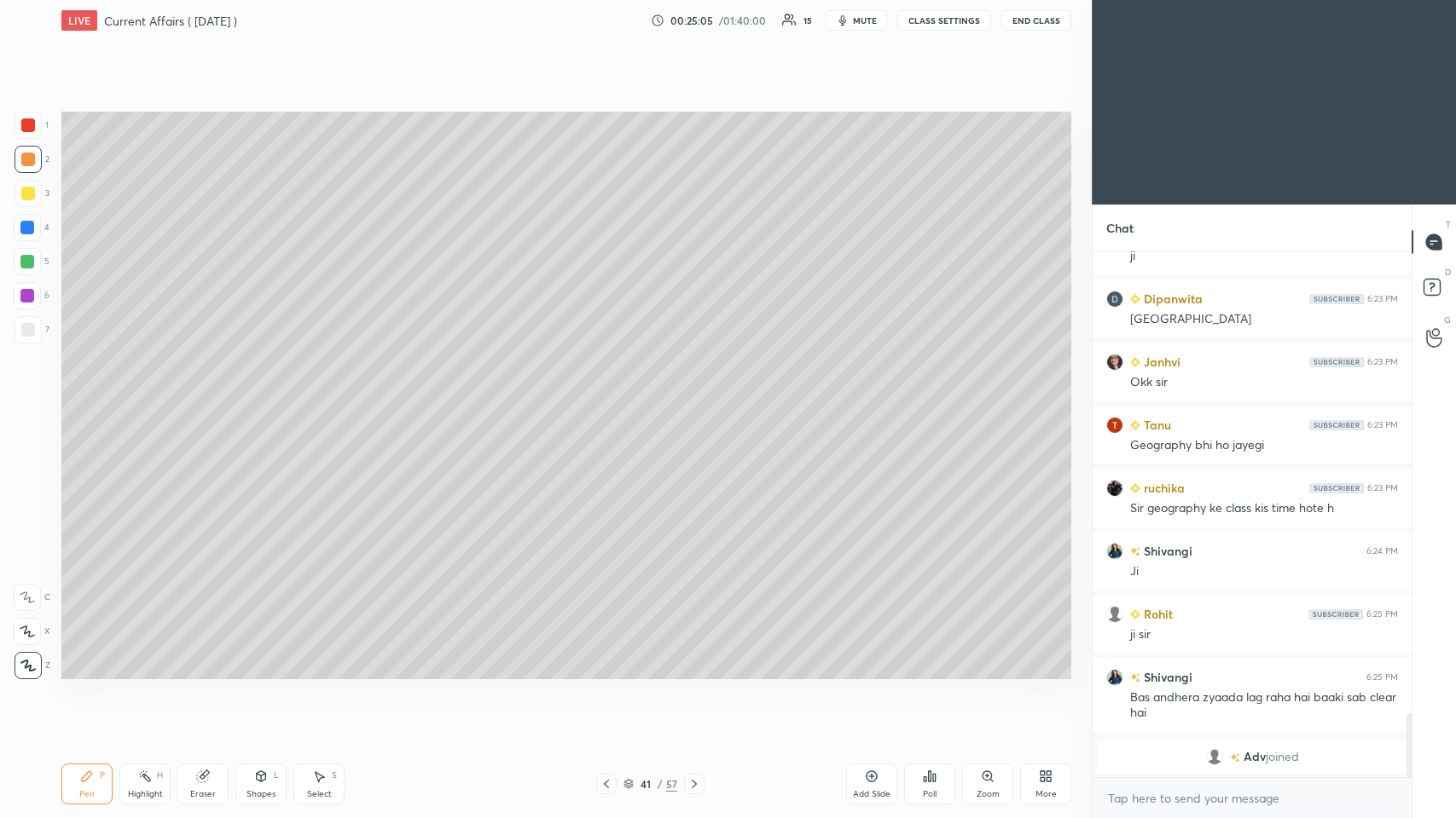
click at [611, 400] on icon at bounding box center [694, 783] width 5 height 8
click at [611, 400] on icon at bounding box center [694, 784] width 14 height 14
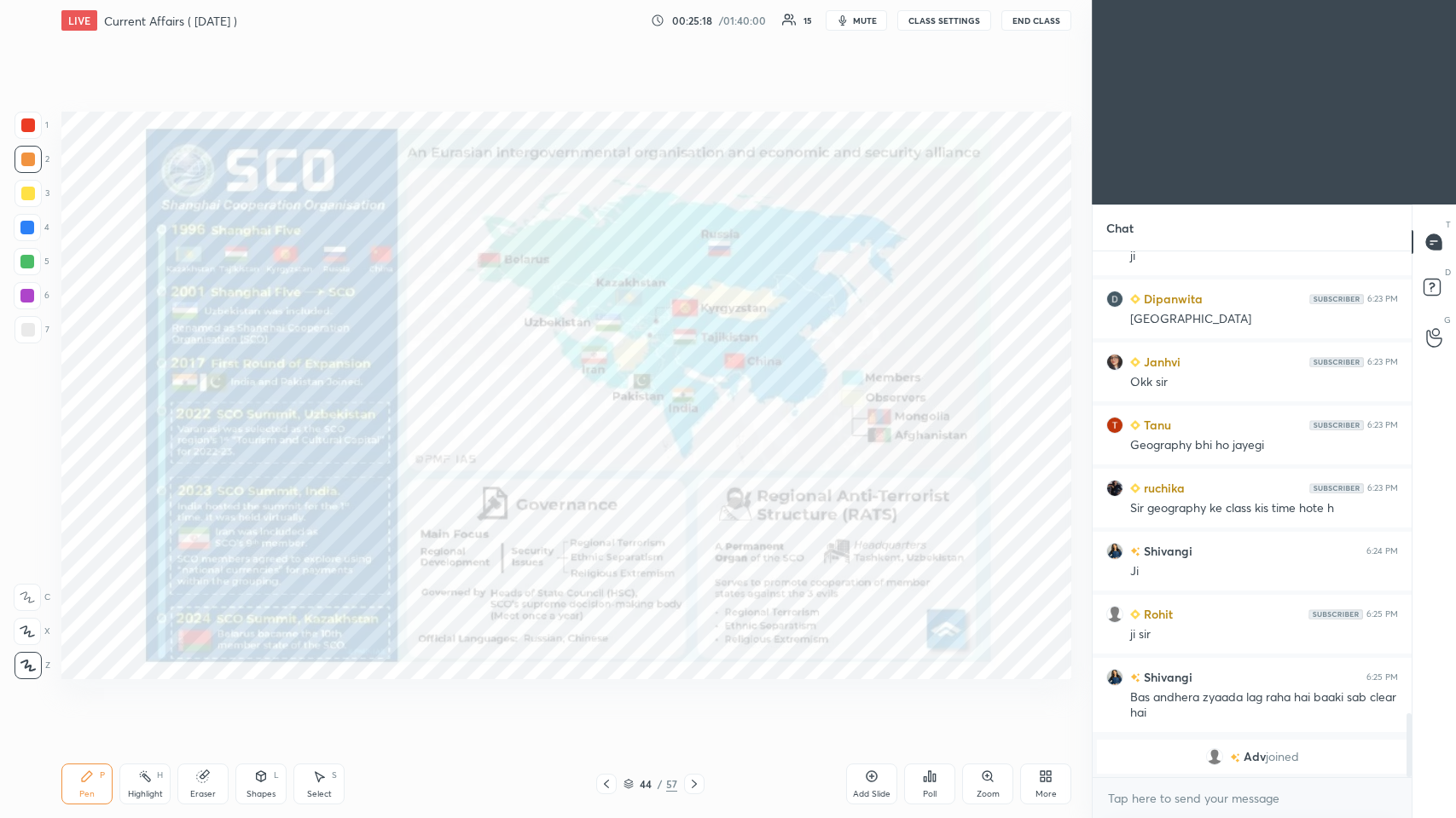
click at [611, 400] on icon at bounding box center [694, 784] width 14 height 14
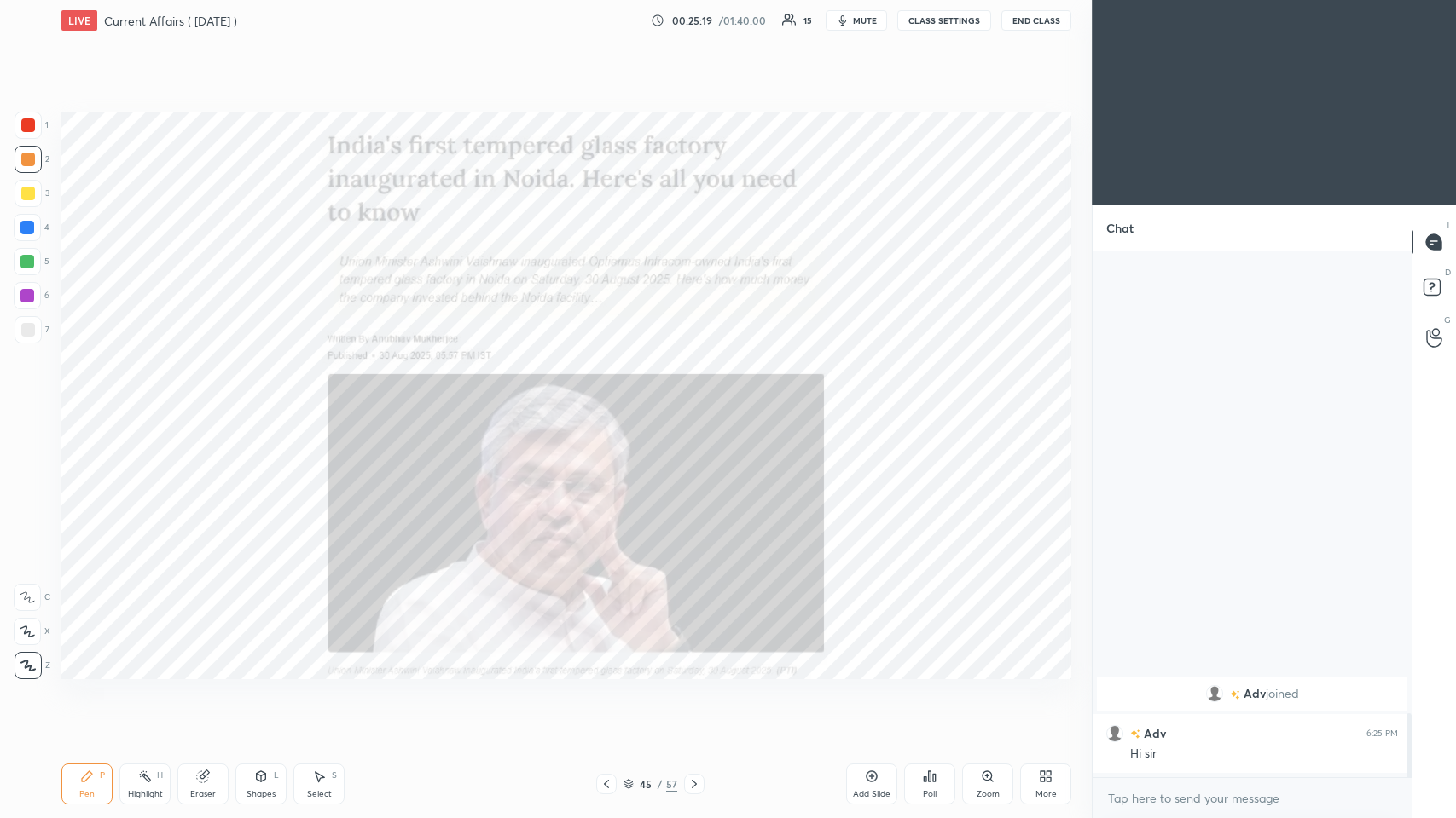
scroll to position [3389, 0]
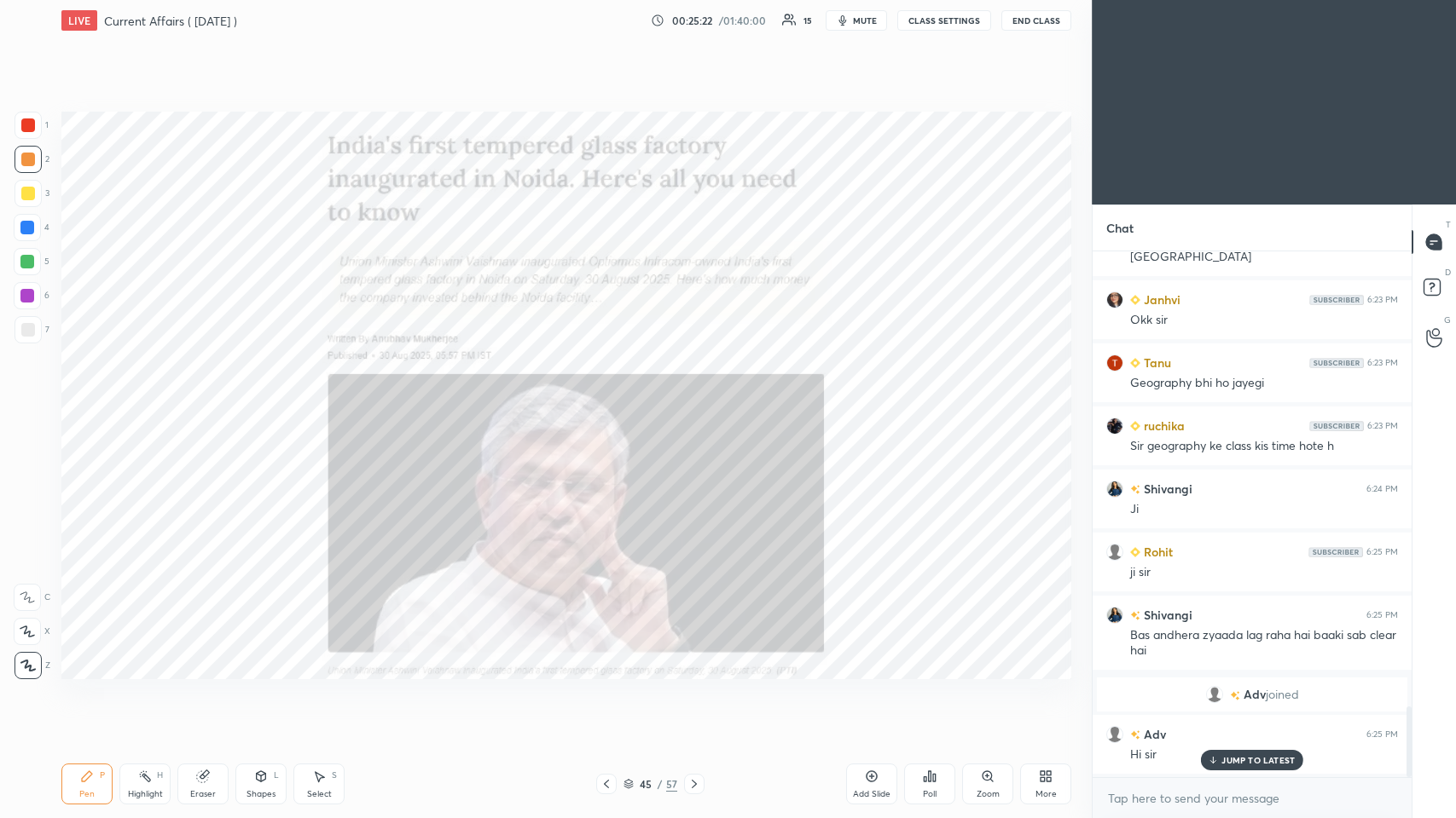
click at [611, 400] on icon at bounding box center [628, 781] width 8 height 5
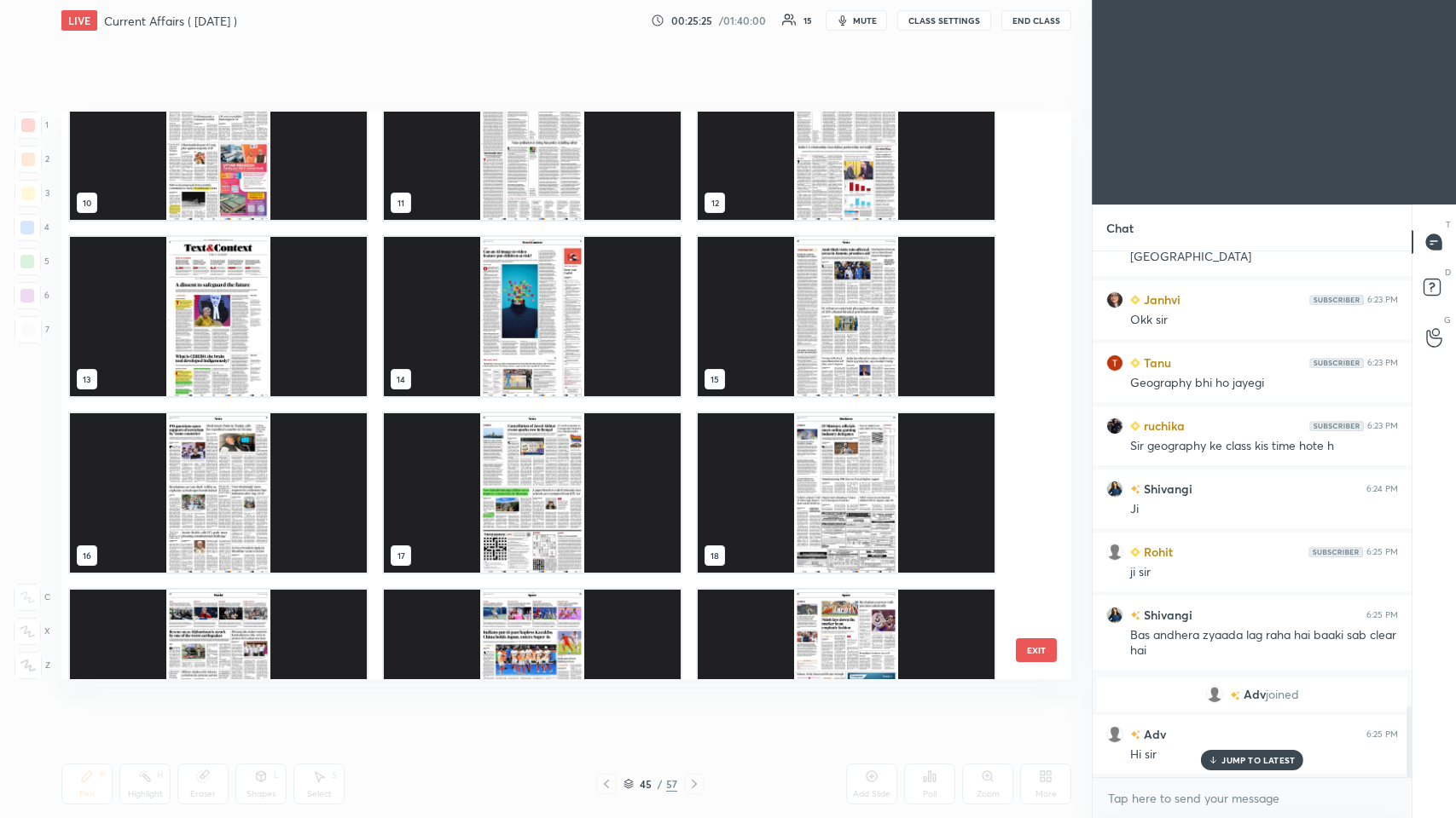
scroll to position [93, 0]
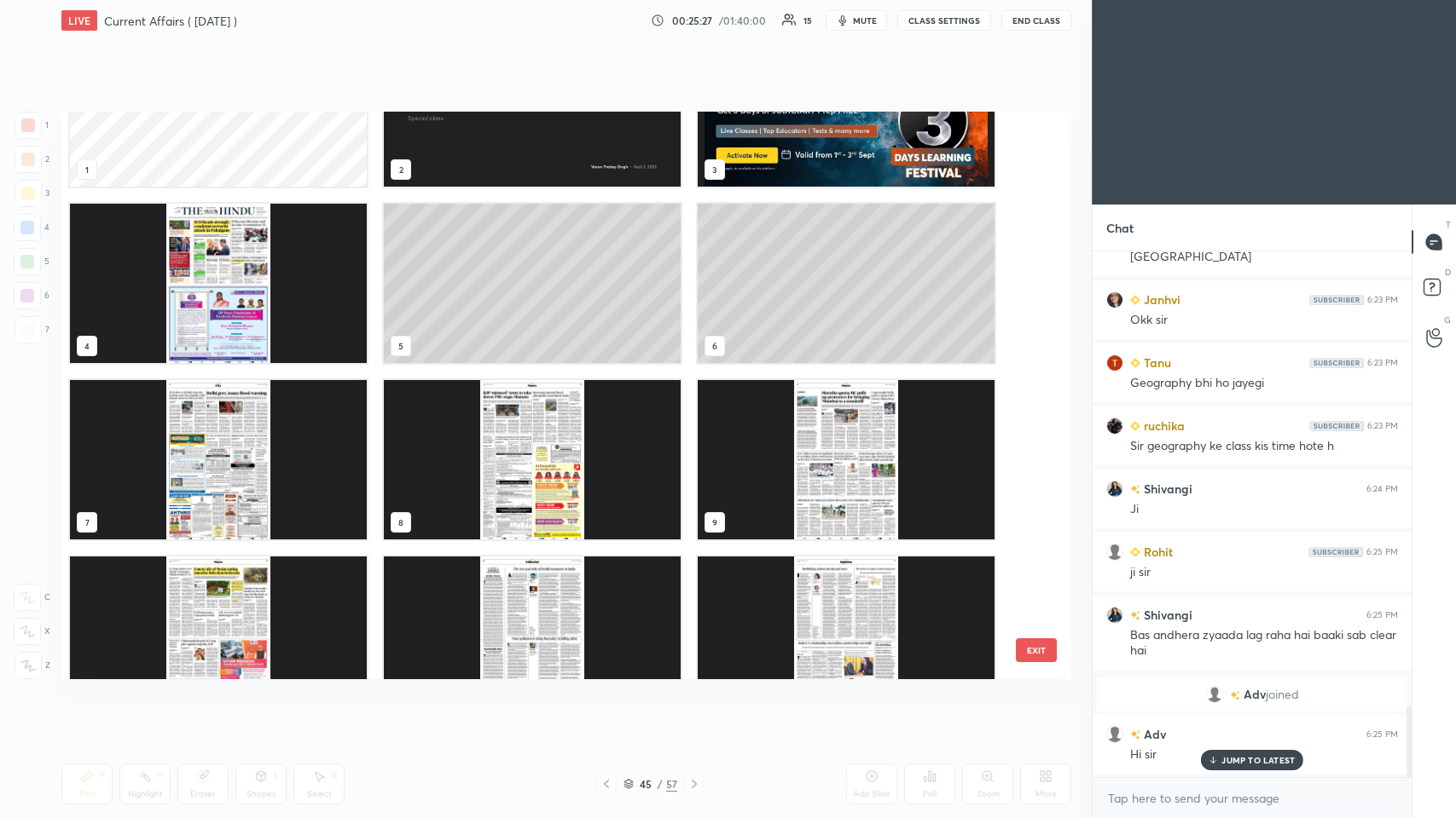
click at [270, 329] on img "grid" at bounding box center [218, 284] width 297 height 159
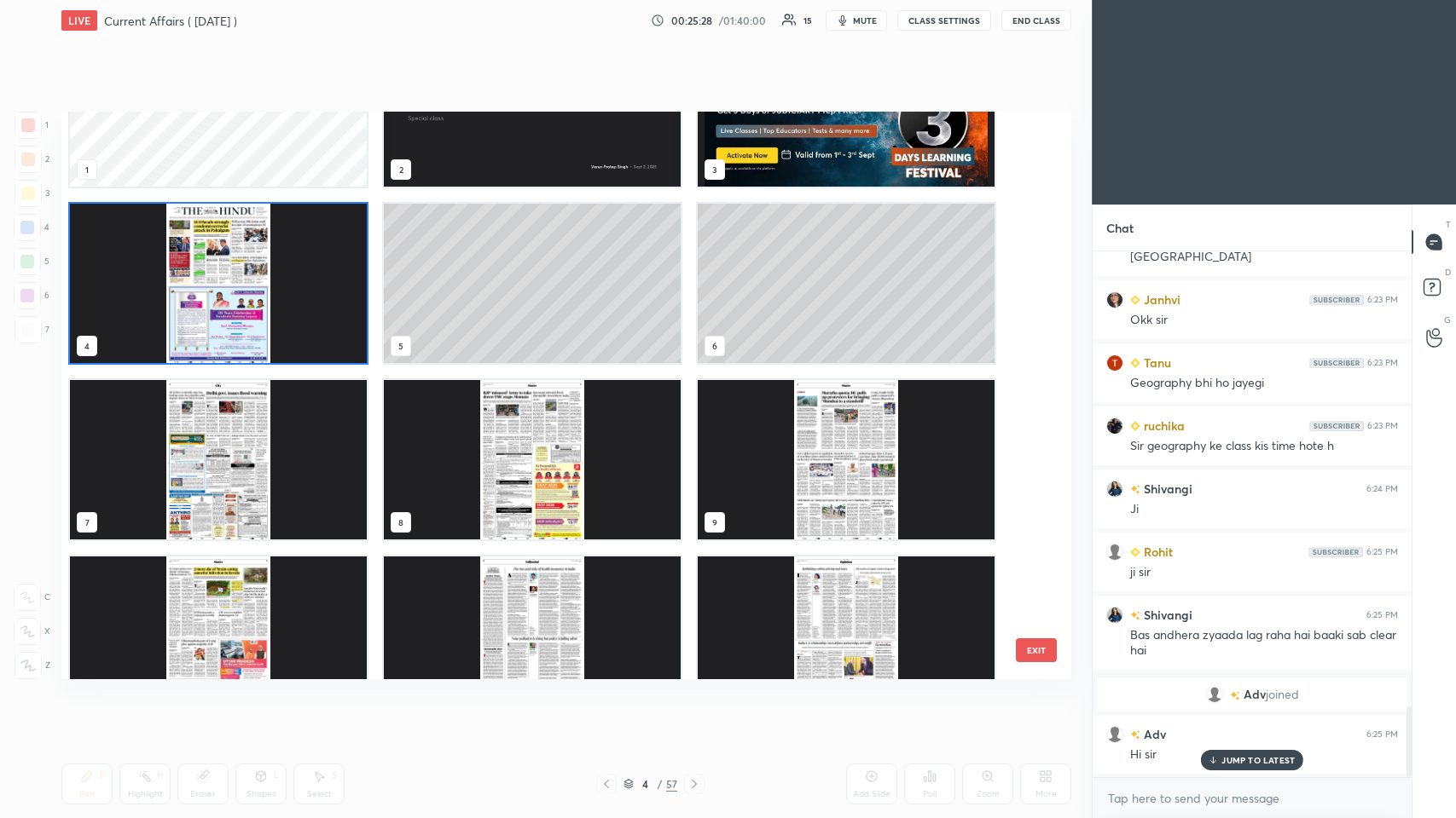
click at [284, 323] on img "grid" at bounding box center [218, 284] width 297 height 159
click at [290, 322] on img "grid" at bounding box center [218, 284] width 297 height 159
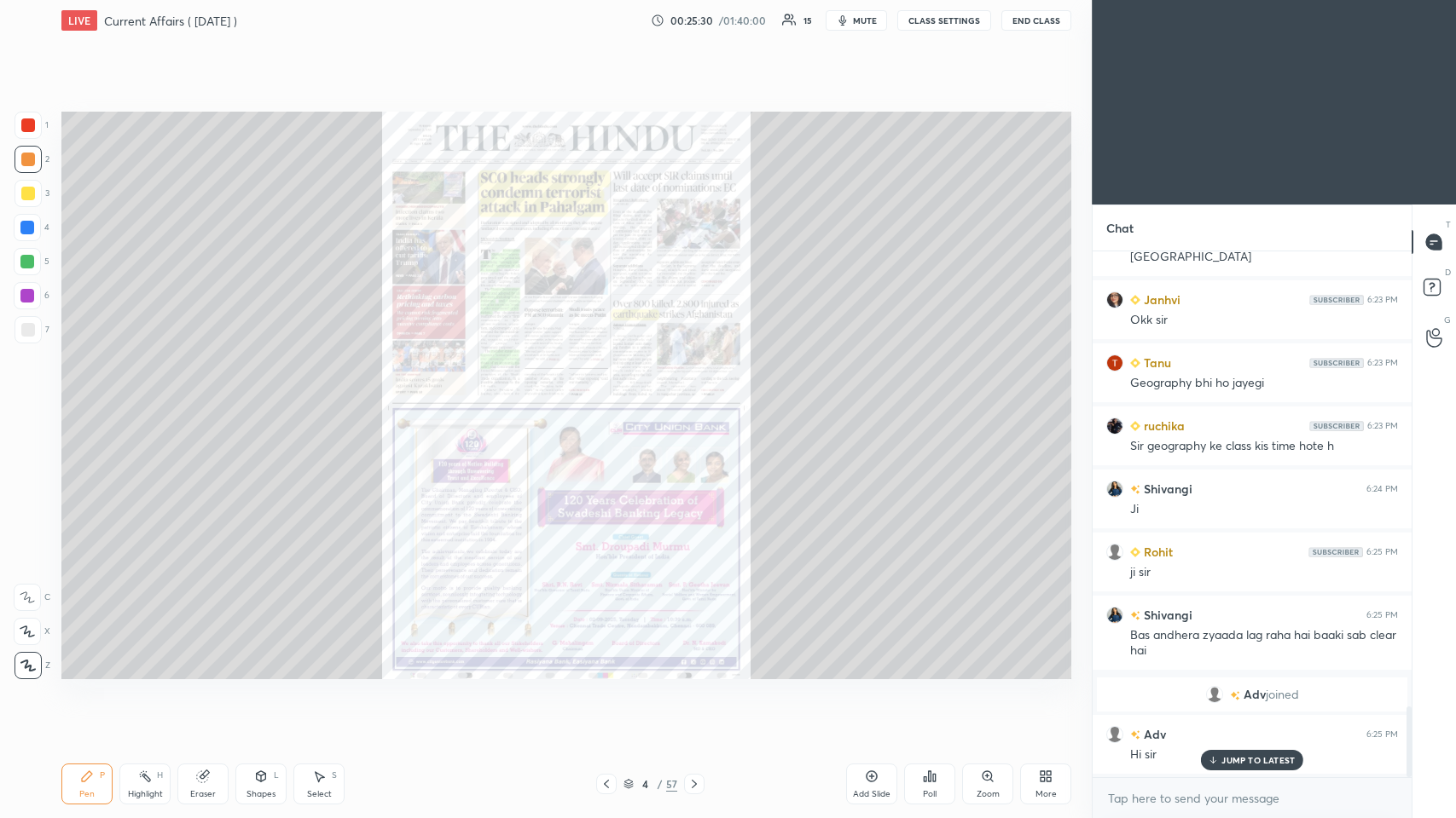
click at [611, 400] on div "Zoom" at bounding box center [987, 784] width 51 height 41
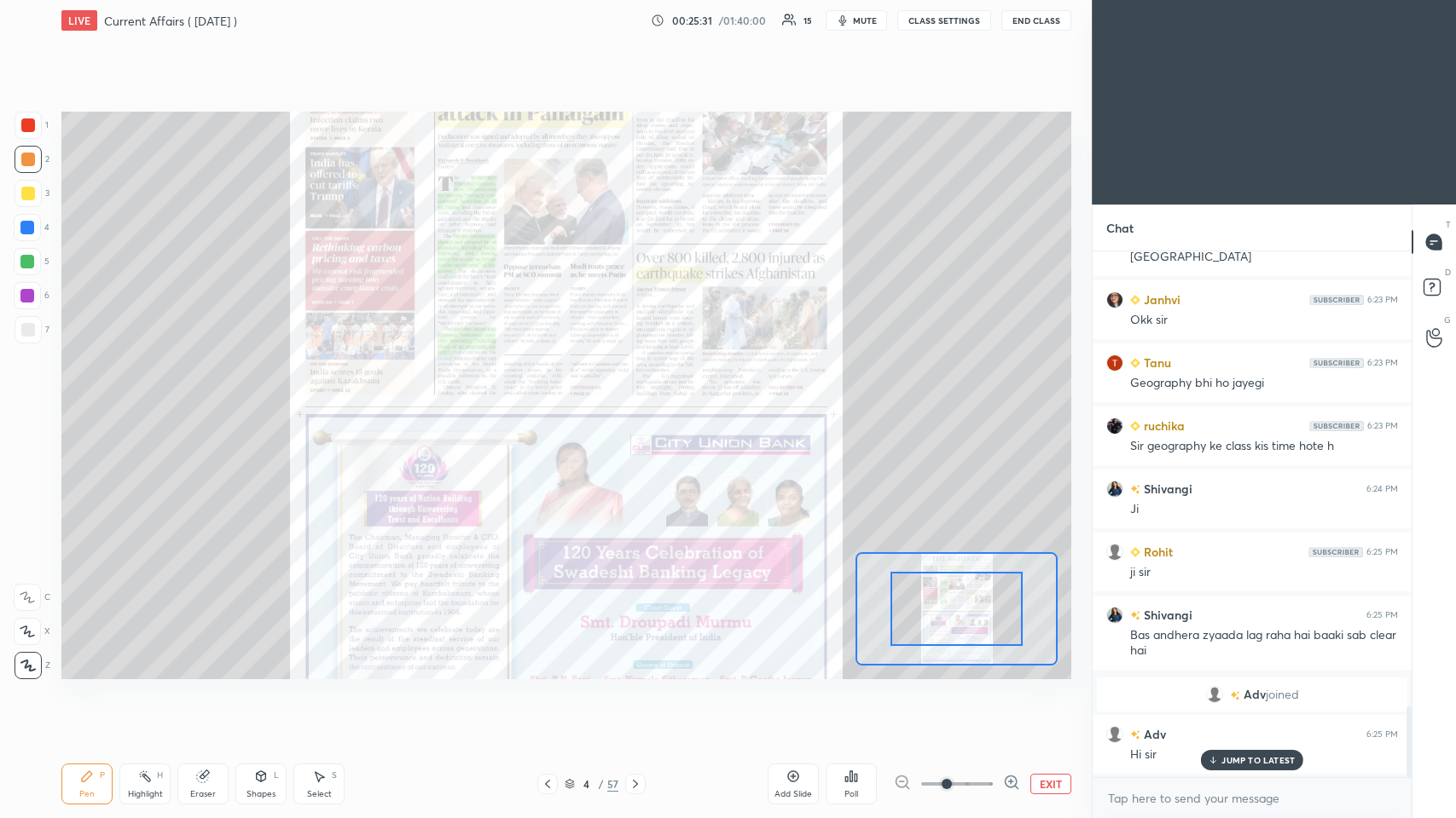
click at [611, 400] on icon at bounding box center [1011, 782] width 17 height 17
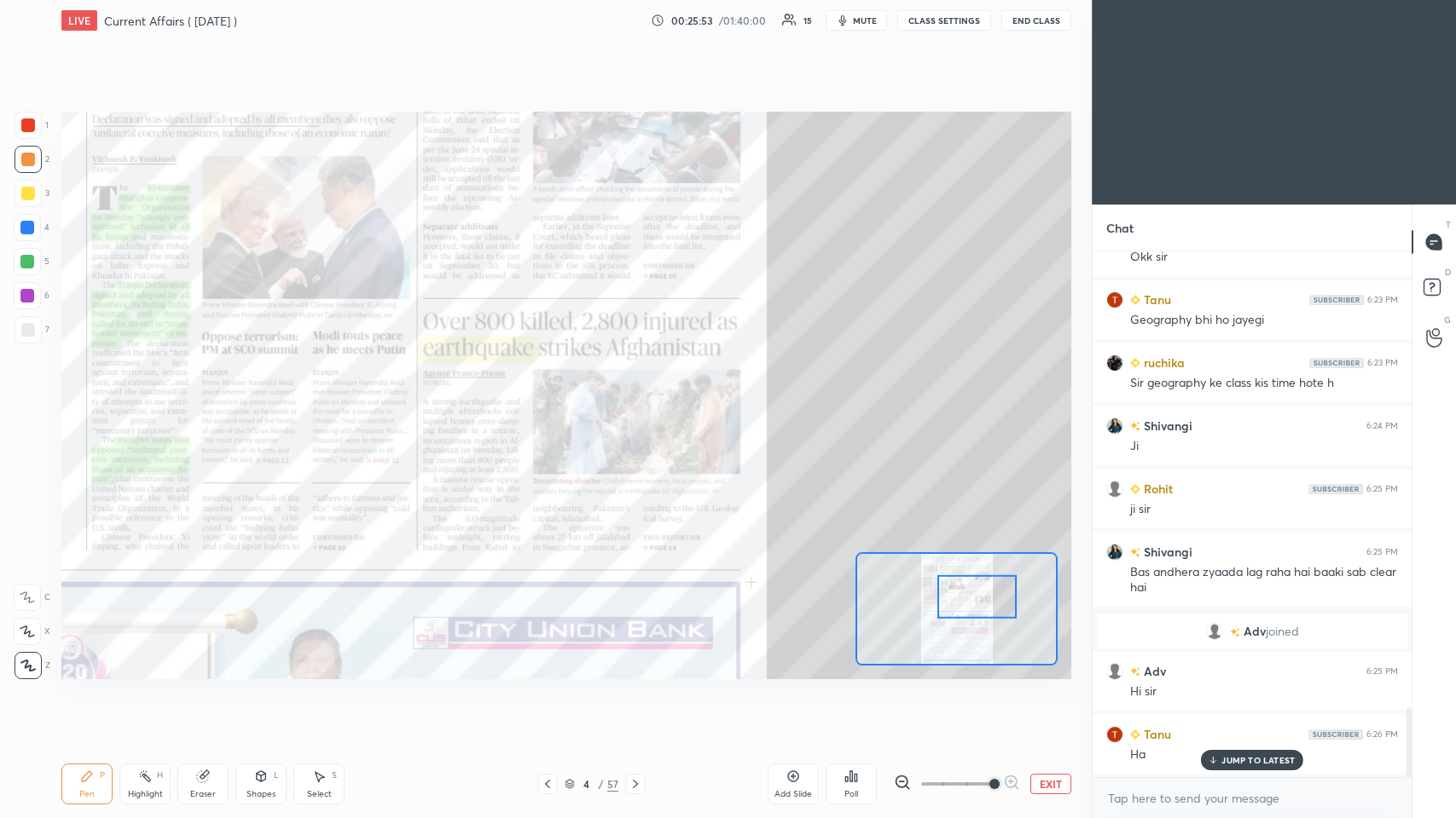
scroll to position [3516, 0]
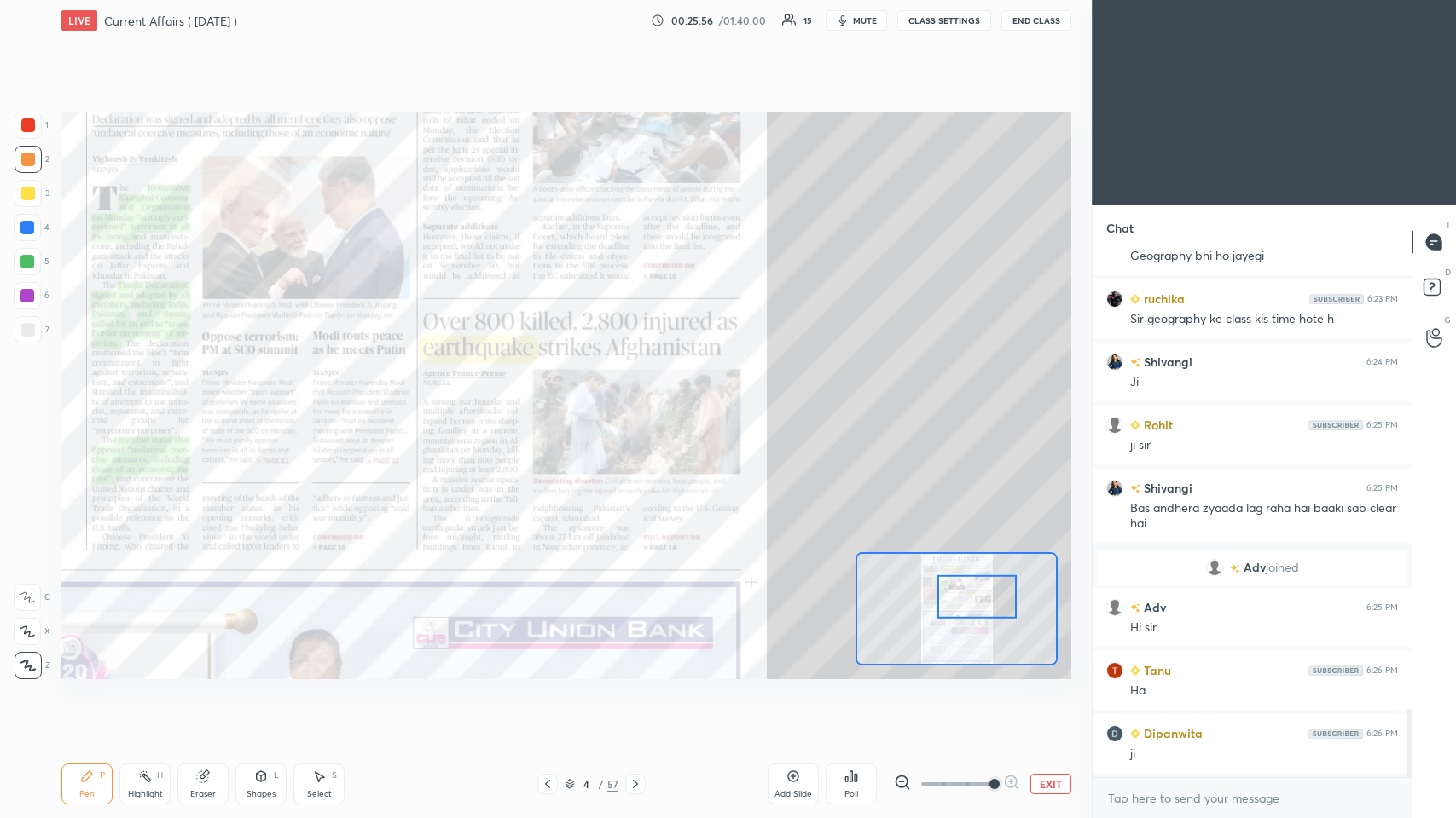
click at [611, 400] on div "Add Slide" at bounding box center [793, 784] width 51 height 41
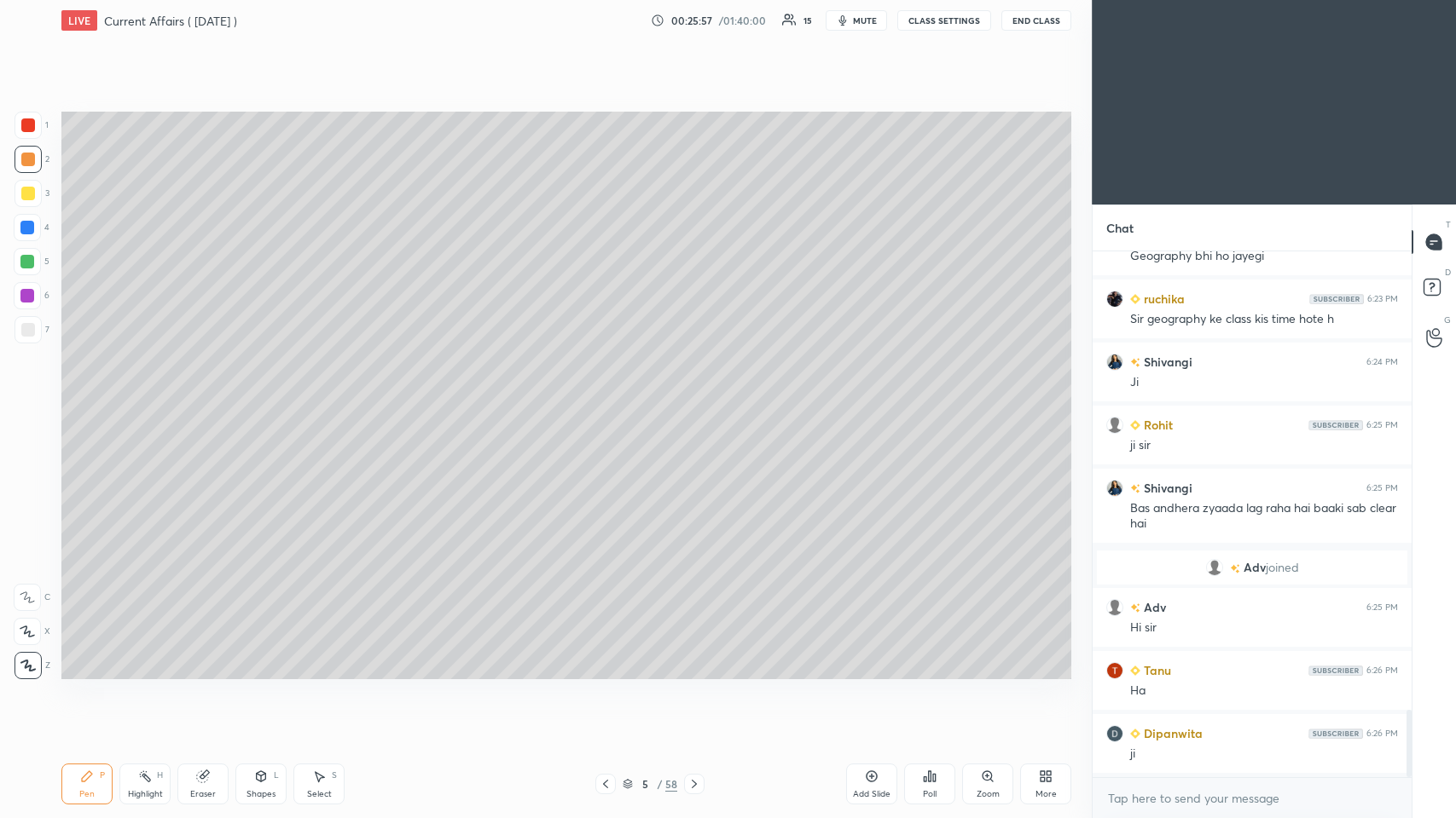
scroll to position [3579, 0]
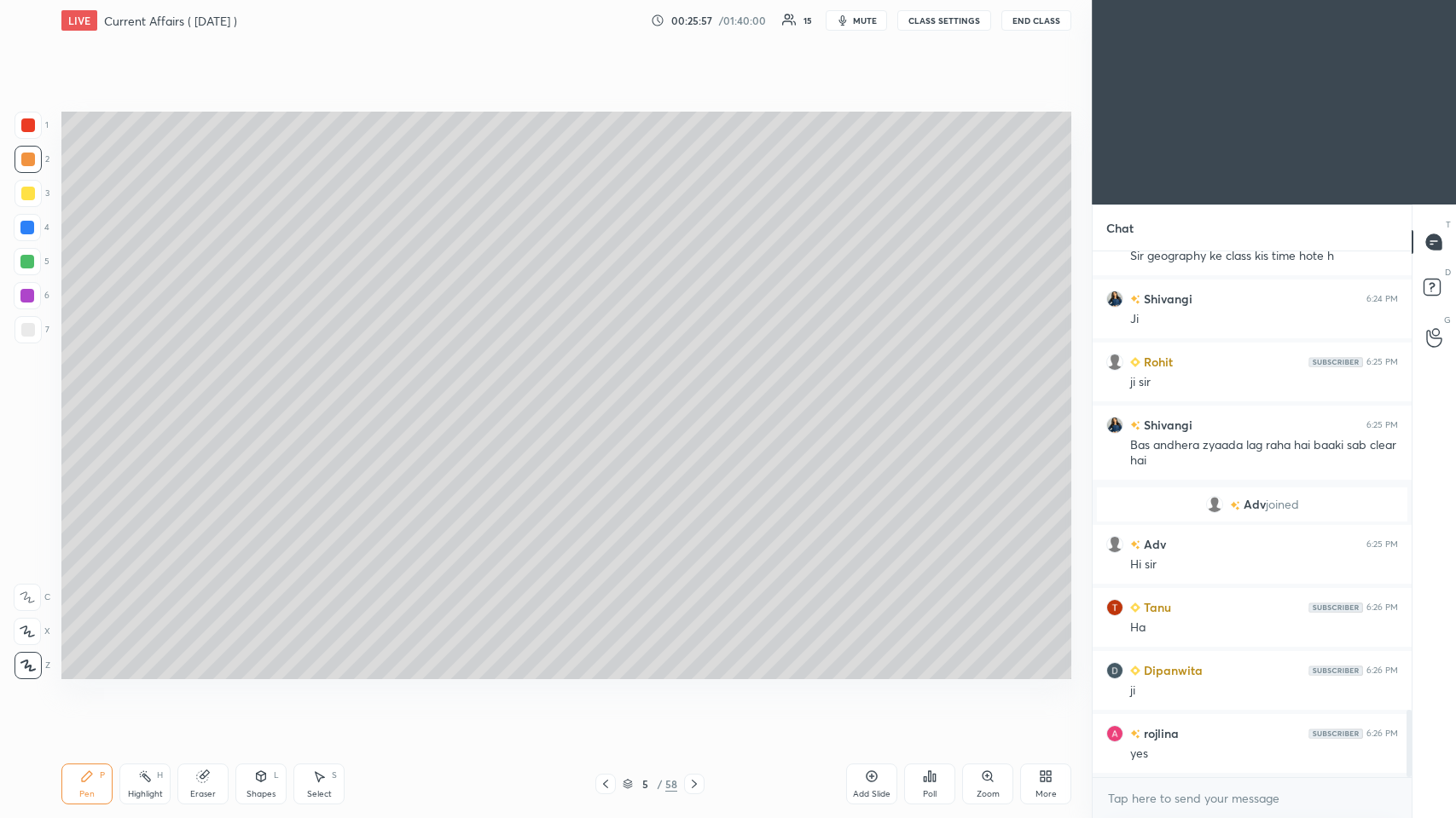
click at [34, 129] on div at bounding box center [28, 125] width 14 height 14
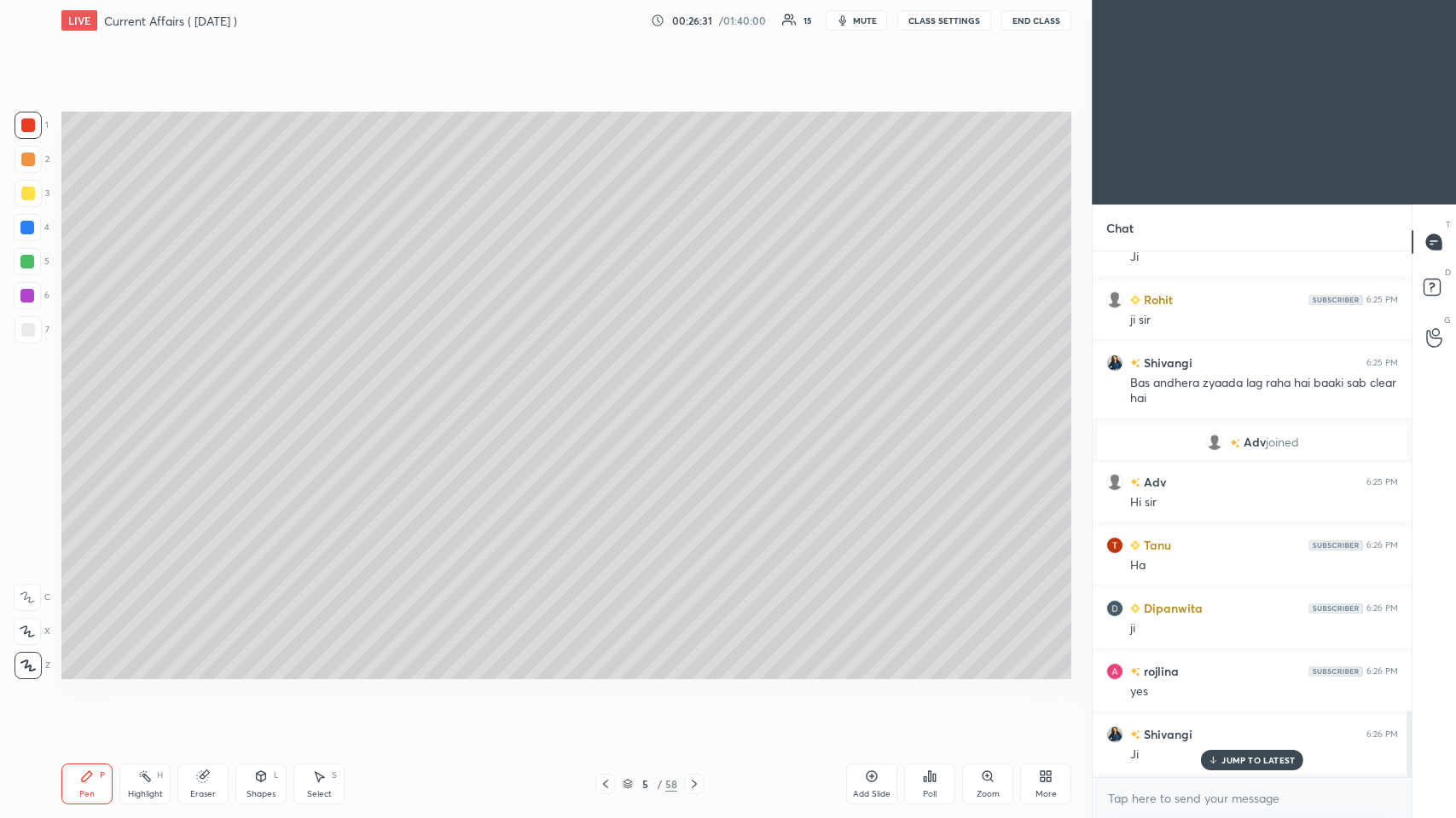
scroll to position [3704, 0]
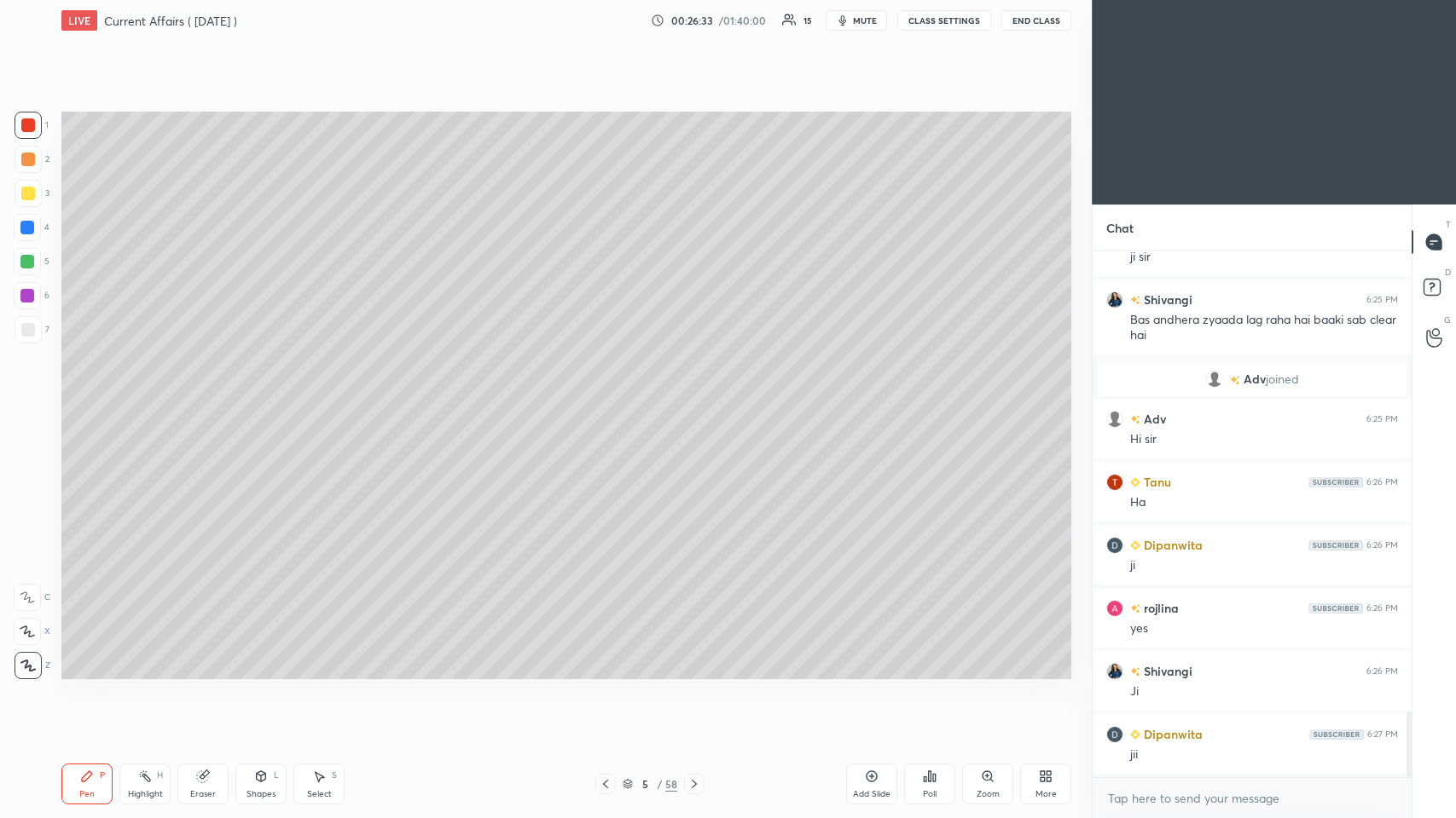
click at [24, 260] on div at bounding box center [27, 261] width 14 height 14
click at [28, 238] on div at bounding box center [27, 227] width 27 height 27
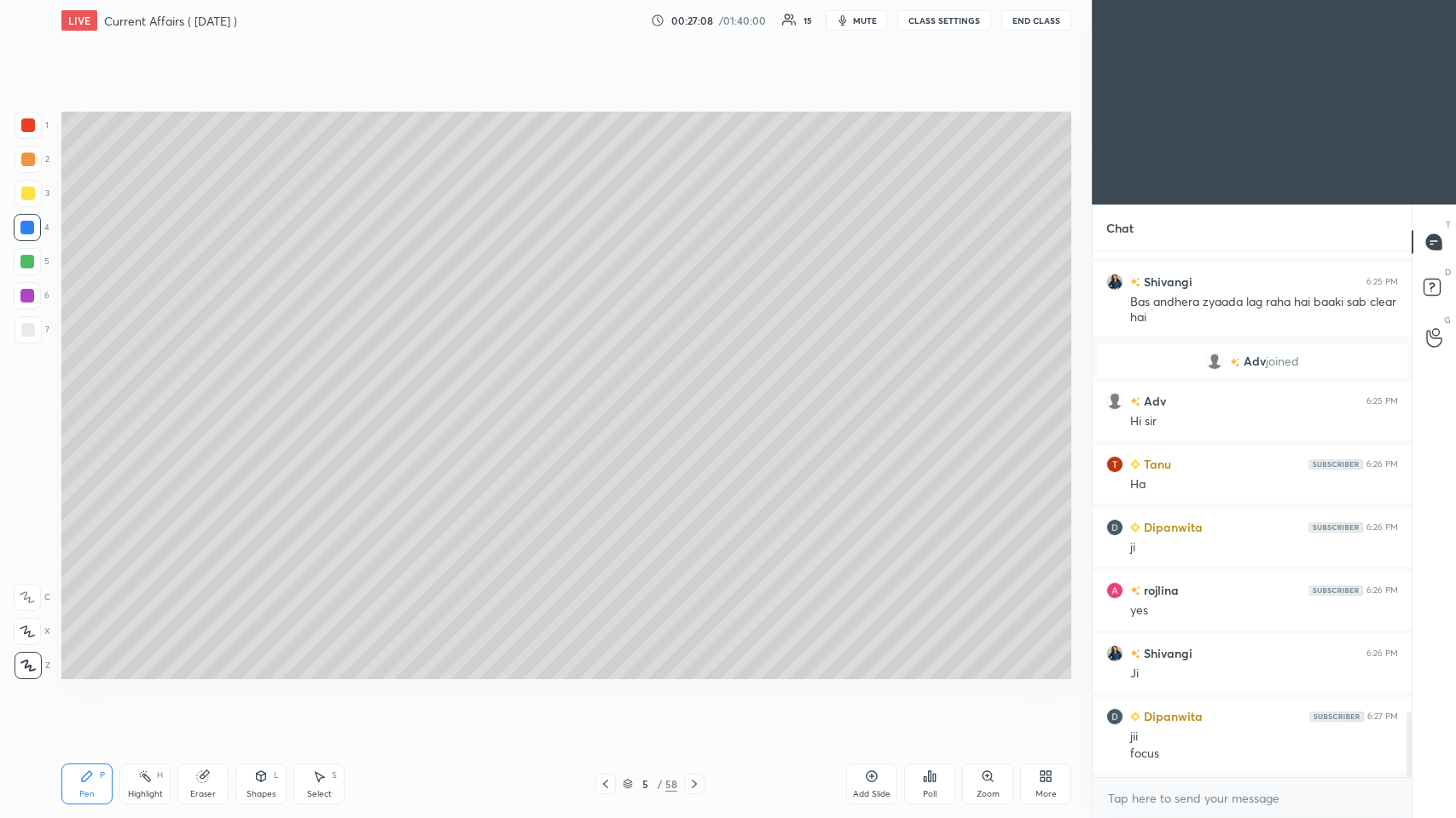
click at [25, 161] on div at bounding box center [28, 159] width 14 height 14
click at [26, 287] on div at bounding box center [27, 295] width 27 height 27
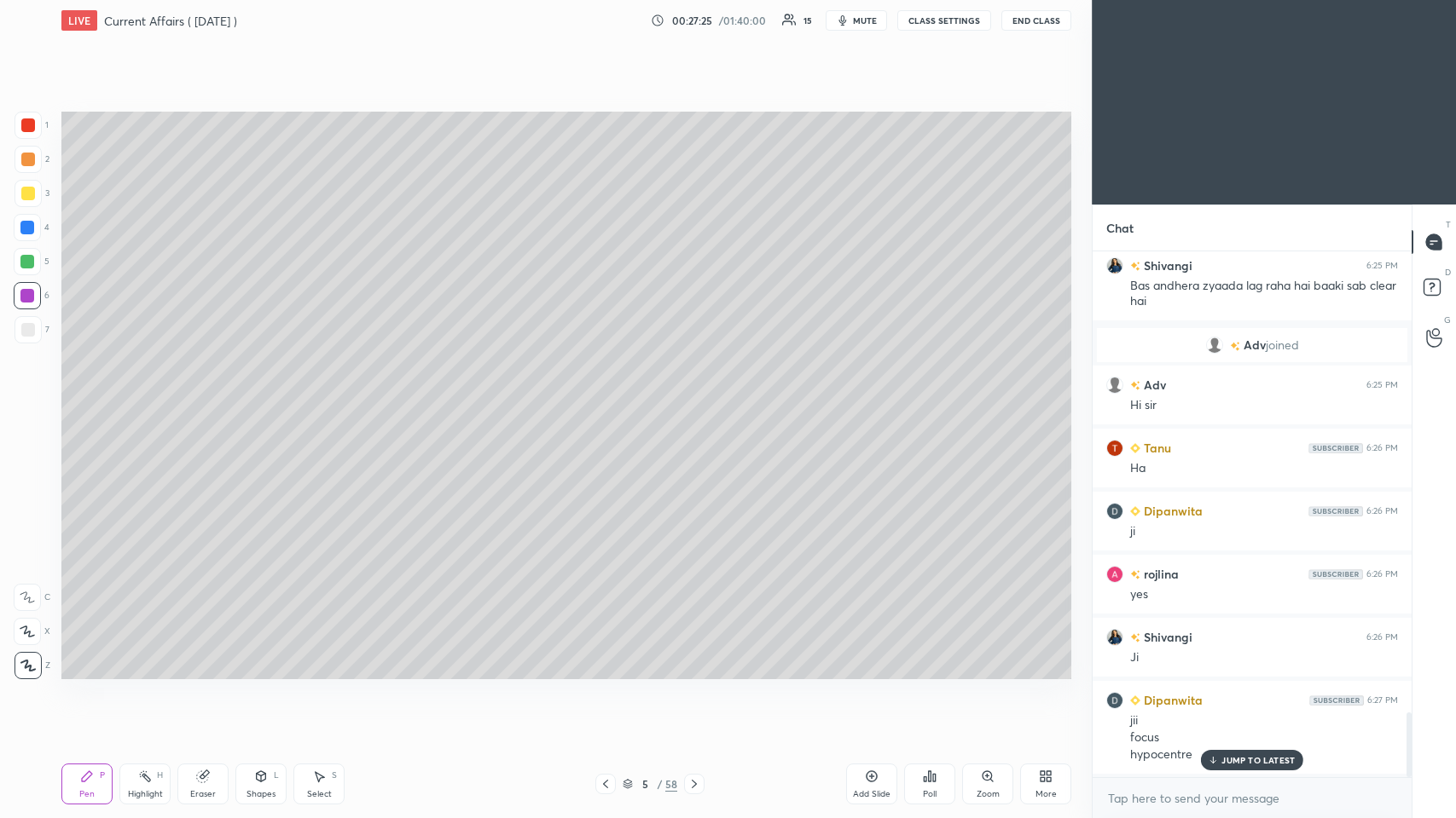
click at [611, 14] on button "mute" at bounding box center [857, 21] width 62 height 21
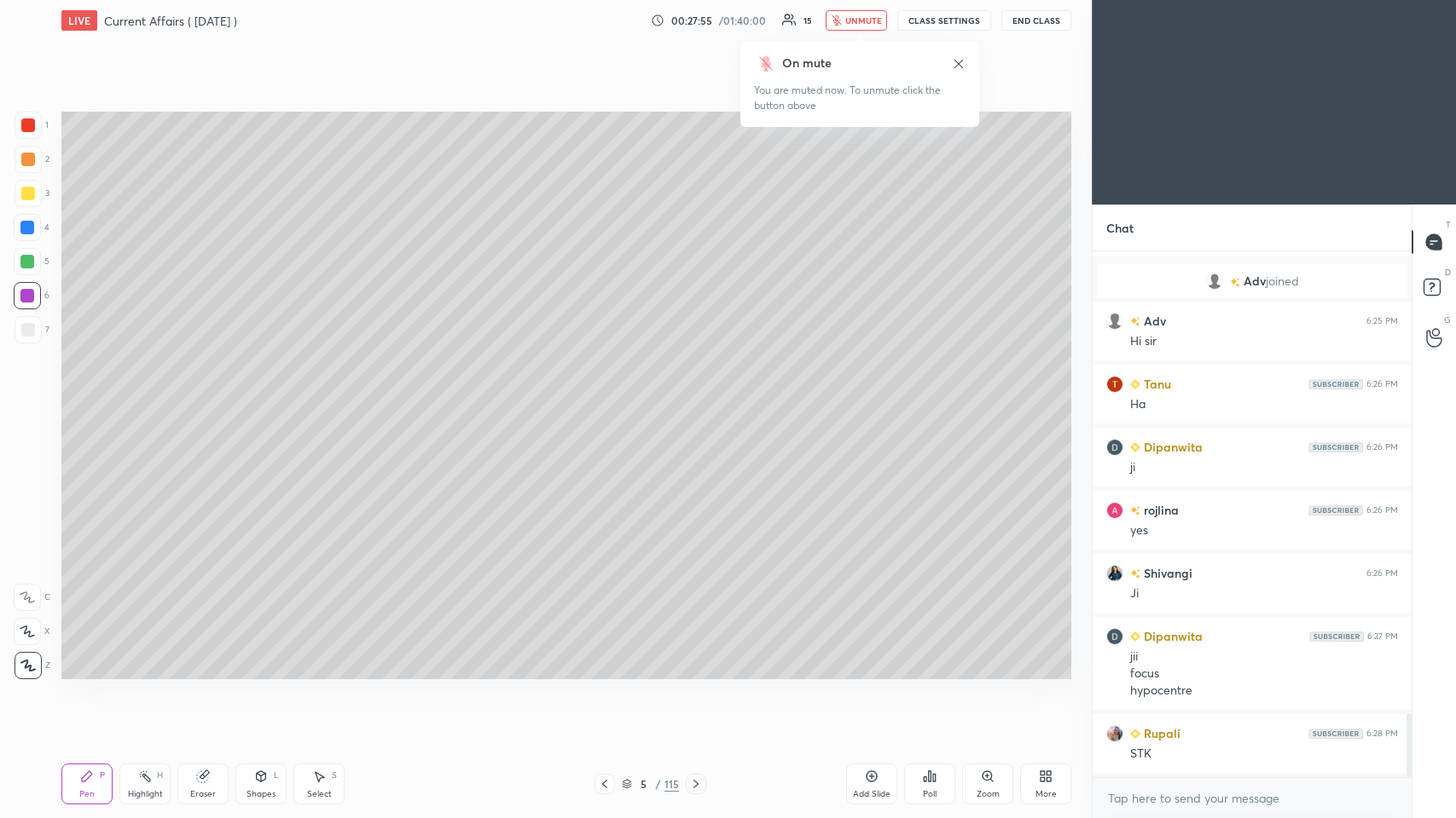
click at [611, 21] on span "unmute" at bounding box center [863, 20] width 37 height 12
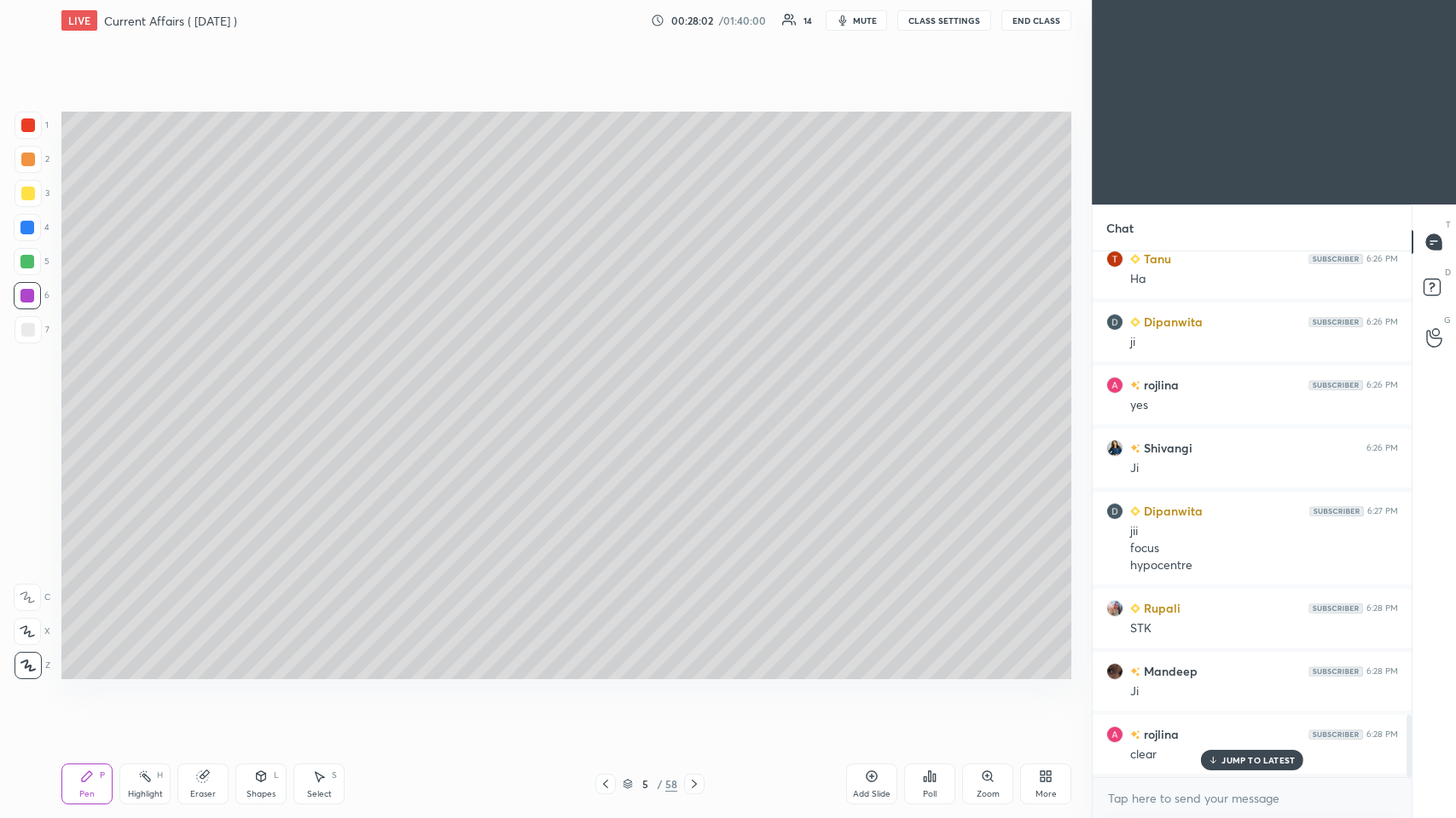
scroll to position [3991, 0]
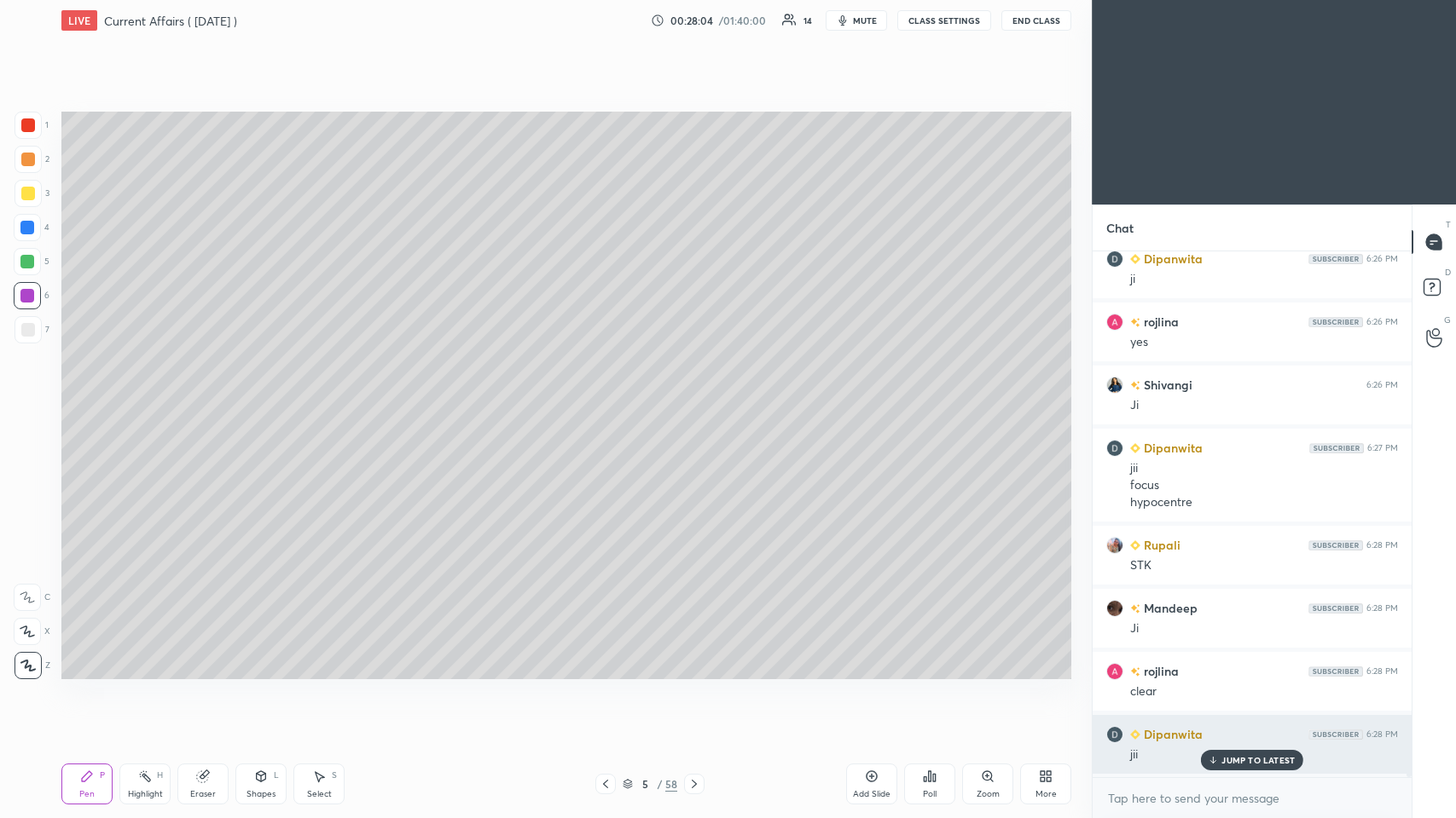
click at [611, 400] on p "JUMP TO LATEST" at bounding box center [1257, 760] width 73 height 10
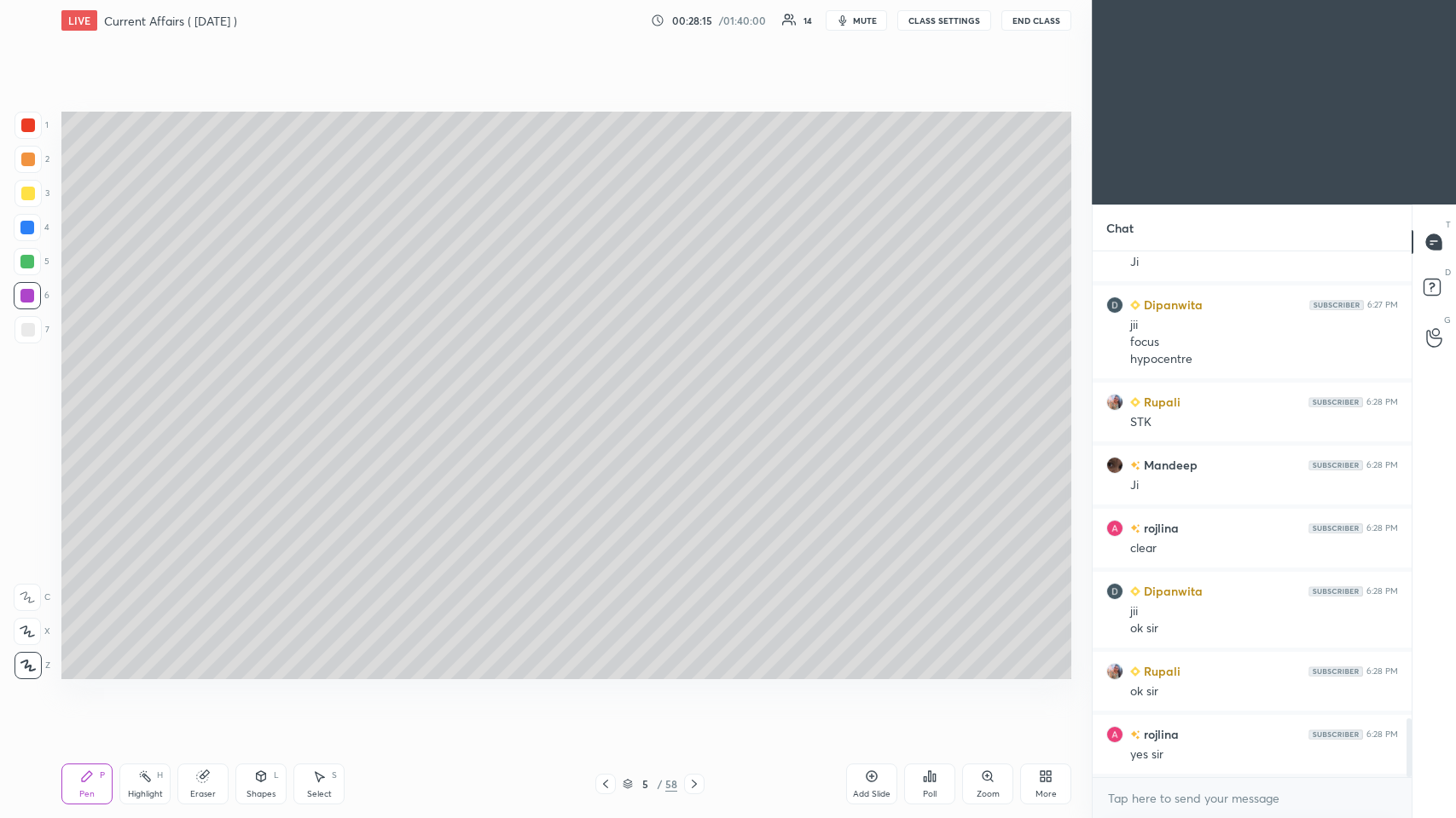
scroll to position [4199, 0]
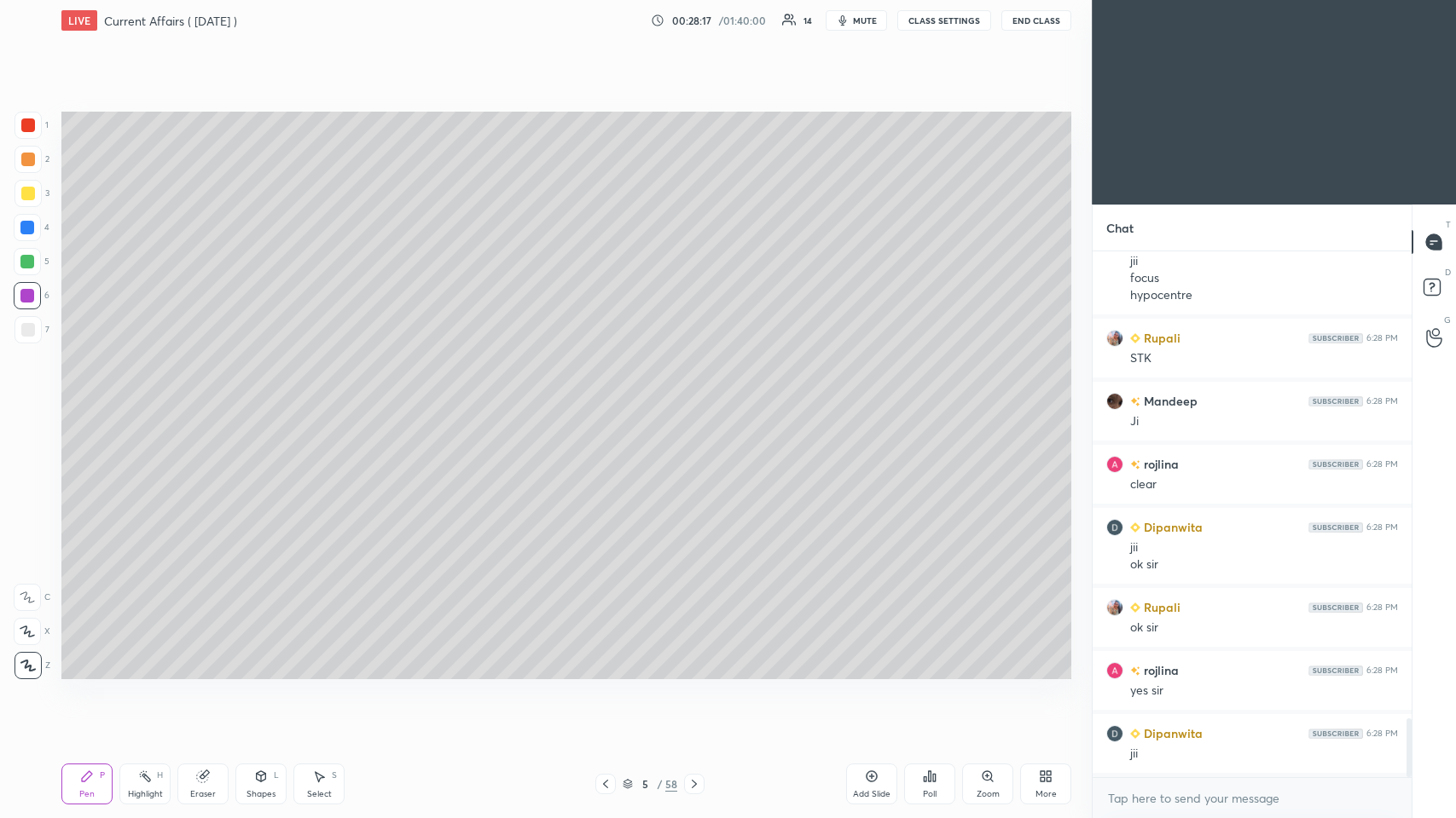
click at [611, 400] on icon at bounding box center [627, 783] width 10 height 10
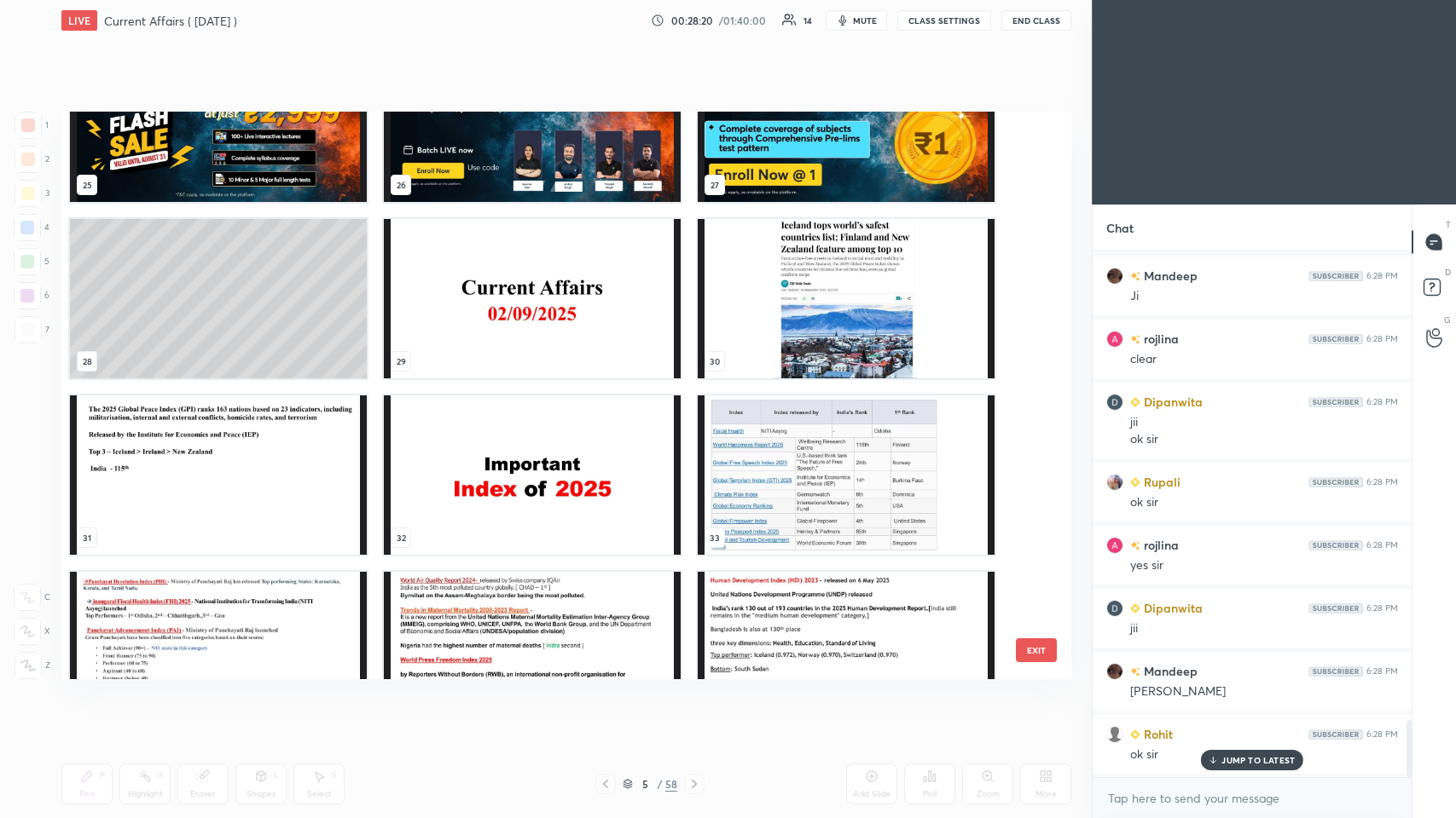
scroll to position [1986, 0]
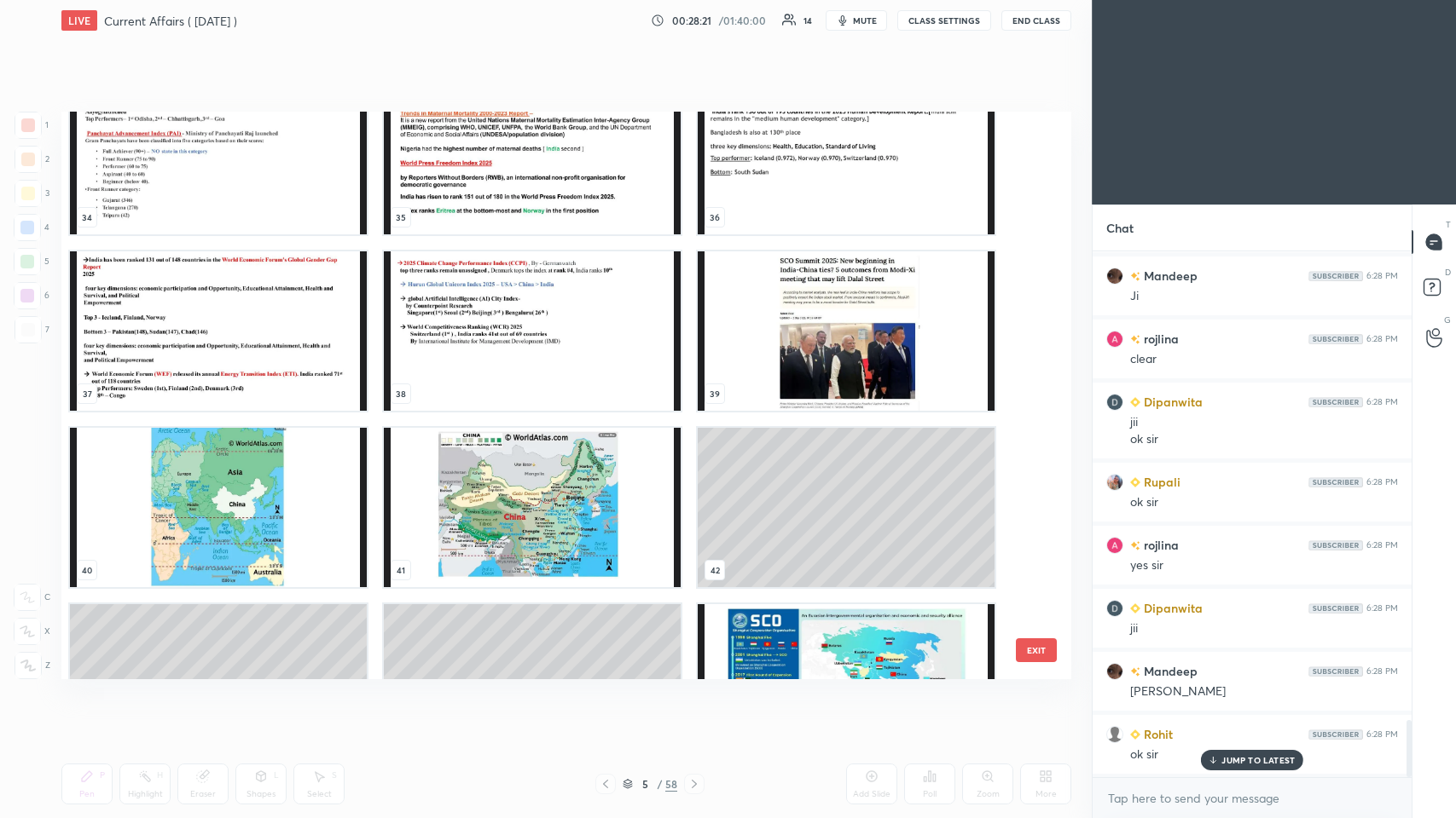
click at [611, 386] on div "34 35 36 37 38 39 40 41 42 43 44 45 46 47 48" at bounding box center [552, 395] width 979 height 568
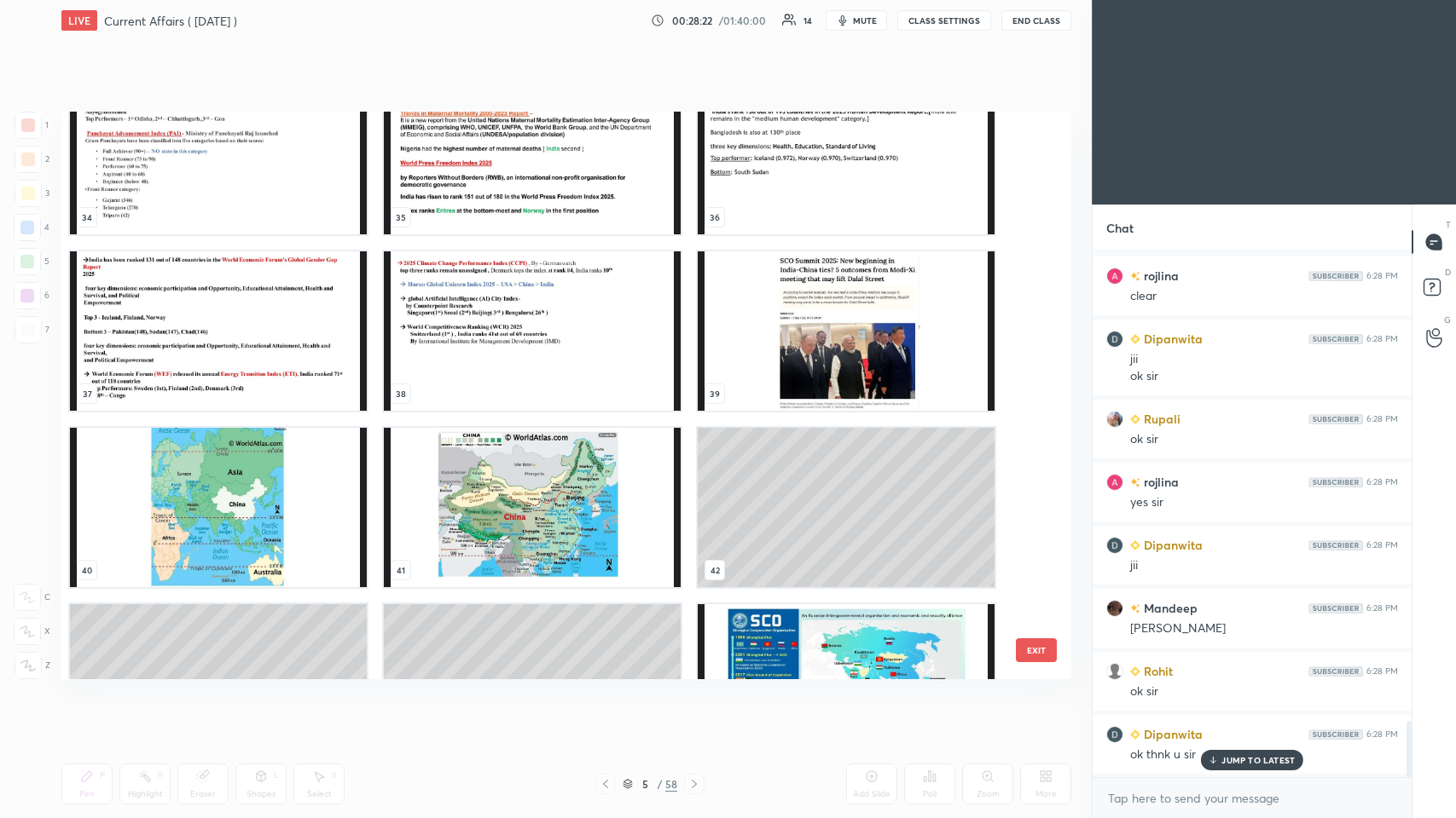
scroll to position [1489, 0]
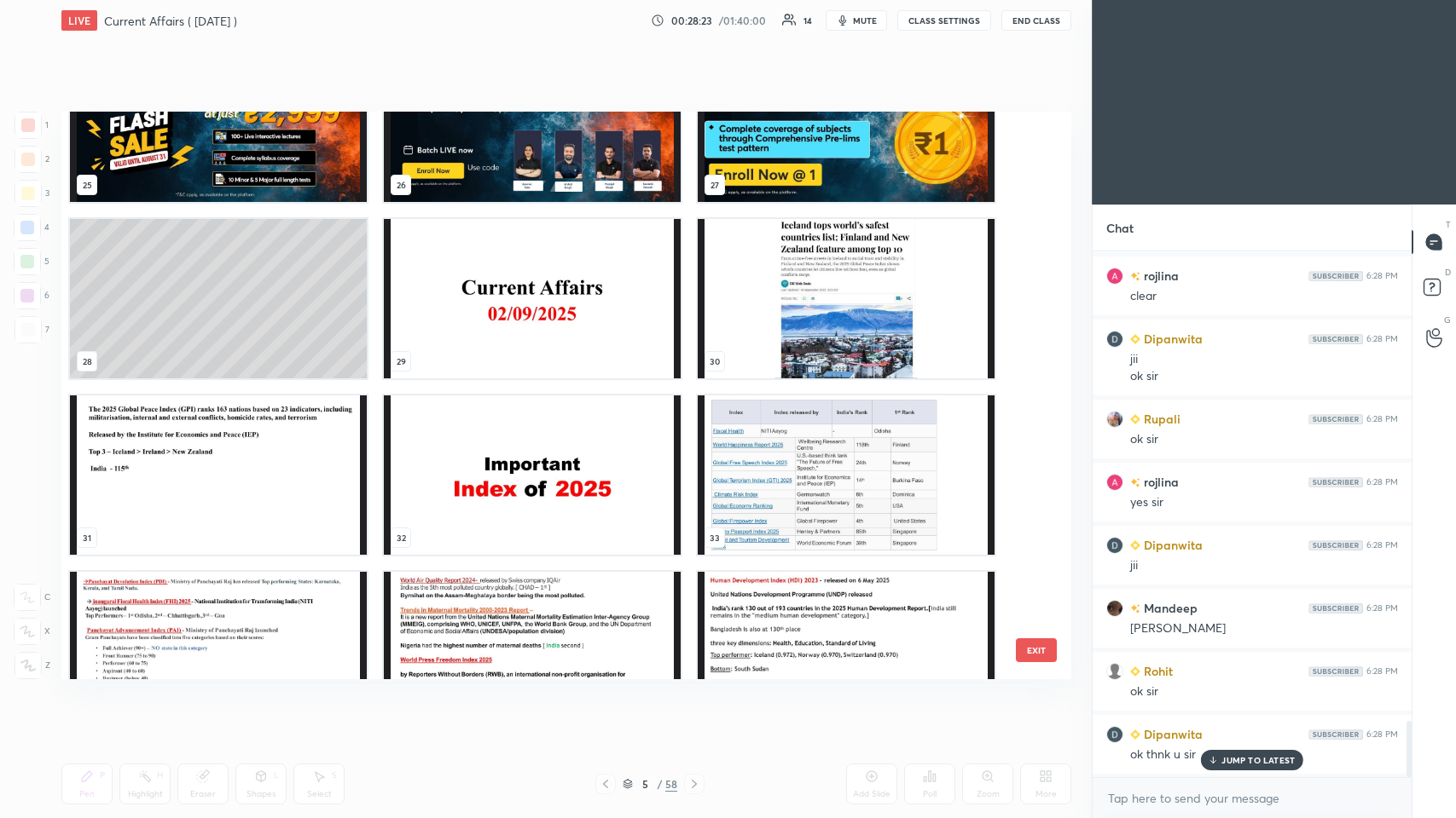
click at [272, 139] on img "grid" at bounding box center [218, 123] width 297 height 159
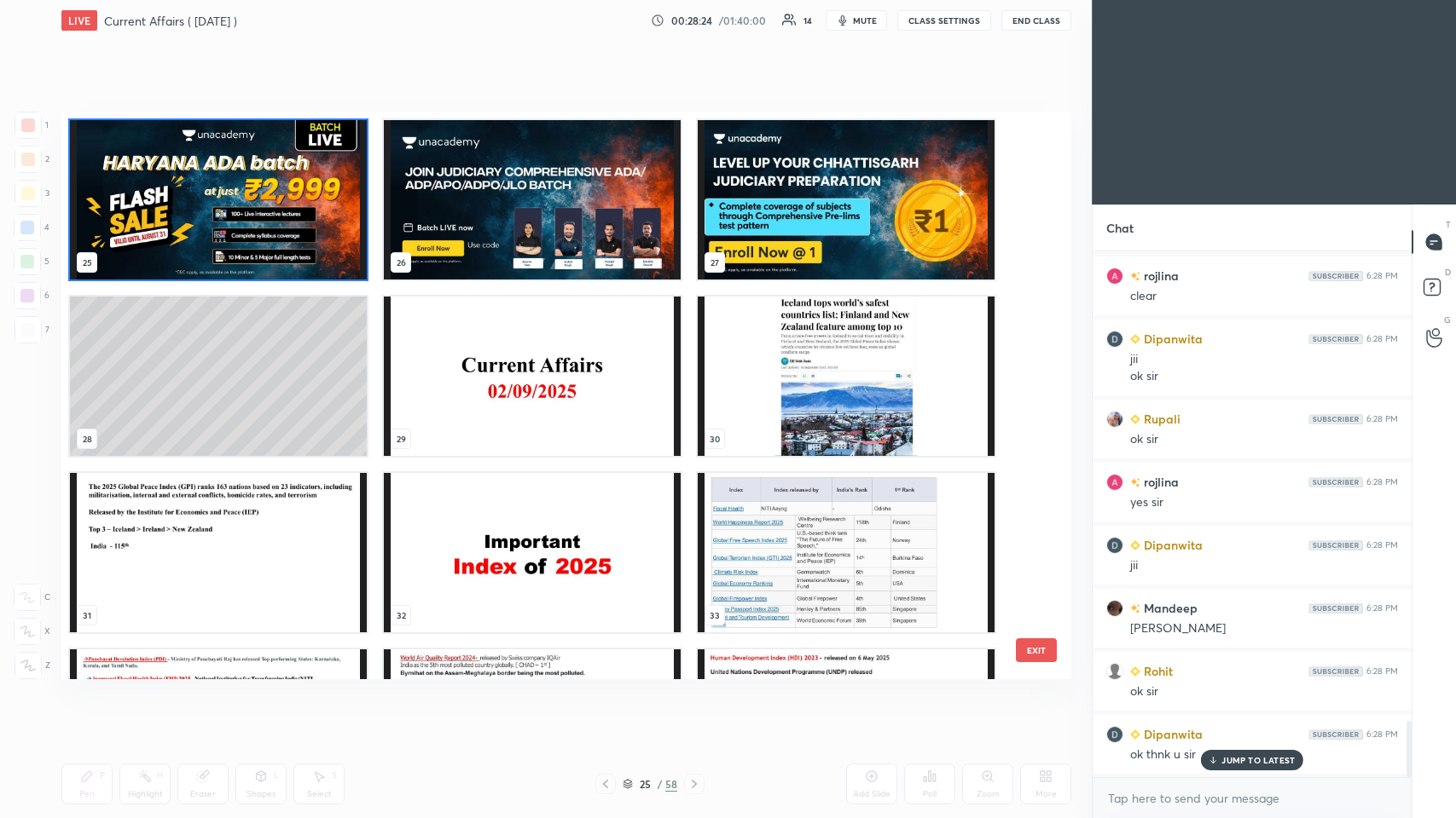
click at [281, 141] on img "grid" at bounding box center [218, 199] width 297 height 159
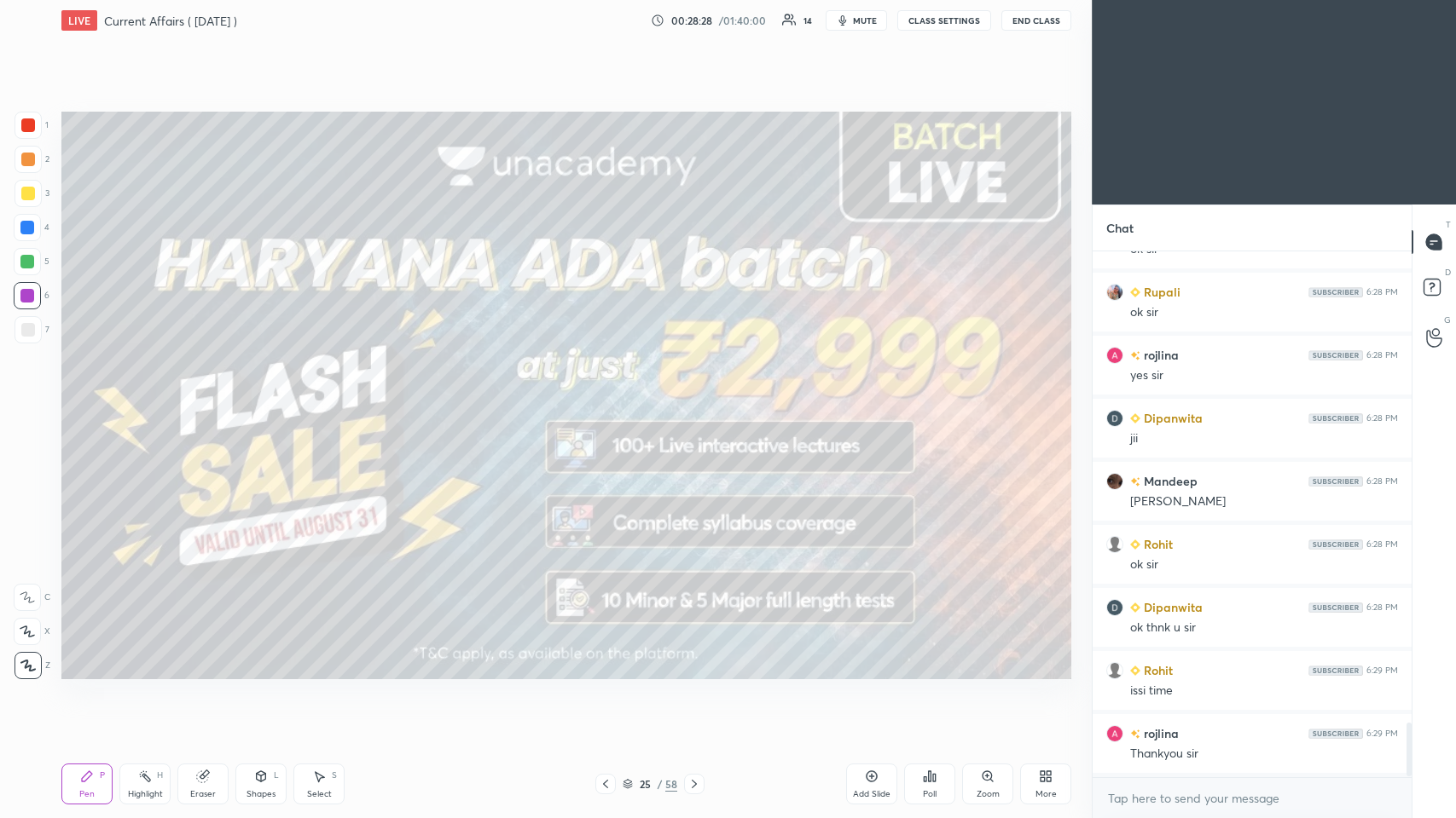
scroll to position [4576, 0]
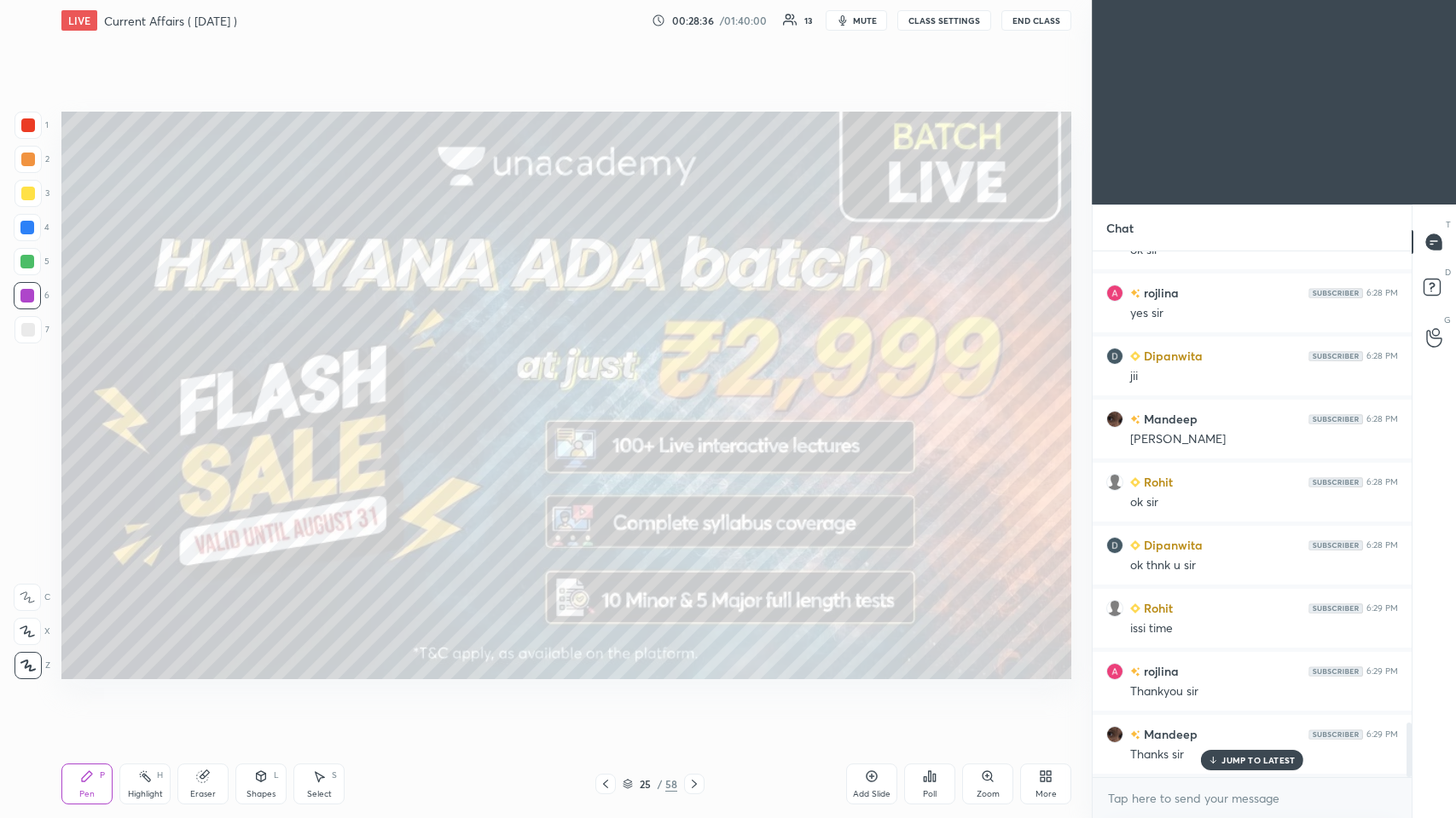
click at [611, 400] on icon at bounding box center [872, 776] width 14 height 14
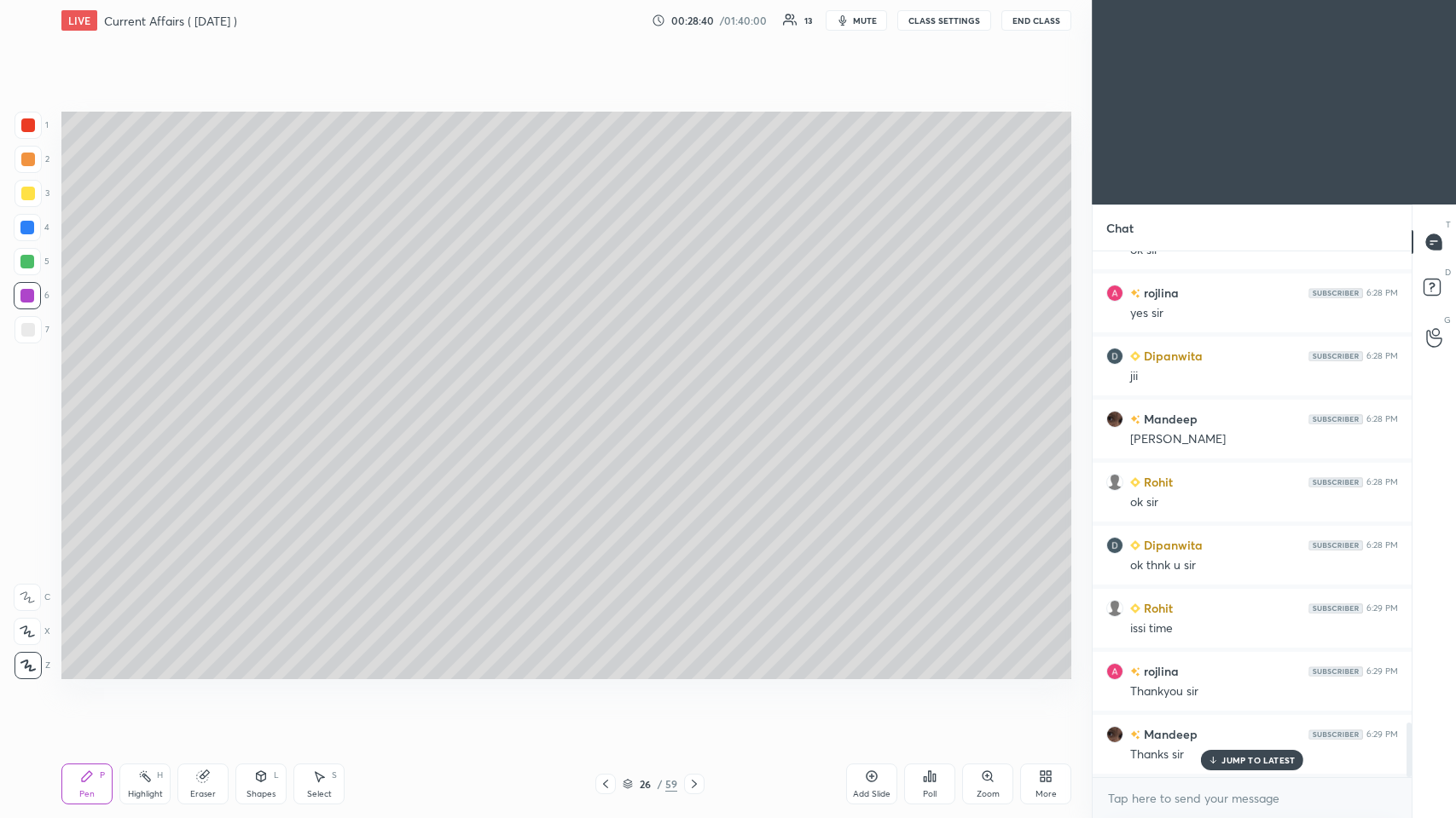
click at [611, 400] on icon at bounding box center [694, 784] width 14 height 14
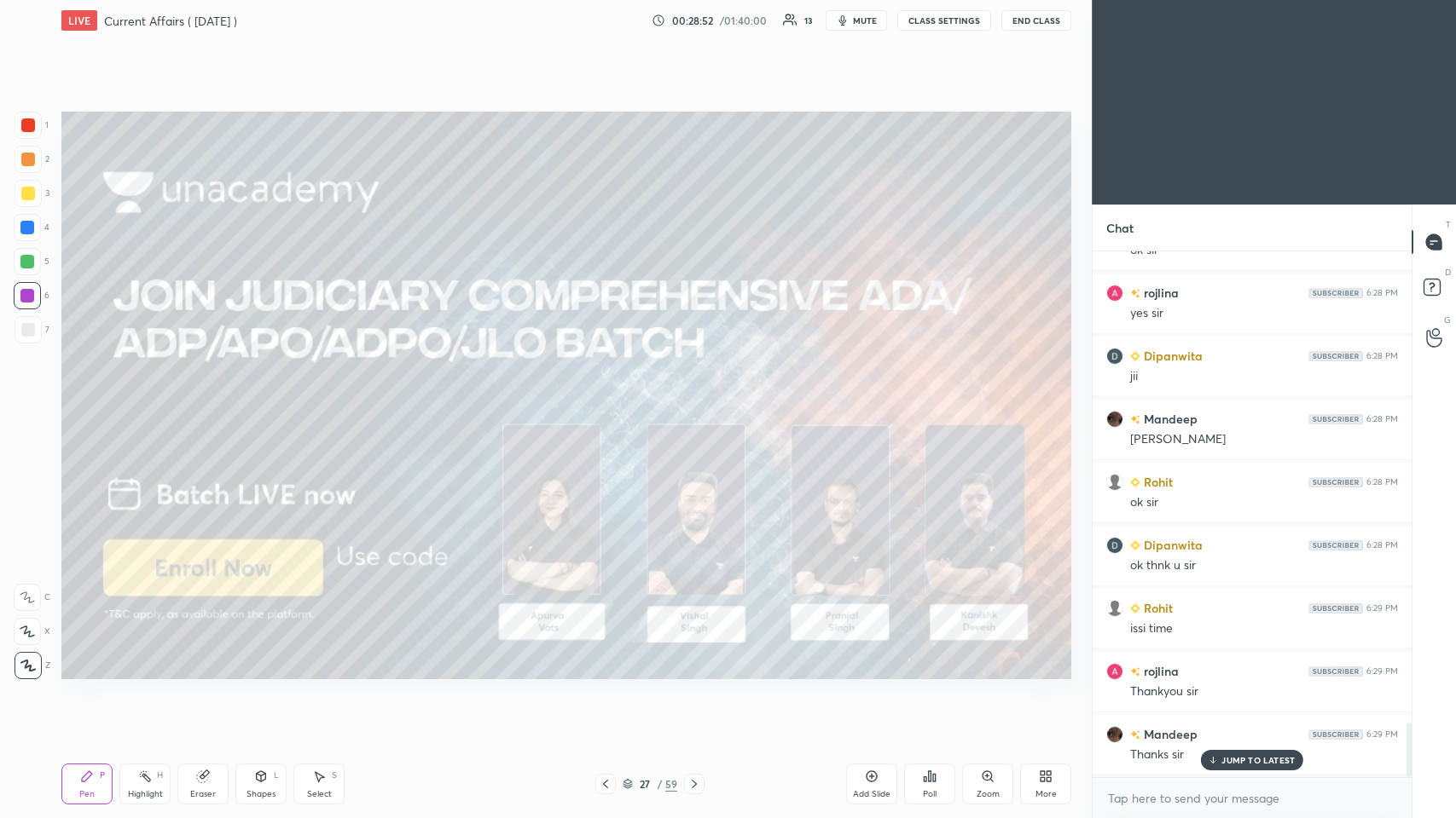
click at [611, 400] on icon at bounding box center [694, 784] width 14 height 14
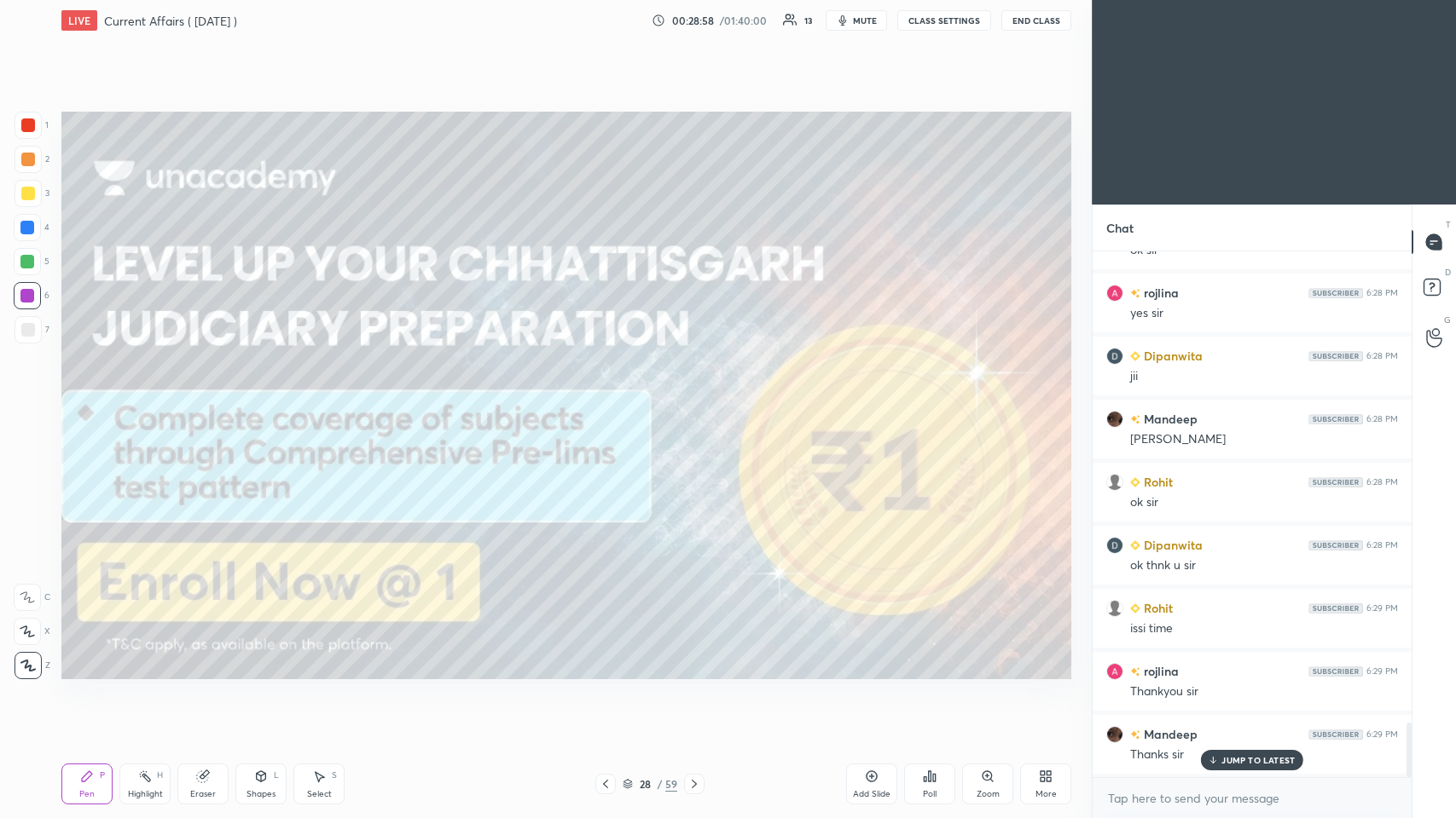
click at [611, 400] on icon at bounding box center [1213, 760] width 0 height 6
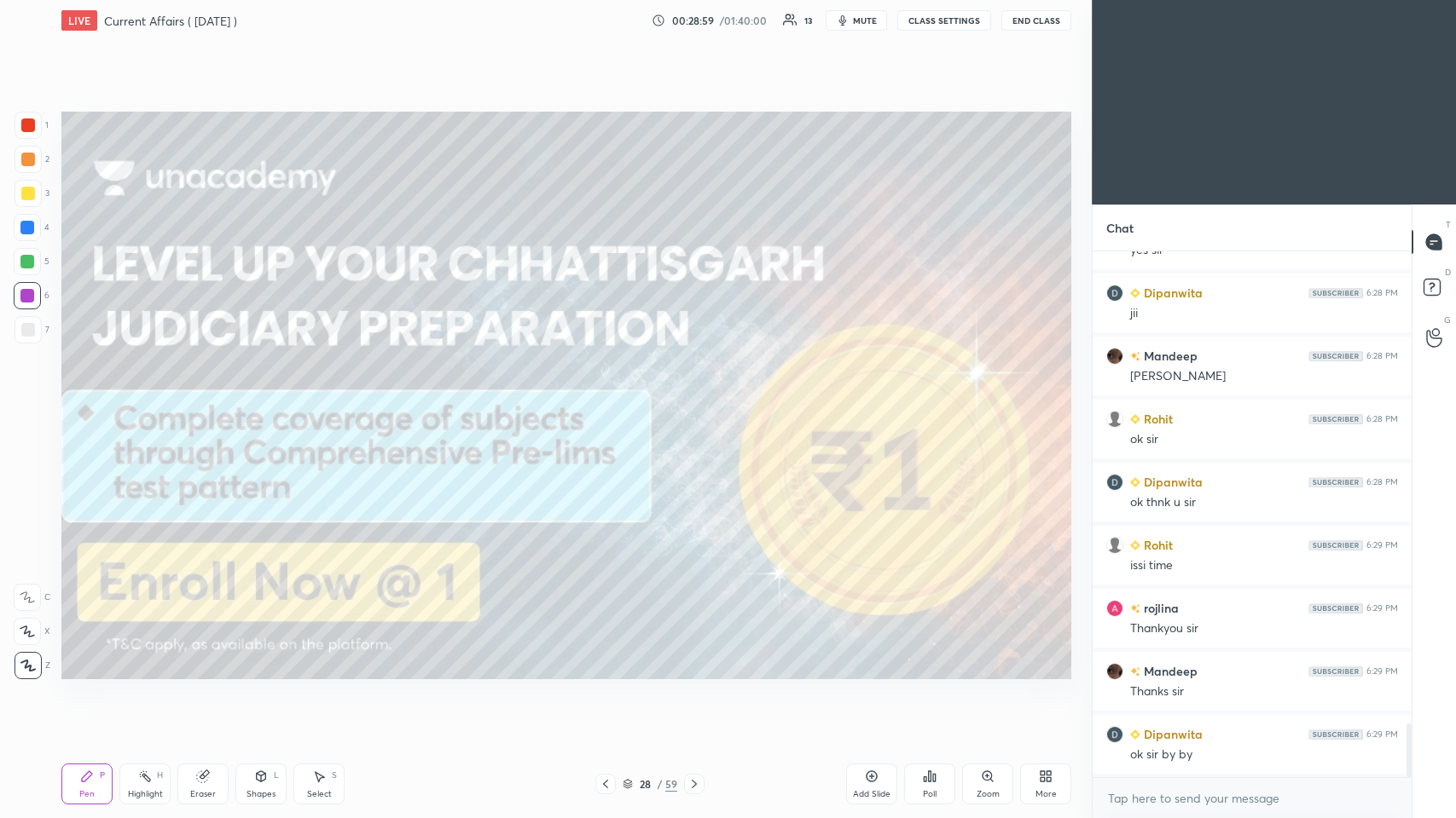
scroll to position [4703, 0]
click at [611, 14] on button "End Class" at bounding box center [1036, 21] width 70 height 21
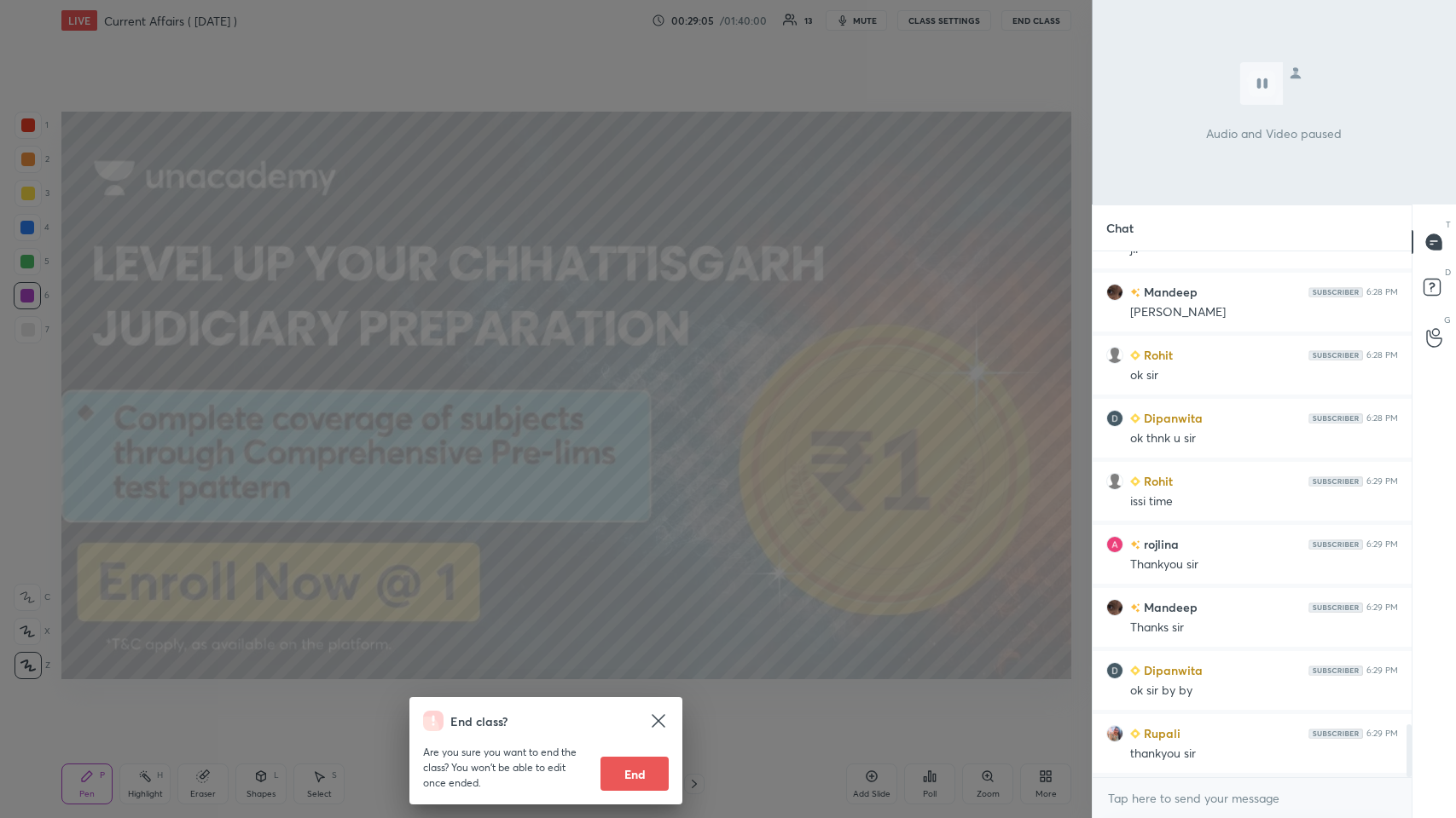
click at [611, 400] on button "End" at bounding box center [634, 774] width 68 height 34
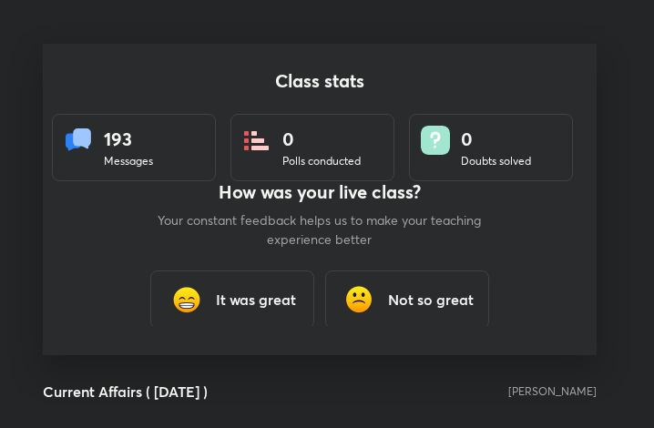
scroll to position [90765, 90437]
